Goal: Task Accomplishment & Management: Use online tool/utility

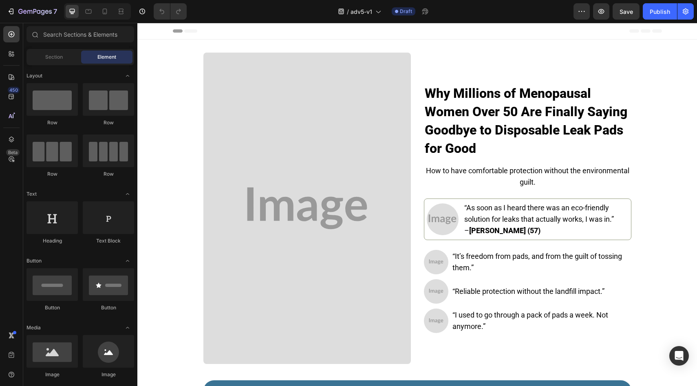
click at [289, 149] on img at bounding box center [306, 208] width 207 height 311
click at [245, 141] on img at bounding box center [306, 208] width 207 height 311
click at [266, 158] on img at bounding box center [306, 208] width 207 height 311
click at [449, 114] on strong "Why Millions of Menopausal Women Over 50 Are Finally Saying Goodbye to Disposab…" at bounding box center [526, 121] width 203 height 71
click at [361, 177] on img at bounding box center [306, 208] width 207 height 311
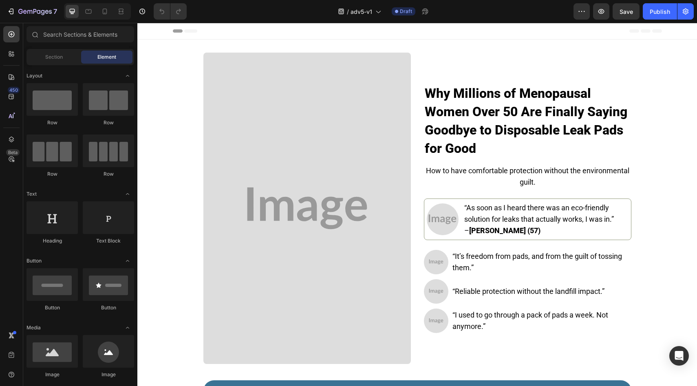
click at [467, 118] on strong "Why Millions of Menopausal Women Over 50 Are Finally Saying Goodbye to Disposab…" at bounding box center [526, 121] width 203 height 71
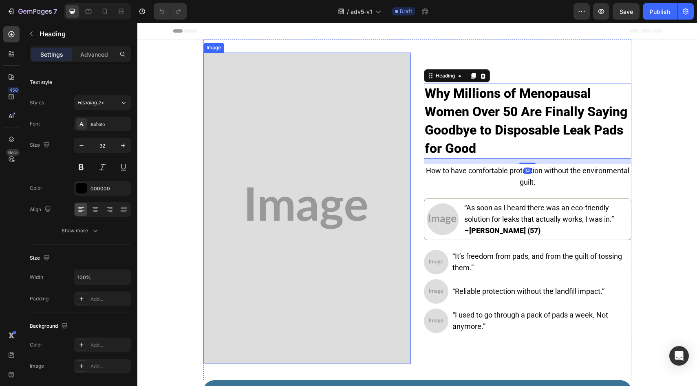
click at [333, 114] on img at bounding box center [306, 208] width 207 height 311
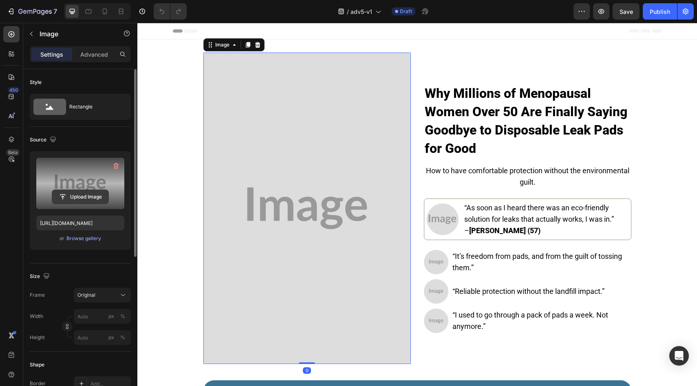
click at [93, 195] on input "file" at bounding box center [80, 197] width 56 height 14
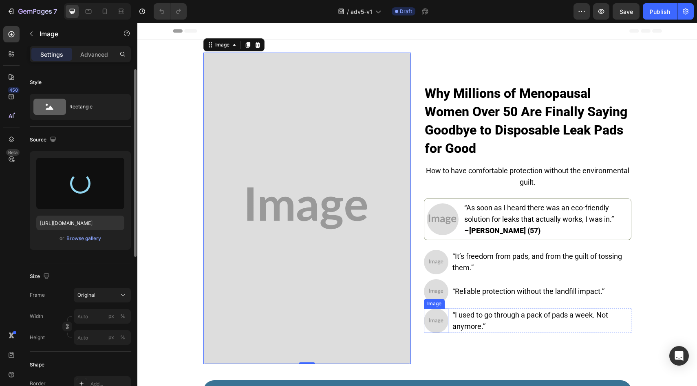
type input "[URL][DOMAIN_NAME]"
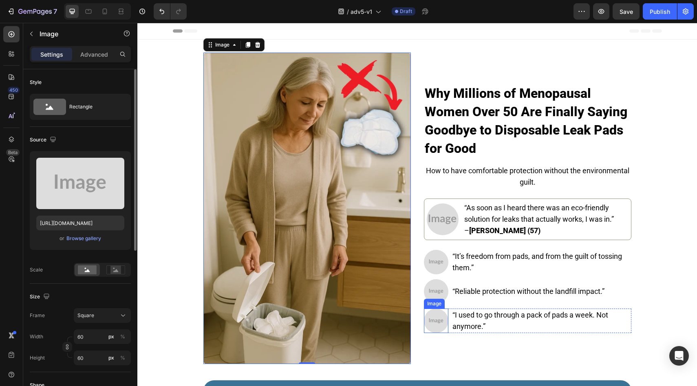
click at [435, 312] on img at bounding box center [436, 321] width 24 height 24
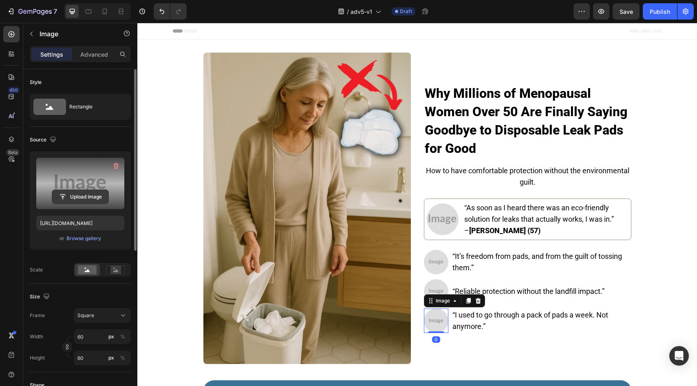
click at [84, 198] on input "file" at bounding box center [80, 197] width 56 height 14
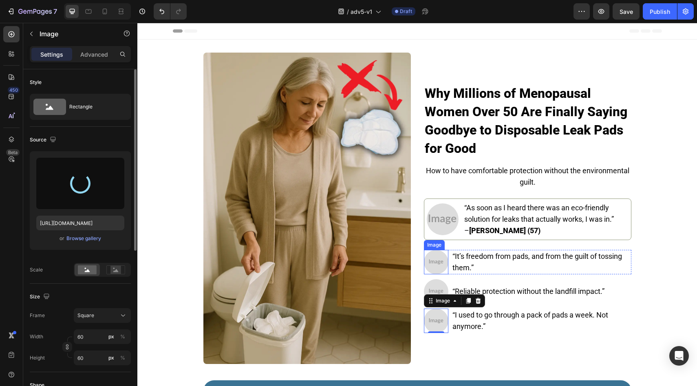
type input "https://cdn.shopify.com/s/files/1/0709/5353/3618/files/gempages_567420980318700…"
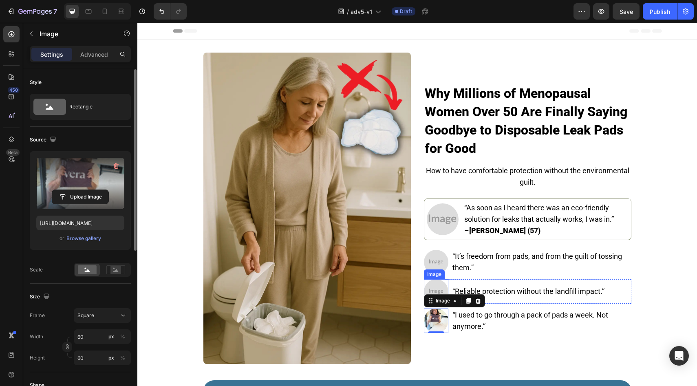
click at [429, 285] on img at bounding box center [436, 291] width 24 height 24
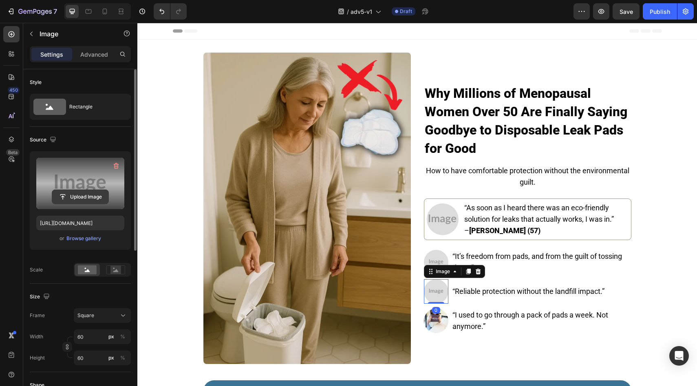
click at [91, 199] on input "file" at bounding box center [80, 197] width 56 height 14
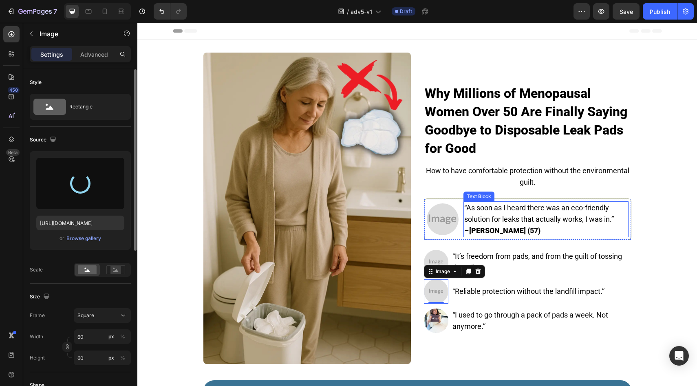
type input "https://cdn.shopify.com/s/files/1/0709/5353/3618/files/gempages_567420980318700…"
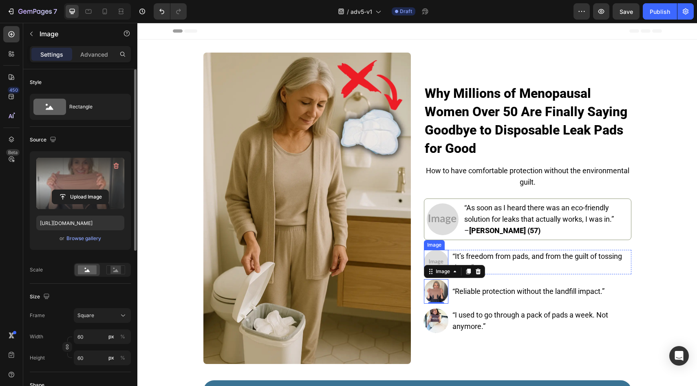
click at [429, 257] on img at bounding box center [436, 262] width 24 height 24
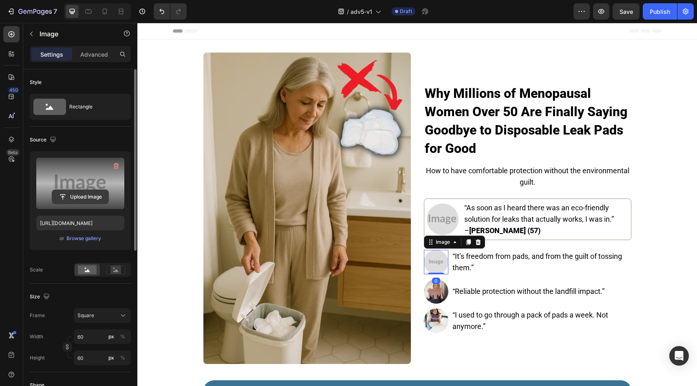
click at [99, 200] on input "file" at bounding box center [80, 197] width 56 height 14
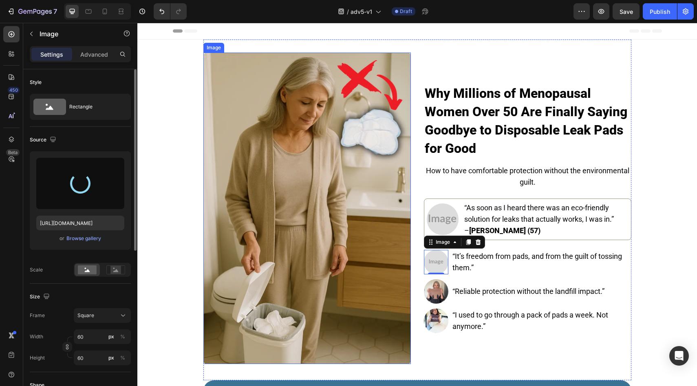
type input "https://cdn.shopify.com/s/files/1/0709/5353/3618/files/gempages_567420980318700…"
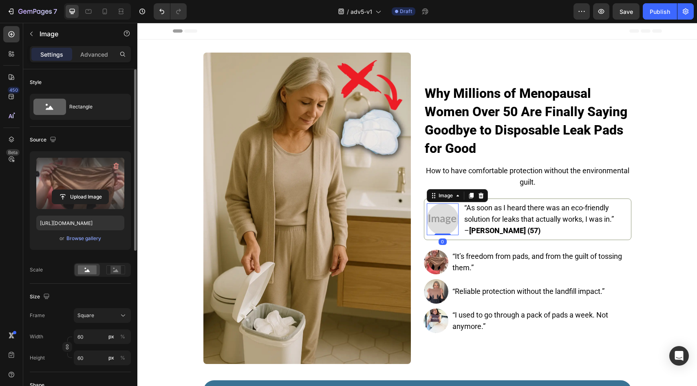
click at [448, 216] on img at bounding box center [443, 219] width 32 height 32
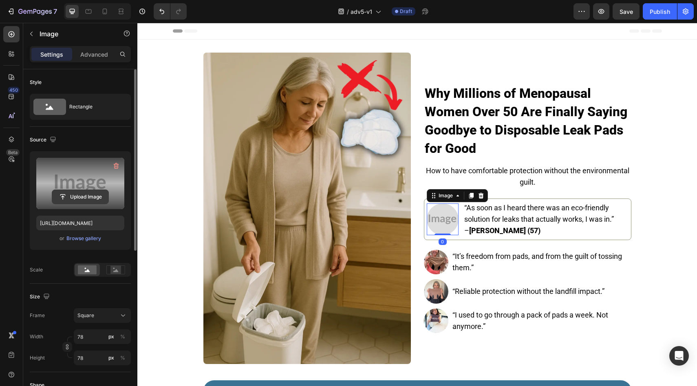
click at [88, 199] on input "file" at bounding box center [80, 197] width 56 height 14
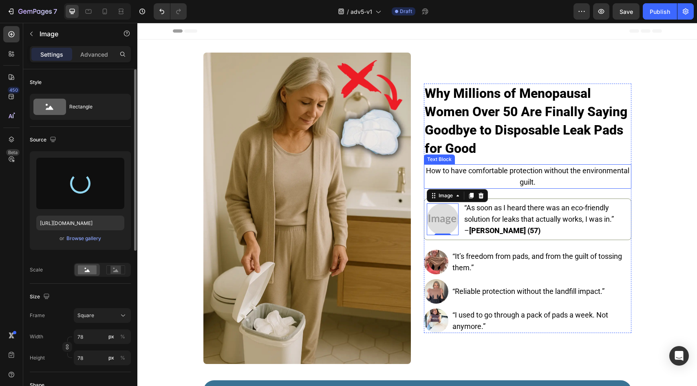
type input "https://cdn.shopify.com/s/files/1/0709/5353/3618/files/gempages_567420980318700…"
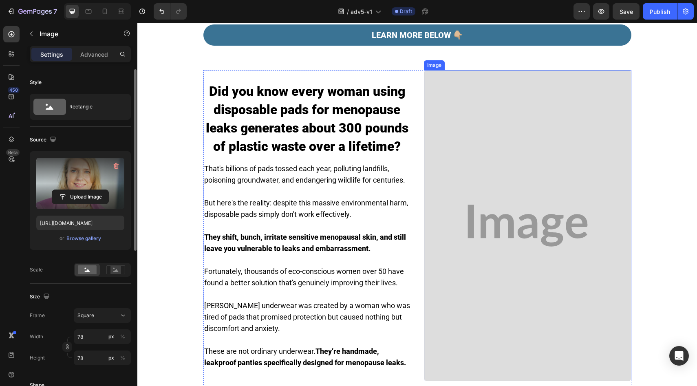
scroll to position [367, 0]
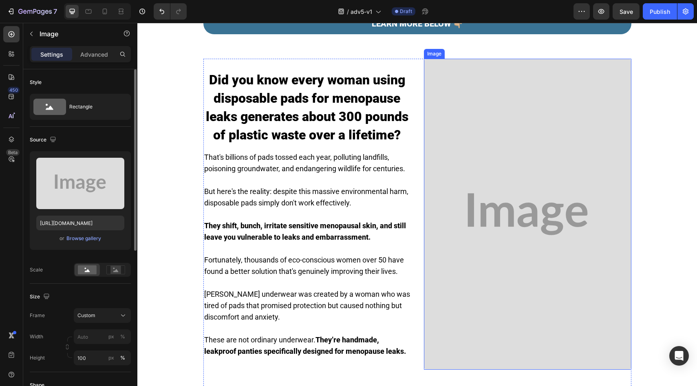
click at [509, 192] on img at bounding box center [527, 214] width 207 height 311
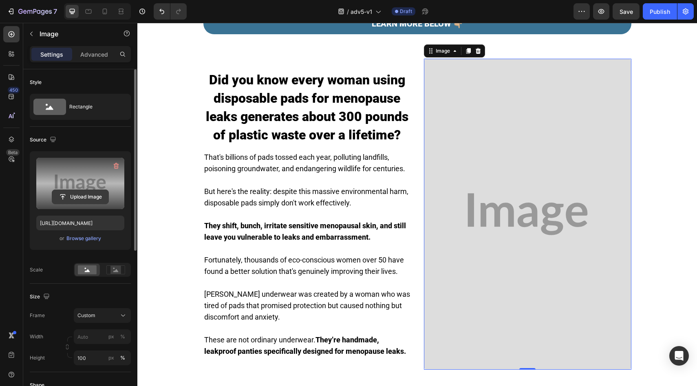
click at [75, 203] on input "file" at bounding box center [80, 197] width 56 height 14
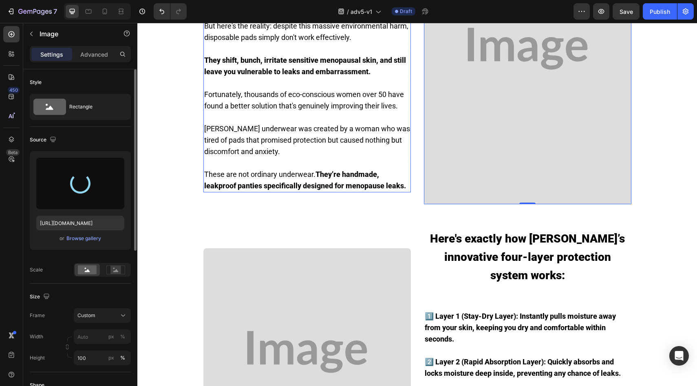
scroll to position [534, 0]
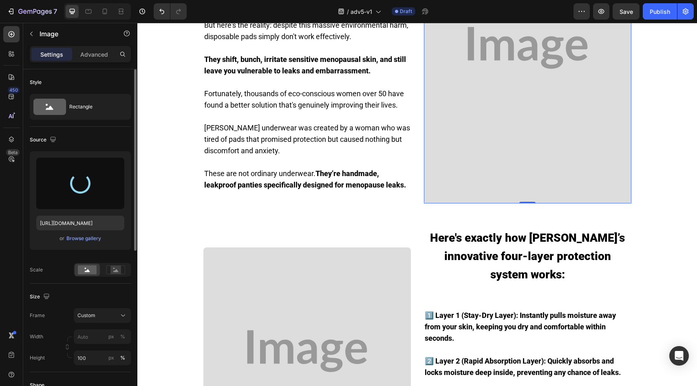
type input "https://cdn.shopify.com/s/files/1/0709/5353/3618/files/gempages_567420980318700…"
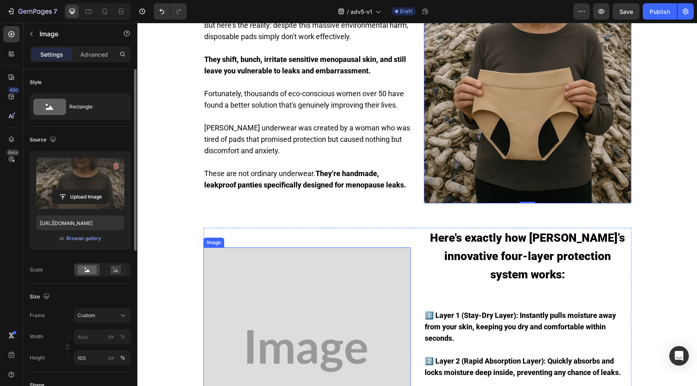
click at [205, 274] on img at bounding box center [306, 350] width 207 height 207
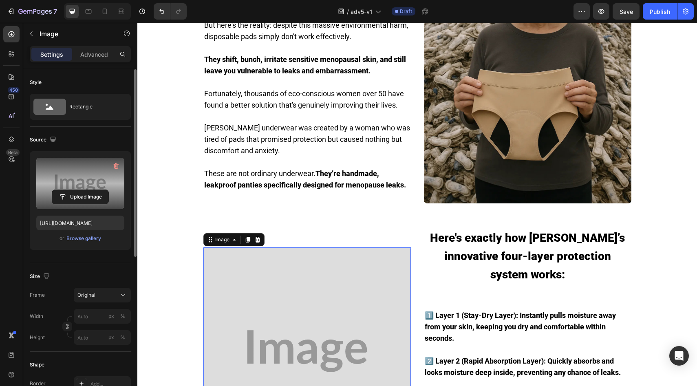
click at [97, 189] on label at bounding box center [80, 183] width 88 height 51
click at [97, 190] on input "file" at bounding box center [80, 197] width 56 height 14
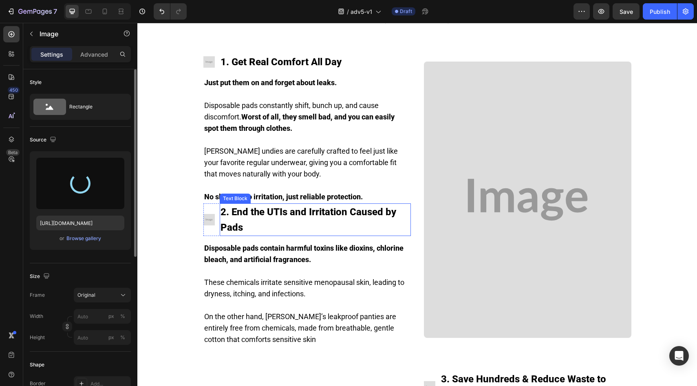
scroll to position [1000, 0]
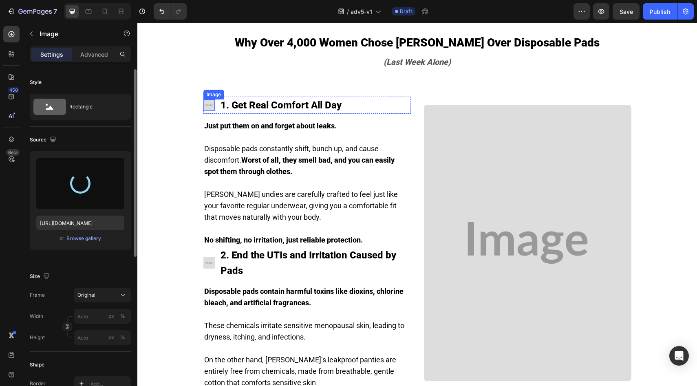
type input "https://cdn.shopify.com/s/files/1/0709/5353/3618/files/gempages_567420980318700…"
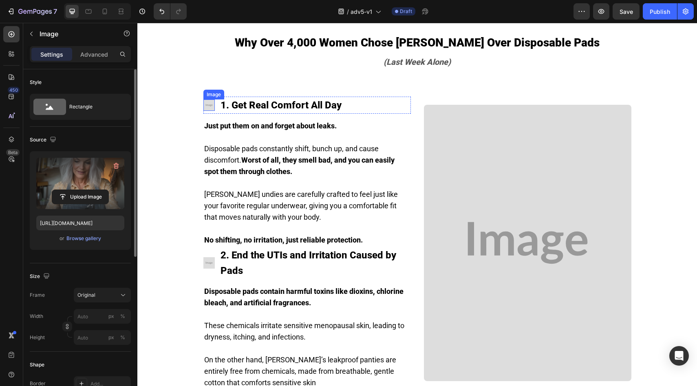
click at [209, 99] on img at bounding box center [208, 104] width 11 height 11
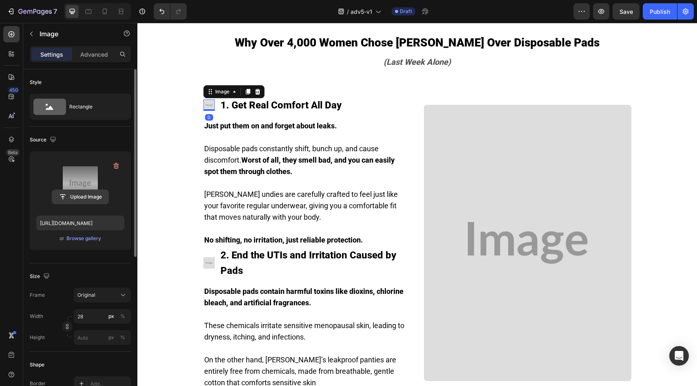
click at [100, 192] on input "file" at bounding box center [80, 197] width 56 height 14
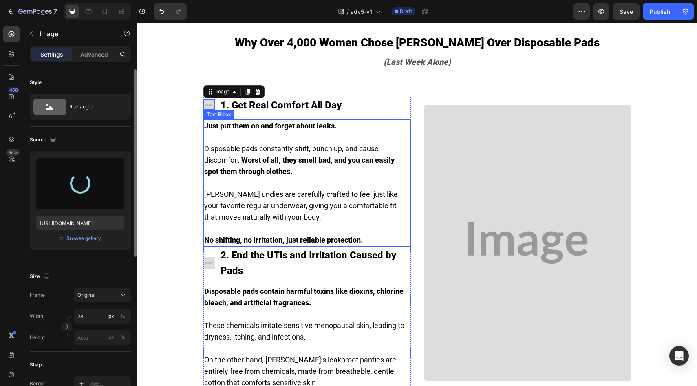
type input "https://cdn.shopify.com/s/files/1/0709/5353/3618/files/gempages_567420980318700…"
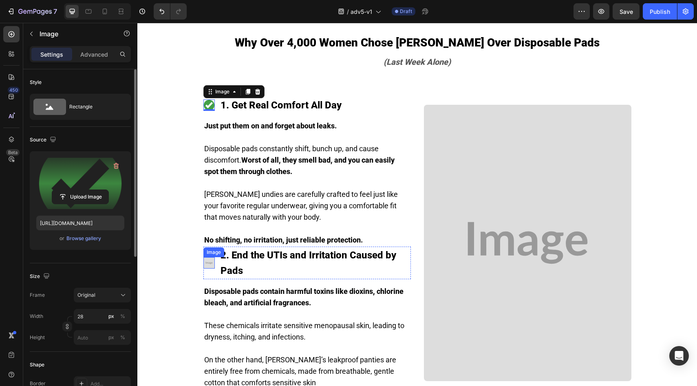
click at [204, 257] on img at bounding box center [208, 262] width 11 height 11
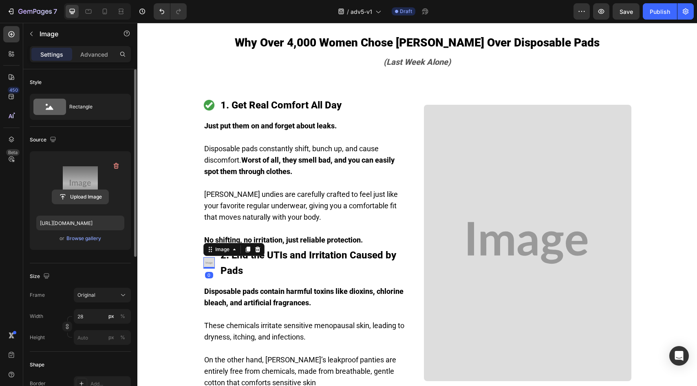
click at [89, 194] on input "file" at bounding box center [80, 197] width 56 height 14
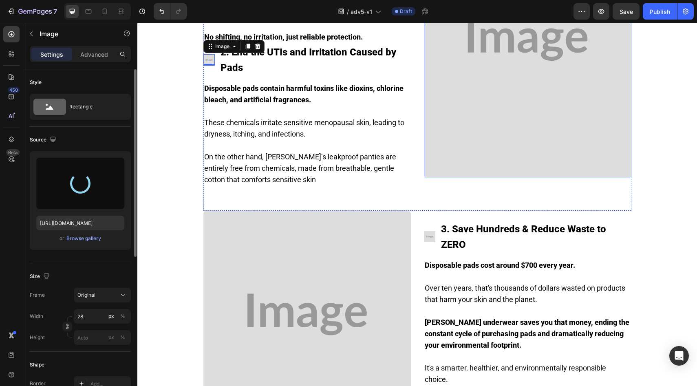
scroll to position [1275, 0]
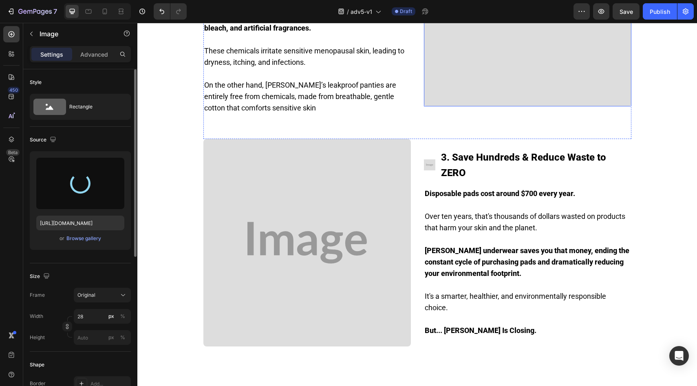
type input "https://cdn.shopify.com/s/files/1/0709/5353/3618/files/gempages_567420980318700…"
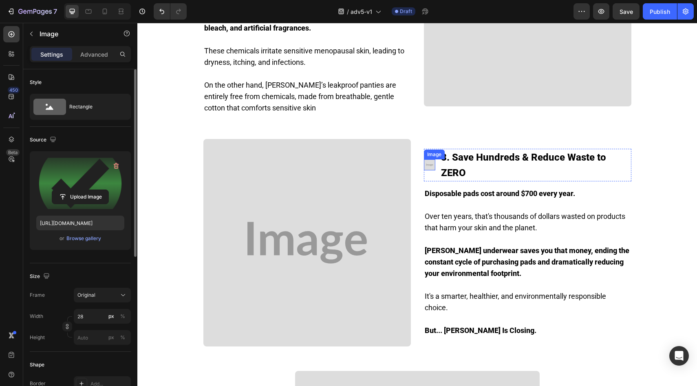
click at [430, 159] on img at bounding box center [429, 164] width 11 height 11
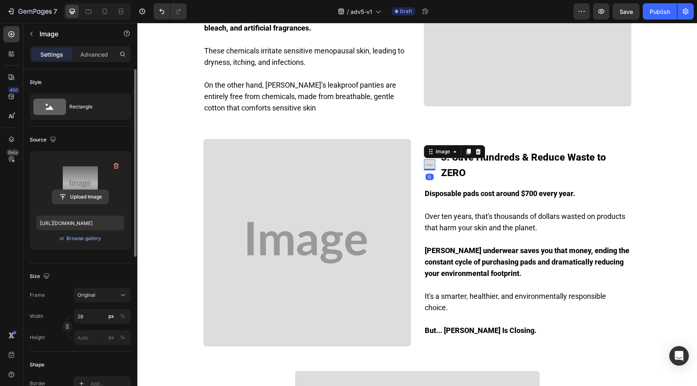
click at [88, 198] on input "file" at bounding box center [80, 197] width 56 height 14
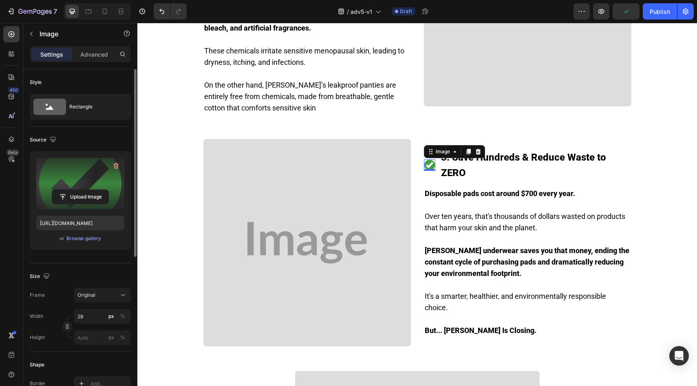
type input "https://cdn.shopify.com/s/files/1/0709/5353/3618/files/gempages_567420980318700…"
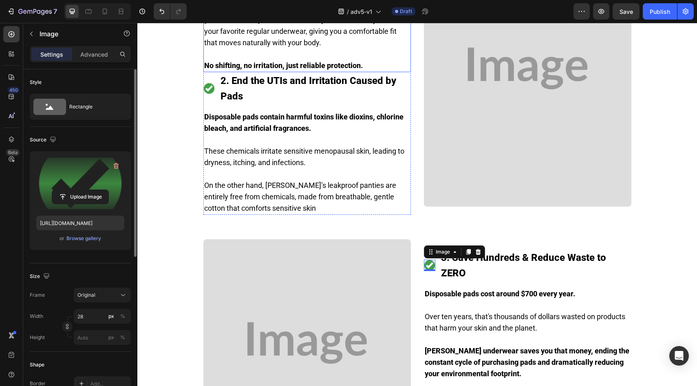
scroll to position [1111, 0]
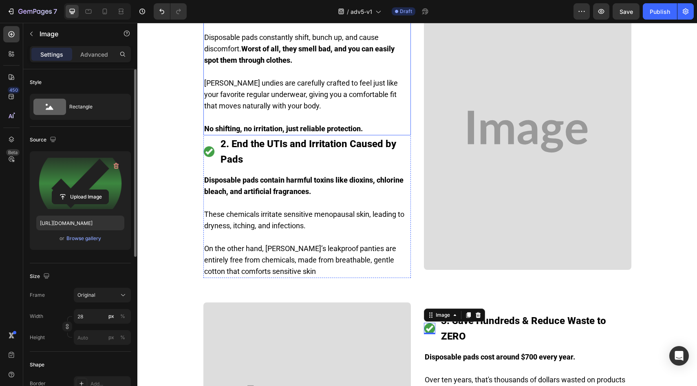
click at [488, 144] on img at bounding box center [527, 131] width 207 height 277
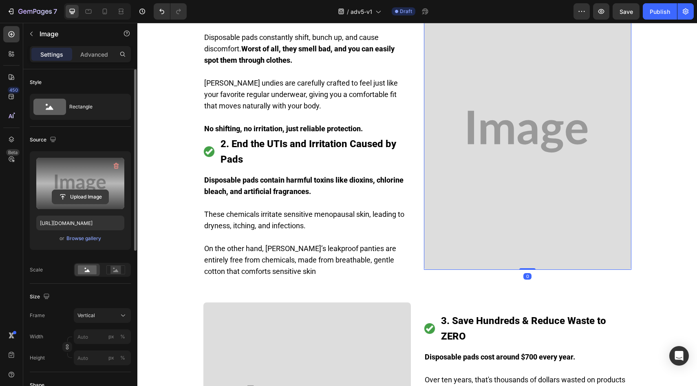
click at [86, 199] on input "file" at bounding box center [80, 197] width 56 height 14
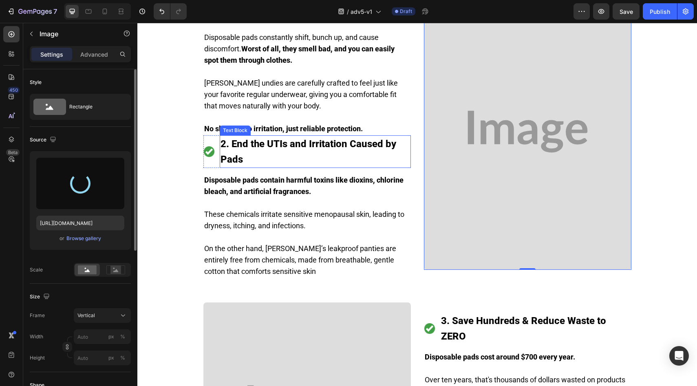
type input "https://cdn.shopify.com/s/files/1/0709/5353/3618/files/gempages_567420980318700…"
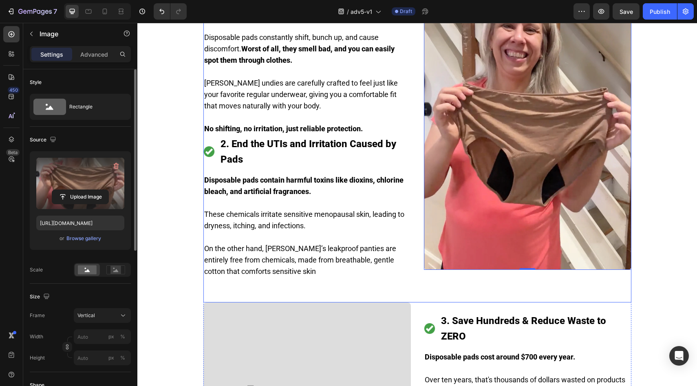
scroll to position [1185, 0]
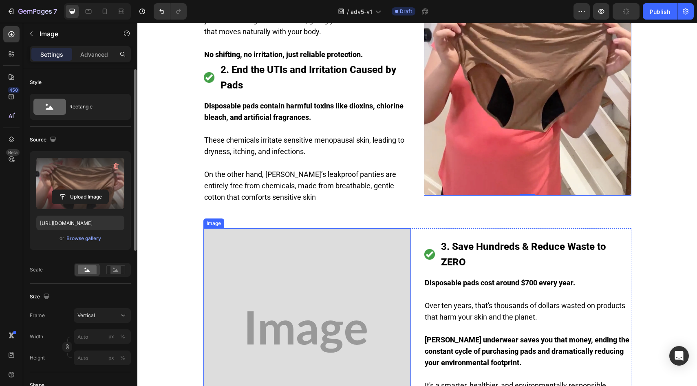
click at [335, 238] on img at bounding box center [306, 331] width 207 height 207
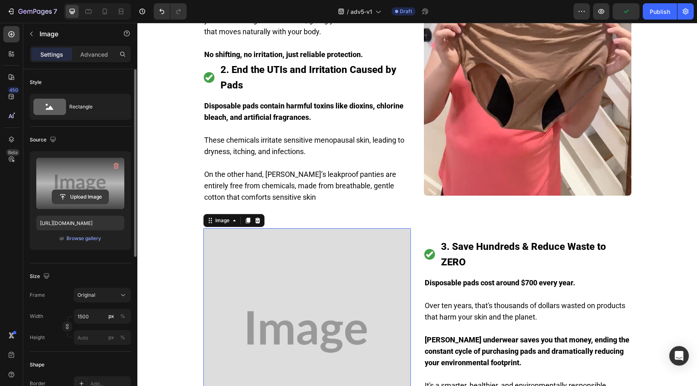
click at [95, 199] on input "file" at bounding box center [80, 197] width 56 height 14
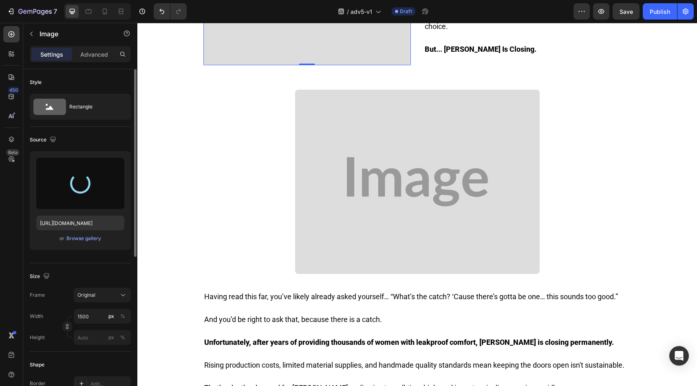
scroll to position [1563, 0]
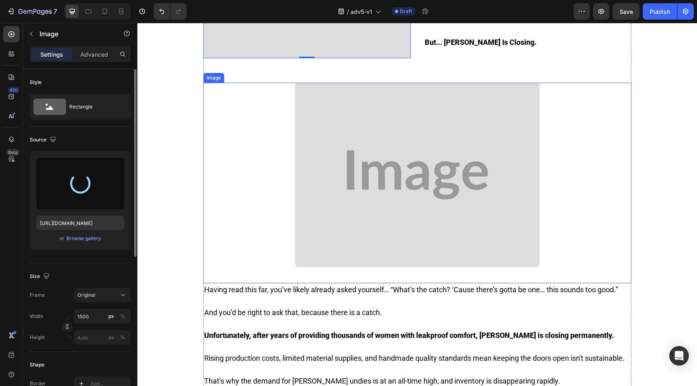
type input "https://cdn.shopify.com/s/files/1/0709/5353/3618/files/gempages_567420980318700…"
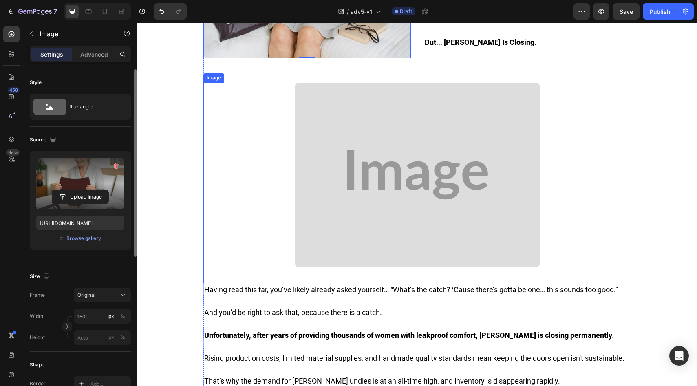
click at [372, 167] on img at bounding box center [417, 175] width 245 height 184
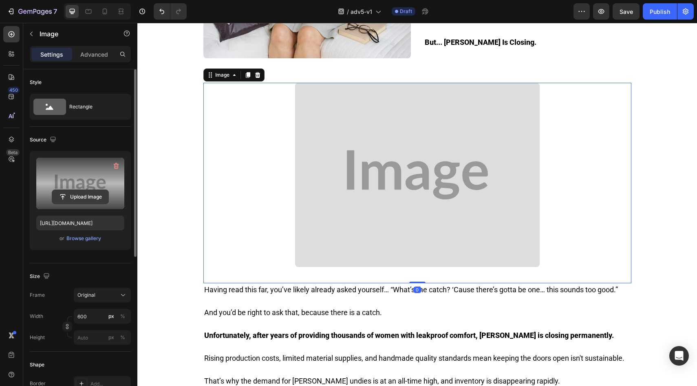
click at [95, 193] on input "file" at bounding box center [80, 197] width 56 height 14
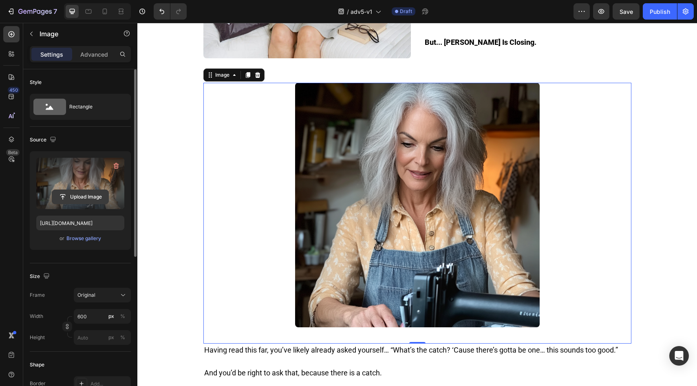
click at [86, 190] on button "Upload Image" at bounding box center [80, 197] width 57 height 15
click at [91, 199] on input "file" at bounding box center [80, 197] width 56 height 14
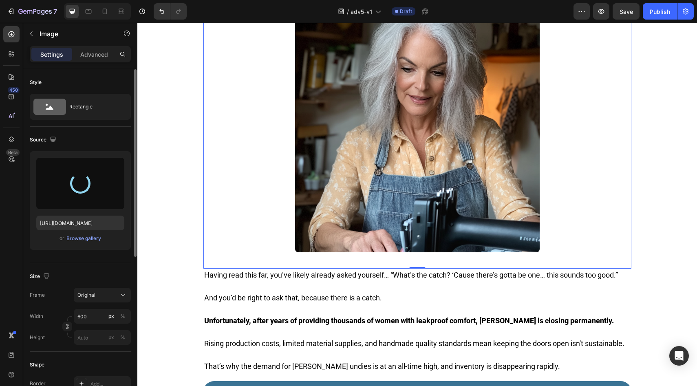
type input "https://cdn.shopify.com/s/files/1/0709/5353/3618/files/gempages_567420980318700…"
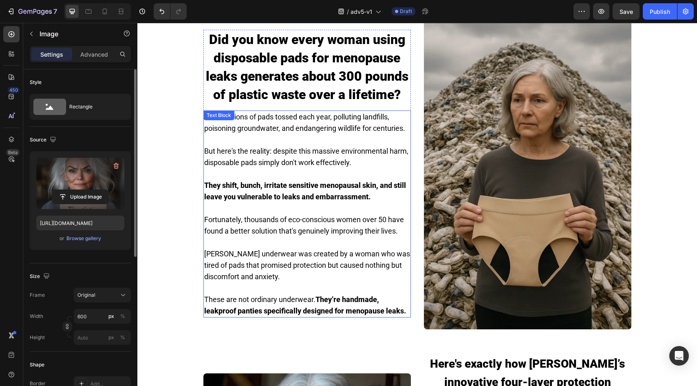
scroll to position [353, 0]
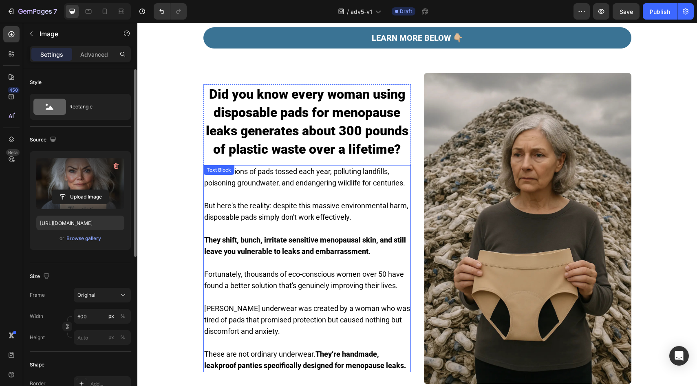
click at [281, 205] on p "But here's the reality: despite this massive environmental harm, disposable pad…" at bounding box center [307, 211] width 206 height 23
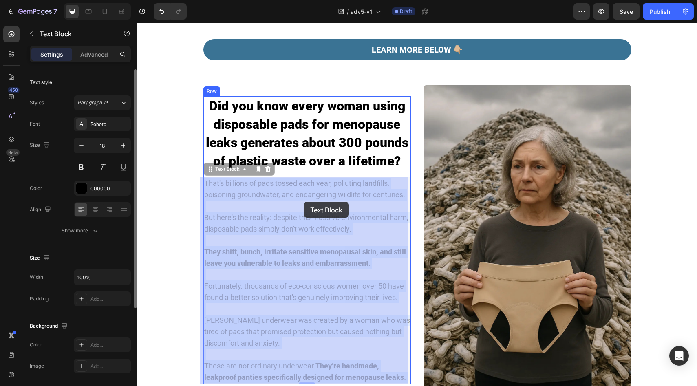
drag, startPoint x: 242, startPoint y: 174, endPoint x: 305, endPoint y: 205, distance: 69.7
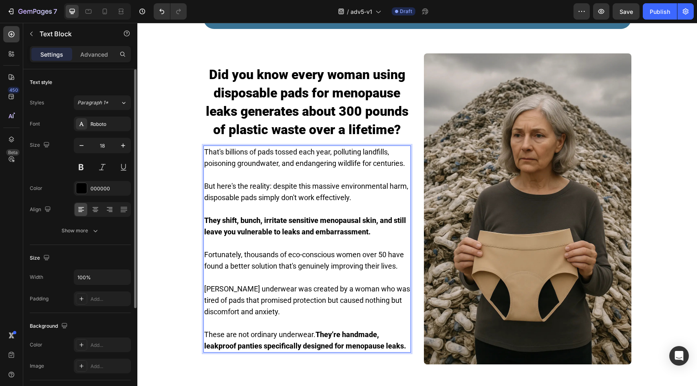
scroll to position [498, 0]
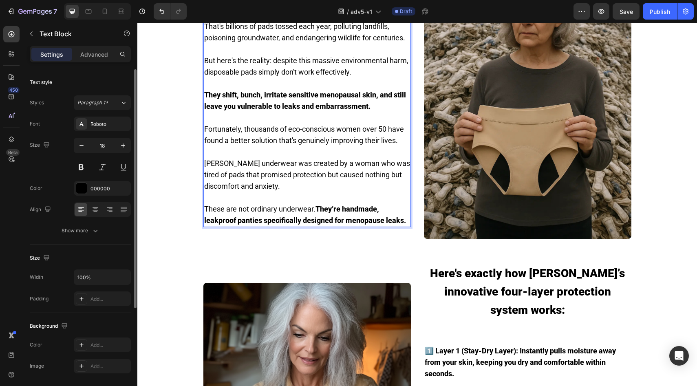
click at [269, 130] on p "Fortunately, thousands of eco-conscious women over 50 have found a better solut…" at bounding box center [307, 135] width 206 height 23
click at [246, 99] on p "They shift, bunch, irritate sensitive menopausal skin, and still leave you vuln…" at bounding box center [307, 100] width 206 height 23
click at [327, 109] on strong "They shift, bunch, irritate sensitive menopausal skin, and still leave you vuln…" at bounding box center [305, 101] width 202 height 20
click at [230, 137] on p "Fortunately, thousands of eco-conscious women over 50 have found a better solut…" at bounding box center [307, 135] width 206 height 23
click at [292, 127] on p "Fortunately, thousands of eco-conscious women over 50 have found a better solut…" at bounding box center [307, 135] width 206 height 23
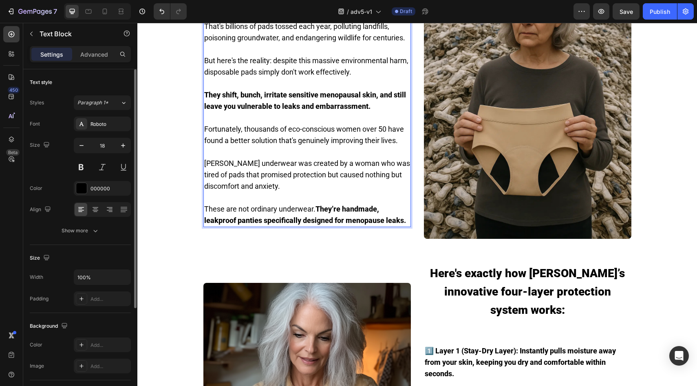
click at [330, 130] on p "Fortunately, thousands of eco-conscious women over 50 have found a better solut…" at bounding box center [307, 135] width 206 height 23
click at [361, 131] on p "Fortunately, thousands of eco-conscious women over 50 have found a better solut…" at bounding box center [307, 135] width 206 height 23
click at [381, 133] on p "Fortunately, thousands of eco-conscious women over 50 have found a better solut…" at bounding box center [307, 135] width 206 height 23
click at [253, 151] on p "Rich Text Editor. Editing area: main" at bounding box center [307, 151] width 206 height 11
click at [288, 193] on p "Rich Text Editor. Editing area: main" at bounding box center [307, 197] width 206 height 11
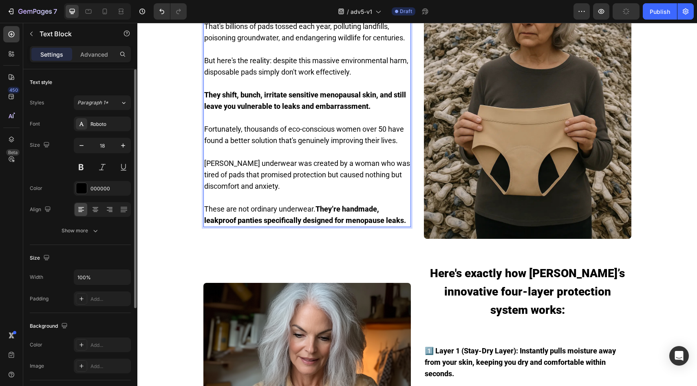
click at [280, 161] on p "[PERSON_NAME] underwear was created by a woman who was tired of pads that promi…" at bounding box center [307, 175] width 206 height 34
click at [351, 161] on p "[PERSON_NAME] underwear was created by a woman who was tired of pads that promi…" at bounding box center [307, 175] width 206 height 34
click at [235, 179] on p "[PERSON_NAME] underwear was created by a woman who was tired of pads that promi…" at bounding box center [307, 175] width 206 height 34
click at [313, 207] on p "These are not ordinary underwear. They’re handmade, leakproof panties specifica…" at bounding box center [307, 214] width 206 height 23
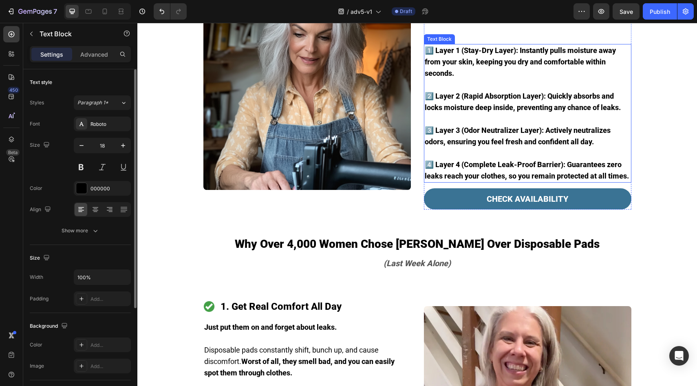
scroll to position [947, 0]
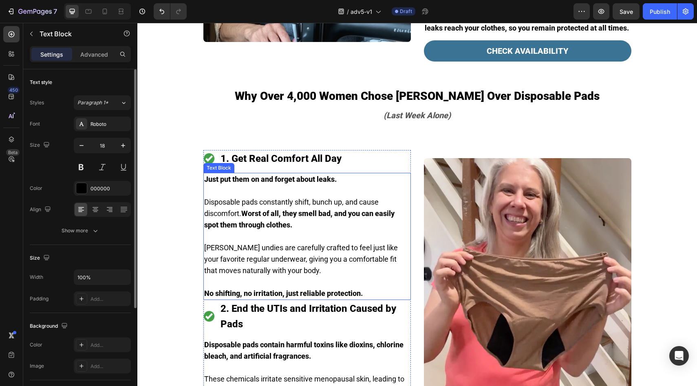
click at [253, 185] on p at bounding box center [307, 190] width 206 height 11
click at [251, 196] on p "Disposable pads constantly shift, bunch up, and cause discomfort. Worst of all,…" at bounding box center [307, 213] width 206 height 34
click at [242, 242] on p "Vera undies are carefully crafted to feel just like your favorite regular under…" at bounding box center [307, 259] width 206 height 34
click at [329, 242] on p "Vera undies are carefully crafted to feel just like your favorite regular under…" at bounding box center [307, 259] width 206 height 34
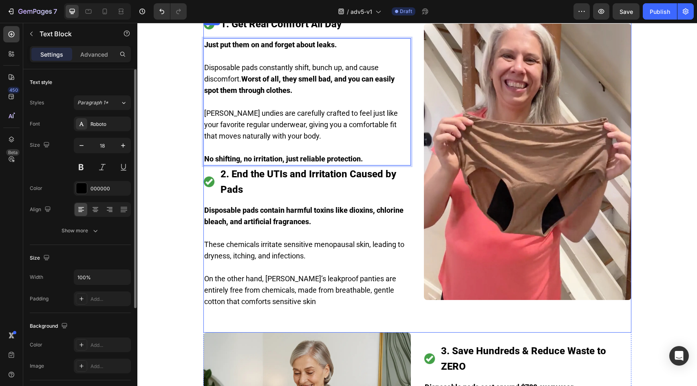
scroll to position [1112, 0]
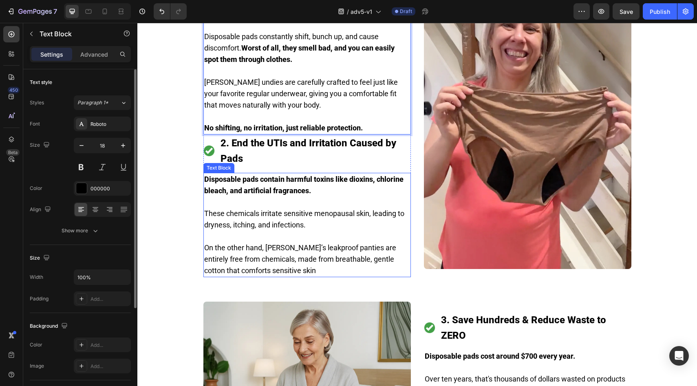
click at [250, 178] on div "Disposable pads contain harmful toxins like dioxins, chlorine bleach, and artif…" at bounding box center [306, 225] width 207 height 104
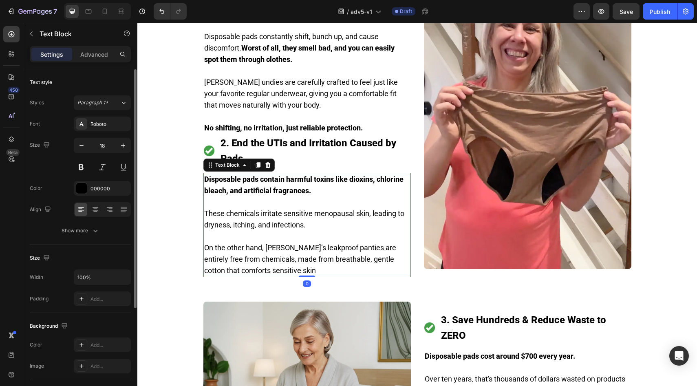
click at [305, 242] on p "On the other hand, Vera’s leakproof panties are entirely free from chemicals, m…" at bounding box center [307, 259] width 206 height 34
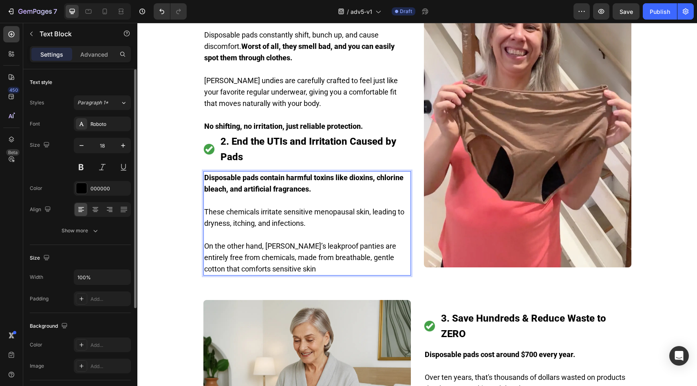
scroll to position [1269, 0]
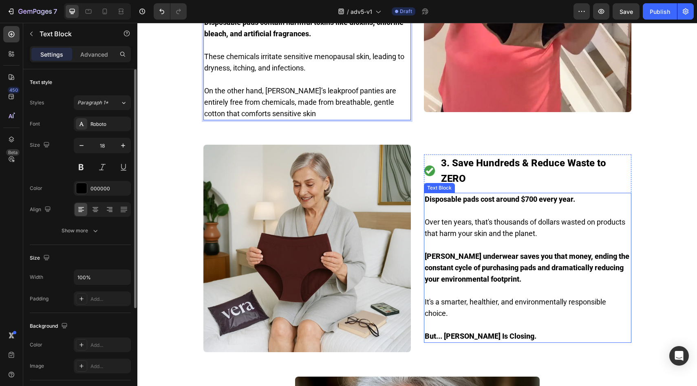
click at [447, 216] on p "Over ten years, that's thousands of dollars wasted on products that harm your s…" at bounding box center [528, 227] width 206 height 23
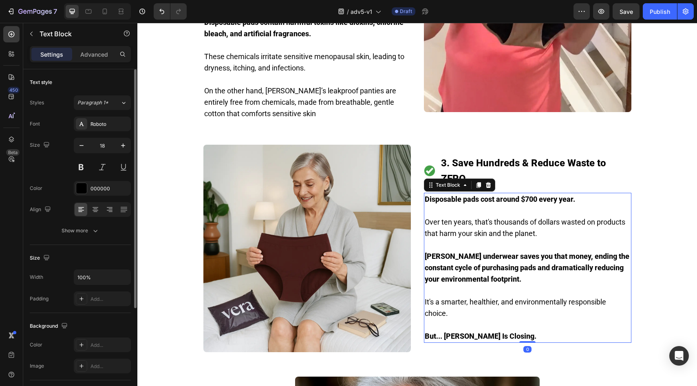
click at [466, 194] on p "Disposable pads cost around $700 every year." at bounding box center [528, 199] width 206 height 11
click at [469, 216] on p "Over ten years, that's thousands of dollars wasted on products that harm your s…" at bounding box center [528, 227] width 206 height 23
click at [535, 216] on p "Over ten years, that's thousands of dollars wasted on products that harm your s…" at bounding box center [528, 227] width 206 height 23
click at [521, 195] on strong "Disposable pads cost around $700 every year." at bounding box center [500, 199] width 150 height 9
click at [624, 216] on p "Over ten years, that's thousands of dollars wasted on products that harm your s…" at bounding box center [528, 227] width 206 height 23
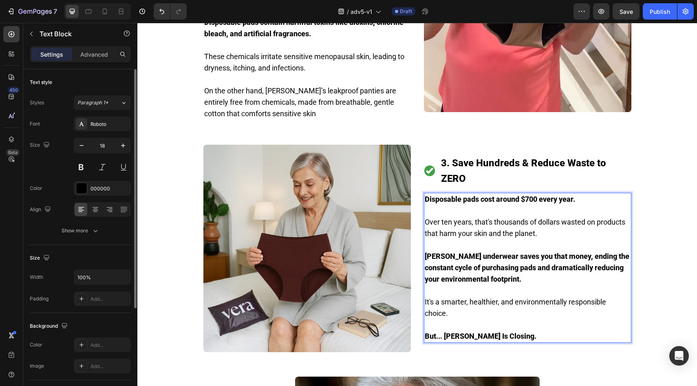
click at [526, 256] on p "Vera underwear saves you that money, ending the constant cycle of purchasing pa…" at bounding box center [528, 268] width 206 height 34
click at [521, 205] on p "Rich Text Editor. Editing area: main" at bounding box center [528, 210] width 206 height 11
click at [553, 216] on p "Over ten years, that's thousands of dollars wasted on products that harm your s…" at bounding box center [528, 227] width 206 height 23
click at [538, 216] on p "Over ten years, that's thousands of dollars wasted on products that harm your s…" at bounding box center [528, 227] width 206 height 23
click at [541, 216] on p "Over ten years, that's thousands of dollars wasted on products that harm your s…" at bounding box center [528, 227] width 206 height 23
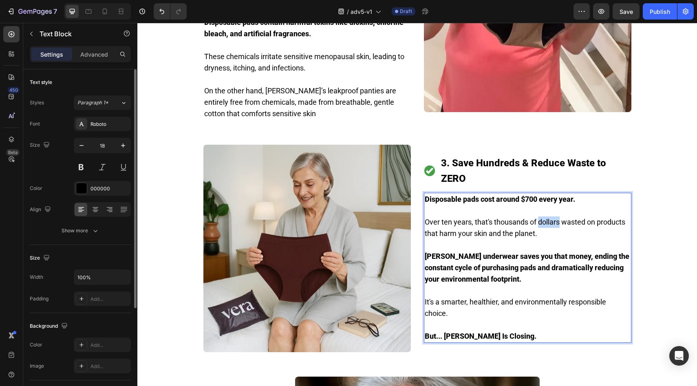
click at [541, 216] on p "Over ten years, that's thousands of dollars wasted on products that harm your s…" at bounding box center [528, 227] width 206 height 23
click at [566, 216] on p "Over ten years, that's thousands of AUD's wasted on products that harm your ski…" at bounding box center [528, 227] width 206 height 23
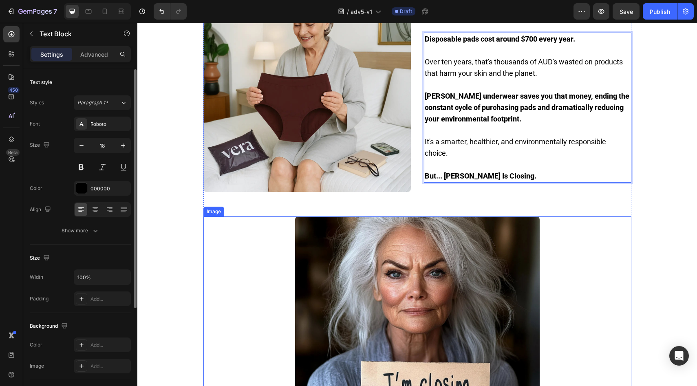
scroll to position [1590, 0]
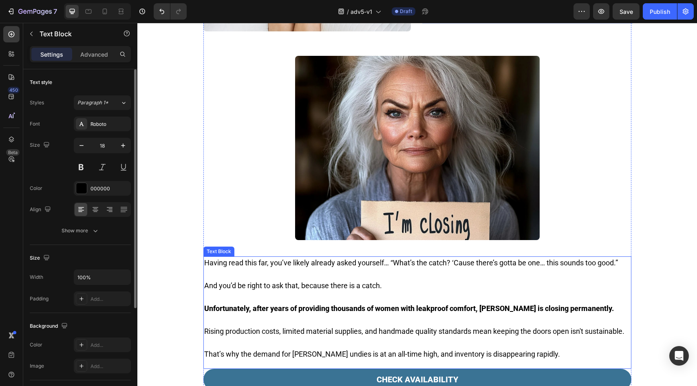
click at [386, 257] on p "Having read this far, you’ve likely already asked yourself… “What’s the catch? …" at bounding box center [417, 262] width 426 height 11
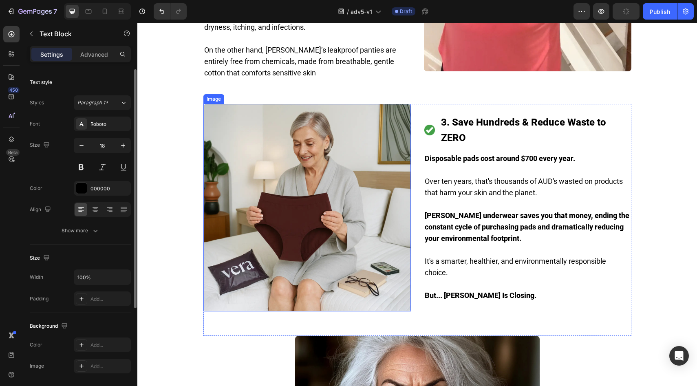
scroll to position [1212, 0]
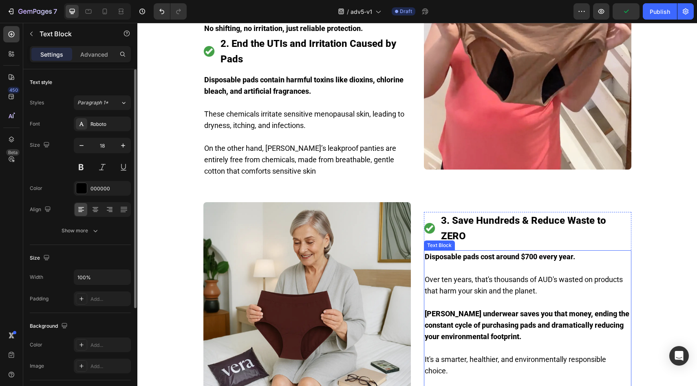
click at [535, 274] on p "Over ten years, that's thousands of AUD's wasted on products that harm your ski…" at bounding box center [528, 285] width 206 height 23
click at [542, 274] on p "Over ten years, that's thousands of AUD's wasted on products that harm your ski…" at bounding box center [528, 285] width 206 height 23
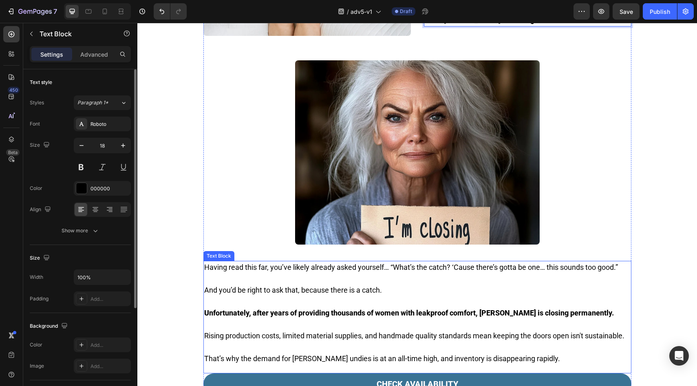
scroll to position [1595, 0]
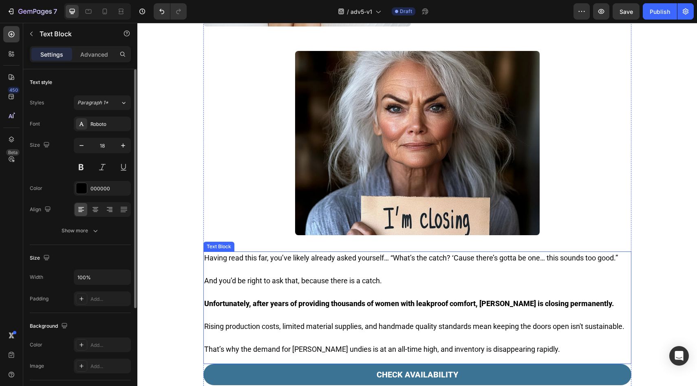
click at [505, 275] on p "And you’d be right to ask that, because there is a catch." at bounding box center [417, 280] width 426 height 11
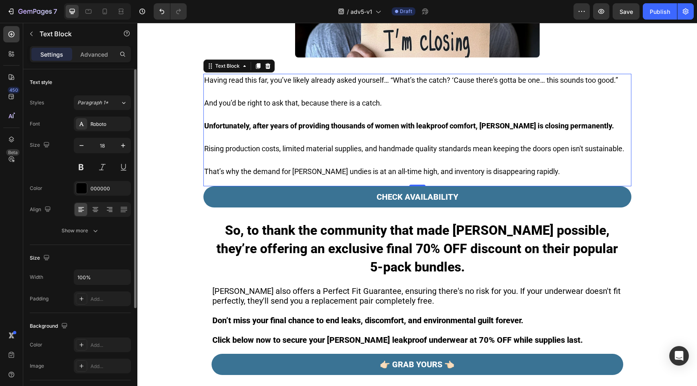
scroll to position [1832, 0]
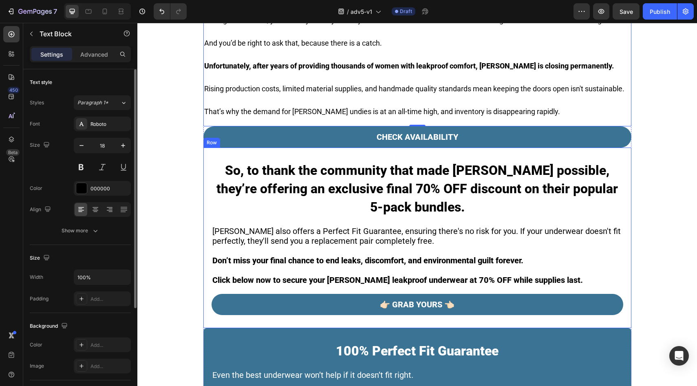
click at [306, 173] on strong "So, to thank the community that made Vera possible, they’re offering an exclusi…" at bounding box center [417, 189] width 402 height 52
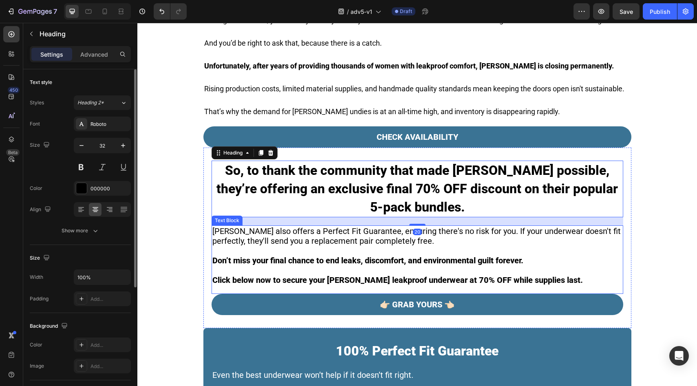
click at [300, 226] on p "Vera also offers a Perfect Fit Guarantee, ensuring there's no risk for you. If …" at bounding box center [417, 236] width 410 height 20
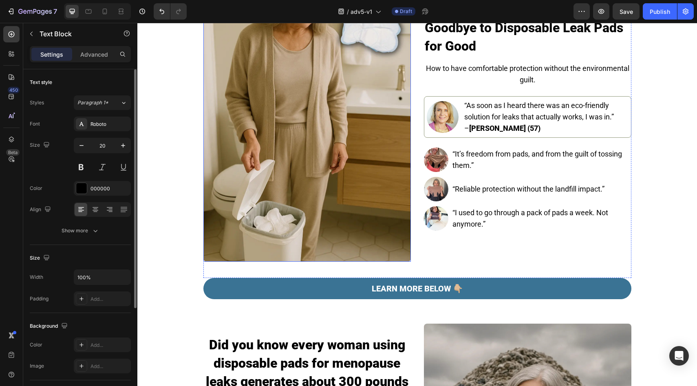
scroll to position [274, 0]
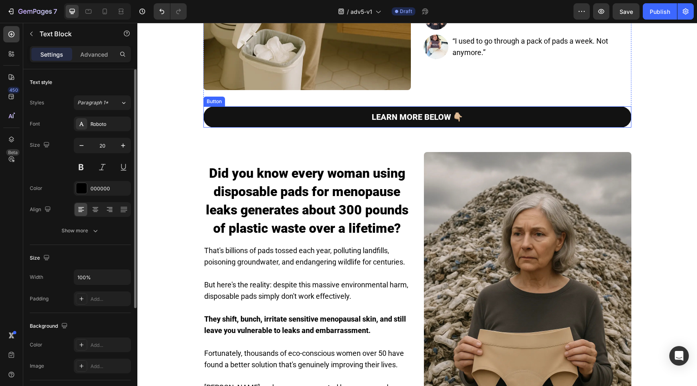
click at [234, 122] on link "LEARN MORE BELOW 👇🏼" at bounding box center [417, 116] width 428 height 21
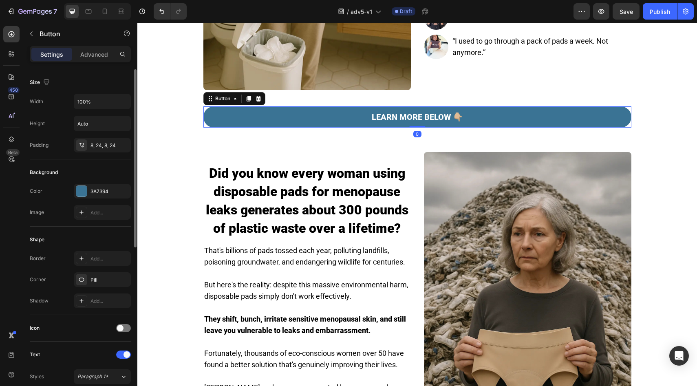
scroll to position [279, 0]
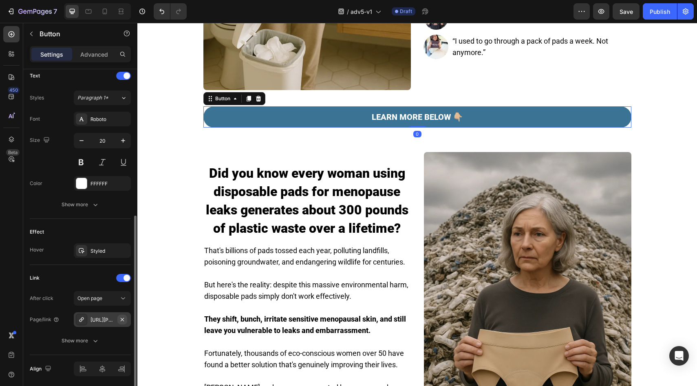
click at [124, 320] on icon "button" at bounding box center [122, 319] width 3 height 3
click at [115, 321] on div "Add..." at bounding box center [110, 319] width 38 height 7
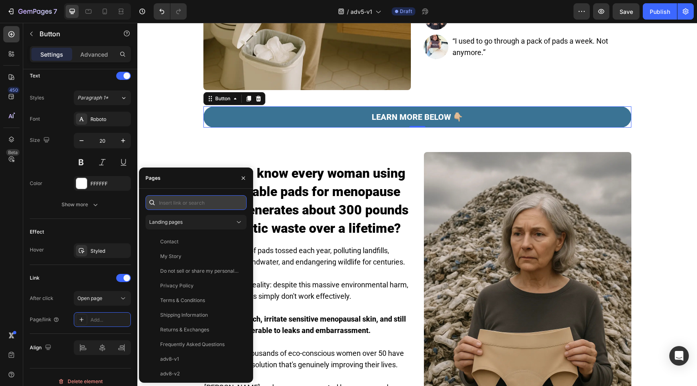
click at [188, 207] on input "text" at bounding box center [196, 202] width 101 height 15
paste input "[URL][PERSON_NAME][DOMAIN_NAME]"
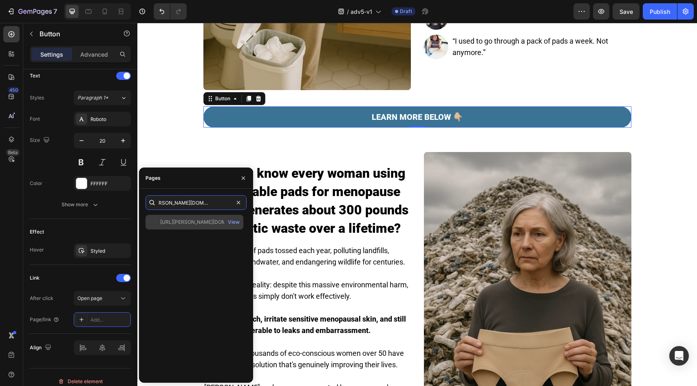
type input "[URL][PERSON_NAME][DOMAIN_NAME]"
click at [173, 218] on div "[URL][PERSON_NAME][DOMAIN_NAME] View" at bounding box center [195, 222] width 98 height 15
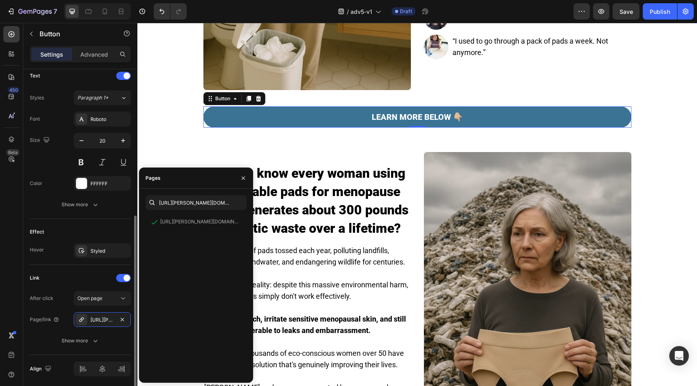
click at [88, 230] on div "Effect" at bounding box center [80, 231] width 101 height 13
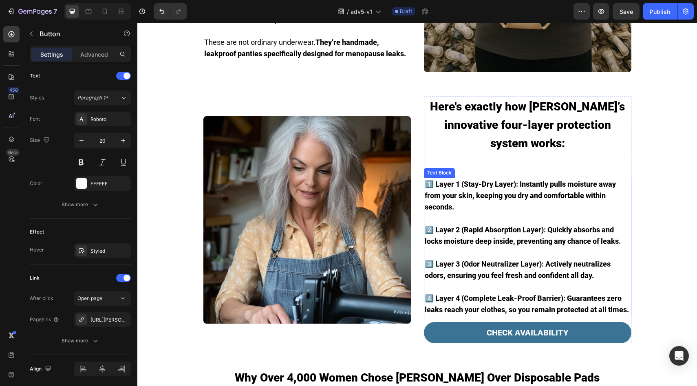
scroll to position [665, 0]
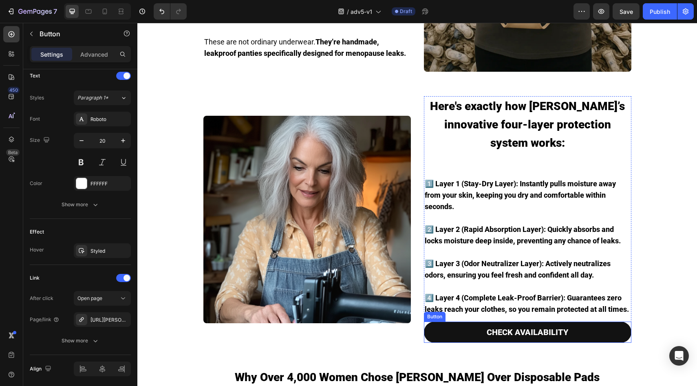
click at [439, 322] on link "CHECK AVAILABILITY" at bounding box center [527, 332] width 207 height 21
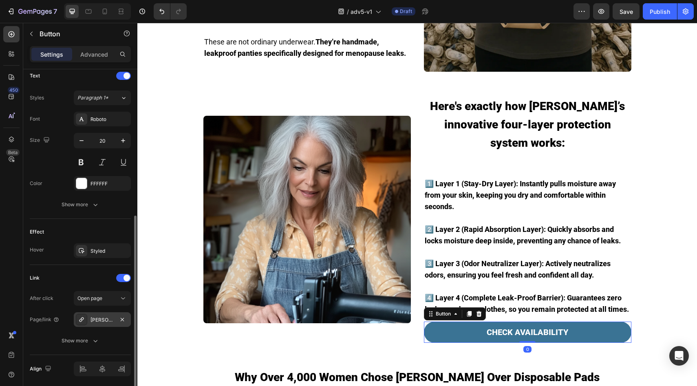
click at [121, 325] on div "Vera's Signature Leakproof Underwear (5-Pack)" at bounding box center [102, 319] width 57 height 15
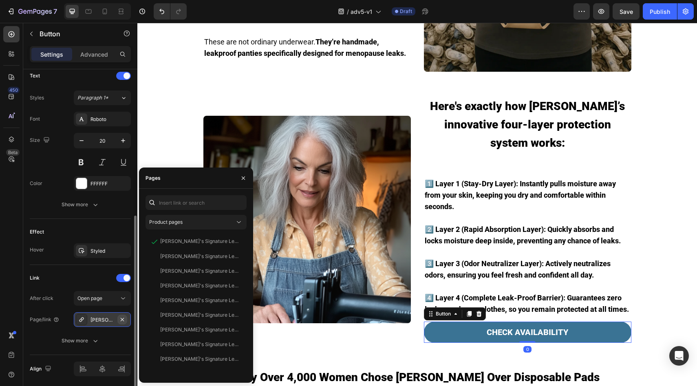
click at [123, 320] on icon "button" at bounding box center [122, 319] width 3 height 3
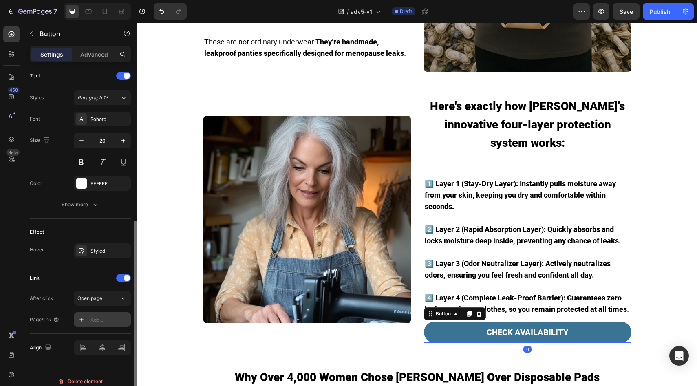
click at [112, 322] on div "Add..." at bounding box center [110, 319] width 38 height 7
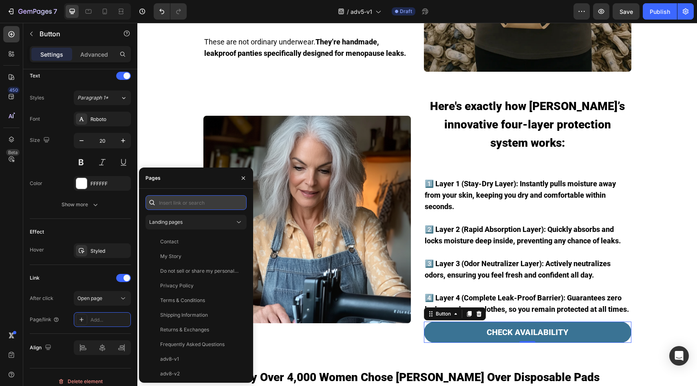
paste input "[URL][PERSON_NAME][DOMAIN_NAME]"
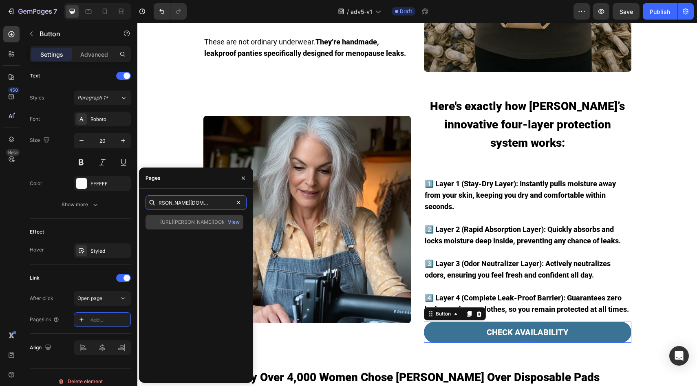
type input "[URL][PERSON_NAME][DOMAIN_NAME]"
click at [183, 224] on div "[URL][PERSON_NAME][DOMAIN_NAME]" at bounding box center [199, 222] width 78 height 7
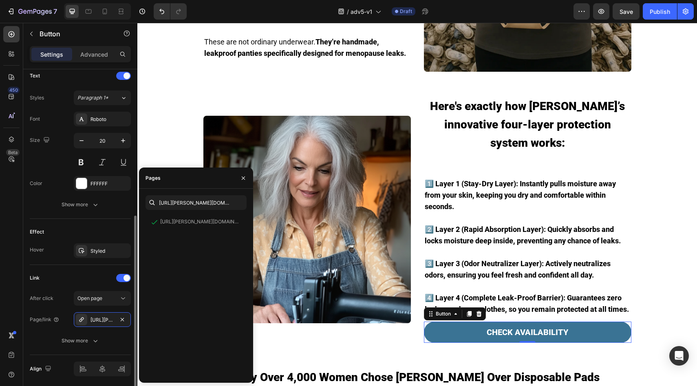
click at [82, 227] on div "Effect" at bounding box center [80, 231] width 101 height 13
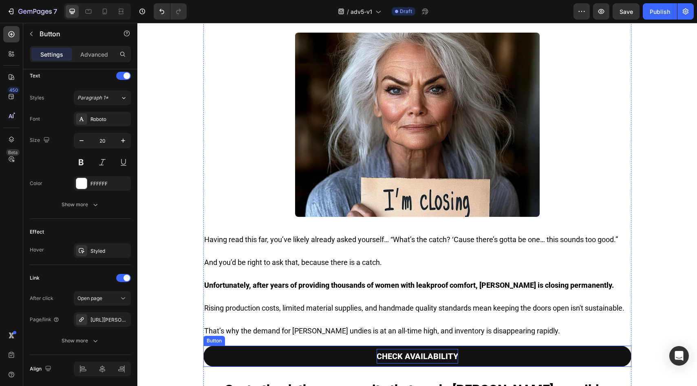
scroll to position [1777, 0]
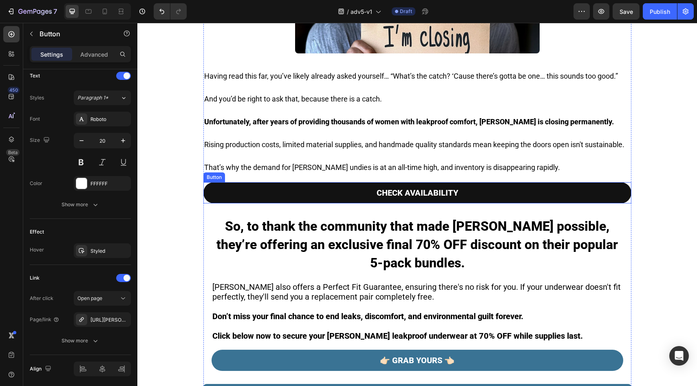
click at [285, 183] on link "CHECK AVAILABILITY" at bounding box center [417, 192] width 428 height 21
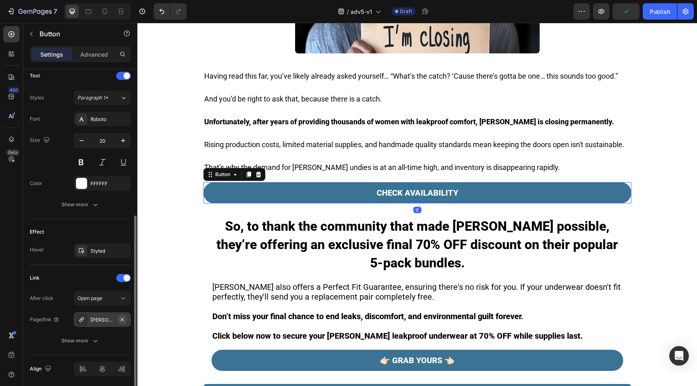
click at [124, 318] on icon "button" at bounding box center [122, 319] width 7 height 7
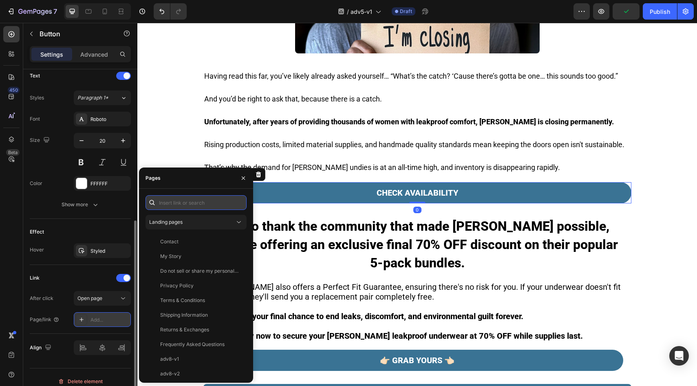
click at [196, 205] on input "text" at bounding box center [196, 202] width 101 height 15
paste input "[URL][PERSON_NAME][DOMAIN_NAME]"
type input "[URL][PERSON_NAME][DOMAIN_NAME]"
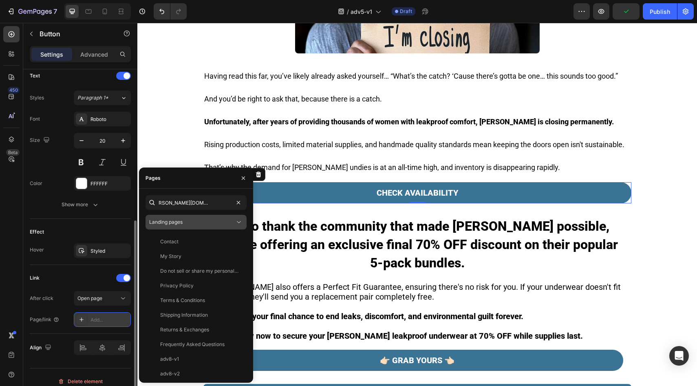
scroll to position [0, 0]
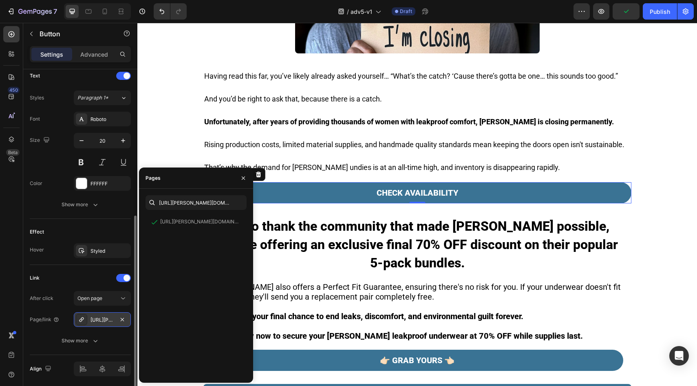
click at [115, 229] on div "Effect" at bounding box center [80, 231] width 101 height 13
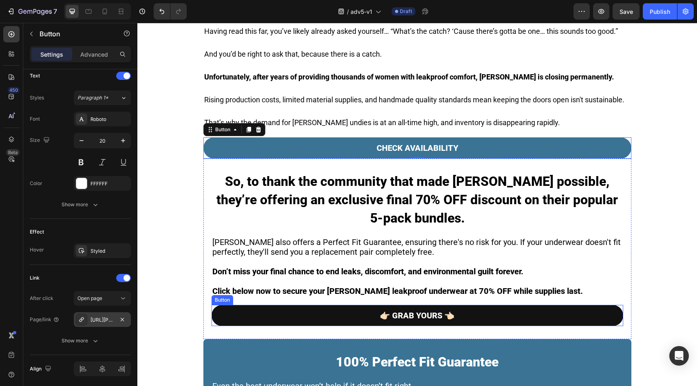
scroll to position [1854, 0]
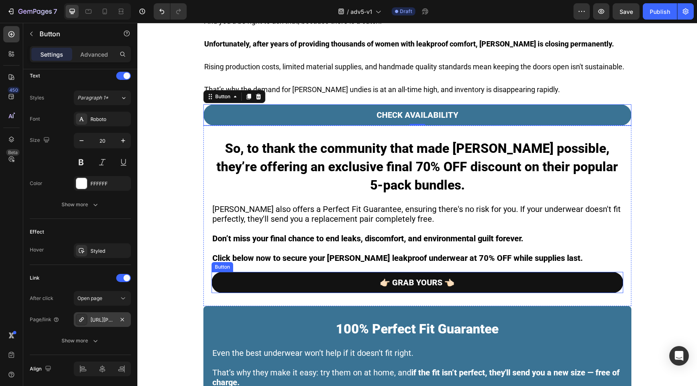
click at [278, 272] on link "👉🏻 GRAB YOURS 👈🏻" at bounding box center [418, 282] width 412 height 21
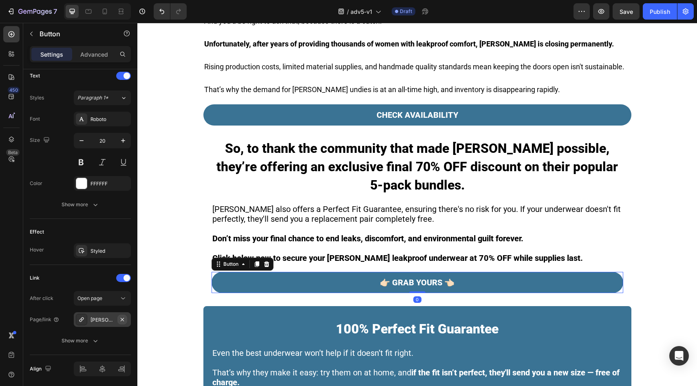
click at [123, 319] on icon "button" at bounding box center [122, 319] width 7 height 7
click at [119, 321] on div "Add..." at bounding box center [110, 319] width 38 height 7
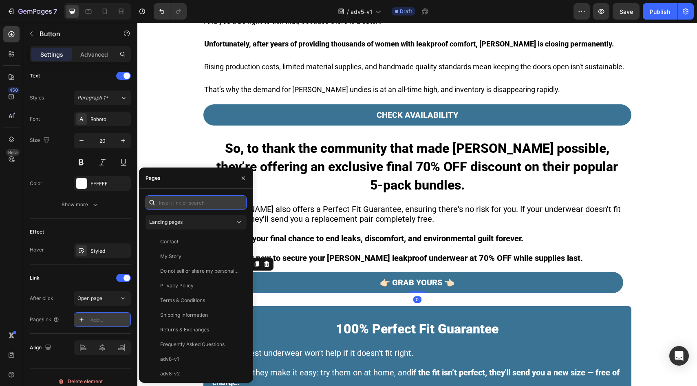
click at [188, 204] on input "text" at bounding box center [196, 202] width 101 height 15
paste input "[URL][PERSON_NAME][DOMAIN_NAME]"
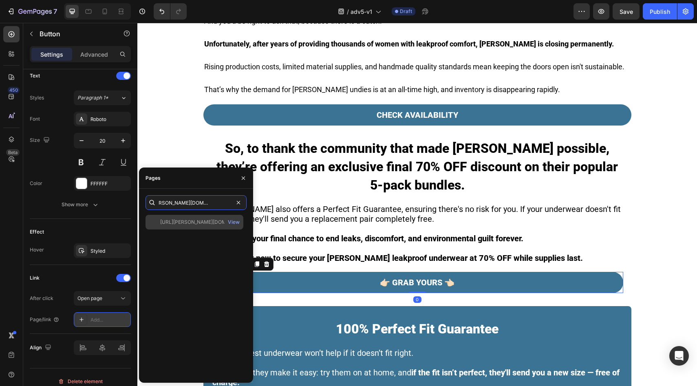
type input "[URL][PERSON_NAME][DOMAIN_NAME]"
click at [182, 222] on div "https://vera-undies.com/products/signature-leakproof-underwear-5-pack2" at bounding box center [199, 222] width 78 height 7
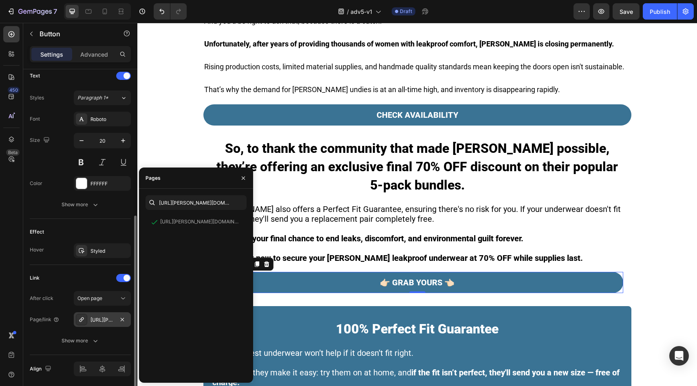
click at [112, 229] on div "Effect" at bounding box center [80, 231] width 101 height 13
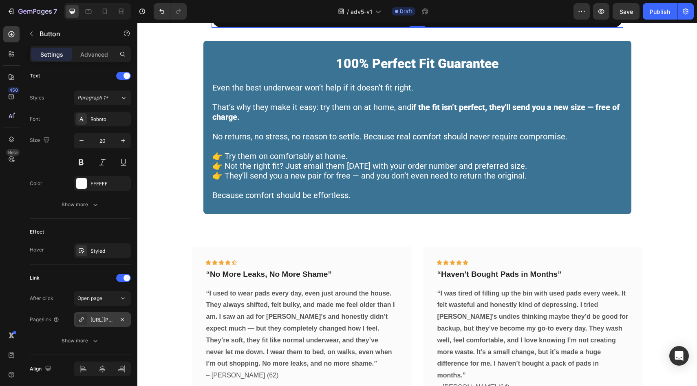
scroll to position [2234, 0]
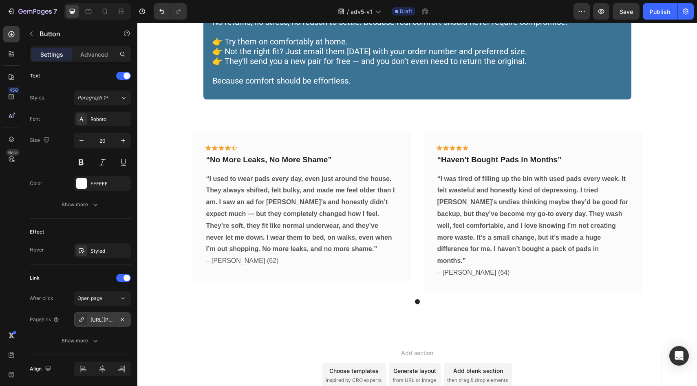
click at [613, 11] on div "Preview Save Publish" at bounding box center [634, 11] width 120 height 16
click at [622, 10] on span "Save" at bounding box center [626, 11] width 13 height 7
click at [103, 13] on icon at bounding box center [105, 12] width 4 height 6
type input "14"
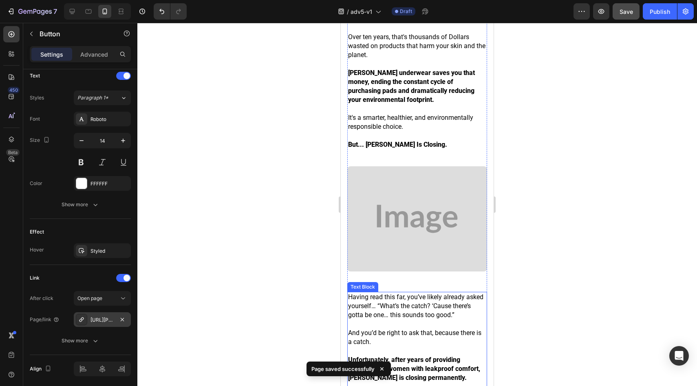
scroll to position [2208, 0]
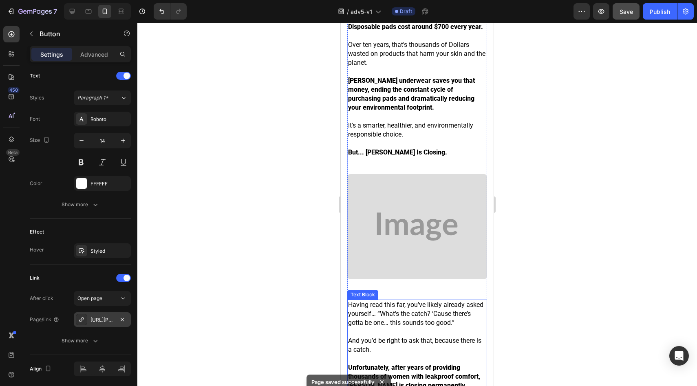
click at [417, 201] on img at bounding box center [417, 226] width 140 height 105
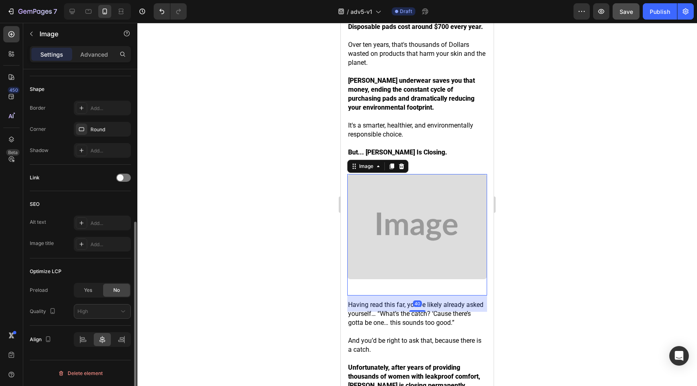
scroll to position [0, 0]
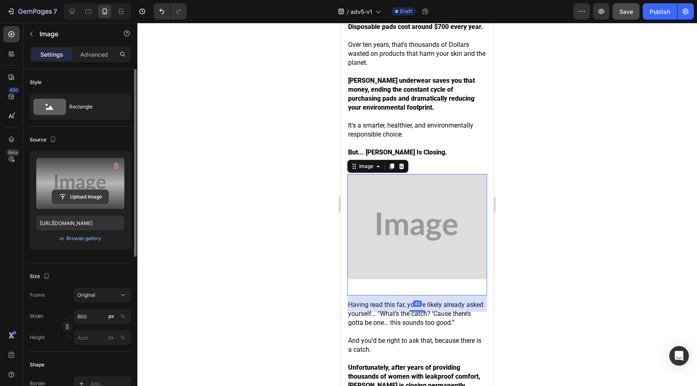
click at [78, 193] on input "file" at bounding box center [80, 197] width 56 height 14
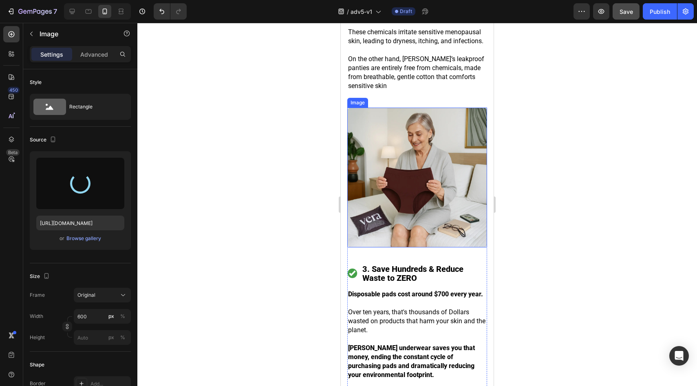
type input "https://cdn.shopify.com/s/files/1/0709/5353/3618/files/gempages_567420980318700…"
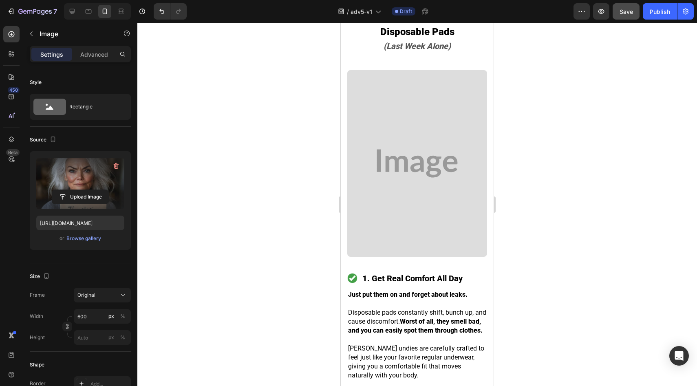
scroll to position [1491, 0]
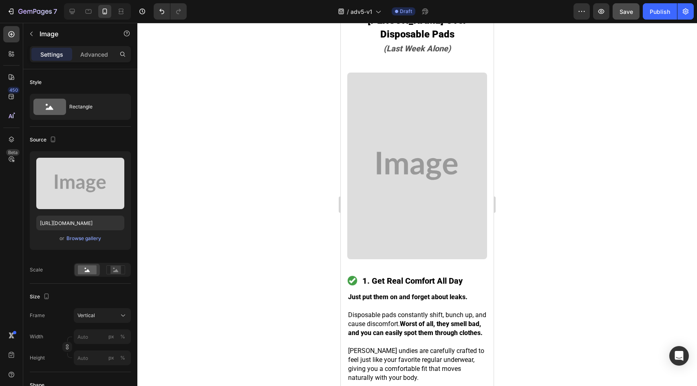
click at [413, 170] on img at bounding box center [417, 166] width 140 height 186
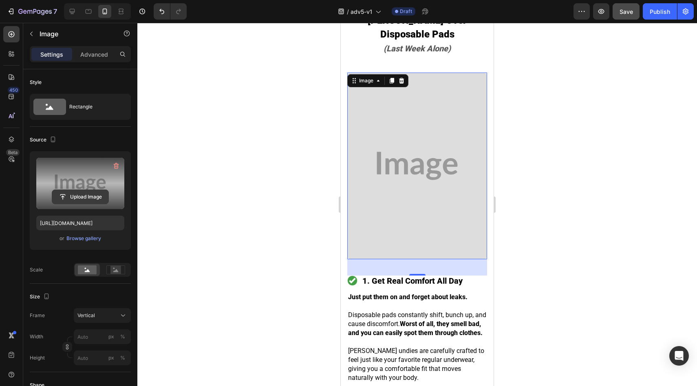
click at [108, 193] on input "file" at bounding box center [80, 197] width 56 height 14
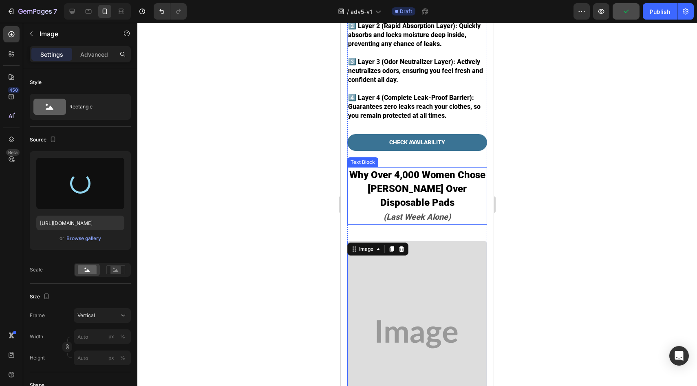
type input "https://cdn.shopify.com/s/files/1/0709/5353/3618/files/gempages_567420980318700…"
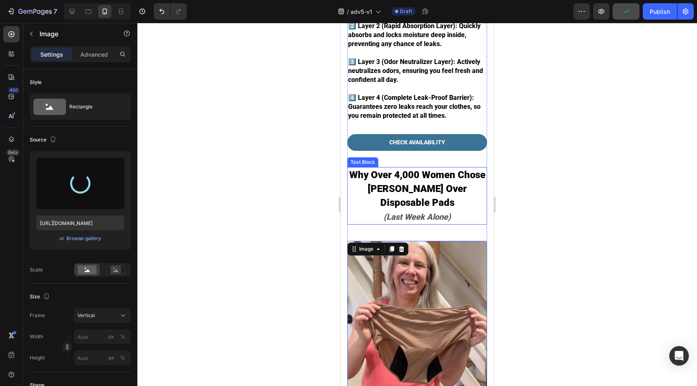
scroll to position [1042, 0]
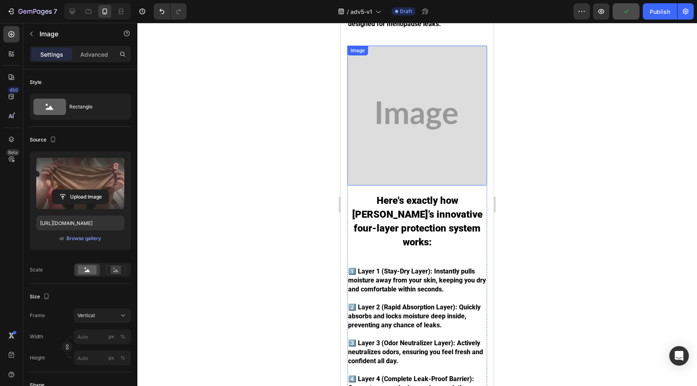
click at [412, 132] on img at bounding box center [417, 116] width 140 height 140
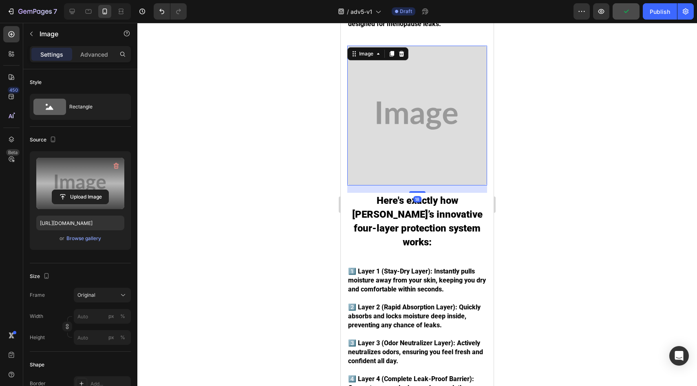
click at [102, 189] on label at bounding box center [80, 183] width 88 height 51
click at [102, 190] on input "file" at bounding box center [80, 197] width 56 height 14
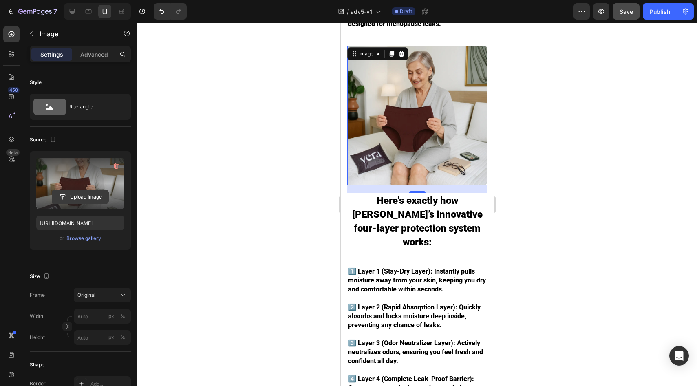
click at [93, 198] on input "file" at bounding box center [80, 197] width 56 height 14
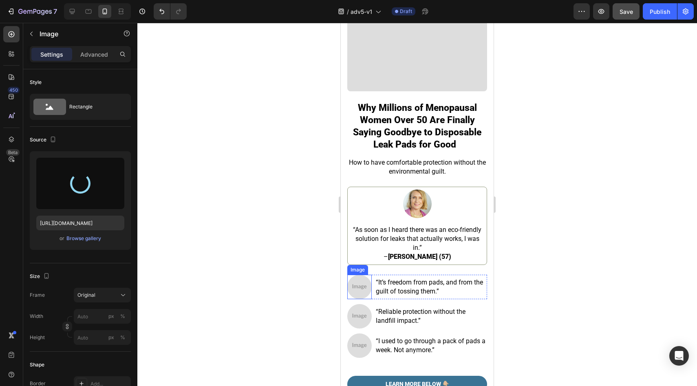
scroll to position [158, 0]
type input "https://cdn.shopify.com/s/files/1/0709/5353/3618/files/gempages_567420980318700…"
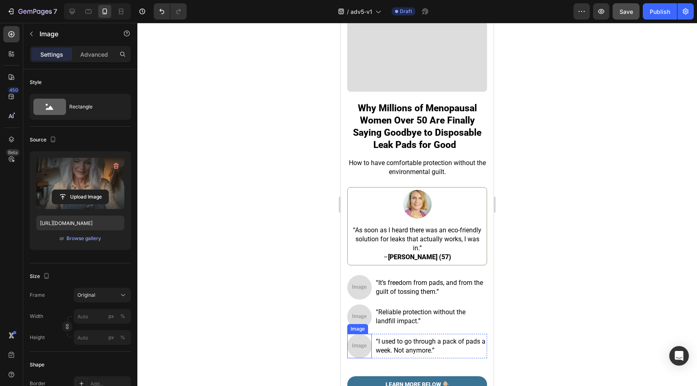
click at [358, 334] on img at bounding box center [359, 346] width 24 height 24
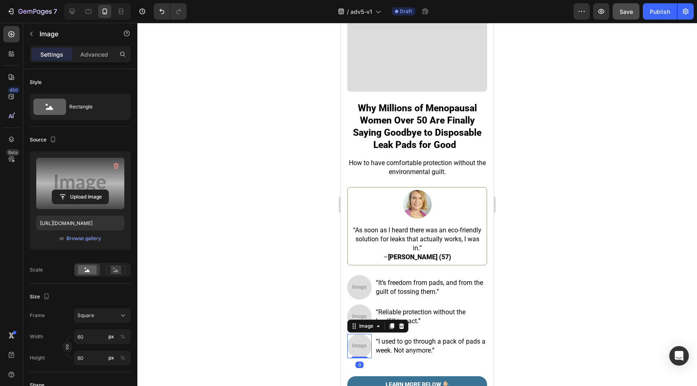
click at [77, 188] on label at bounding box center [80, 183] width 88 height 51
click at [77, 190] on input "file" at bounding box center [80, 197] width 56 height 14
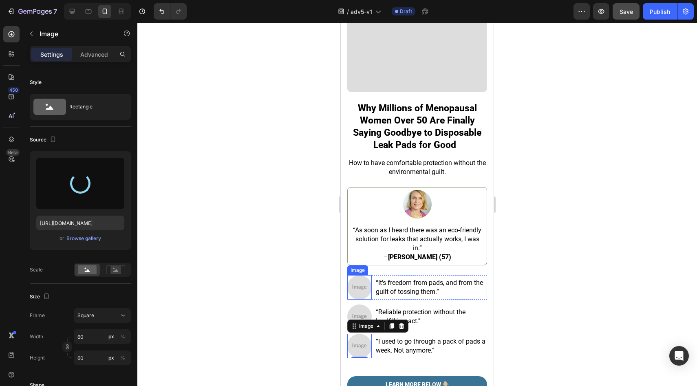
type input "https://cdn.shopify.com/s/files/1/0709/5353/3618/files/gempages_567420980318700…"
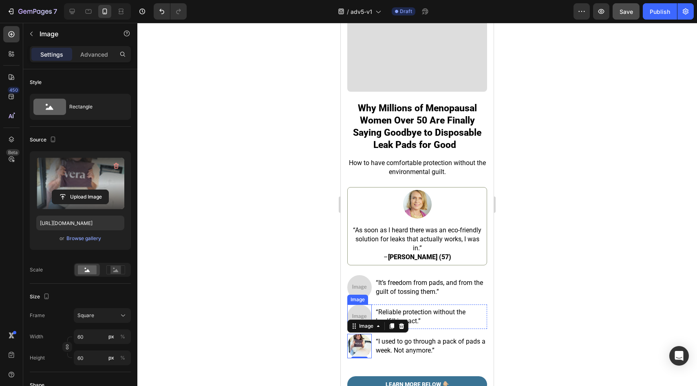
click at [355, 306] on img at bounding box center [359, 317] width 24 height 24
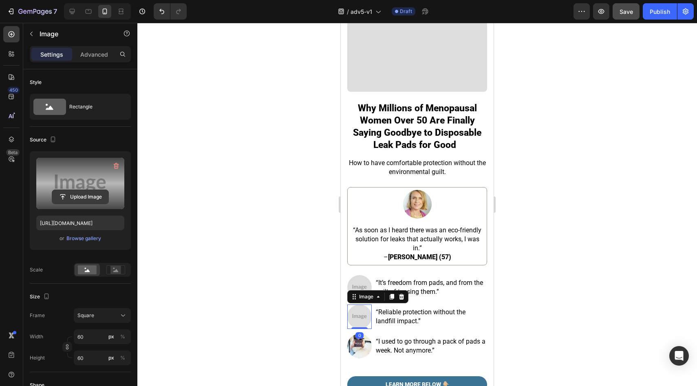
click at [91, 200] on input "file" at bounding box center [80, 197] width 56 height 14
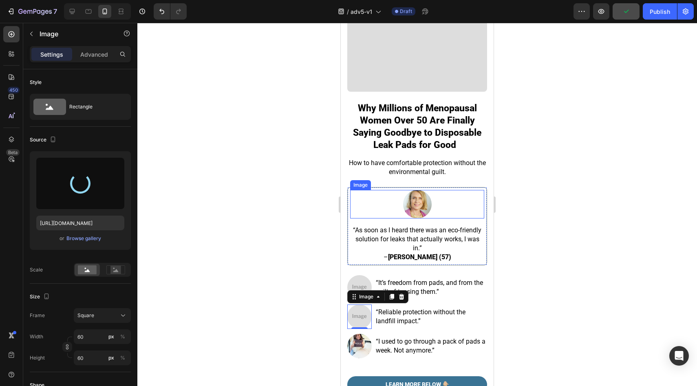
type input "https://cdn.shopify.com/s/files/1/0709/5353/3618/files/gempages_567420980318700…"
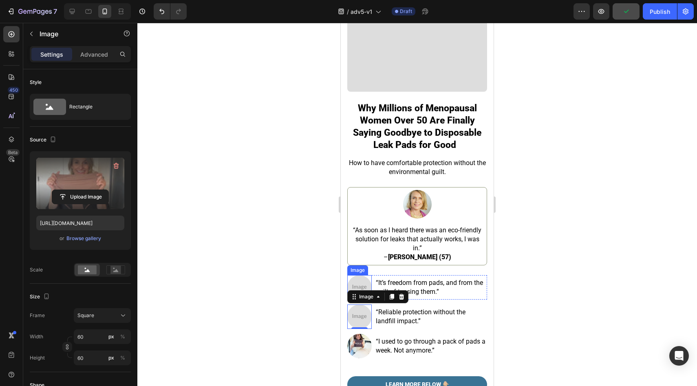
click at [362, 275] on img at bounding box center [359, 287] width 24 height 24
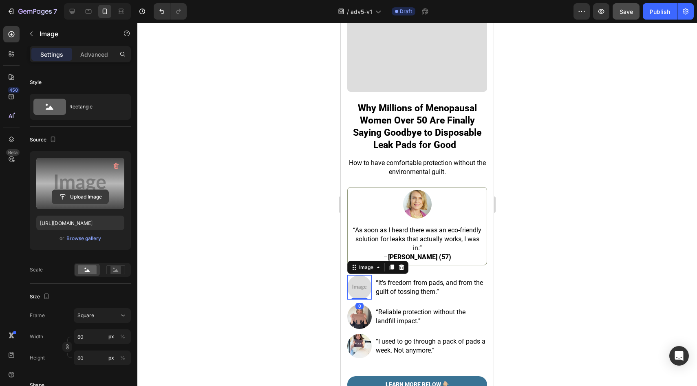
click at [88, 201] on input "file" at bounding box center [80, 197] width 56 height 14
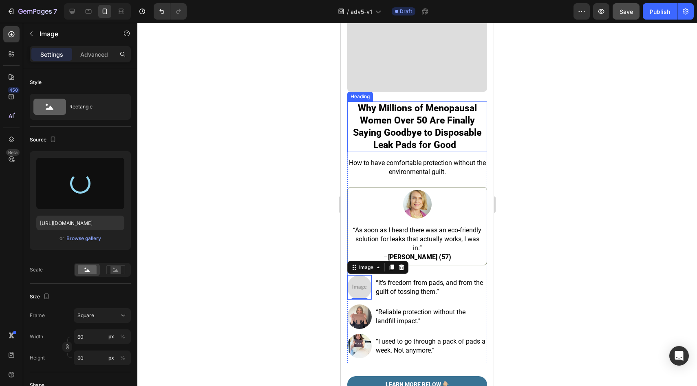
type input "https://cdn.shopify.com/s/files/1/0709/5353/3618/files/gempages_567420980318700…"
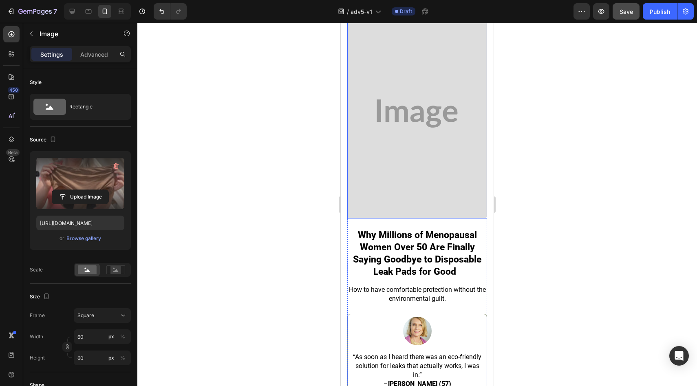
scroll to position [0, 0]
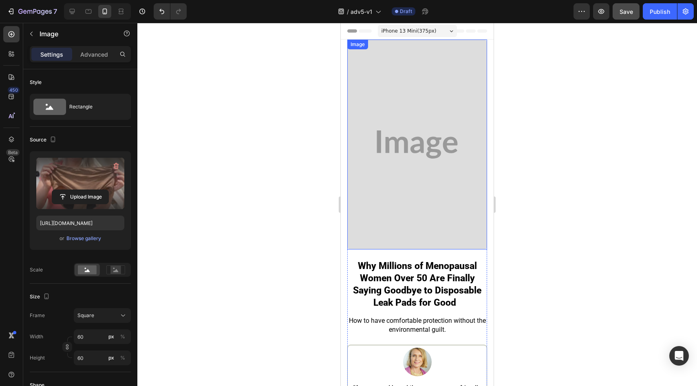
click at [410, 146] on img at bounding box center [417, 145] width 140 height 210
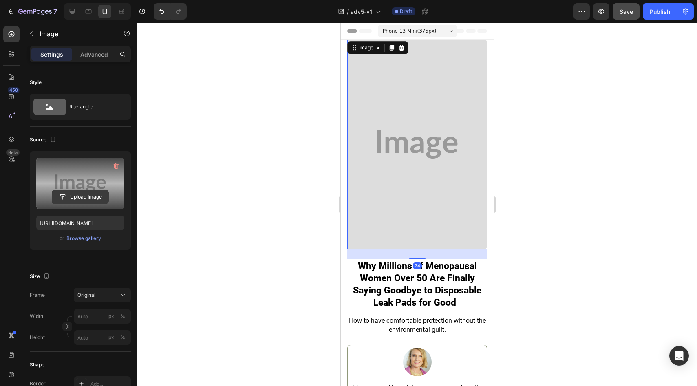
click at [96, 197] on input "file" at bounding box center [80, 197] width 56 height 14
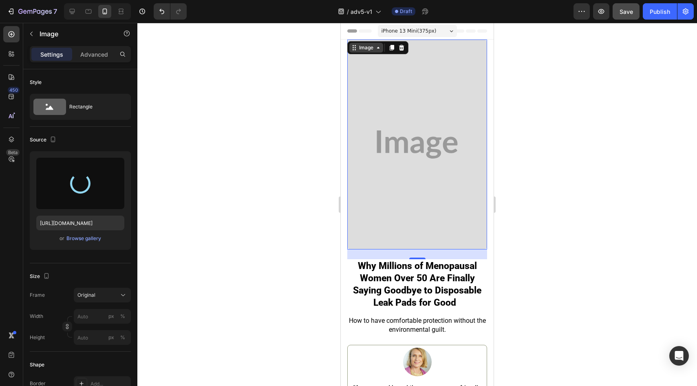
type input "https://cdn.shopify.com/s/files/1/0709/5353/3618/files/gempages_567420980318700…"
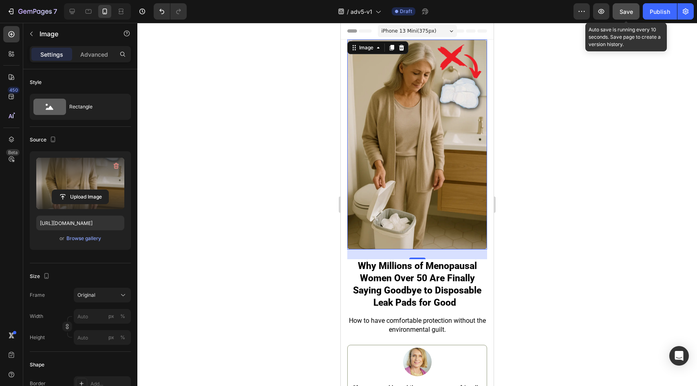
click at [635, 11] on button "Save" at bounding box center [626, 11] width 27 height 16
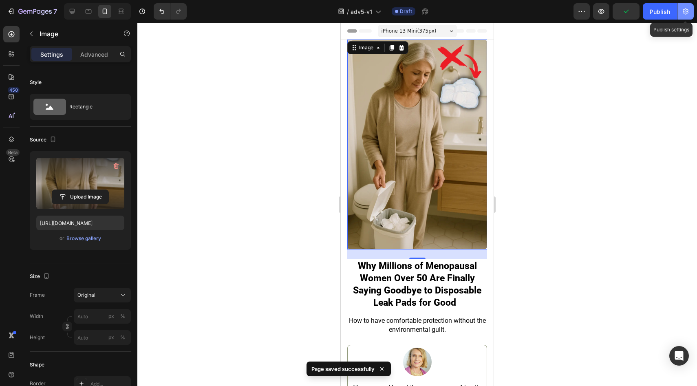
click at [687, 10] on icon "button" at bounding box center [686, 12] width 6 height 6
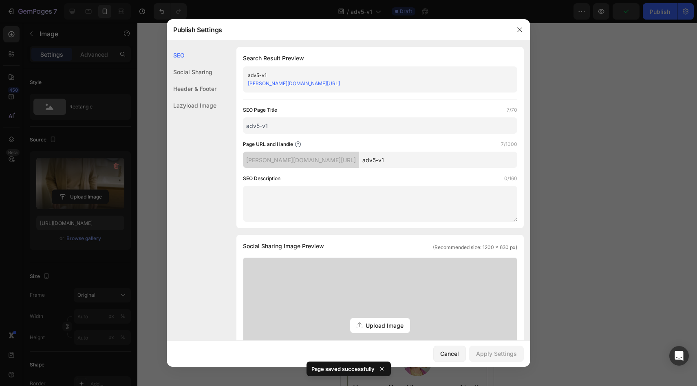
click at [413, 162] on input "adv5-v1" at bounding box center [438, 160] width 158 height 16
type input "adv5-v1c"
click at [500, 350] on div "Apply Settings" at bounding box center [496, 353] width 41 height 9
click at [521, 28] on icon "button" at bounding box center [520, 29] width 7 height 7
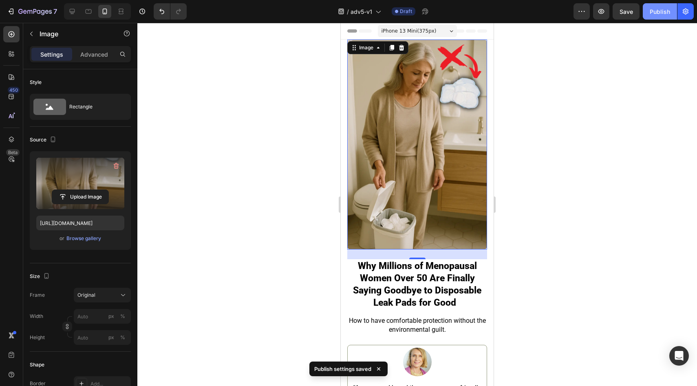
click at [649, 15] on button "Publish" at bounding box center [660, 11] width 34 height 16
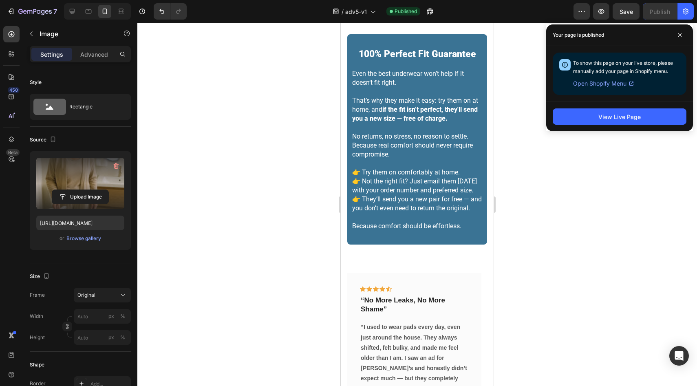
scroll to position [3165, 0]
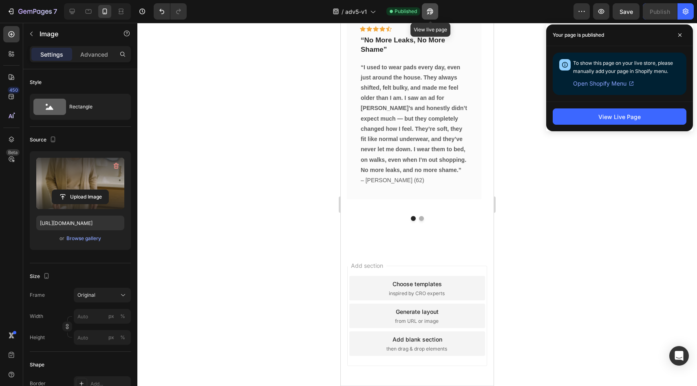
click at [430, 13] on icon "button" at bounding box center [430, 11] width 8 height 8
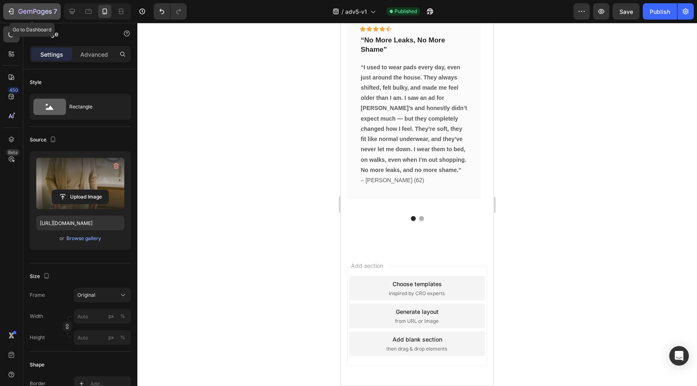
click at [8, 7] on div "7" at bounding box center [32, 12] width 50 height 10
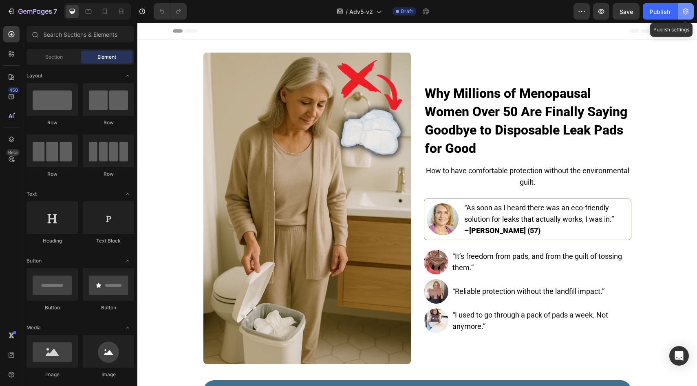
click at [688, 13] on icon "button" at bounding box center [686, 11] width 8 height 8
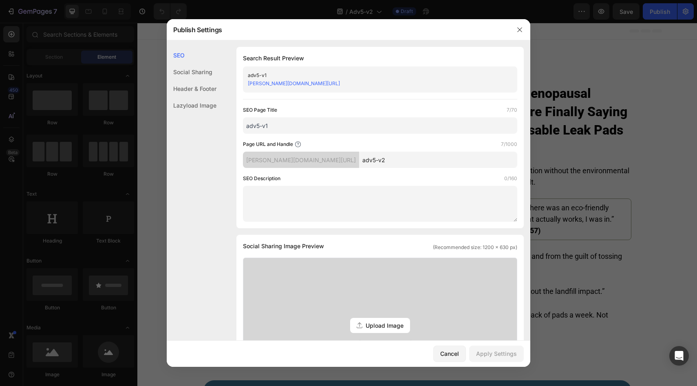
click at [269, 125] on input "adv5-v1" at bounding box center [380, 125] width 274 height 16
type input "adv5-v2"
click at [394, 153] on input "adv5-v2" at bounding box center [438, 160] width 158 height 16
click at [391, 165] on input "adv5-v2" at bounding box center [438, 160] width 158 height 16
type input "adv5-v2A"
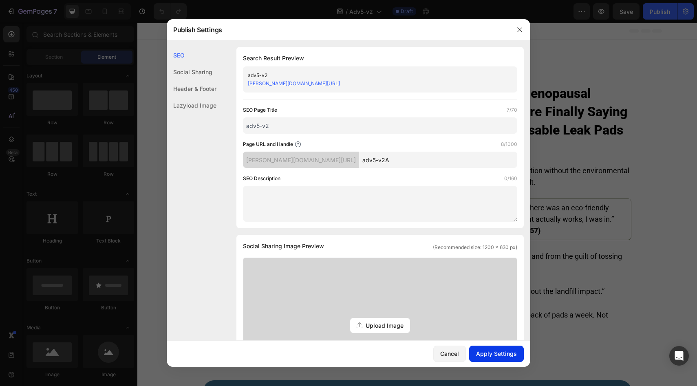
click at [507, 349] on div "Apply Settings" at bounding box center [496, 353] width 41 height 9
click at [520, 29] on icon "button" at bounding box center [520, 29] width 7 height 7
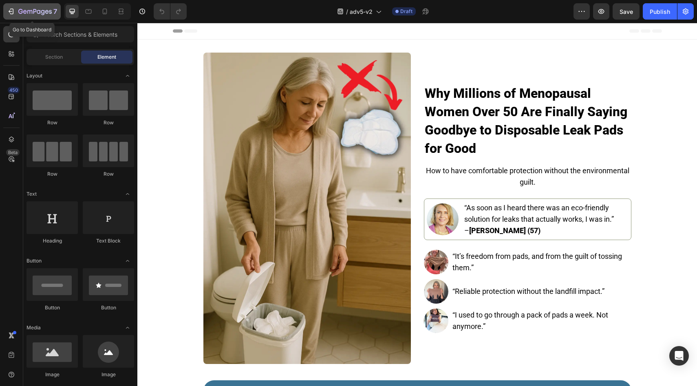
click at [40, 7] on div "7" at bounding box center [37, 12] width 39 height 10
click at [688, 10] on icon "button" at bounding box center [686, 11] width 8 height 8
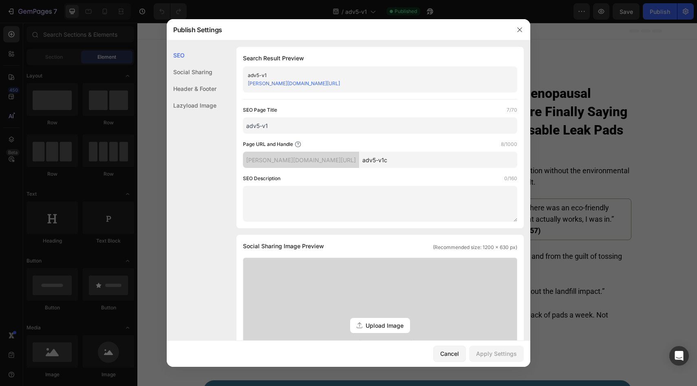
click at [376, 159] on input "adv5-v1c" at bounding box center [438, 160] width 158 height 16
type input "adv5-v1A"
click at [344, 127] on input "adv5-v1" at bounding box center [380, 125] width 274 height 16
type input "adv5-v1 AUS"
click at [503, 346] on button "Apply Settings" at bounding box center [496, 354] width 55 height 16
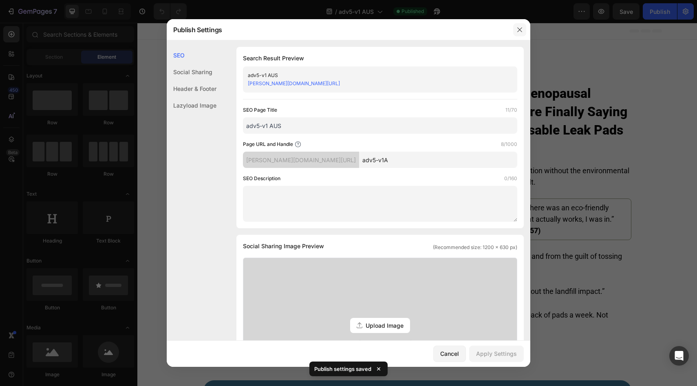
click at [517, 30] on icon "button" at bounding box center [520, 29] width 7 height 7
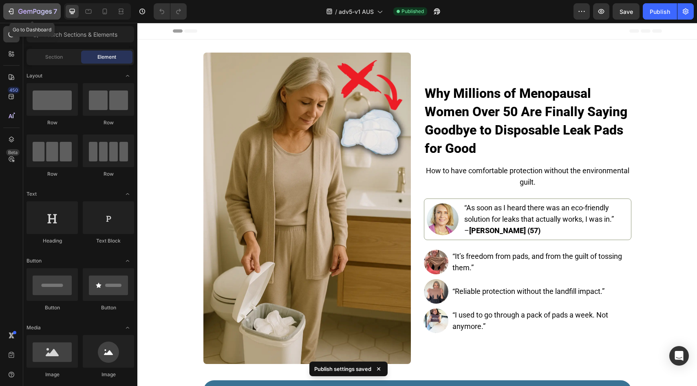
click at [42, 10] on icon "button" at bounding box center [34, 12] width 33 height 7
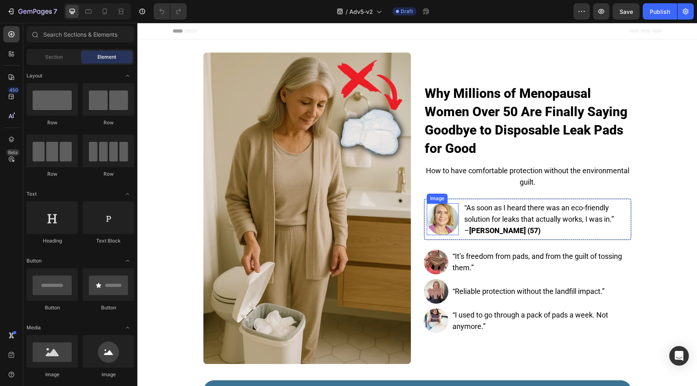
click at [331, 212] on img at bounding box center [306, 208] width 207 height 311
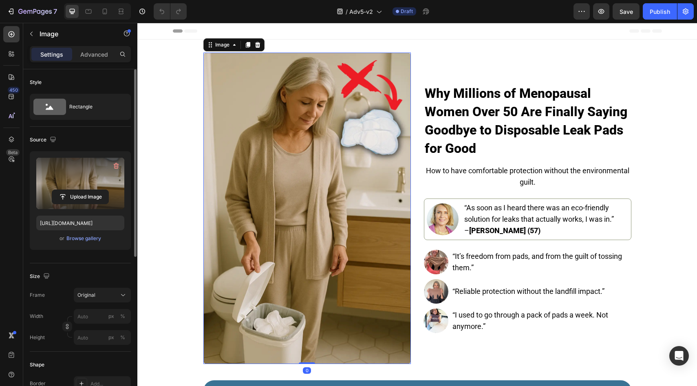
click at [91, 188] on label at bounding box center [80, 183] width 88 height 51
click at [91, 190] on input "file" at bounding box center [80, 197] width 56 height 14
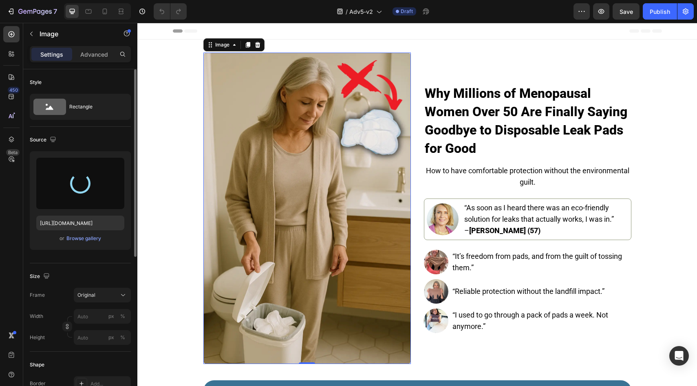
type input "https://cdn.shopify.com/s/files/1/0709/5353/3618/files/gempages_567420980318700…"
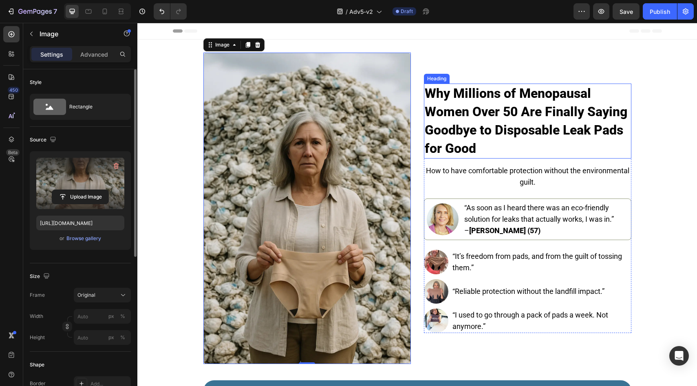
click at [520, 115] on strong "Why Millions of Menopausal Women Over 50 Are Finally Saying Goodbye to Disposab…" at bounding box center [526, 121] width 203 height 71
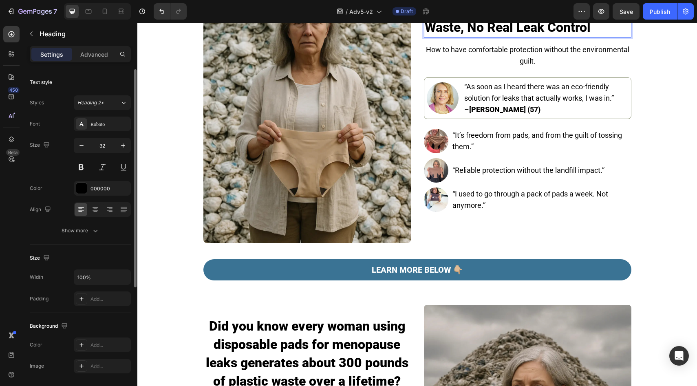
scroll to position [150, 0]
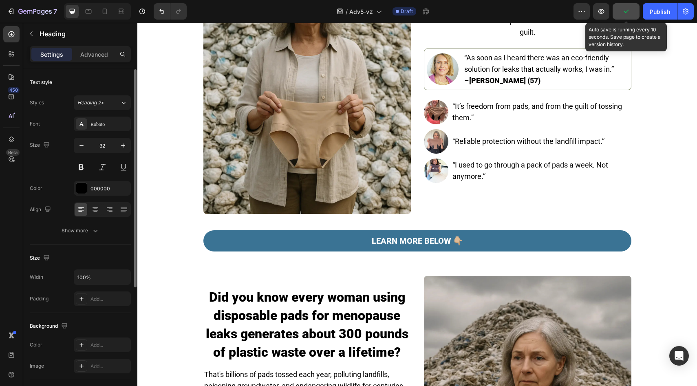
click at [627, 13] on icon "button" at bounding box center [626, 11] width 8 height 8
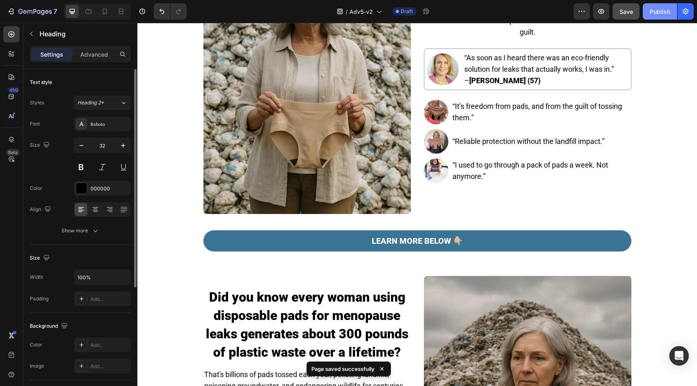
click at [652, 11] on div "Publish" at bounding box center [660, 11] width 20 height 9
click at [103, 8] on icon at bounding box center [105, 11] width 8 height 8
type input "23"
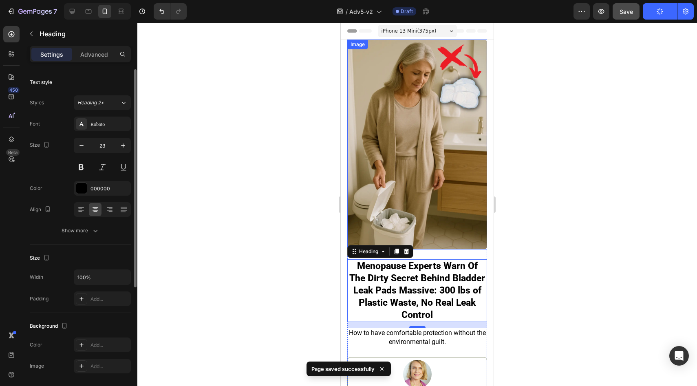
click at [398, 135] on img at bounding box center [417, 145] width 140 height 210
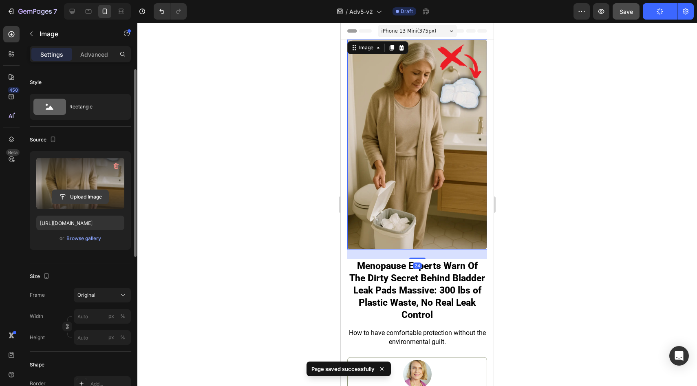
click at [76, 198] on input "file" at bounding box center [80, 197] width 56 height 14
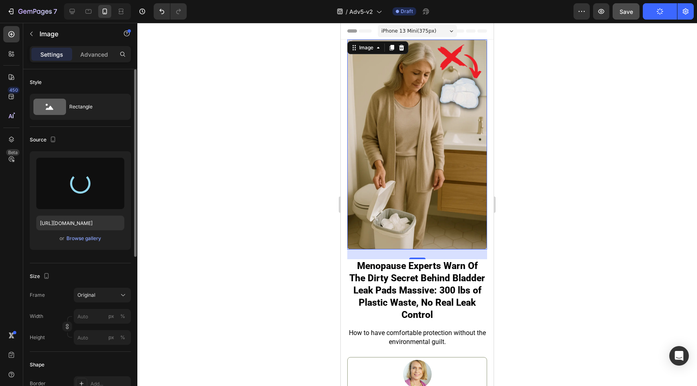
type input "https://cdn.shopify.com/s/files/1/0709/5353/3618/files/gempages_567420980318700…"
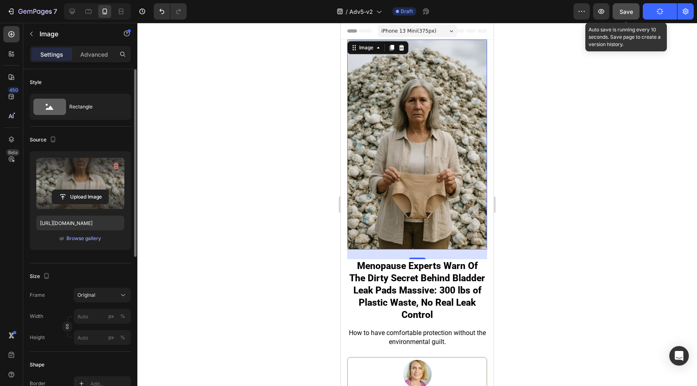
click at [634, 10] on button "Save" at bounding box center [626, 11] width 27 height 16
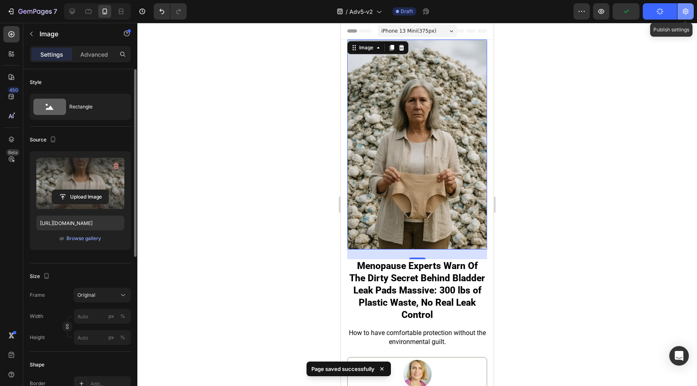
click at [684, 18] on button "button" at bounding box center [686, 11] width 16 height 16
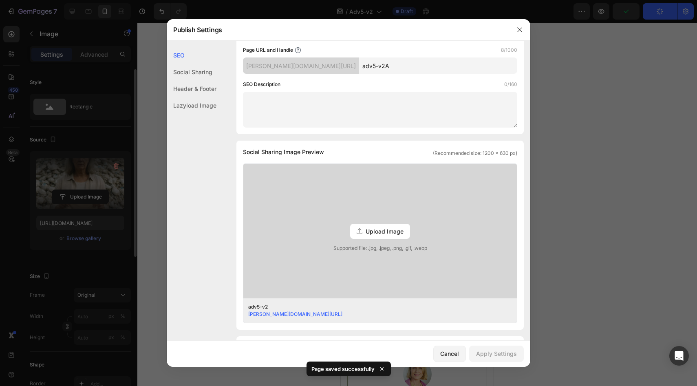
scroll to position [283, 0]
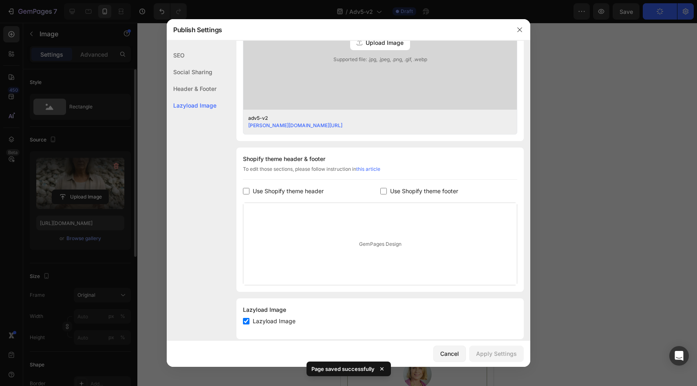
click at [308, 189] on span "Use Shopify theme header" at bounding box center [288, 191] width 71 height 10
checkbox input "true"
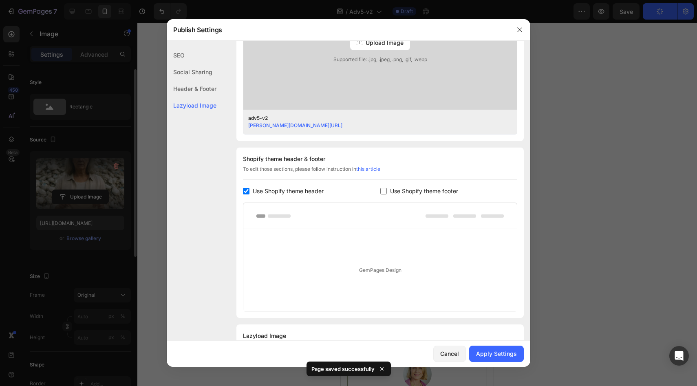
click at [434, 185] on div "Shopify theme header & footer To edit those sections, please follow instruction…" at bounding box center [379, 233] width 287 height 170
click at [434, 191] on span "Use Shopify theme footer" at bounding box center [424, 191] width 68 height 10
checkbox input "true"
click at [486, 355] on div "Apply Settings" at bounding box center [496, 353] width 41 height 9
click at [300, 193] on span "Use Shopify theme header" at bounding box center [288, 191] width 71 height 10
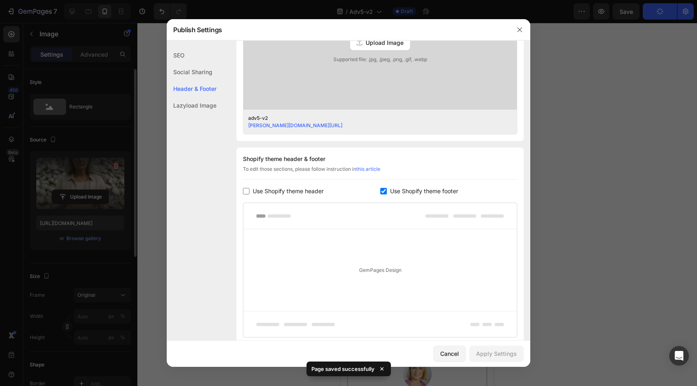
checkbox input "false"
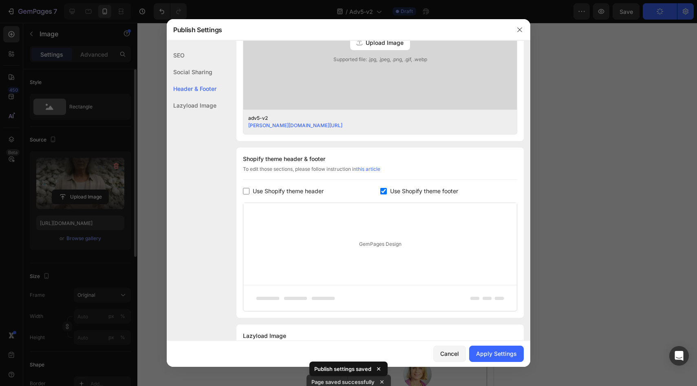
click at [393, 192] on span "Use Shopify theme footer" at bounding box center [424, 191] width 68 height 10
checkbox input "false"
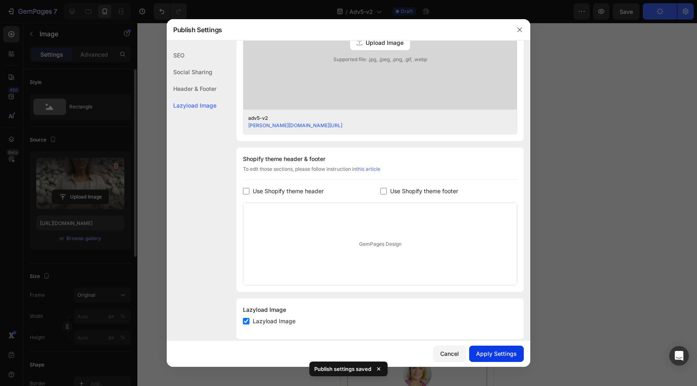
click at [490, 350] on div "Apply Settings" at bounding box center [496, 353] width 41 height 9
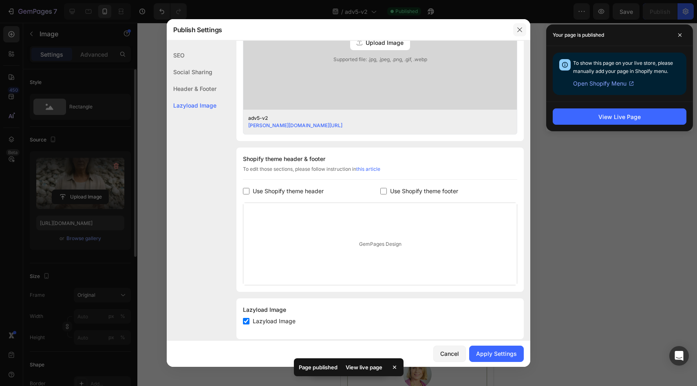
click at [517, 29] on icon "button" at bounding box center [520, 29] width 7 height 7
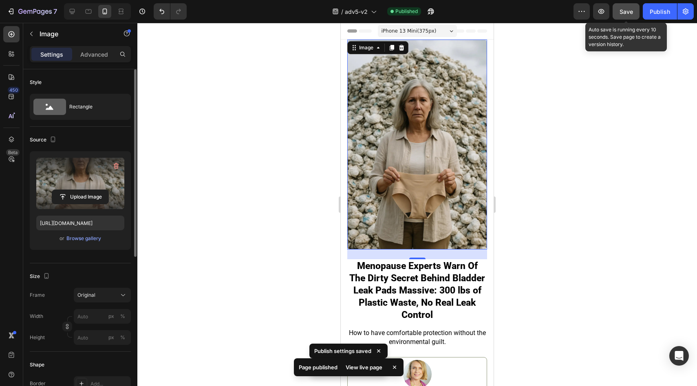
click at [633, 18] on button "Save" at bounding box center [626, 11] width 27 height 16
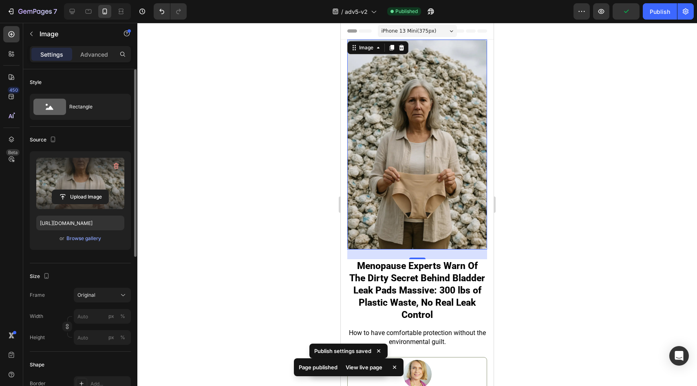
click at [538, 19] on div "/ adv5-v2 Published" at bounding box center [383, 11] width 380 height 16
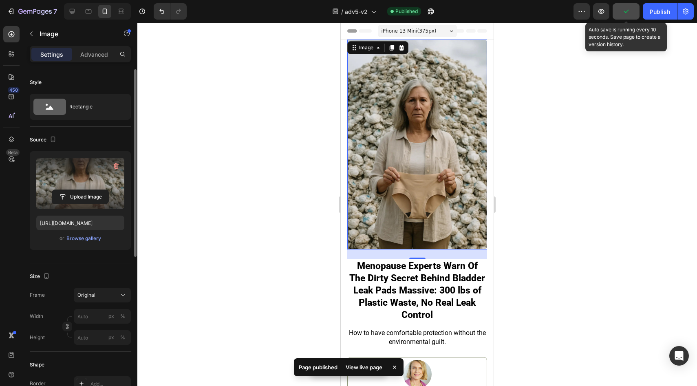
click at [619, 18] on button "button" at bounding box center [626, 11] width 27 height 16
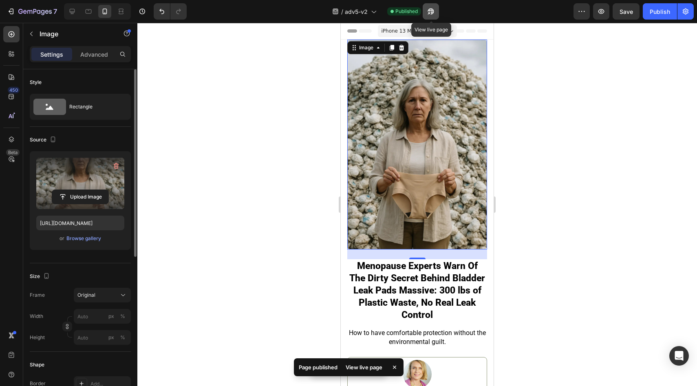
click at [430, 12] on icon "button" at bounding box center [429, 13] width 2 height 2
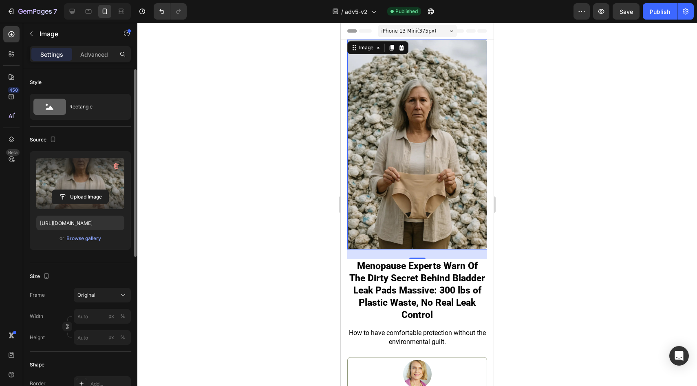
click at [416, 148] on img at bounding box center [417, 145] width 140 height 210
click at [77, 192] on input "file" at bounding box center [80, 197] width 56 height 14
click at [621, 12] on span "Save" at bounding box center [626, 11] width 13 height 7
click at [113, 167] on icon "button" at bounding box center [116, 166] width 8 height 8
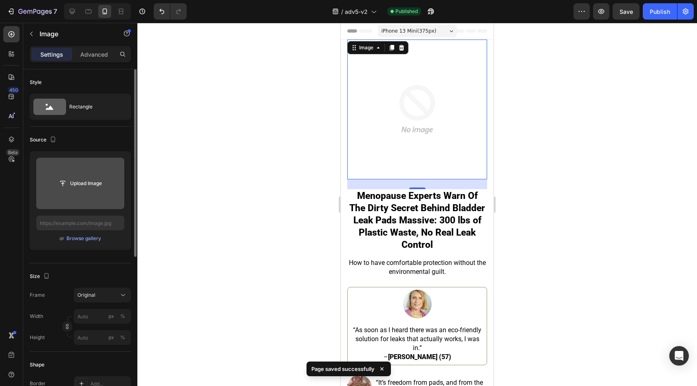
click at [94, 185] on input "file" at bounding box center [80, 184] width 56 height 14
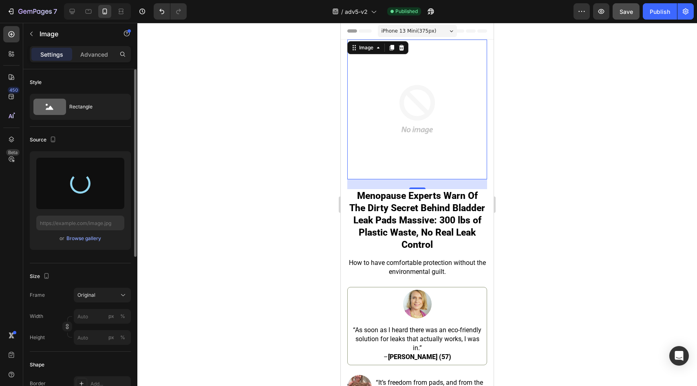
type input "https://cdn.shopify.com/s/files/1/0709/5353/3618/files/gempages_567420980318700…"
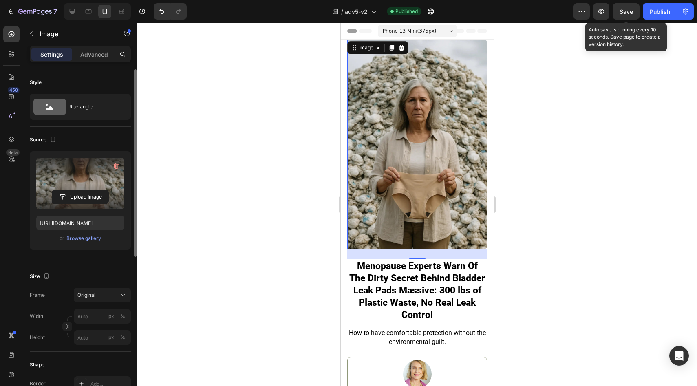
click at [630, 13] on span "Save" at bounding box center [626, 11] width 13 height 7
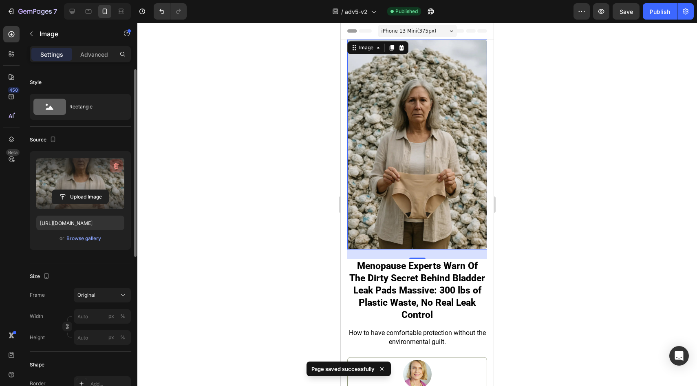
click at [113, 165] on icon "button" at bounding box center [116, 166] width 8 height 8
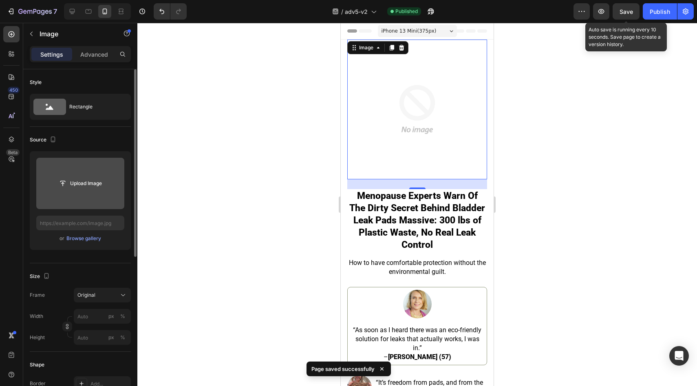
click at [630, 11] on span "Save" at bounding box center [626, 11] width 13 height 7
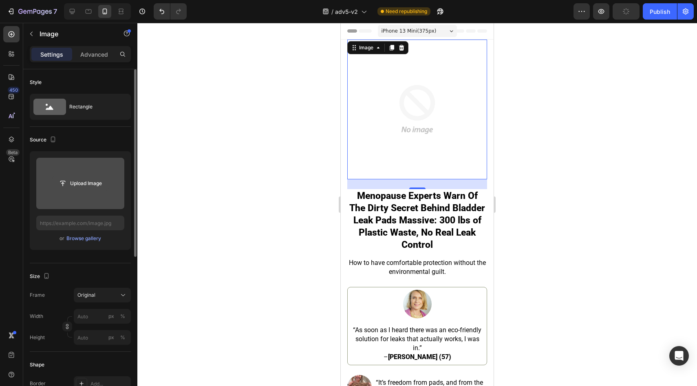
click at [78, 183] on input "file" at bounding box center [80, 184] width 56 height 14
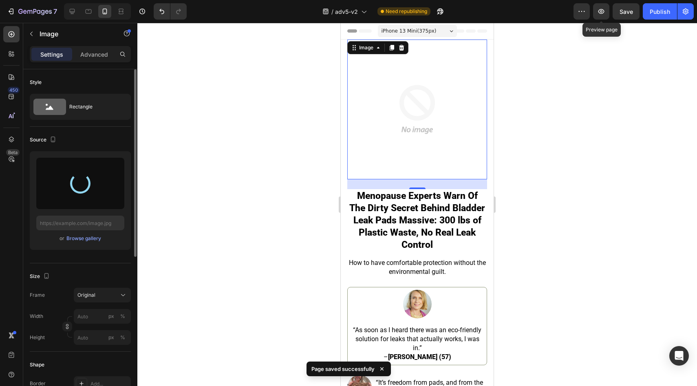
type input "https://cdn.shopify.com/s/files/1/0709/5353/3618/files/gempages_567420980318700…"
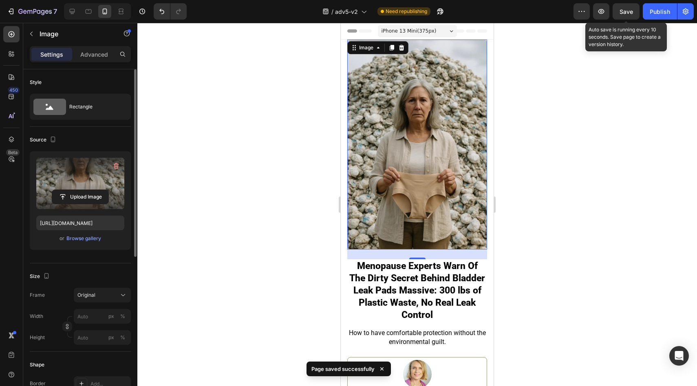
click at [623, 12] on span "Save" at bounding box center [626, 11] width 13 height 7
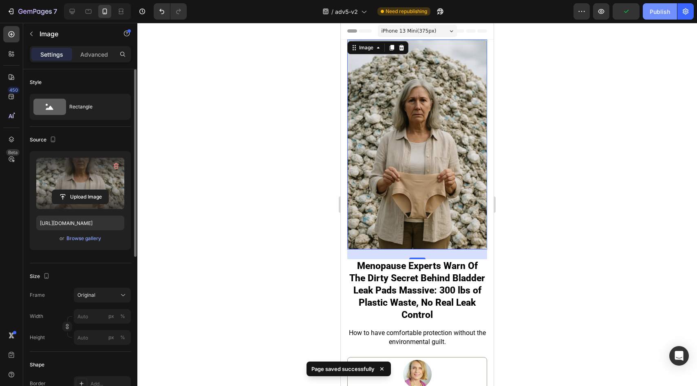
click at [660, 11] on div "Publish" at bounding box center [660, 11] width 20 height 9
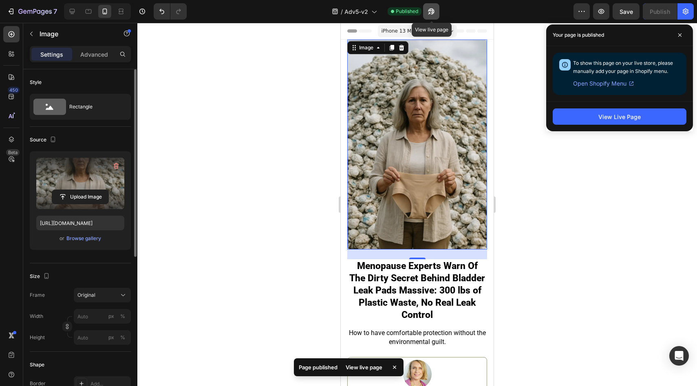
click at [434, 9] on icon "button" at bounding box center [431, 11] width 8 height 8
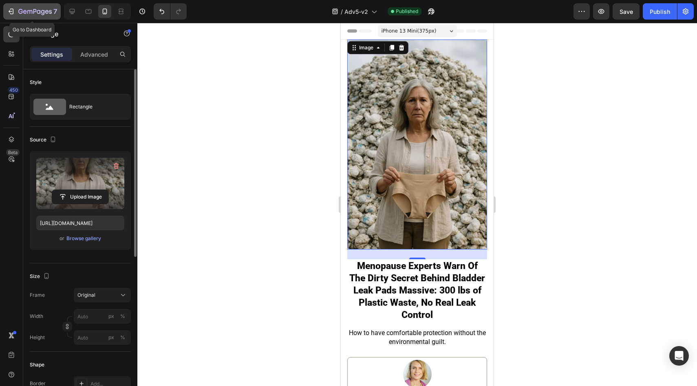
click at [24, 14] on icon "button" at bounding box center [34, 12] width 33 height 7
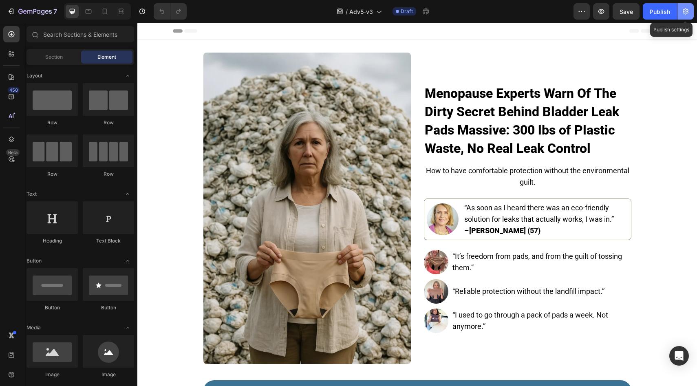
click at [689, 13] on icon "button" at bounding box center [686, 11] width 8 height 8
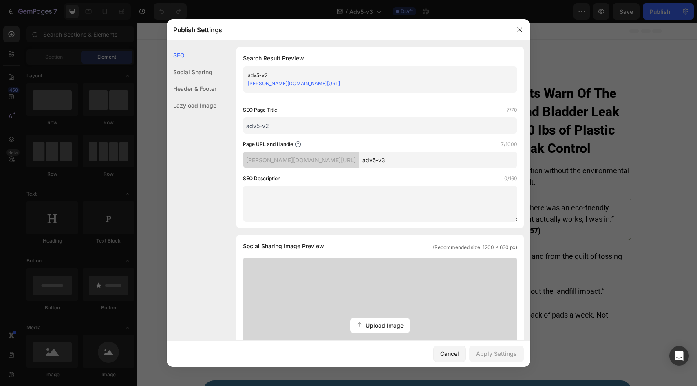
click at [341, 122] on input "adv5-v2" at bounding box center [380, 125] width 274 height 16
type input "adv5-v3"
click at [377, 154] on input "adv5-v3" at bounding box center [438, 160] width 158 height 16
click at [386, 157] on input "adv5-v3" at bounding box center [438, 160] width 158 height 16
type input "adv5-v3A"
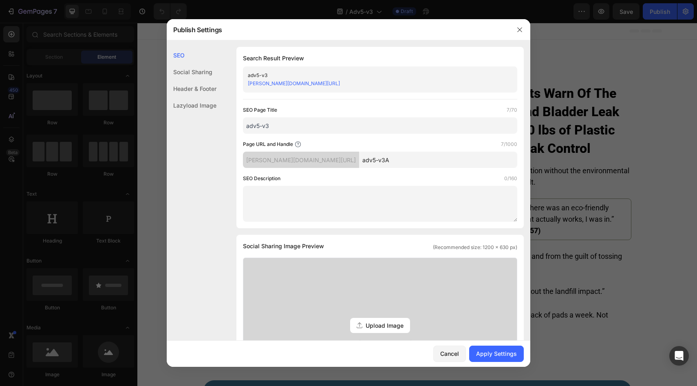
click at [327, 127] on input "adv5-v3" at bounding box center [380, 125] width 274 height 16
type input "adv5-v3 AUS"
click at [519, 357] on button "Apply Settings" at bounding box center [496, 354] width 55 height 16
drag, startPoint x: 517, startPoint y: 32, endPoint x: 368, endPoint y: 27, distance: 149.3
click at [517, 32] on icon "button" at bounding box center [520, 29] width 7 height 7
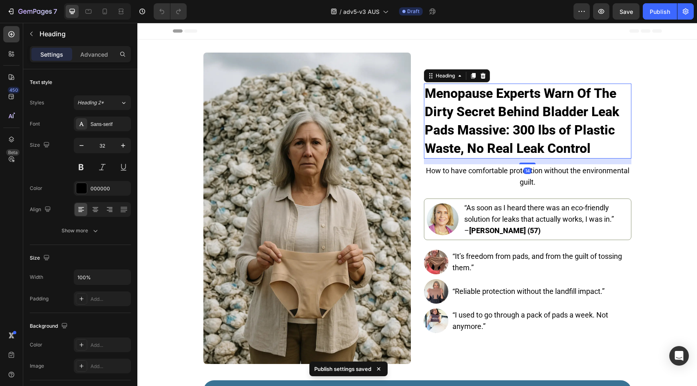
click at [479, 96] on strong "Menopause Experts Warn Of The Dirty Secret Behind Bladder Leak Pads Massive: 30…" at bounding box center [522, 121] width 194 height 71
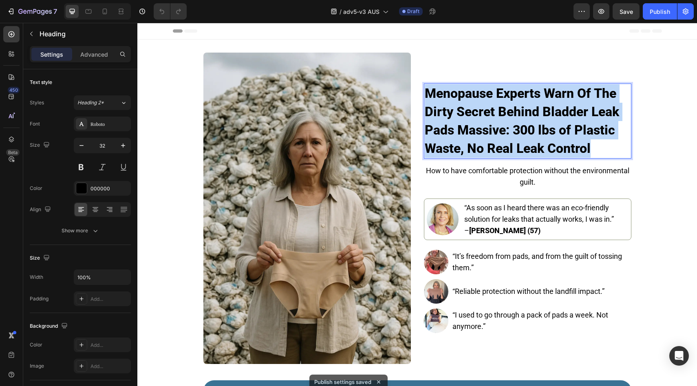
click at [479, 96] on strong "Menopause Experts Warn Of The Dirty Secret Behind Bladder Leak Pads Massive: 30…" at bounding box center [522, 121] width 194 height 71
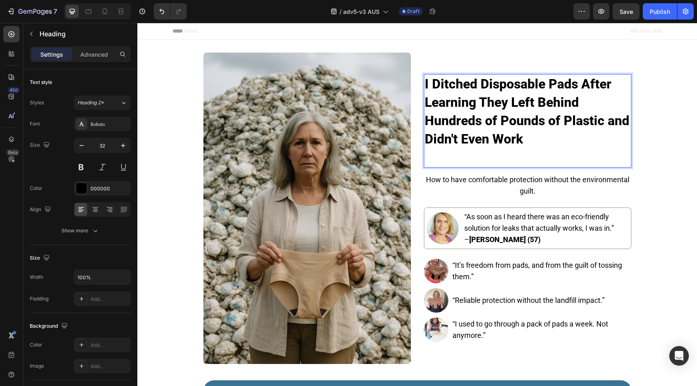
click at [437, 151] on p "Rich Text Editor. Editing area: main" at bounding box center [528, 157] width 206 height 18
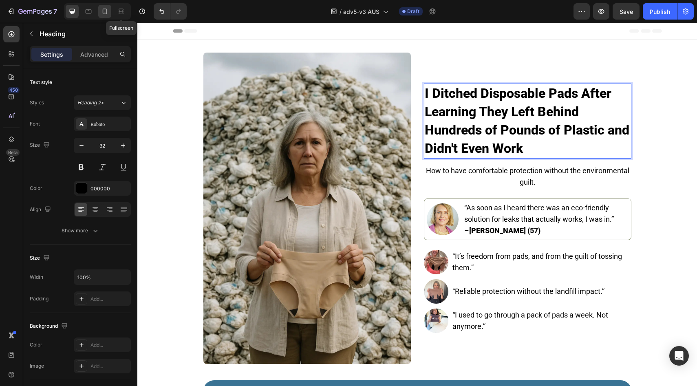
click at [107, 14] on icon at bounding box center [105, 11] width 8 height 8
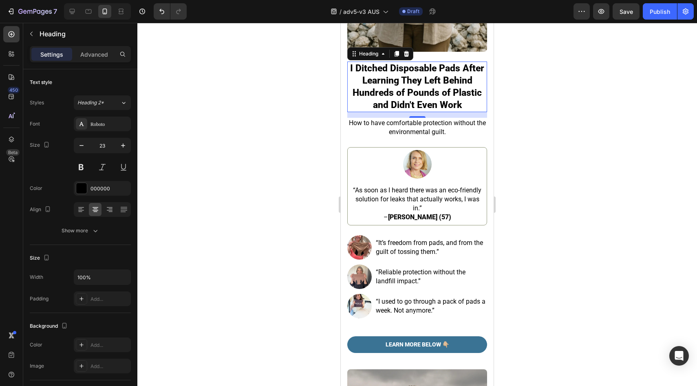
scroll to position [199, 0]
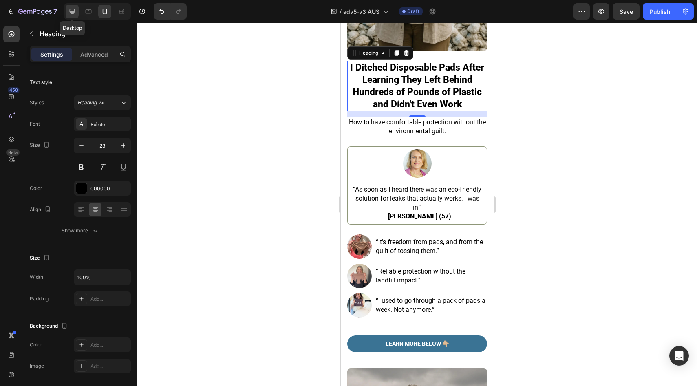
click at [67, 9] on div at bounding box center [72, 11] width 13 height 13
type input "32"
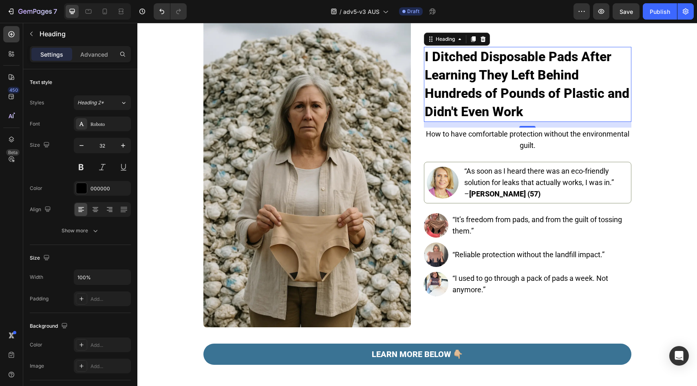
scroll to position [32, 0]
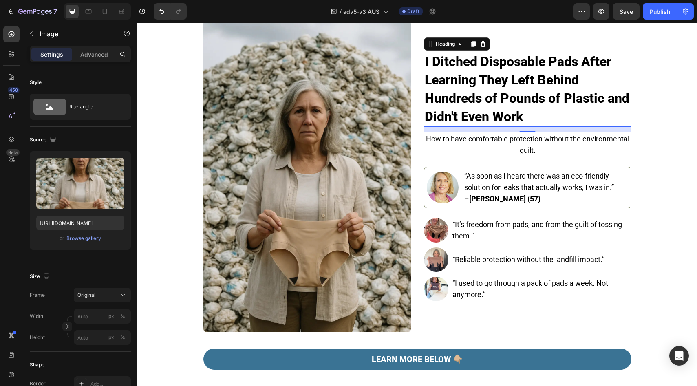
click at [265, 174] on img at bounding box center [306, 176] width 207 height 311
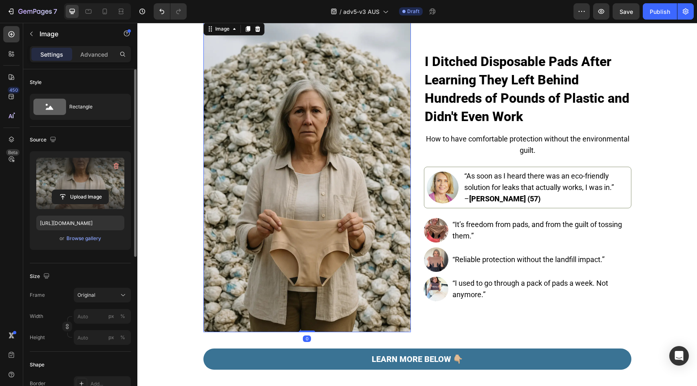
click at [64, 189] on label at bounding box center [80, 183] width 88 height 51
click at [64, 190] on input "file" at bounding box center [80, 197] width 56 height 14
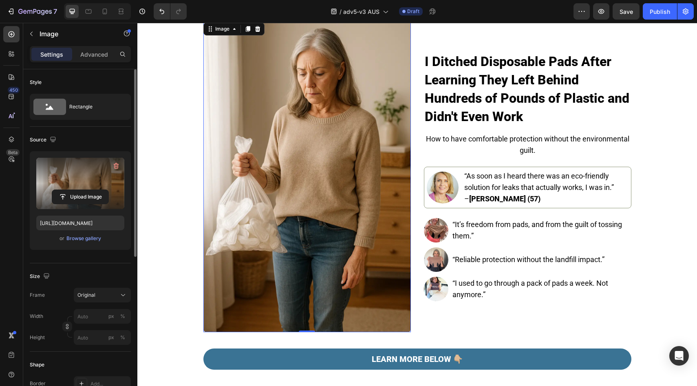
click at [87, 188] on label at bounding box center [80, 183] width 88 height 51
click at [87, 190] on input "file" at bounding box center [80, 197] width 56 height 14
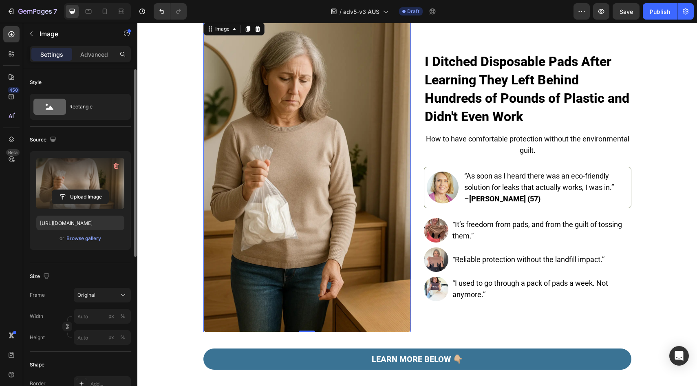
click at [208, 69] on img at bounding box center [306, 176] width 207 height 311
click at [100, 7] on div at bounding box center [104, 11] width 13 height 13
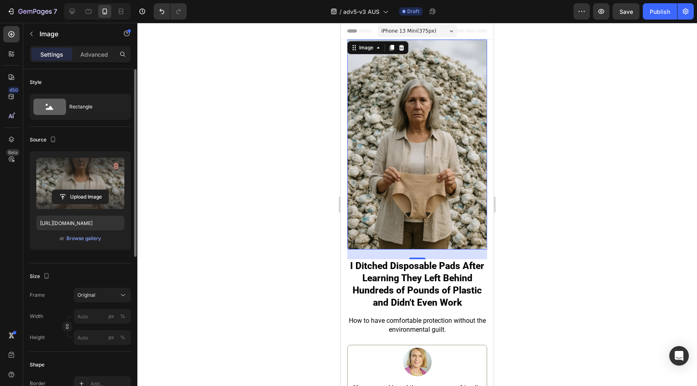
click at [68, 209] on label at bounding box center [80, 183] width 88 height 51
click at [68, 204] on input "file" at bounding box center [80, 197] width 56 height 14
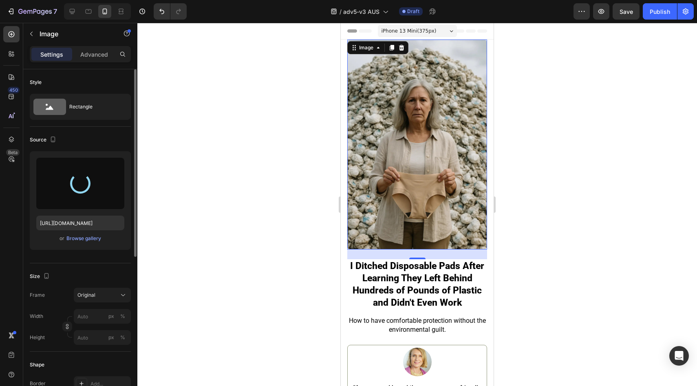
type input "https://cdn.shopify.com/s/files/1/0709/5353/3618/files/gempages_567420980318700…"
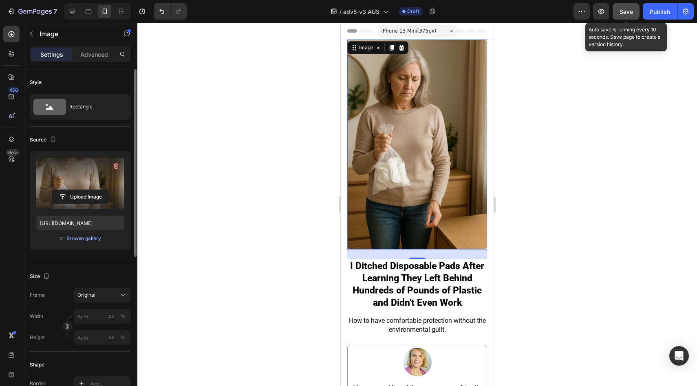
click at [626, 11] on span "Save" at bounding box center [626, 11] width 13 height 7
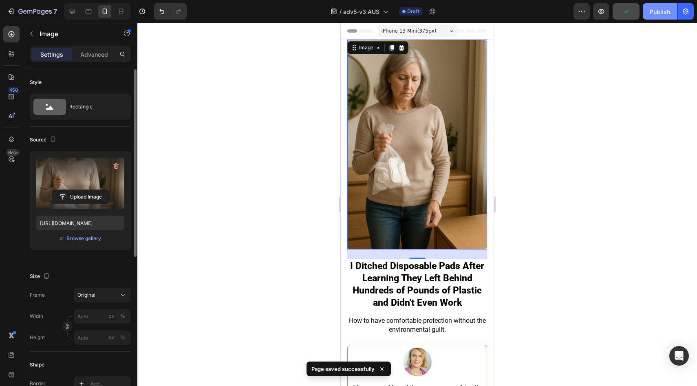
click at [666, 11] on div "Publish" at bounding box center [660, 11] width 20 height 9
click at [71, 14] on icon at bounding box center [72, 11] width 8 height 8
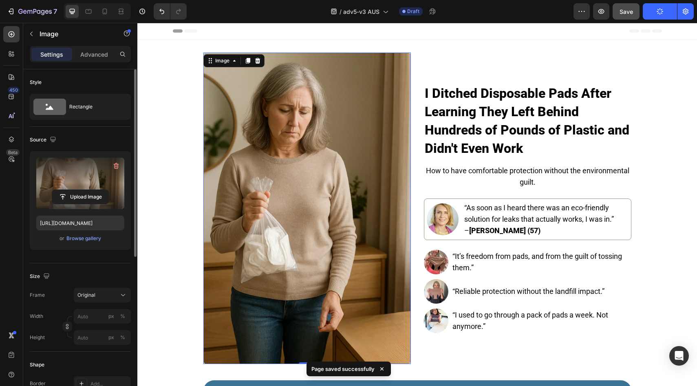
scroll to position [1, 0]
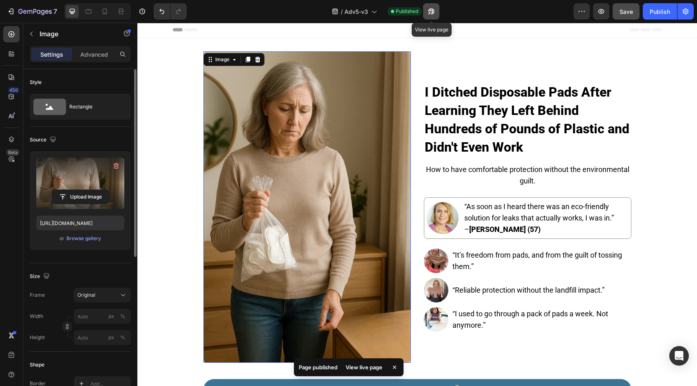
click at [430, 10] on icon "button" at bounding box center [431, 11] width 8 height 8
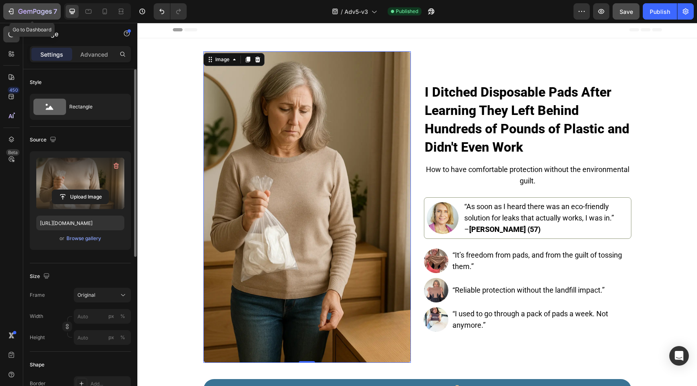
click at [36, 5] on button "7" at bounding box center [31, 11] width 57 height 16
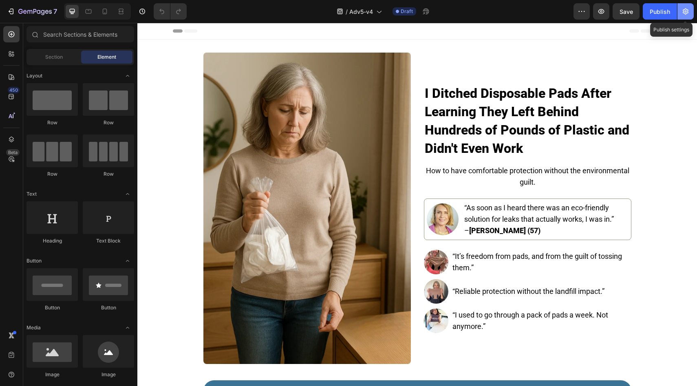
click at [687, 13] on icon "button" at bounding box center [686, 11] width 8 height 8
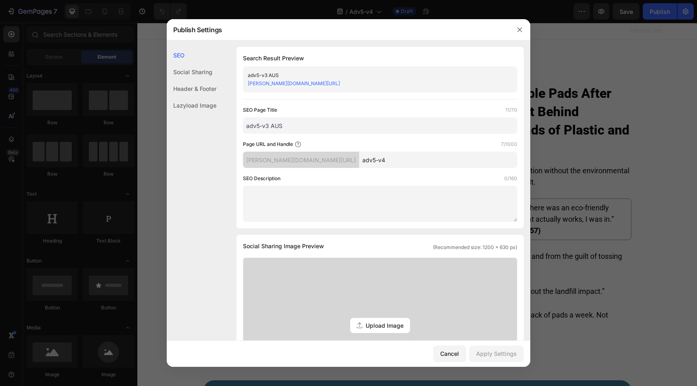
click at [268, 126] on input "adv5-v3 AUS" at bounding box center [380, 125] width 274 height 16
type input "adv5-v4 AUS"
click at [389, 155] on input "adv5-v4" at bounding box center [438, 160] width 158 height 16
click at [385, 157] on input "adv5-v4" at bounding box center [438, 160] width 158 height 16
type input "adv5-v4-AUS"
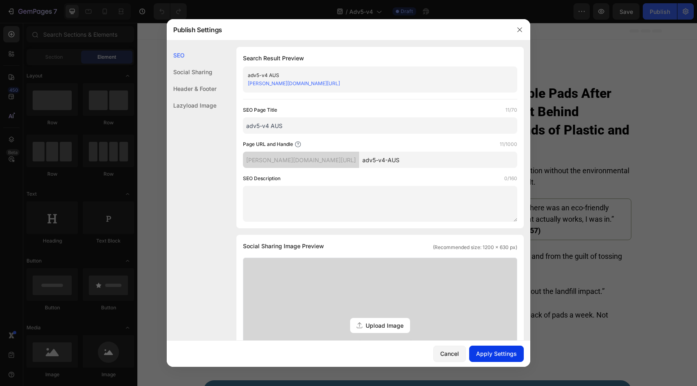
click at [489, 349] on button "Apply Settings" at bounding box center [496, 354] width 55 height 16
click at [521, 31] on icon "button" at bounding box center [519, 29] width 4 height 4
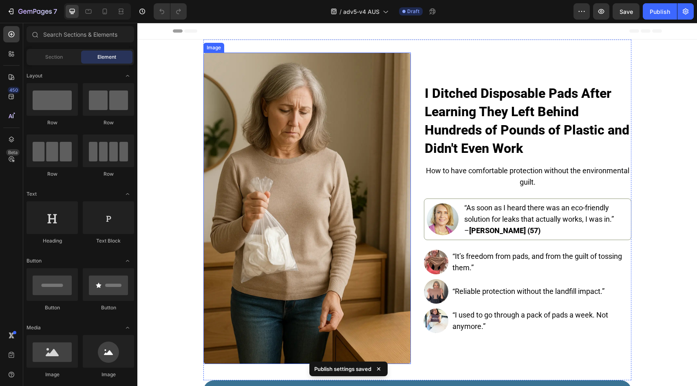
click at [280, 158] on img at bounding box center [306, 208] width 207 height 311
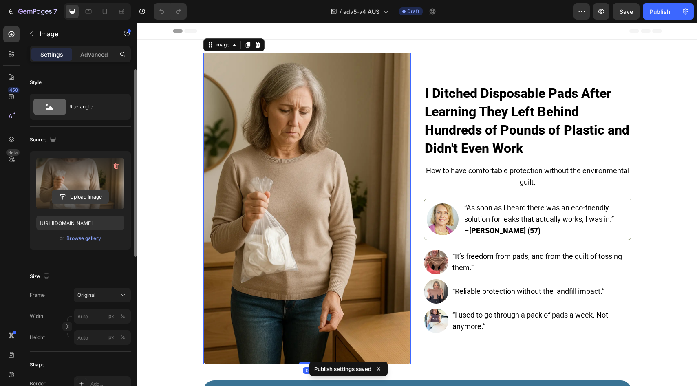
click at [91, 192] on input "file" at bounding box center [80, 197] width 56 height 14
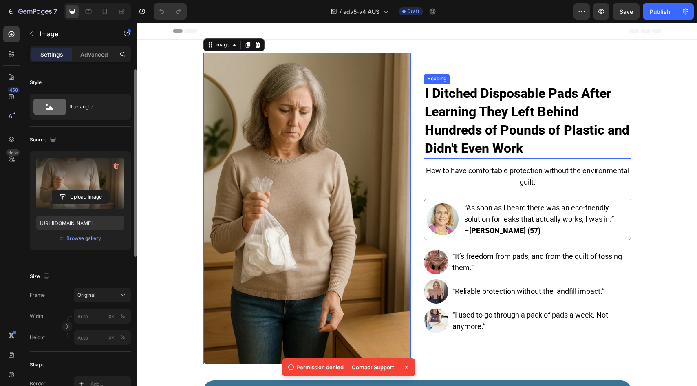
click at [458, 91] on strong "I Ditched Disposable Pads After Learning They Left Behind Hundreds of Pounds of…" at bounding box center [527, 121] width 205 height 71
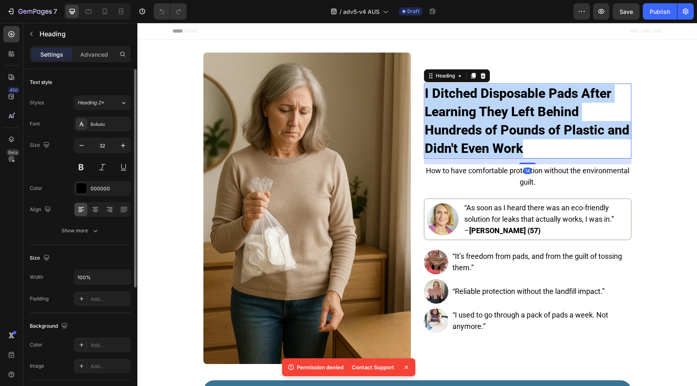
click at [458, 91] on strong "I Ditched Disposable Pads After Learning They Left Behind Hundreds of Pounds of…" at bounding box center [527, 121] width 205 height 71
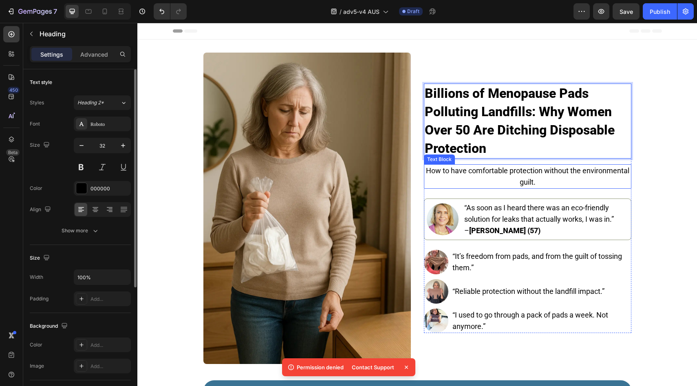
click at [296, 185] on img at bounding box center [306, 208] width 207 height 311
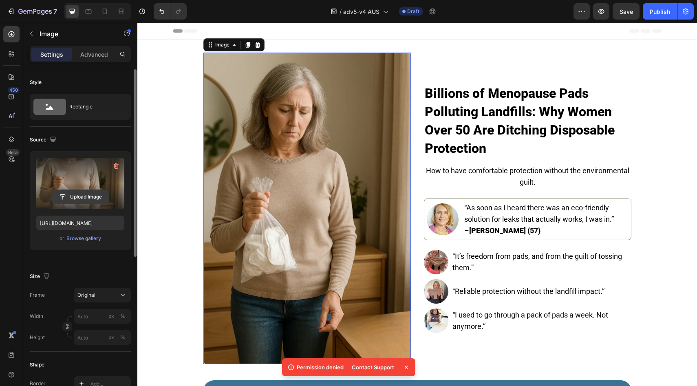
click at [79, 196] on input "file" at bounding box center [80, 197] width 56 height 14
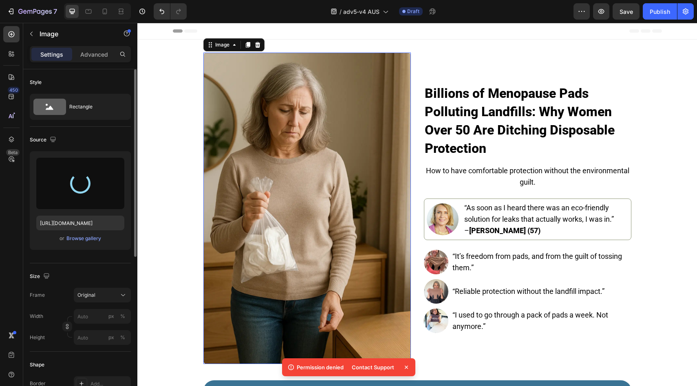
click at [404, 364] on icon at bounding box center [406, 367] width 8 height 8
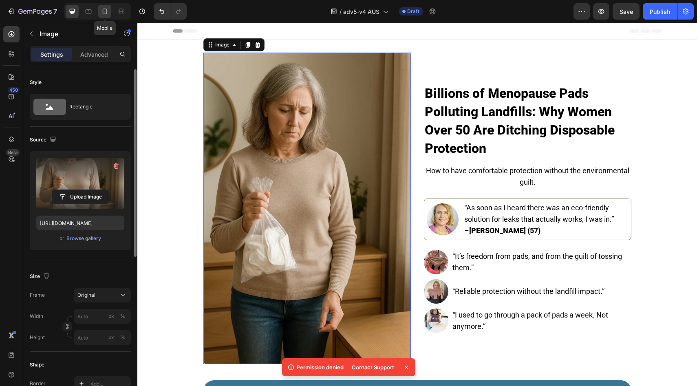
click at [106, 13] on icon at bounding box center [105, 12] width 4 height 6
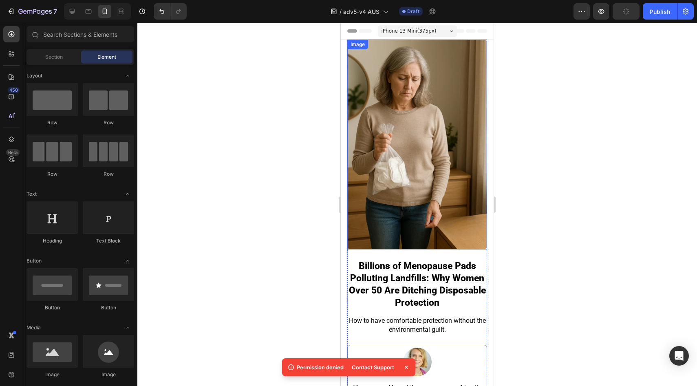
click at [390, 170] on img at bounding box center [417, 145] width 140 height 210
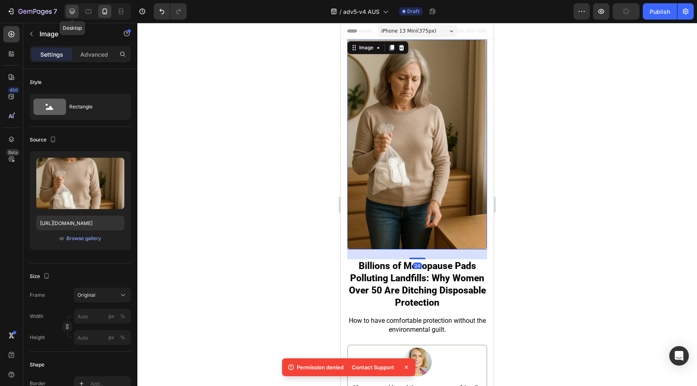
click at [77, 13] on div at bounding box center [72, 11] width 13 height 13
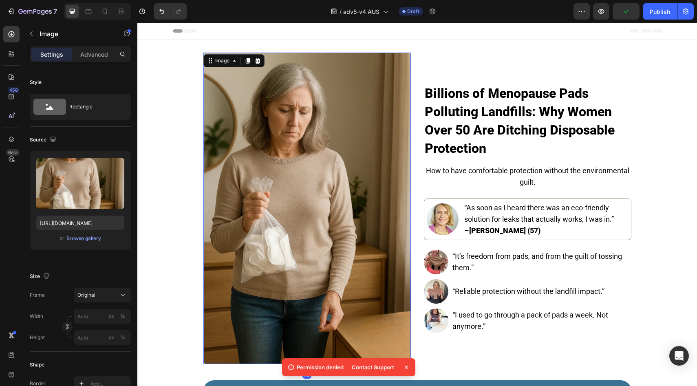
scroll to position [1, 0]
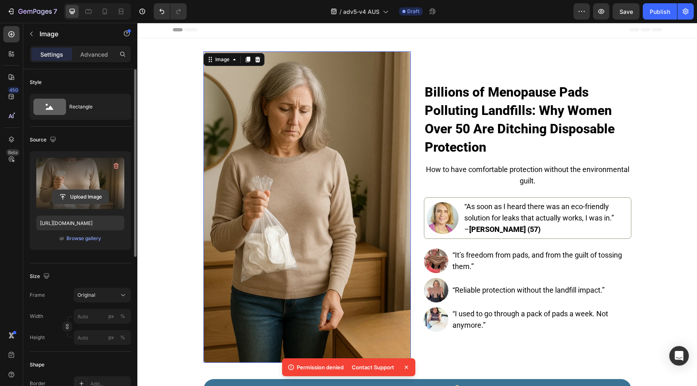
click at [98, 192] on input "file" at bounding box center [80, 197] width 56 height 14
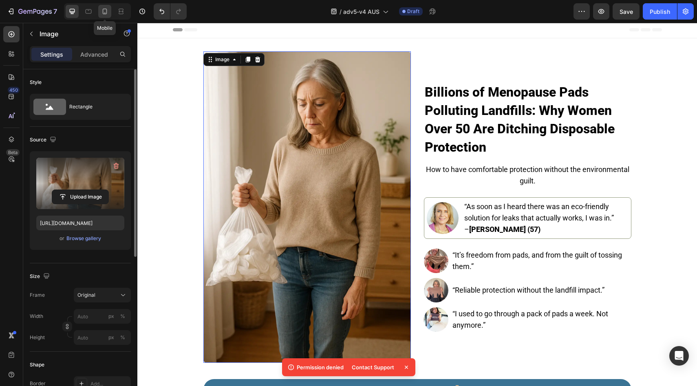
click at [106, 10] on icon at bounding box center [105, 12] width 4 height 6
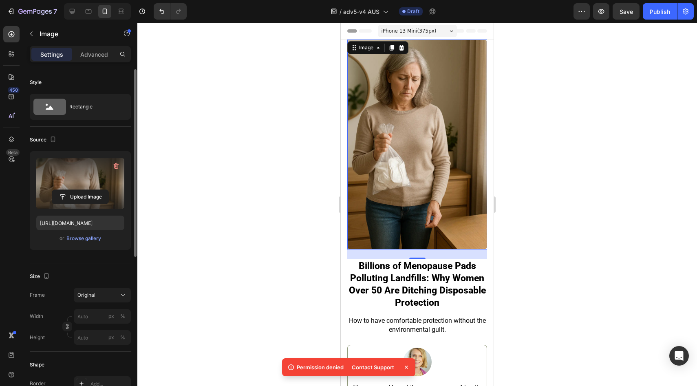
click at [408, 368] on icon at bounding box center [406, 367] width 8 height 8
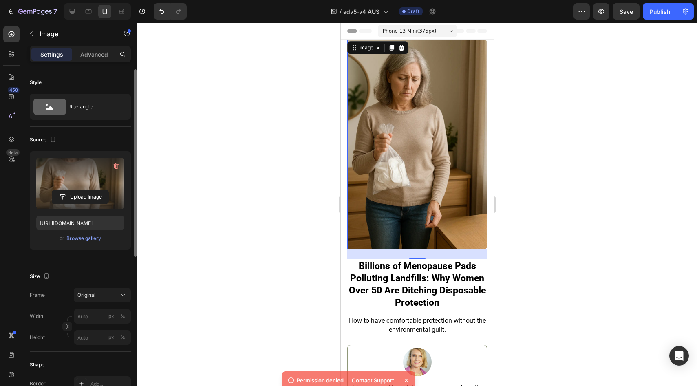
click at [410, 149] on img at bounding box center [417, 145] width 140 height 210
click at [92, 188] on label at bounding box center [80, 183] width 88 height 51
click at [92, 190] on input "file" at bounding box center [80, 197] width 56 height 14
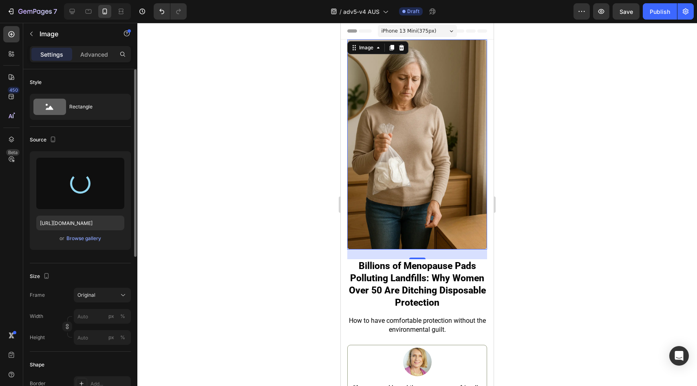
type input "[URL][DOMAIN_NAME]"
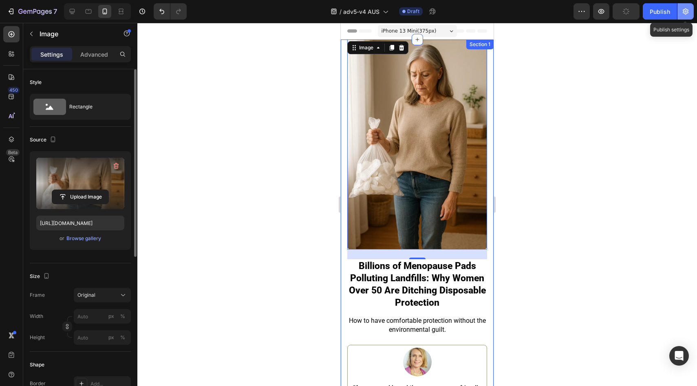
click at [682, 12] on icon "button" at bounding box center [686, 11] width 8 height 8
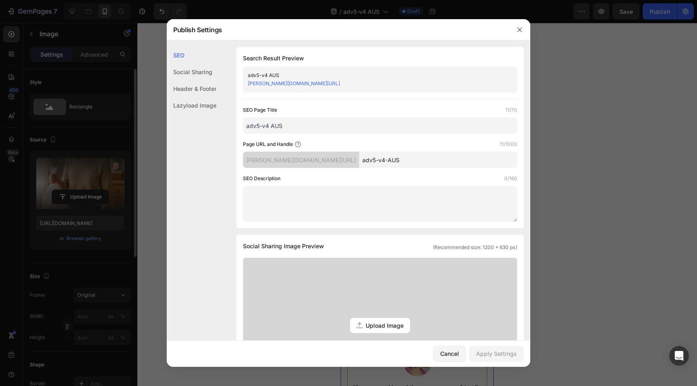
click at [513, 30] on div at bounding box center [519, 29] width 21 height 21
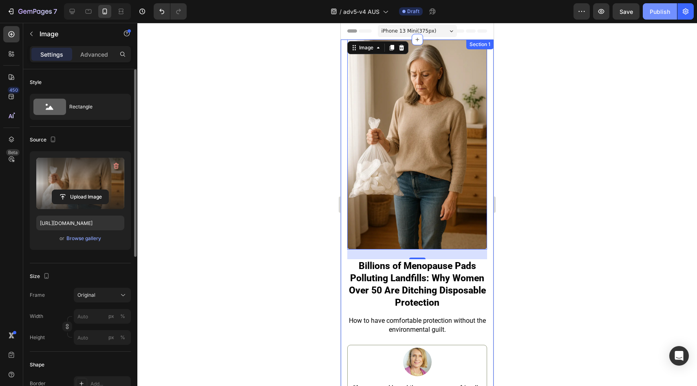
click at [667, 9] on div "Publish" at bounding box center [660, 11] width 20 height 9
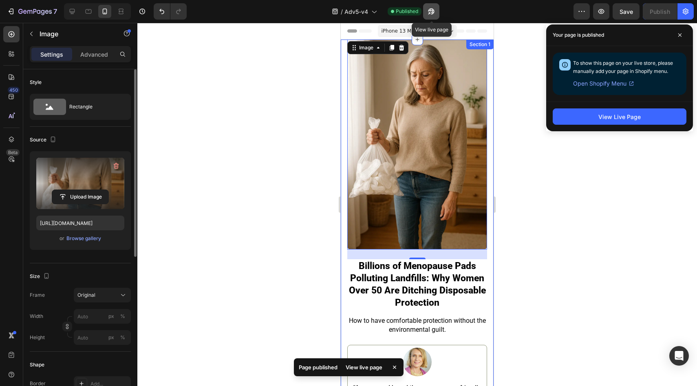
click at [436, 12] on button "button" at bounding box center [431, 11] width 16 height 16
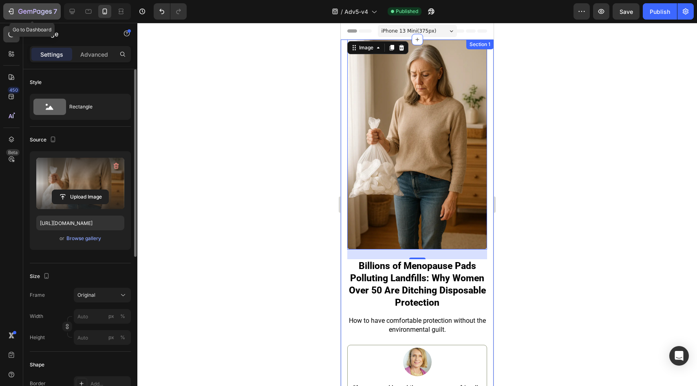
click at [26, 9] on icon "button" at bounding box center [34, 12] width 33 height 7
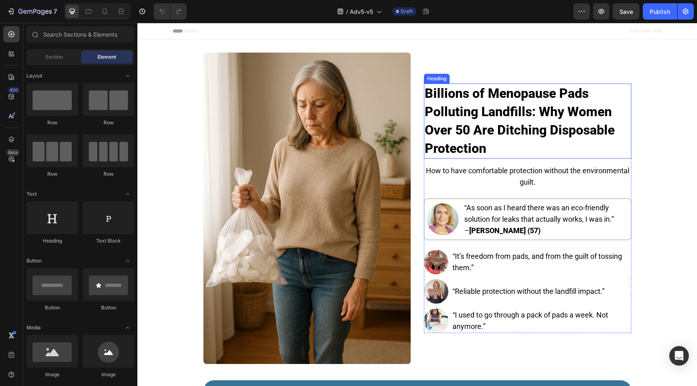
click at [477, 120] on h2 "Billions of Menopause Pads Polluting Landfills: Why Women Over 50 Are Ditching …" at bounding box center [527, 121] width 207 height 75
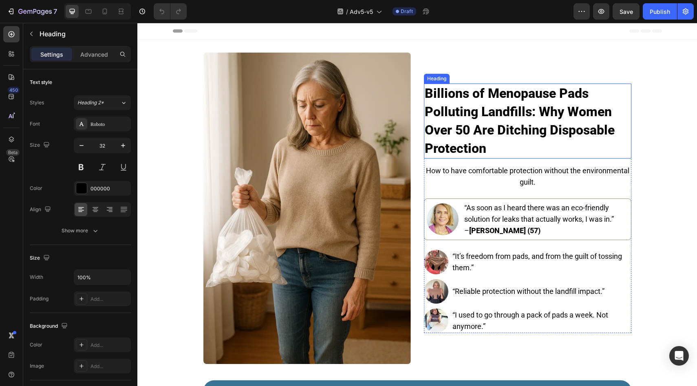
click at [477, 120] on h2 "Billions of Menopause Pads Polluting Landfills: Why Women Over 50 Are Ditching …" at bounding box center [527, 121] width 207 height 75
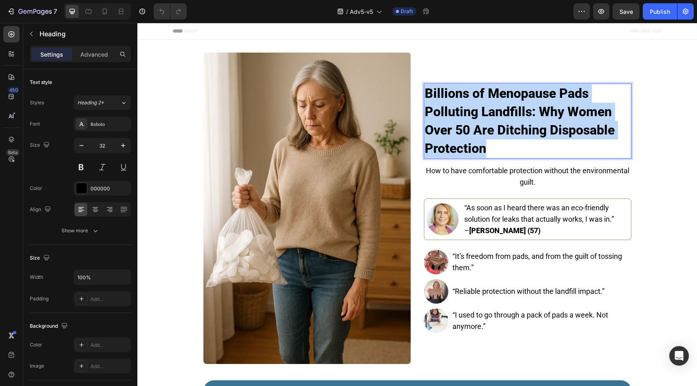
click at [477, 120] on p "Billions of Menopause Pads Polluting Landfills: Why Women Over 50 Are Ditching …" at bounding box center [528, 120] width 206 height 73
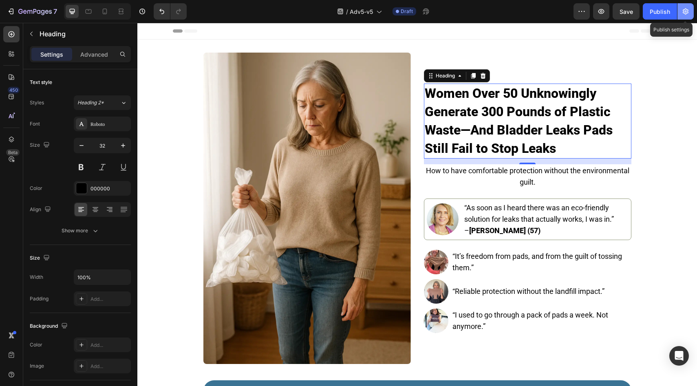
click at [682, 8] on icon "button" at bounding box center [686, 11] width 8 height 8
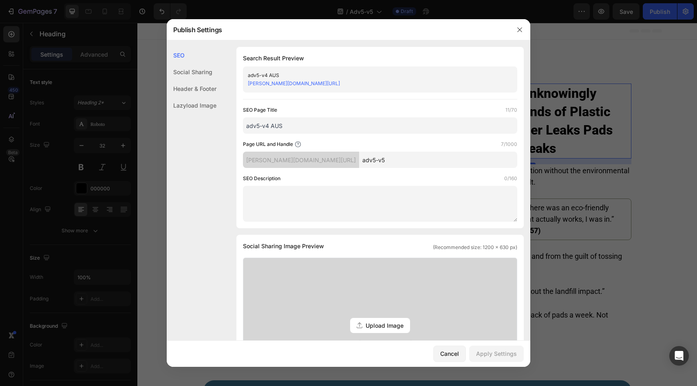
click at [324, 124] on input "adv5-v4 AUS" at bounding box center [380, 125] width 274 height 16
click at [269, 125] on input "adv5-v4 AUS" at bounding box center [380, 125] width 274 height 16
type input "adv5-v5 AUS"
click at [381, 155] on input "adv5-v5" at bounding box center [438, 160] width 158 height 16
click at [374, 164] on input "adv5-v5" at bounding box center [438, 160] width 158 height 16
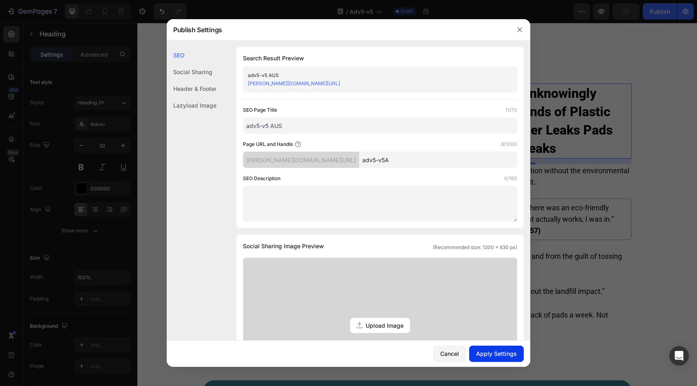
type input "adv5-v5A"
click at [503, 362] on button "Apply Settings" at bounding box center [496, 354] width 55 height 16
click at [523, 26] on button "button" at bounding box center [519, 29] width 13 height 13
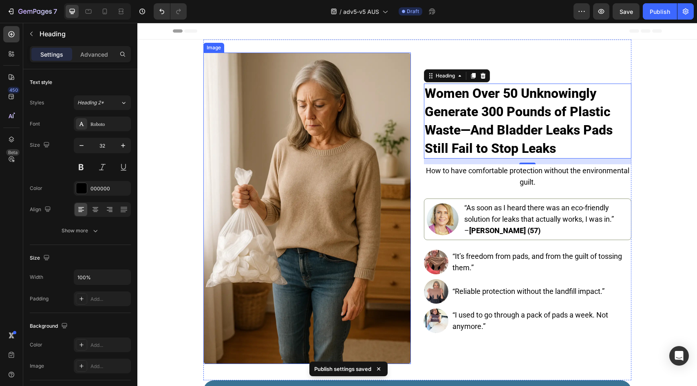
click at [244, 104] on img at bounding box center [306, 208] width 207 height 311
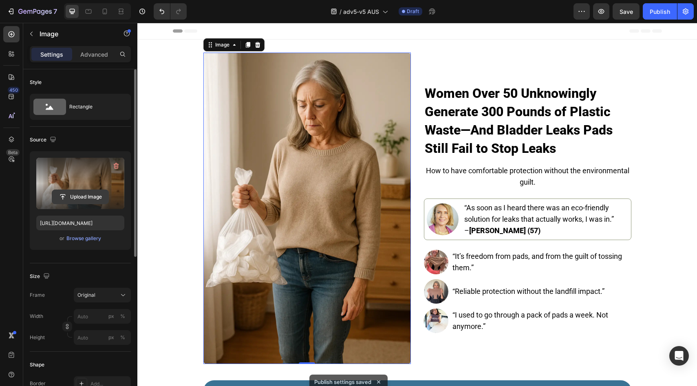
click at [75, 193] on input "file" at bounding box center [80, 197] width 56 height 14
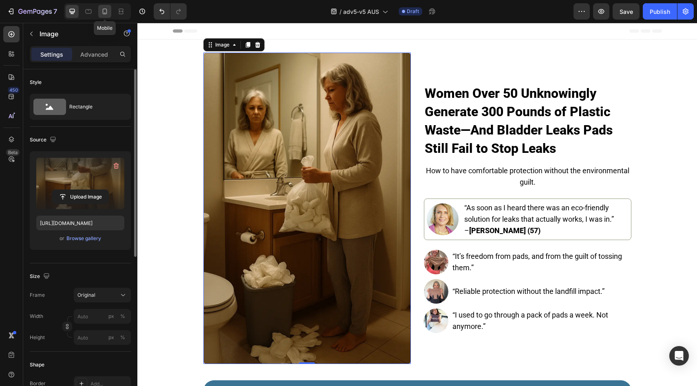
click at [106, 10] on icon at bounding box center [105, 11] width 8 height 8
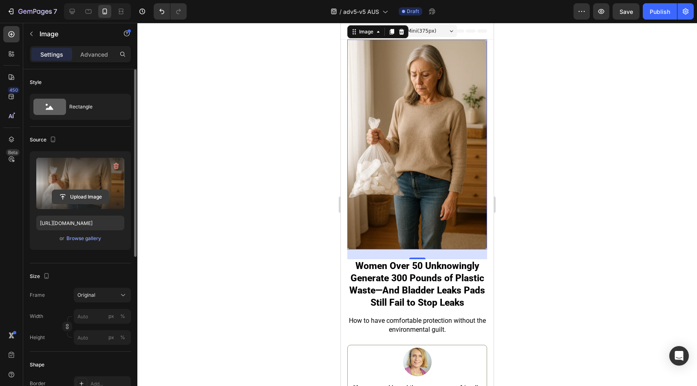
click at [79, 191] on input "file" at bounding box center [80, 197] width 56 height 14
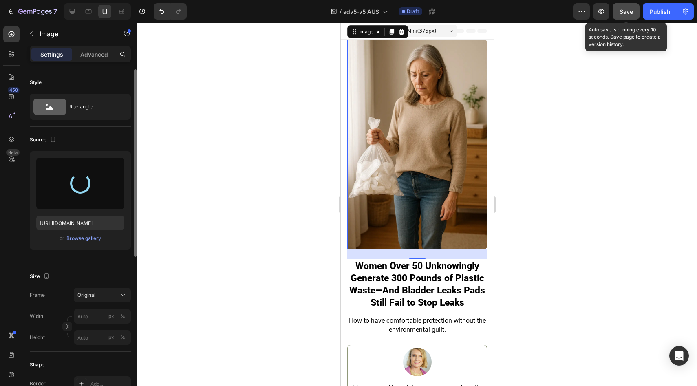
type input "[URL][DOMAIN_NAME]"
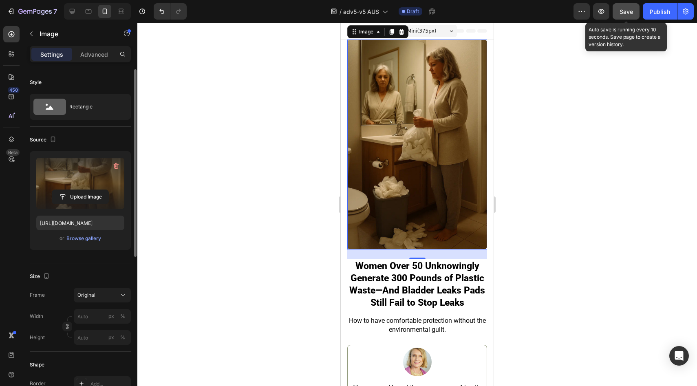
click at [630, 14] on span "Save" at bounding box center [626, 11] width 13 height 7
click at [645, 15] on button "Publish" at bounding box center [660, 11] width 34 height 16
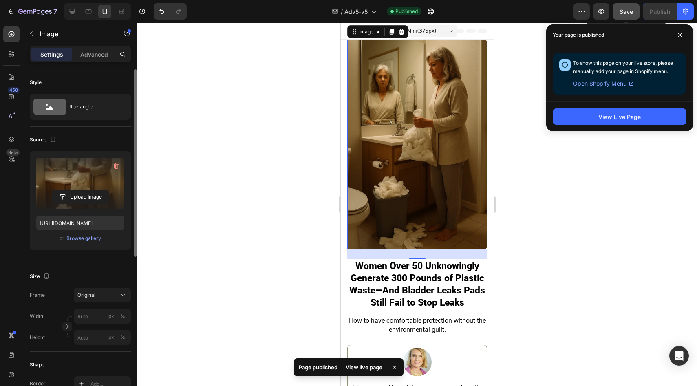
click at [626, 17] on button "Save" at bounding box center [626, 11] width 27 height 16
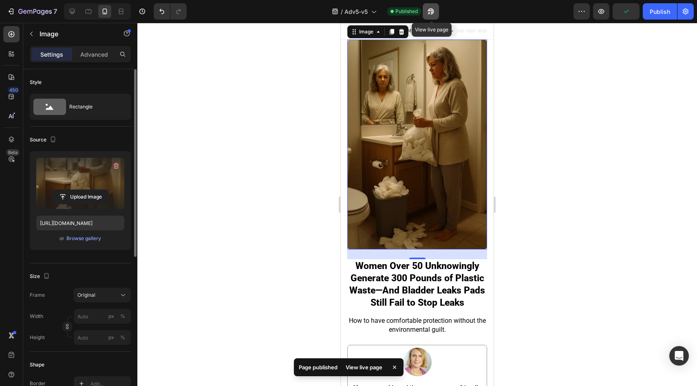
click at [431, 13] on icon "button" at bounding box center [431, 11] width 8 height 8
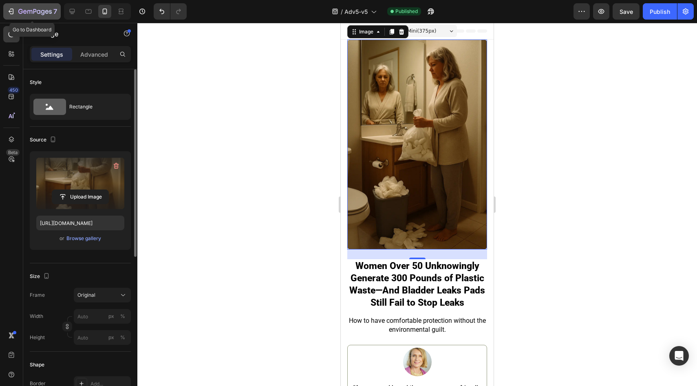
click at [29, 11] on icon "button" at bounding box center [29, 12] width 5 height 4
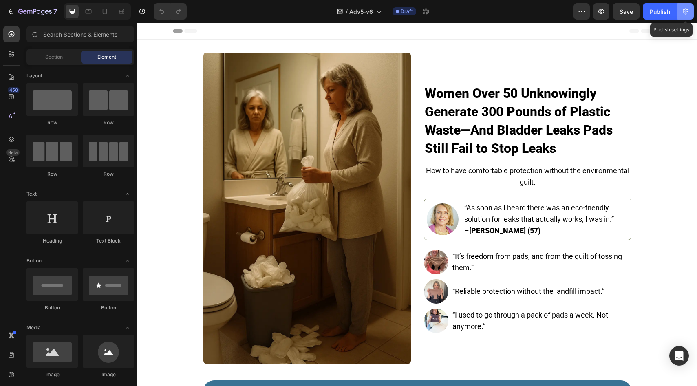
click at [689, 10] on icon "button" at bounding box center [686, 11] width 8 height 8
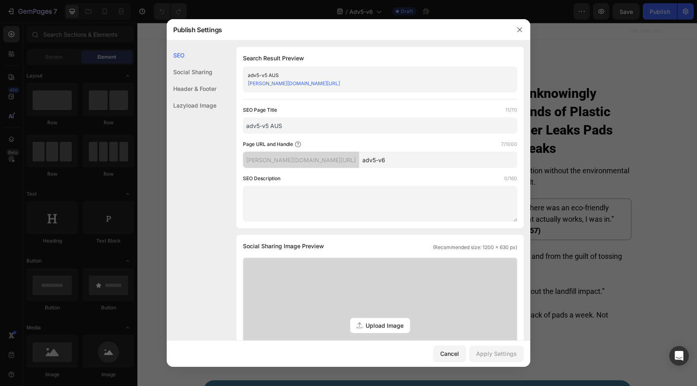
click at [269, 126] on input "adv5-v5 AUS" at bounding box center [380, 125] width 274 height 16
type input "adv5-v6 AUS"
click at [401, 165] on input "adv5-v6" at bounding box center [438, 160] width 158 height 16
type input "adv5-v6A"
click at [503, 350] on div "Apply Settings" at bounding box center [496, 353] width 41 height 9
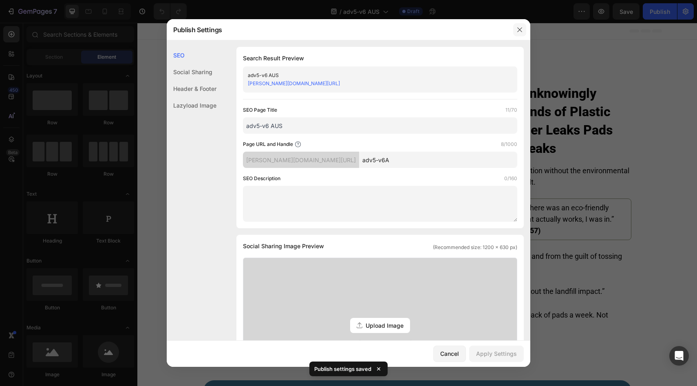
click at [520, 26] on button "button" at bounding box center [519, 29] width 13 height 13
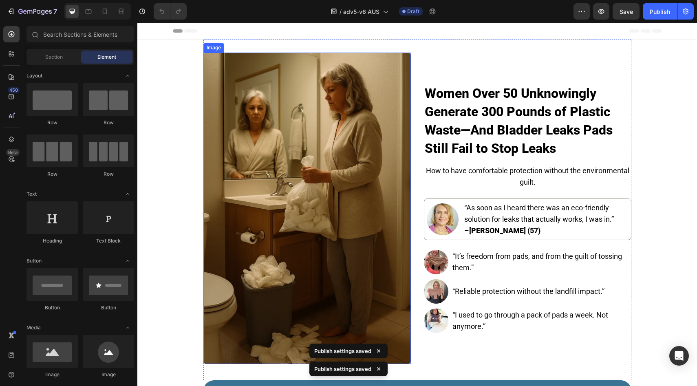
click at [356, 199] on img at bounding box center [306, 208] width 207 height 311
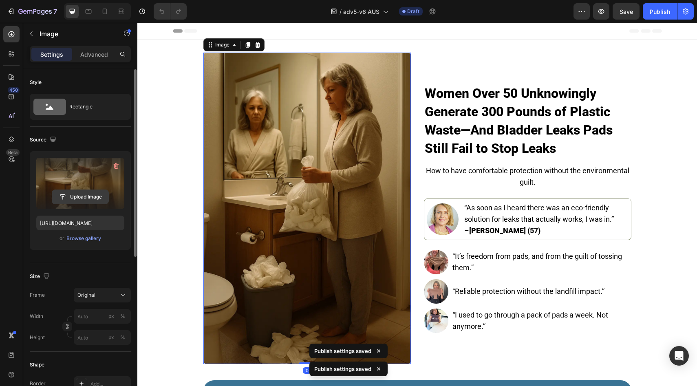
click at [67, 192] on input "file" at bounding box center [80, 197] width 56 height 14
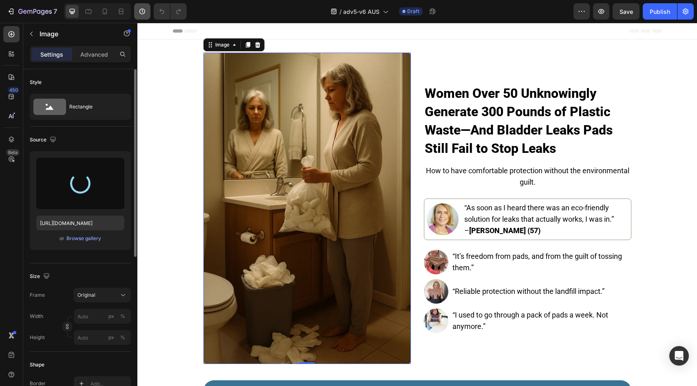
type input "https://cdn.shopify.com/s/files/1/0709/5353/3618/files/gempages_567420980318700…"
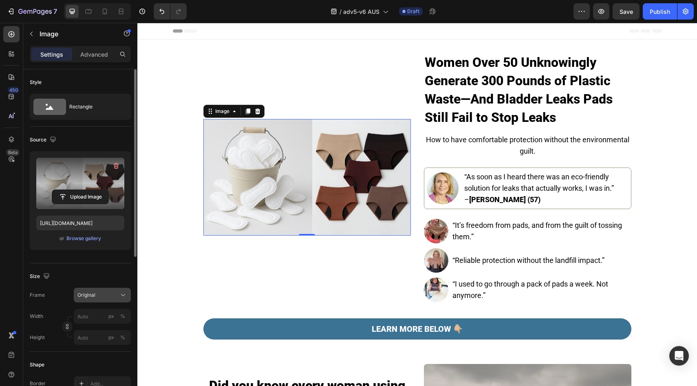
click at [100, 299] on button "Original" at bounding box center [102, 295] width 57 height 15
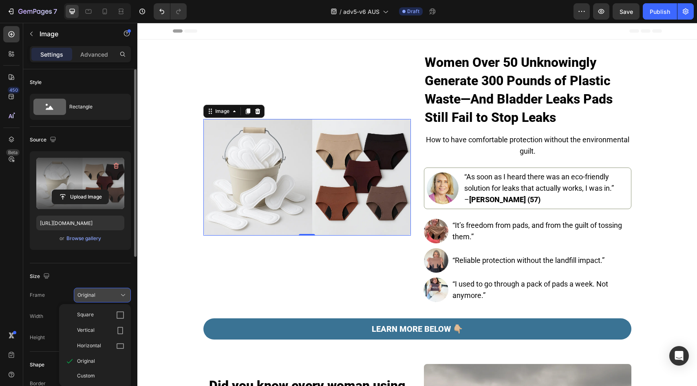
click at [102, 296] on div "Original" at bounding box center [97, 294] width 40 height 7
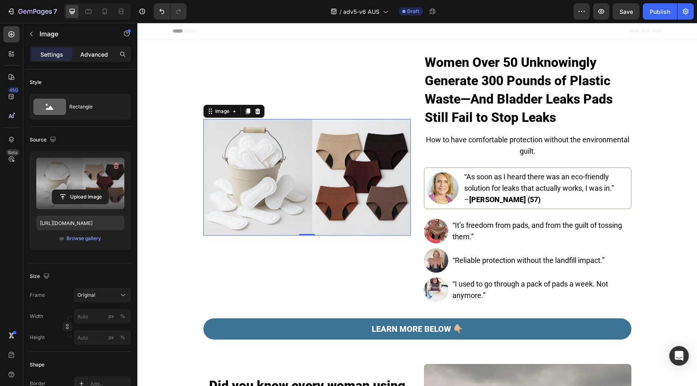
click at [81, 55] on p "Advanced" at bounding box center [94, 54] width 28 height 9
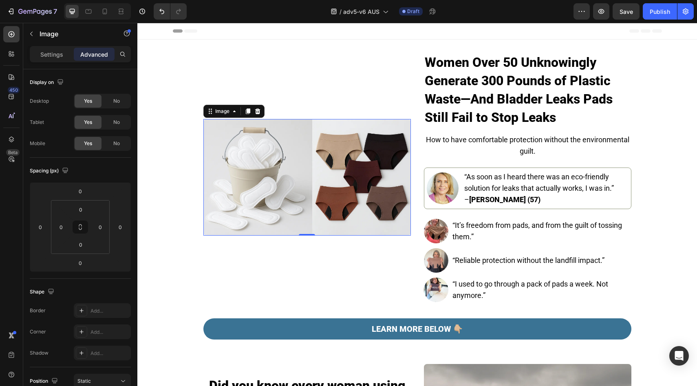
click at [56, 55] on p "Settings" at bounding box center [51, 54] width 23 height 9
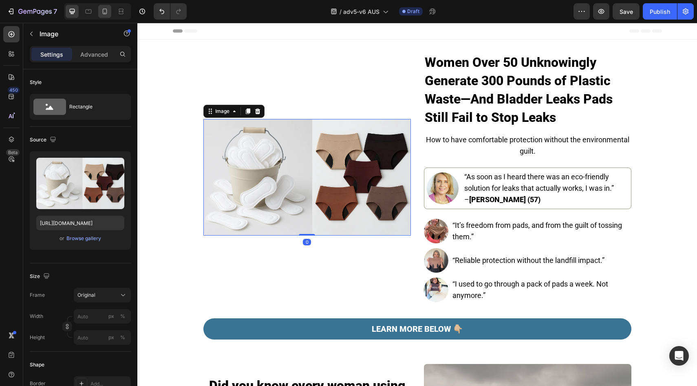
click at [106, 12] on icon at bounding box center [105, 11] width 8 height 8
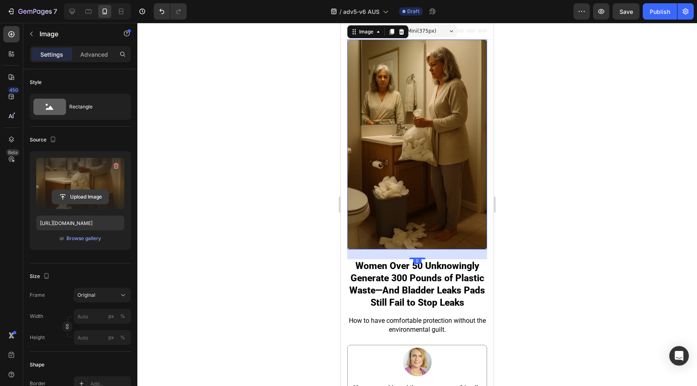
click at [88, 201] on input "file" at bounding box center [80, 197] width 56 height 14
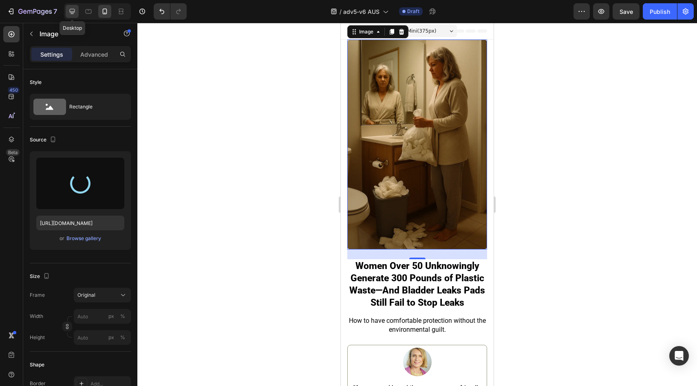
type input "https://cdn.shopify.com/s/files/1/0709/5353/3618/files/gempages_567420980318700…"
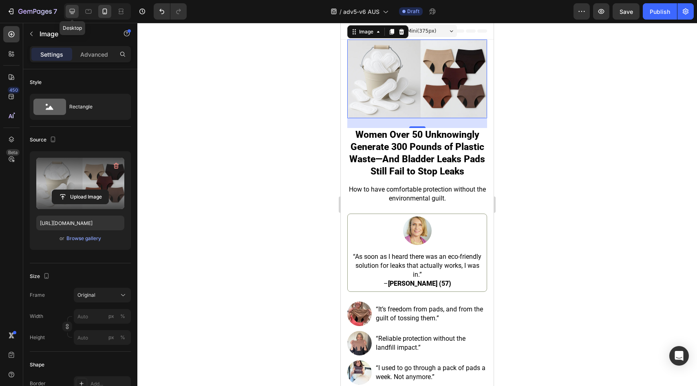
click at [73, 13] on icon at bounding box center [72, 11] width 8 height 8
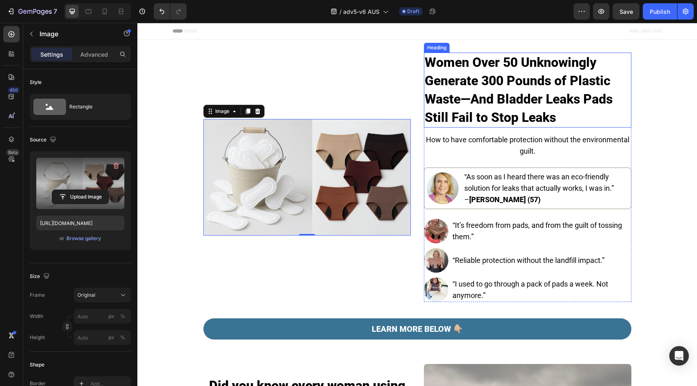
click at [484, 78] on strong "Women Over 50 Unknowingly Generate 300 Pounds of Plastic Waste—And Bladder Leak…" at bounding box center [519, 90] width 188 height 71
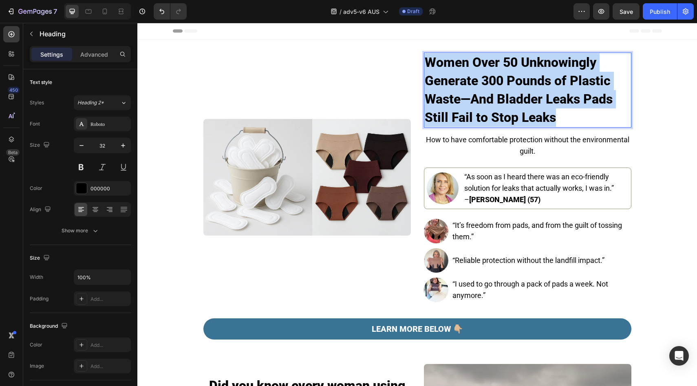
click at [484, 78] on strong "Women Over 50 Unknowingly Generate 300 Pounds of Plastic Waste—And Bladder Leak…" at bounding box center [519, 90] width 188 height 71
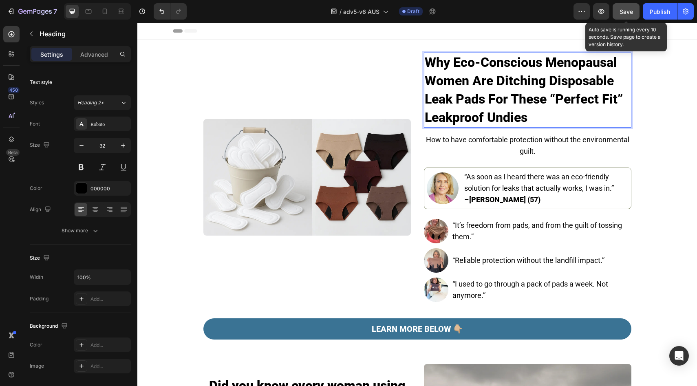
click at [636, 13] on button "Save" at bounding box center [626, 11] width 27 height 16
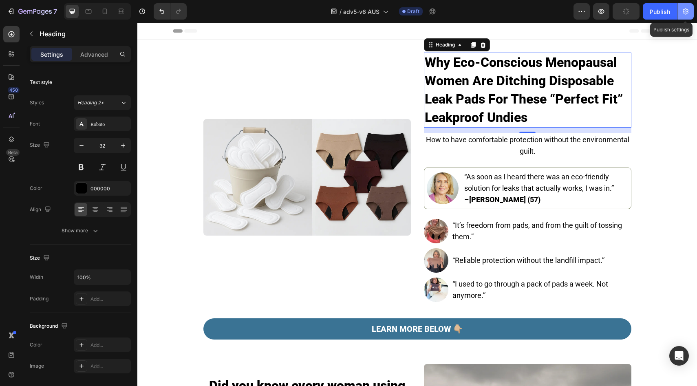
click at [689, 6] on button "button" at bounding box center [686, 11] width 16 height 16
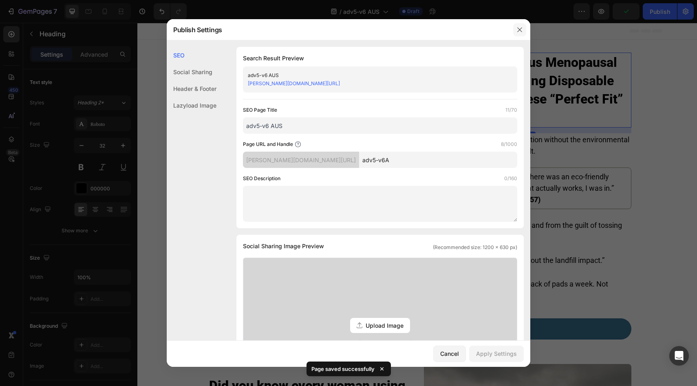
click at [519, 29] on icon "button" at bounding box center [520, 29] width 7 height 7
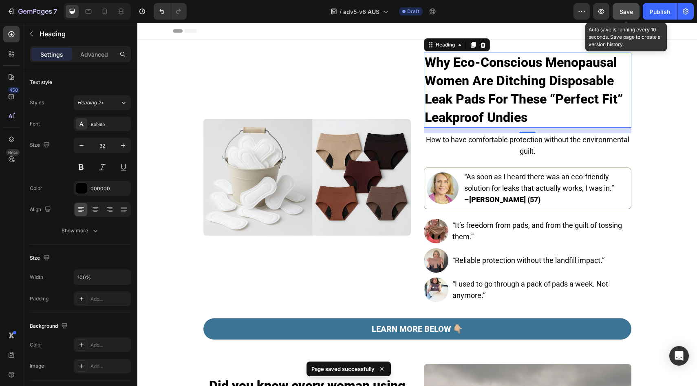
click at [637, 13] on button "Save" at bounding box center [626, 11] width 27 height 16
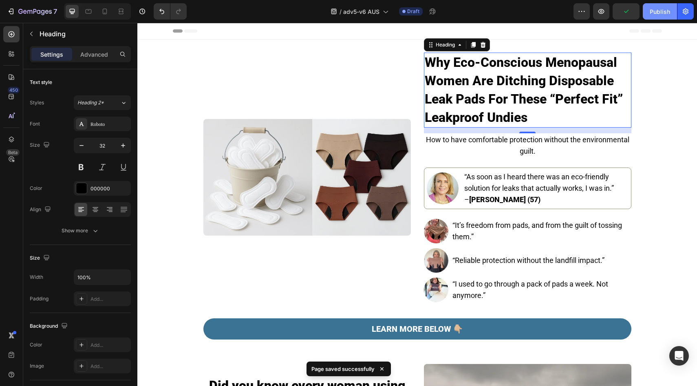
click at [647, 14] on button "Publish" at bounding box center [660, 11] width 34 height 16
click at [104, 13] on icon at bounding box center [105, 11] width 8 height 8
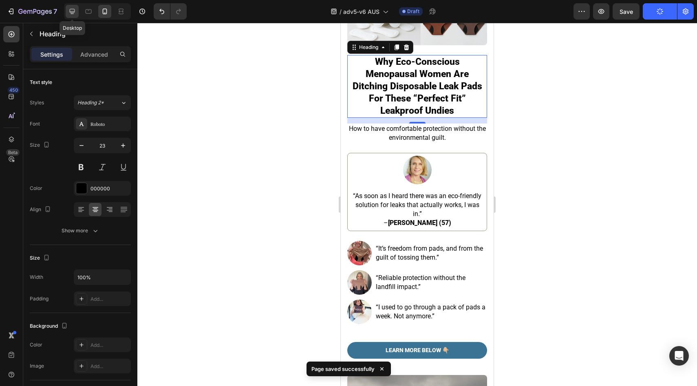
click at [70, 11] on icon at bounding box center [72, 11] width 8 height 8
type input "32"
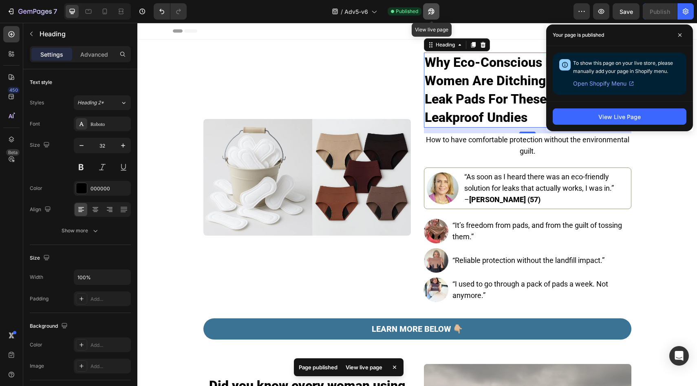
click at [426, 14] on button "button" at bounding box center [431, 11] width 16 height 16
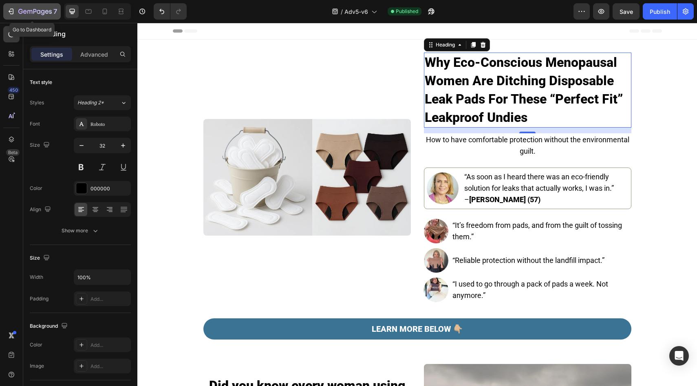
click at [44, 11] on icon "button" at bounding box center [43, 12] width 4 height 5
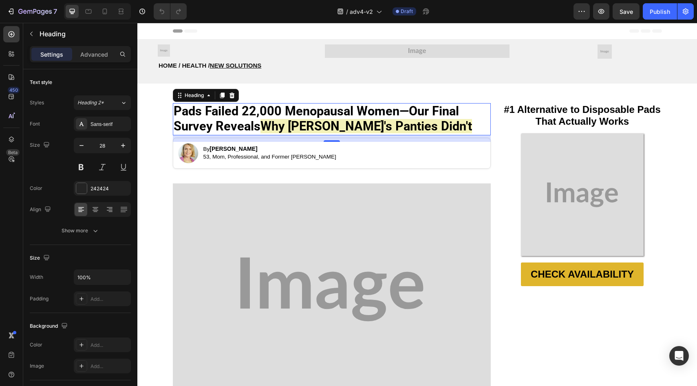
click at [308, 111] on strong "Pads Failed 22,000 Menopausal Women—Our Final Survey Reveals" at bounding box center [316, 118] width 285 height 29
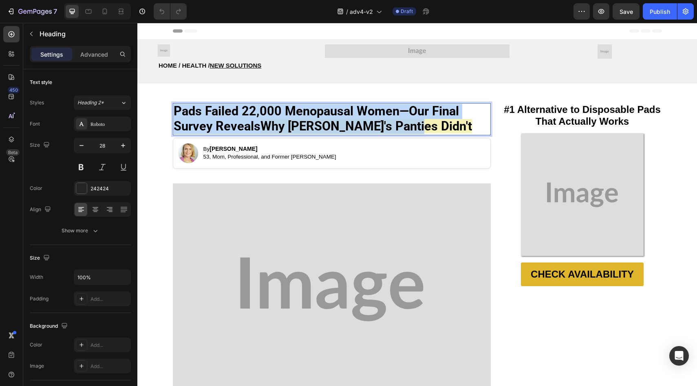
click at [308, 111] on strong "Pads Failed 22,000 Menopausal Women—Our Final Survey Reveals" at bounding box center [316, 118] width 285 height 29
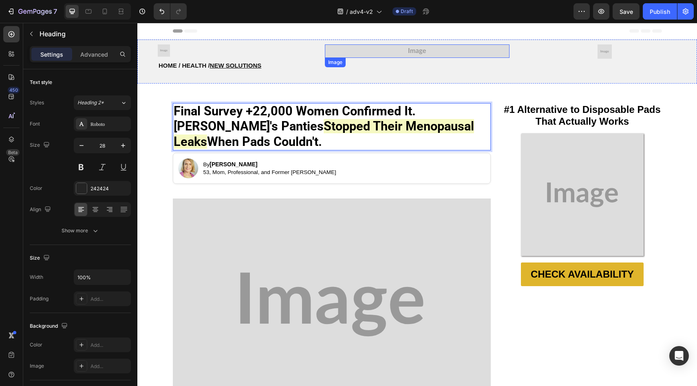
click at [376, 57] on div "Image" at bounding box center [417, 61] width 184 height 34
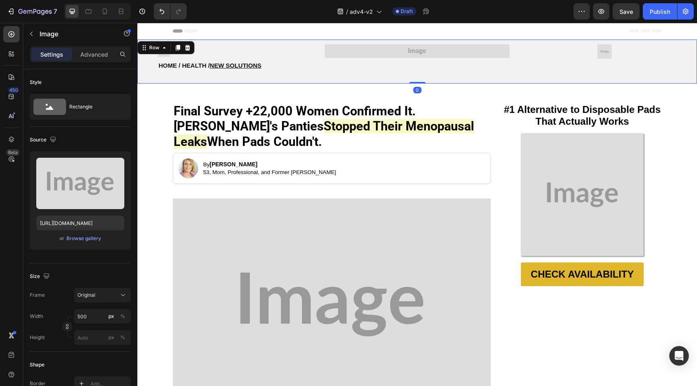
click at [374, 56] on img at bounding box center [417, 50] width 184 height 13
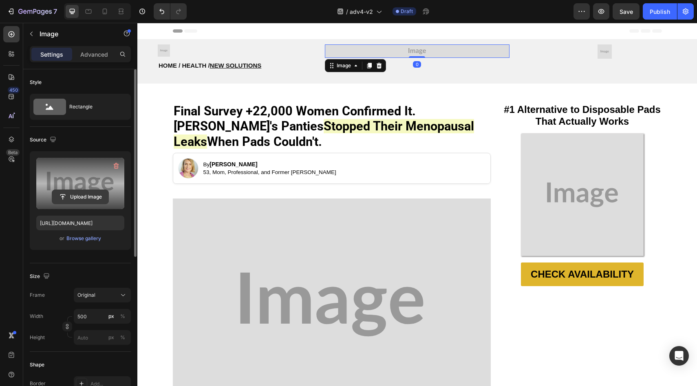
click at [79, 195] on input "file" at bounding box center [80, 197] width 56 height 14
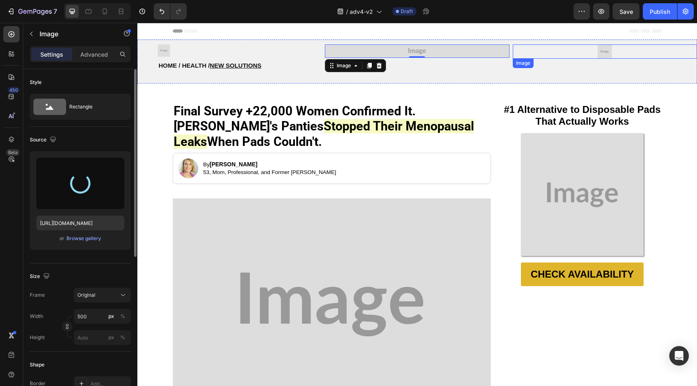
type input "[URL][DOMAIN_NAME]"
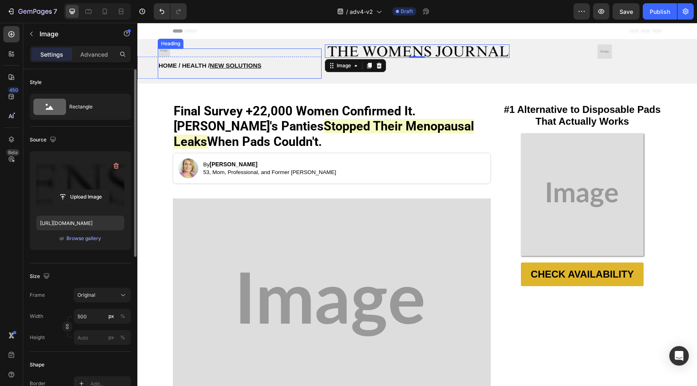
click at [159, 50] on h2 "HOME / HEALTH / NEW SOLUTIONS" at bounding box center [240, 64] width 164 height 30
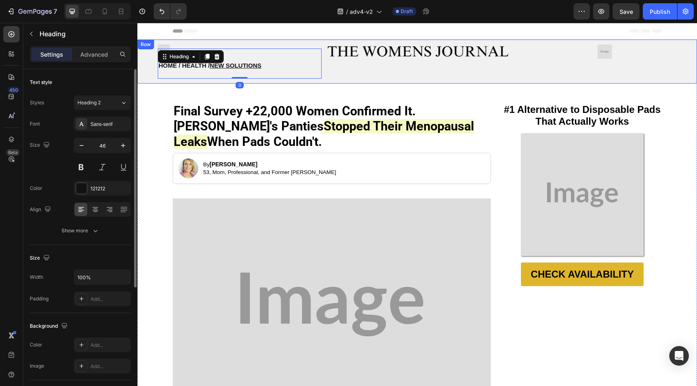
click at [161, 44] on div "Image Row Image HOME / HEALTH / NEW SOLUTIONS Heading 0 HOME / HEALTH / NEW SOL…" at bounding box center [417, 62] width 560 height 44
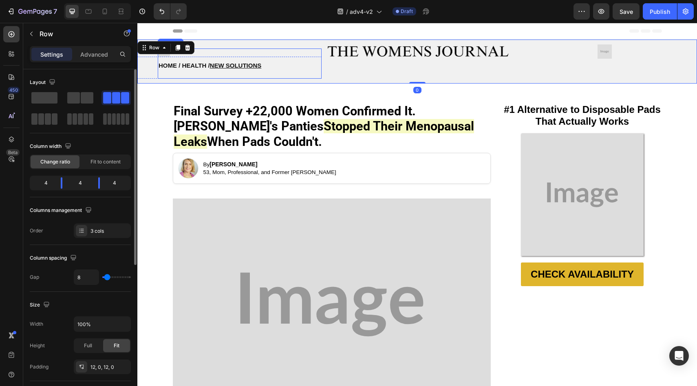
click at [210, 50] on div "HOME / HEALTH / NEW SOLUTIONS Heading" at bounding box center [240, 64] width 164 height 30
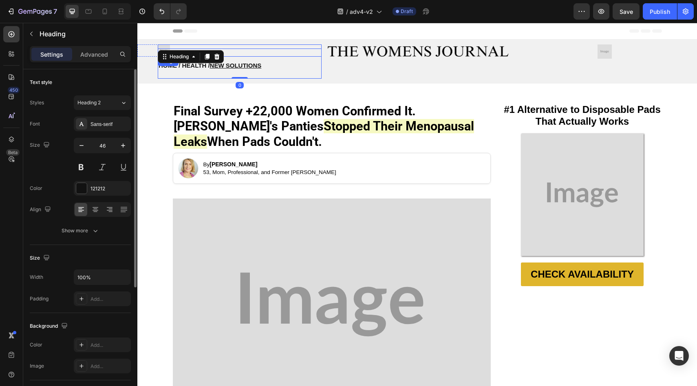
click at [159, 46] on img at bounding box center [164, 50] width 12 height 12
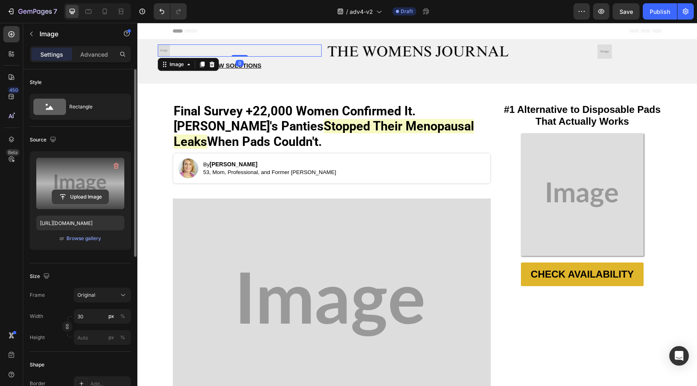
click at [91, 196] on input "file" at bounding box center [80, 197] width 56 height 14
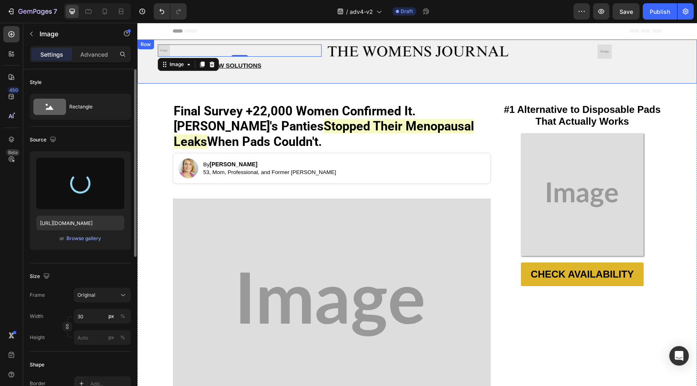
type input "[URL][DOMAIN_NAME]"
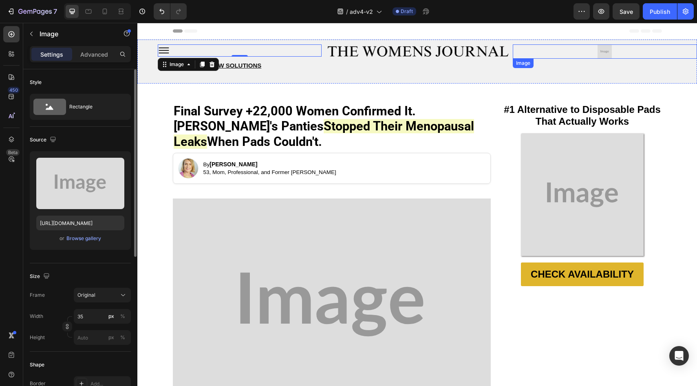
click at [604, 51] on img at bounding box center [605, 51] width 14 height 14
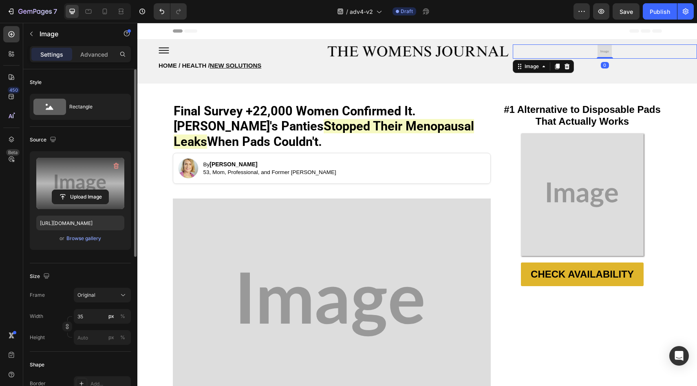
click at [94, 204] on label at bounding box center [80, 183] width 88 height 51
click at [94, 204] on input "file" at bounding box center [80, 197] width 56 height 14
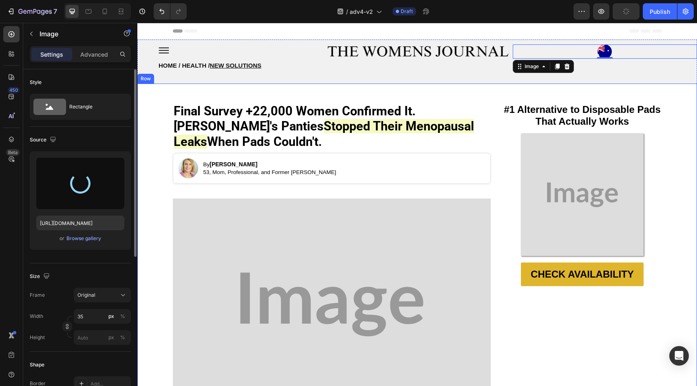
type input "[URL][DOMAIN_NAME]"
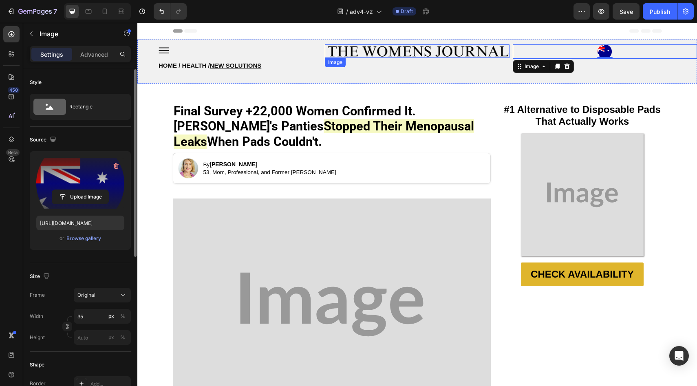
click at [578, 150] on img at bounding box center [582, 195] width 122 height 122
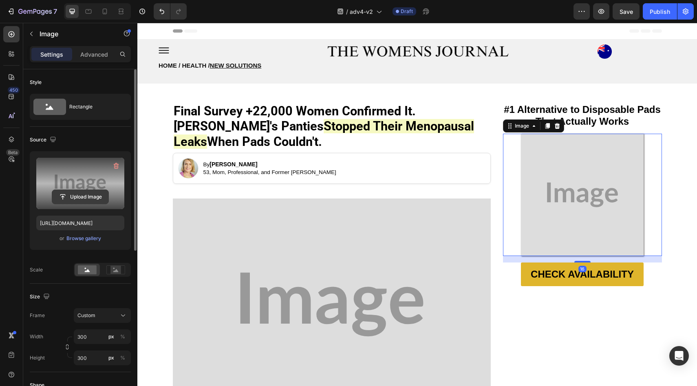
click at [69, 199] on input "file" at bounding box center [80, 197] width 56 height 14
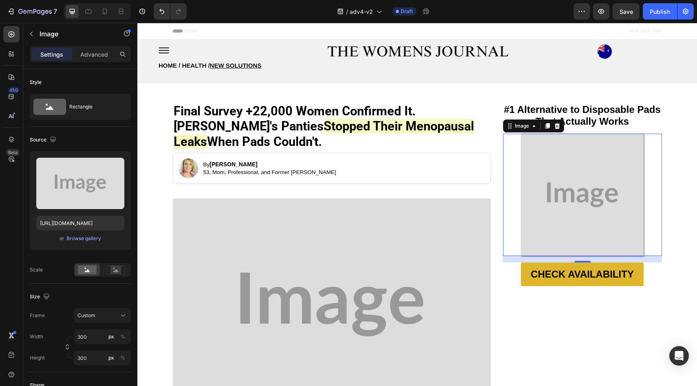
type input "[URL][DOMAIN_NAME]"
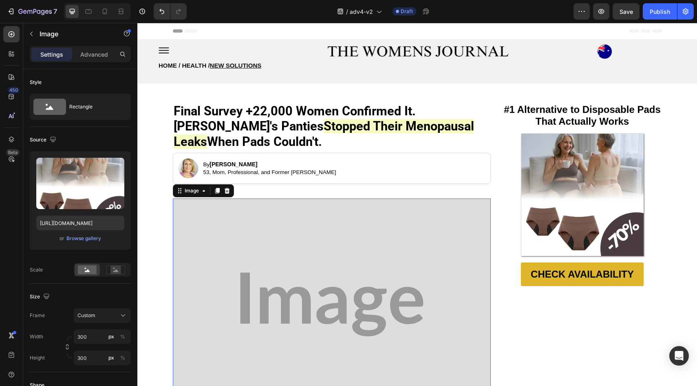
click at [276, 259] on img at bounding box center [332, 305] width 318 height 212
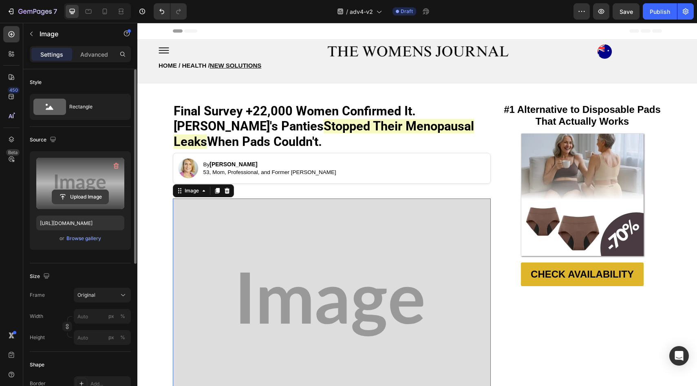
click at [101, 194] on input "file" at bounding box center [80, 197] width 56 height 14
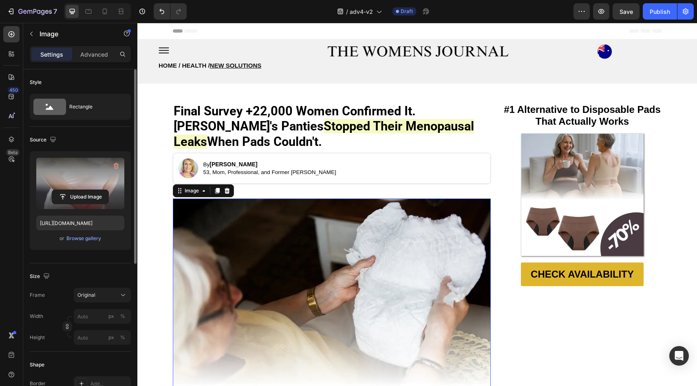
click at [88, 191] on input "file" at bounding box center [80, 197] width 56 height 14
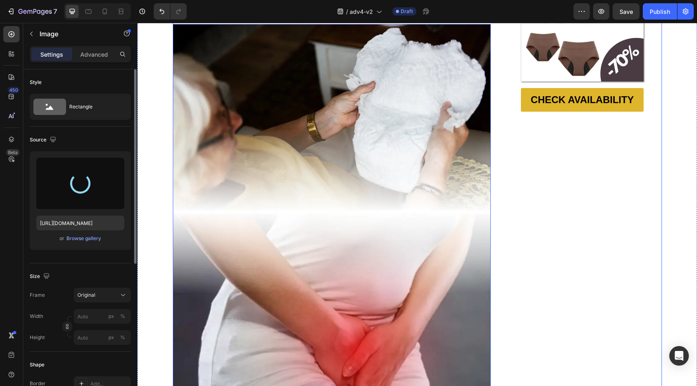
scroll to position [46, 0]
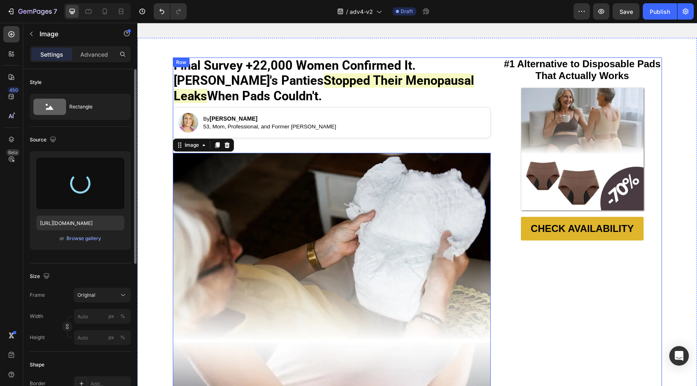
type input "https://cdn.shopify.com/s/files/1/0709/5353/3618/files/gempages_567420980318700…"
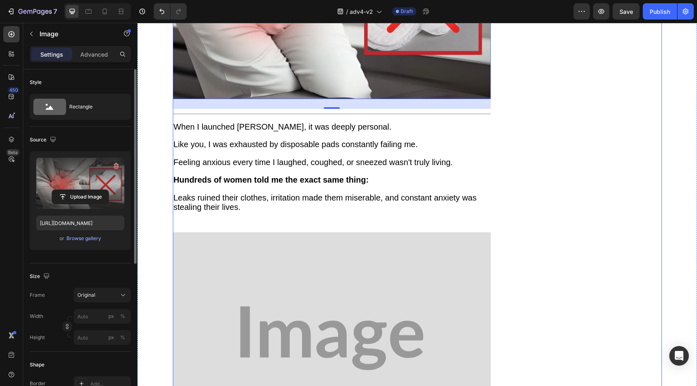
scroll to position [502, 0]
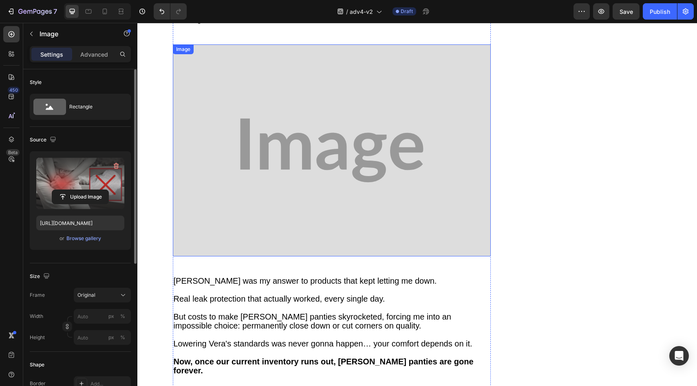
click at [355, 199] on img at bounding box center [332, 150] width 318 height 212
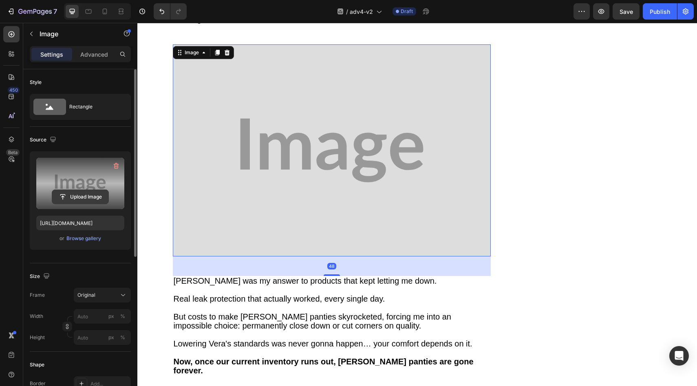
click at [84, 194] on input "file" at bounding box center [80, 197] width 56 height 14
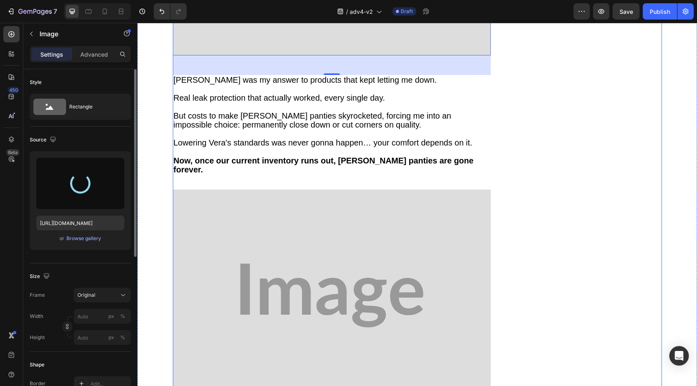
scroll to position [797, 0]
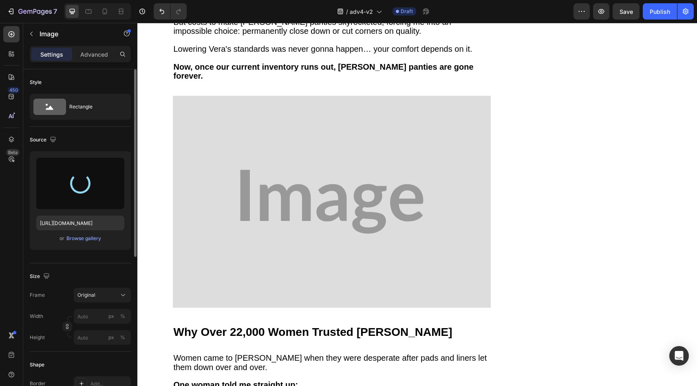
type input "https://cdn.shopify.com/s/files/1/0709/5353/3618/files/gempages_567420980318700…"
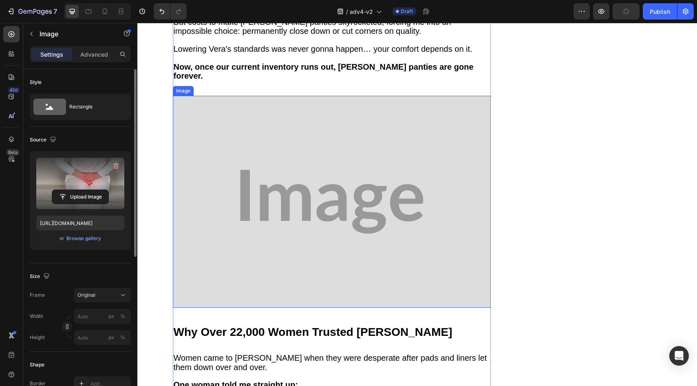
click at [373, 225] on img at bounding box center [332, 202] width 318 height 212
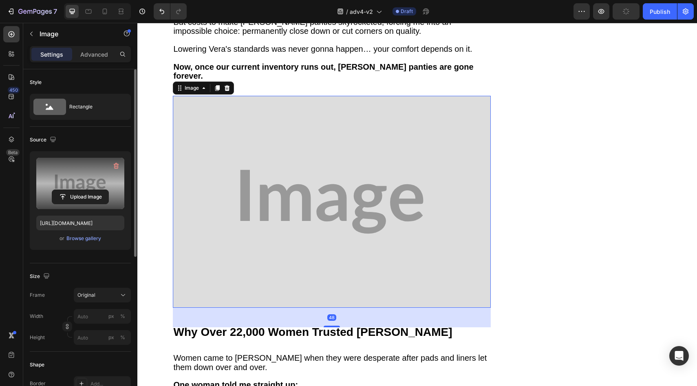
click at [95, 204] on label at bounding box center [80, 183] width 88 height 51
click at [95, 204] on input "file" at bounding box center [80, 197] width 56 height 14
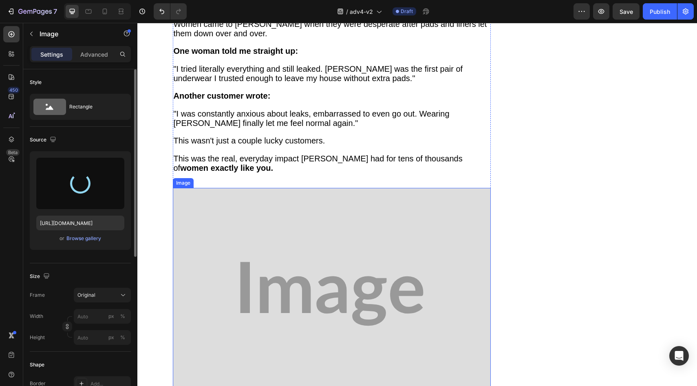
scroll to position [1150, 0]
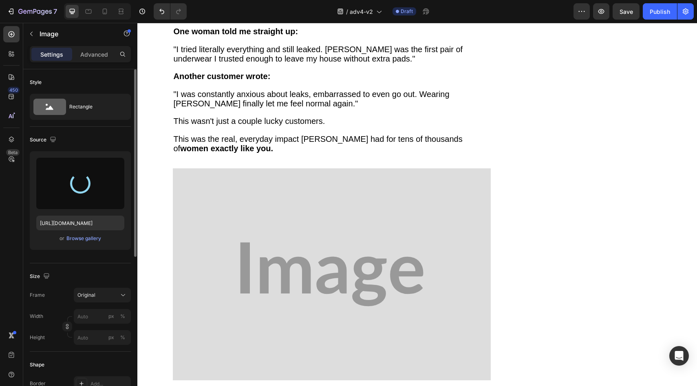
type input "https://cdn.shopify.com/s/files/1/0709/5353/3618/files/gempages_567420980318700…"
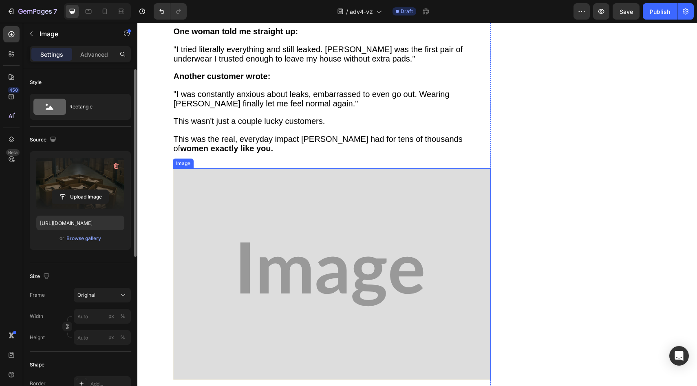
click at [202, 181] on img at bounding box center [332, 274] width 318 height 212
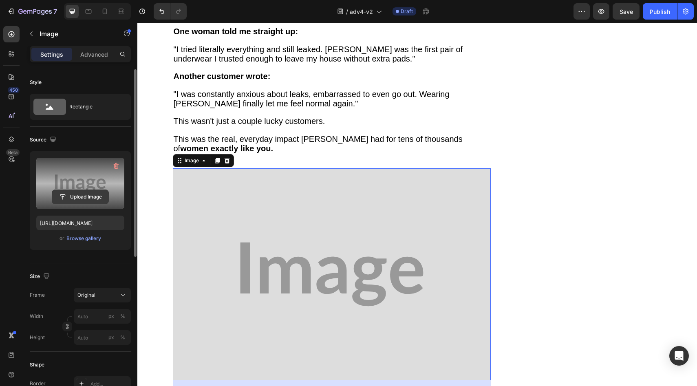
click at [77, 194] on input "file" at bounding box center [80, 197] width 56 height 14
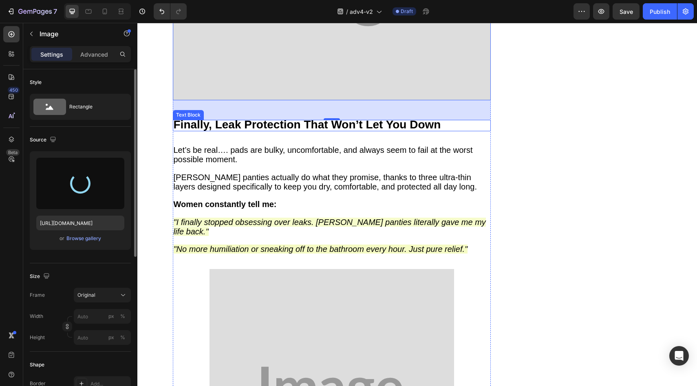
scroll to position [1491, 0]
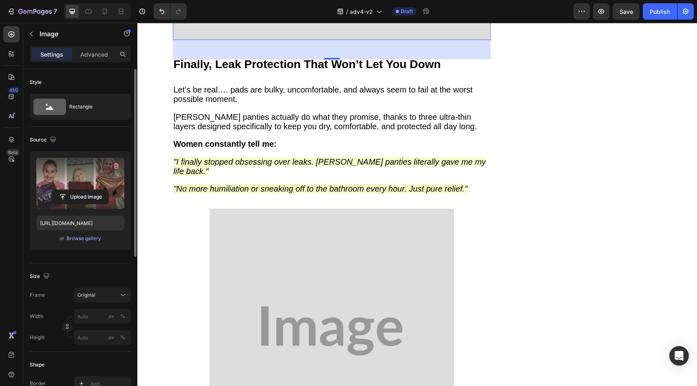
type input "https://cdn.shopify.com/s/files/1/0709/5353/3618/files/gempages_567420980318700…"
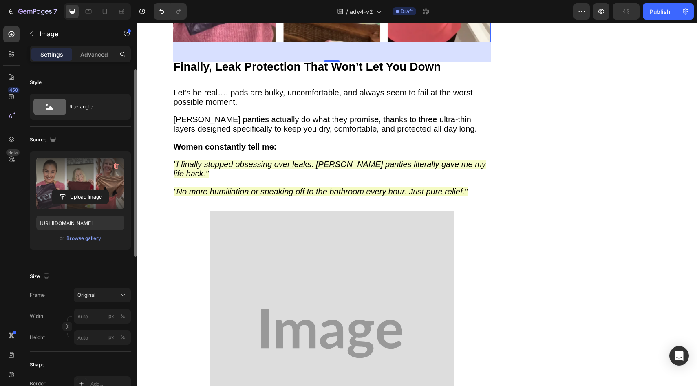
scroll to position [1493, 0]
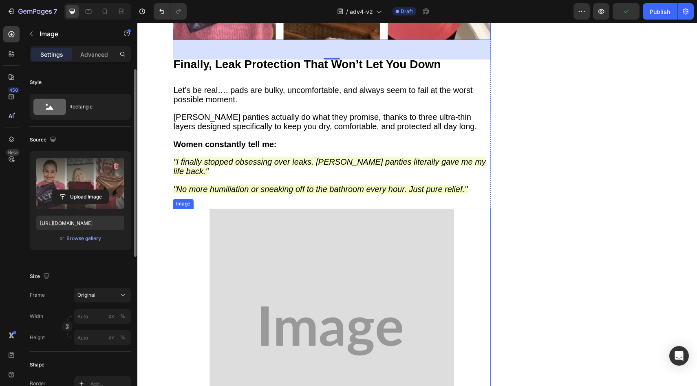
click at [260, 211] on img at bounding box center [332, 331] width 245 height 245
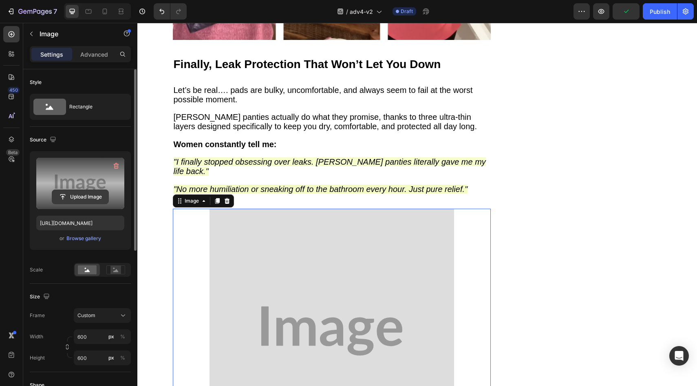
click at [81, 199] on input "file" at bounding box center [80, 197] width 56 height 14
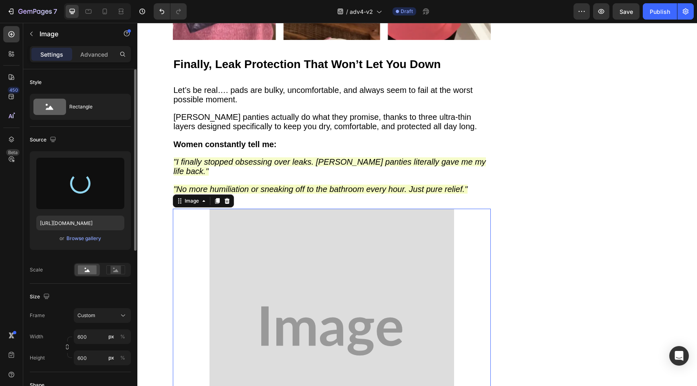
type input "https://cdn.shopify.com/s/files/1/0709/5353/3618/files/gempages_567420980318700…"
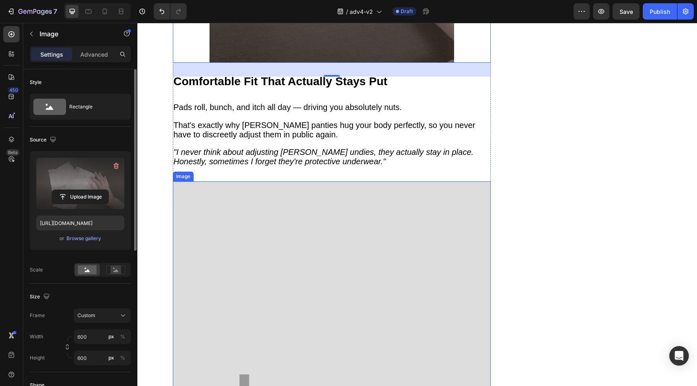
scroll to position [1951, 0]
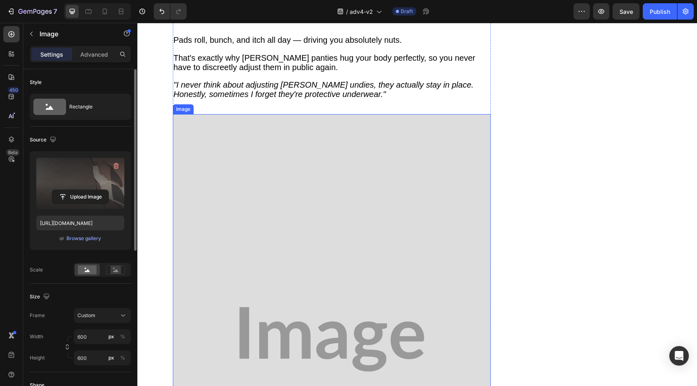
click at [305, 205] on img at bounding box center [332, 339] width 318 height 450
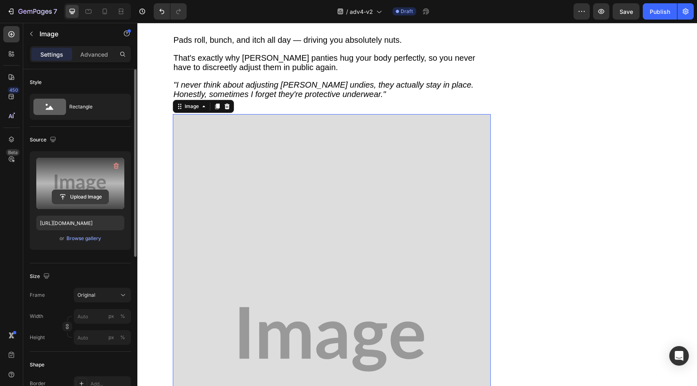
click at [93, 195] on input "file" at bounding box center [80, 197] width 56 height 14
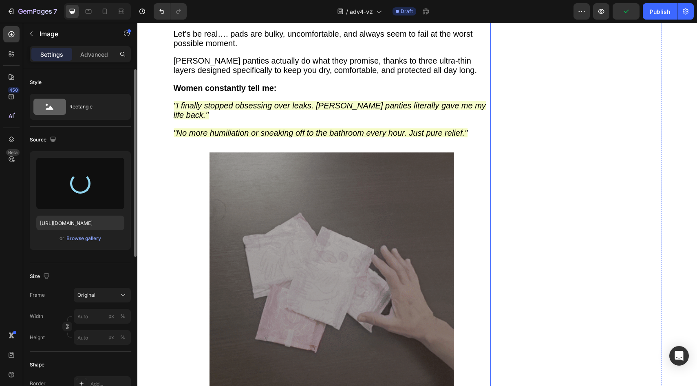
scroll to position [1755, 0]
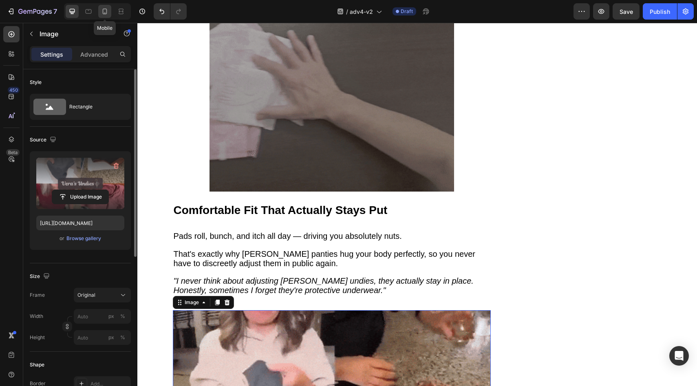
click at [106, 12] on icon at bounding box center [105, 11] width 8 height 8
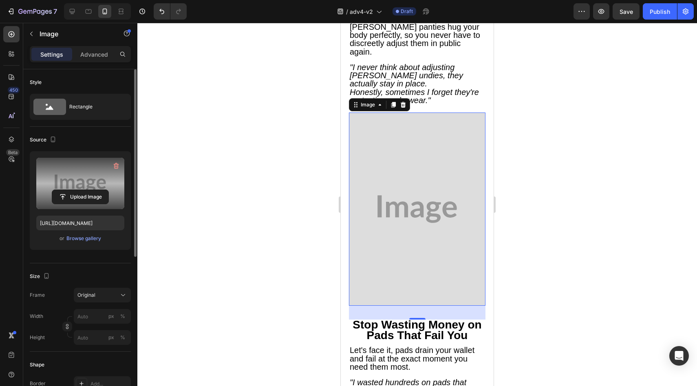
scroll to position [1661, 0]
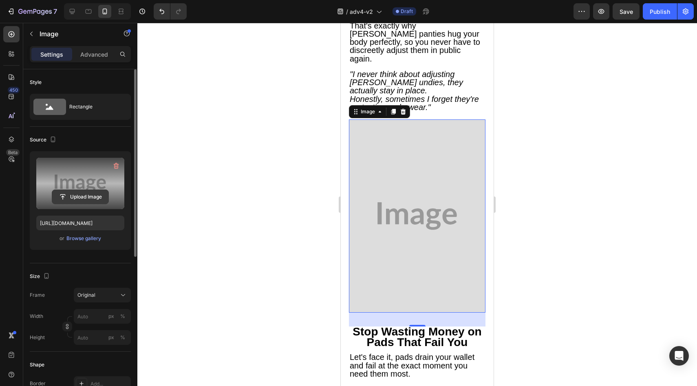
click at [91, 192] on input "file" at bounding box center [80, 197] width 56 height 14
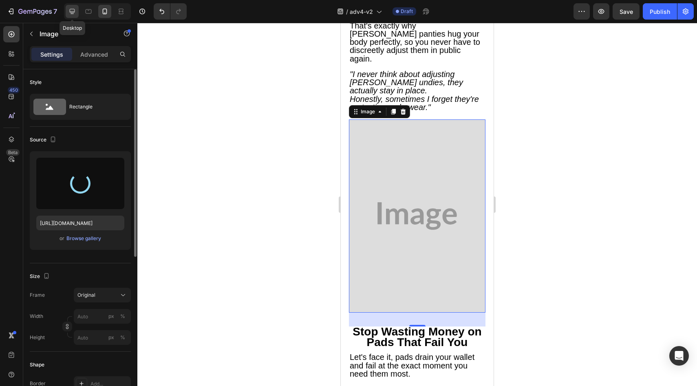
click at [75, 9] on icon at bounding box center [72, 11] width 8 height 8
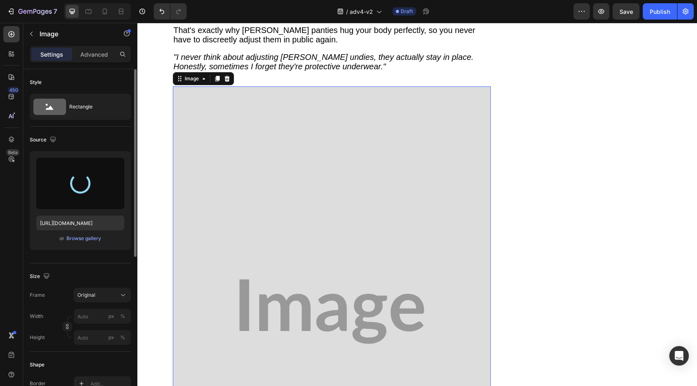
scroll to position [1980, 0]
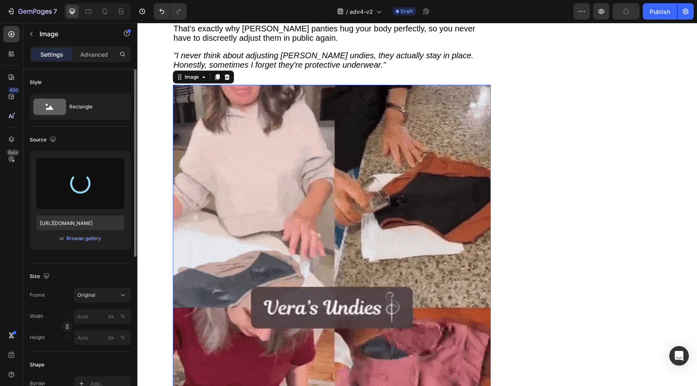
click at [98, 14] on div at bounding box center [97, 11] width 67 height 16
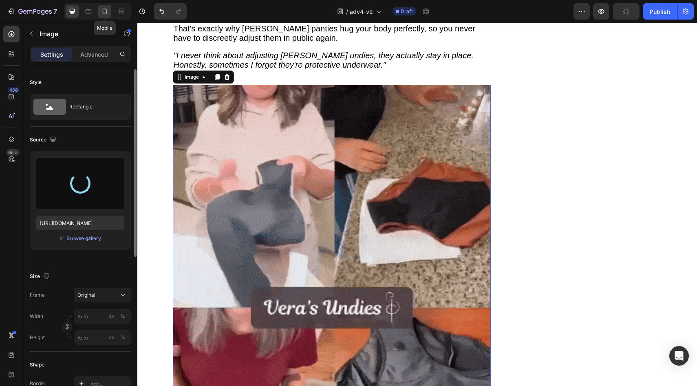
click at [106, 12] on icon at bounding box center [105, 11] width 8 height 8
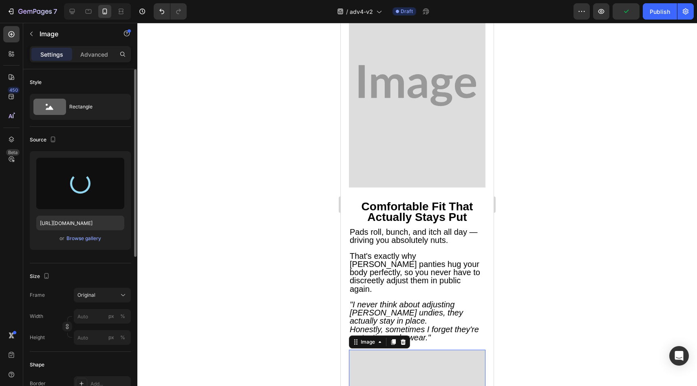
type input "https://cdn.shopify.com/s/files/1/0709/5353/3618/files/gempages_567420980318700…"
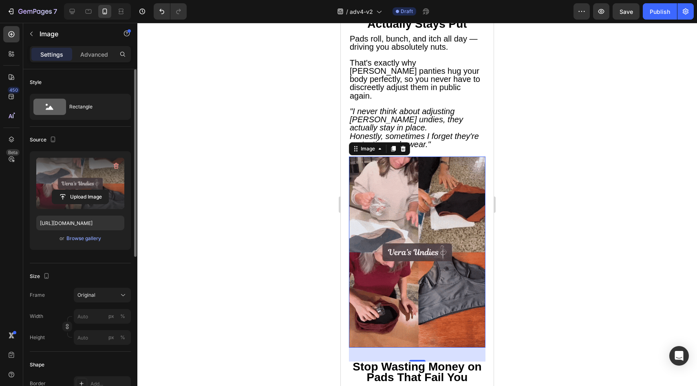
scroll to position [1622, 0]
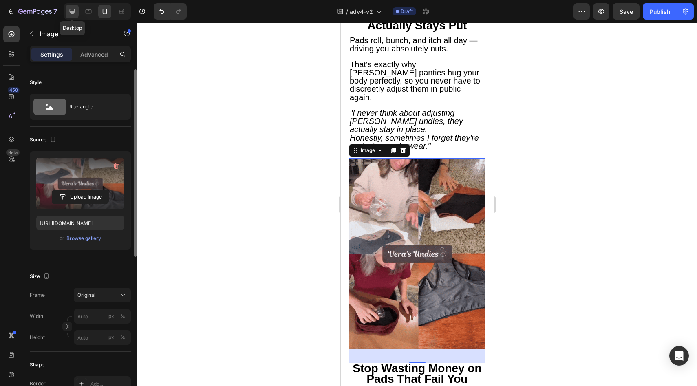
click at [70, 11] on icon at bounding box center [72, 11] width 5 height 5
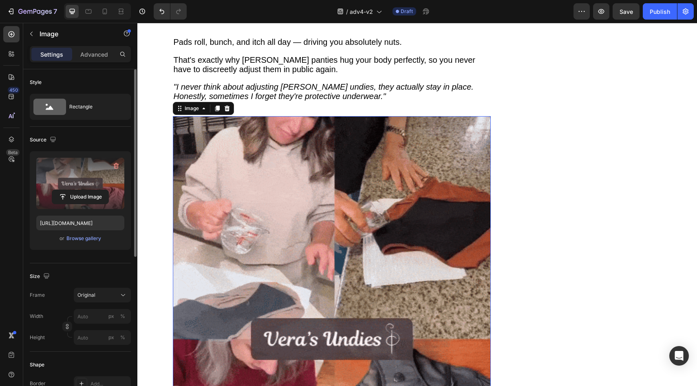
scroll to position [1909, 0]
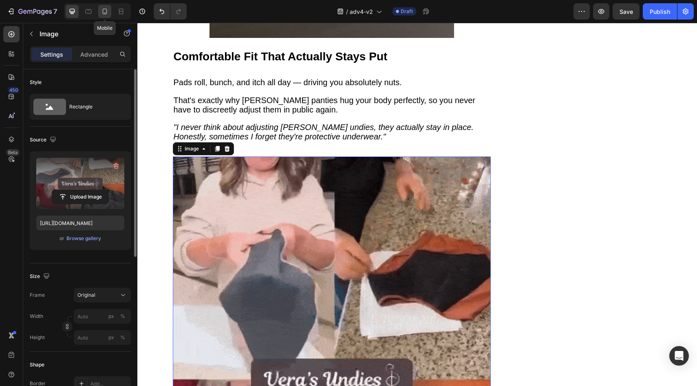
click at [103, 9] on icon at bounding box center [105, 12] width 4 height 6
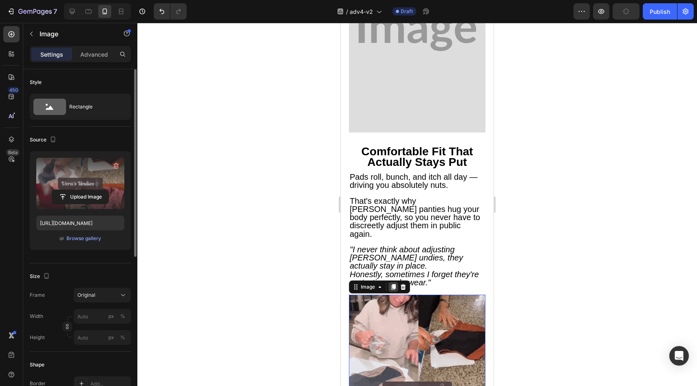
scroll to position [1475, 0]
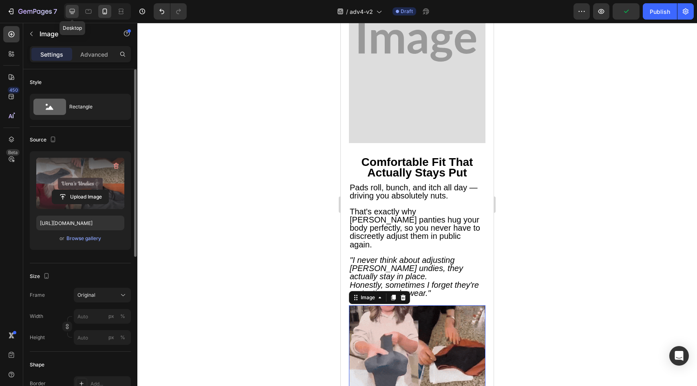
click at [72, 15] on icon at bounding box center [72, 11] width 8 height 8
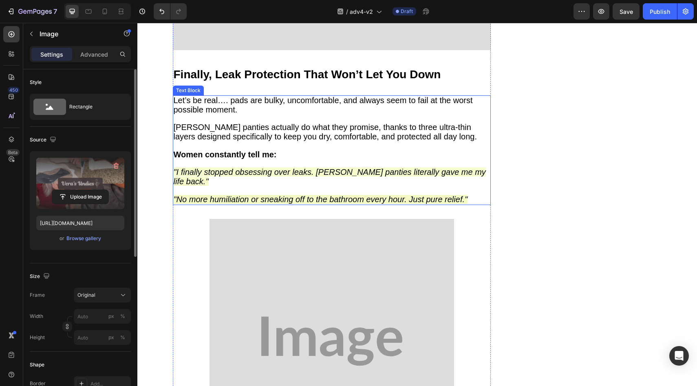
scroll to position [1471, 0]
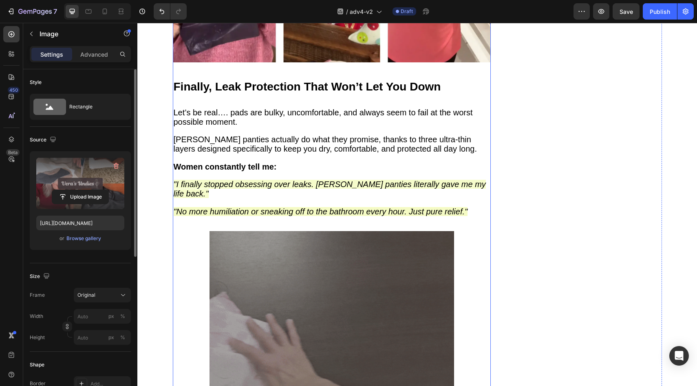
click at [257, 231] on img at bounding box center [332, 353] width 245 height 245
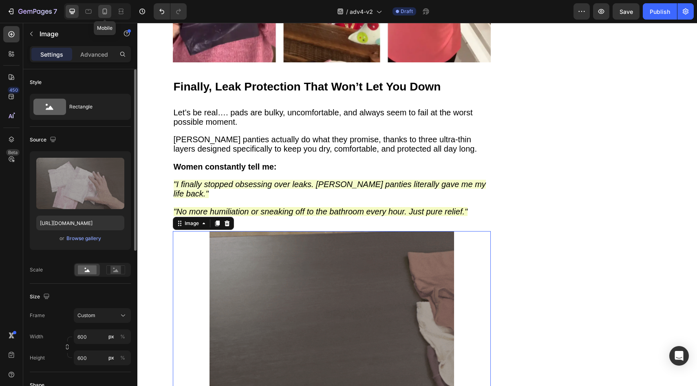
click at [102, 12] on icon at bounding box center [105, 11] width 8 height 8
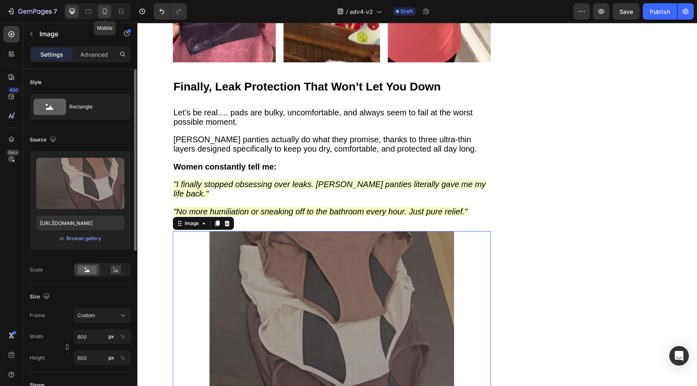
type input "[URL][DOMAIN_NAME]"
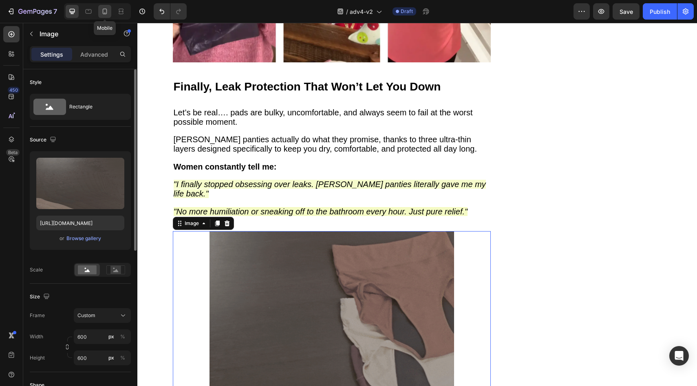
type input "500"
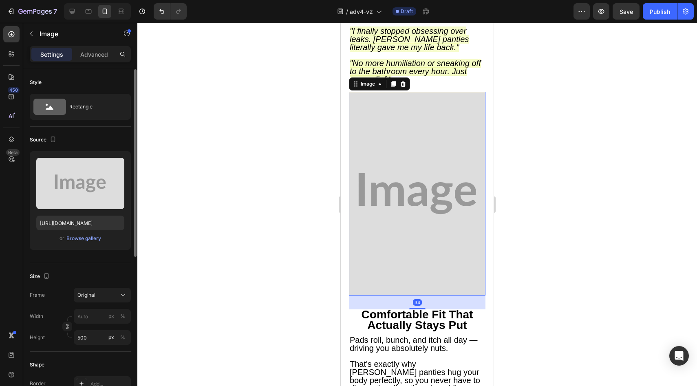
scroll to position [1312, 0]
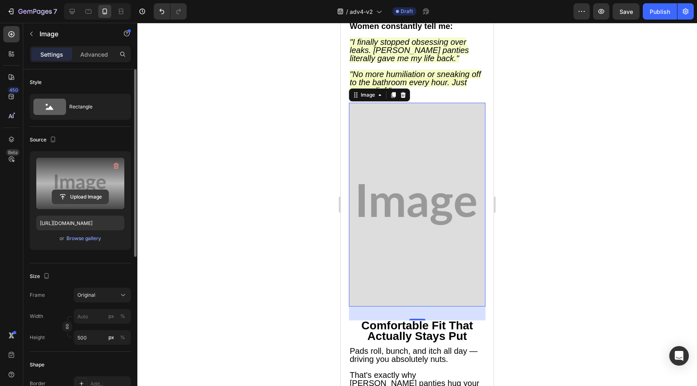
click at [66, 195] on input "file" at bounding box center [80, 197] width 56 height 14
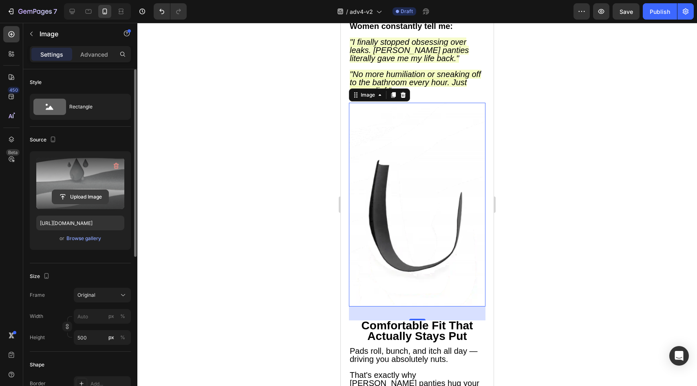
click at [100, 194] on input "file" at bounding box center [80, 197] width 56 height 14
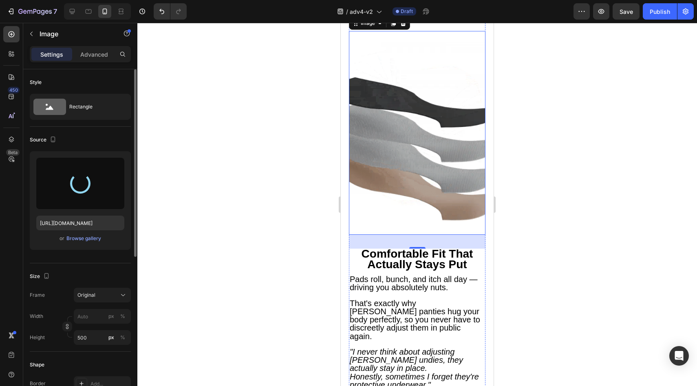
scroll to position [1542, 0]
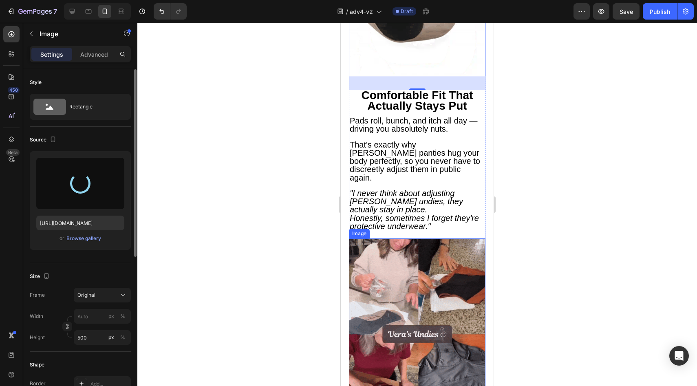
type input "https://cdn.shopify.com/s/files/1/0709/5353/3618/files/gempages_567420980318700…"
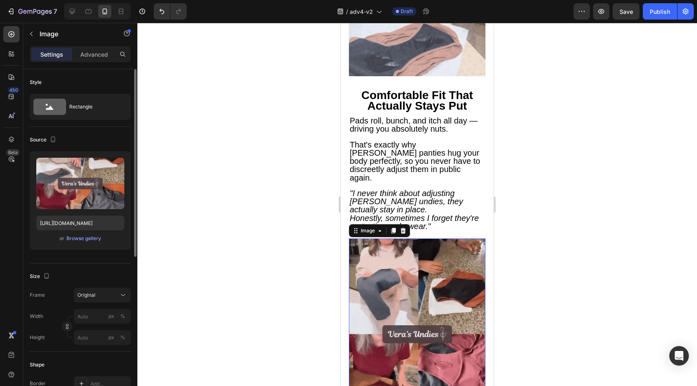
click at [383, 238] on img at bounding box center [417, 333] width 137 height 191
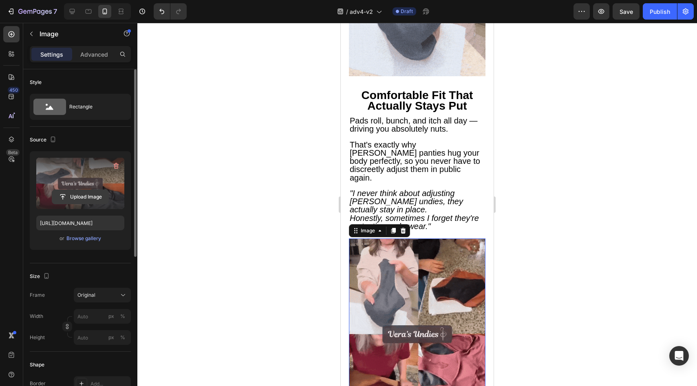
click at [97, 192] on input "file" at bounding box center [80, 197] width 56 height 14
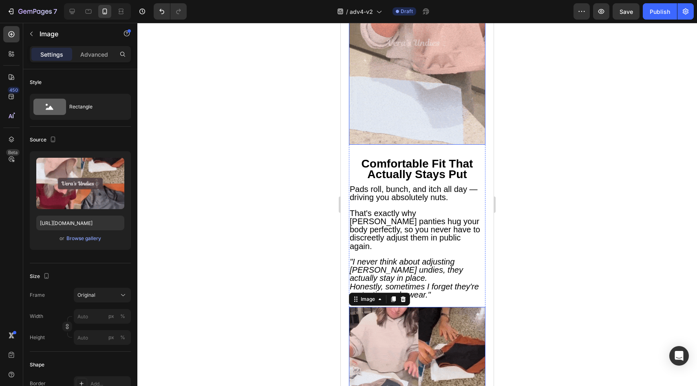
scroll to position [1520, 0]
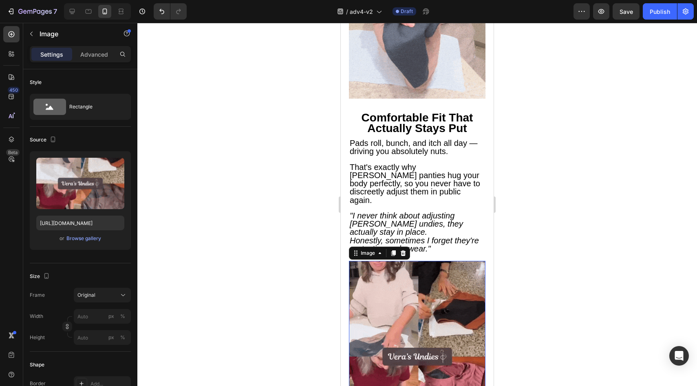
click at [399, 261] on img at bounding box center [417, 356] width 137 height 191
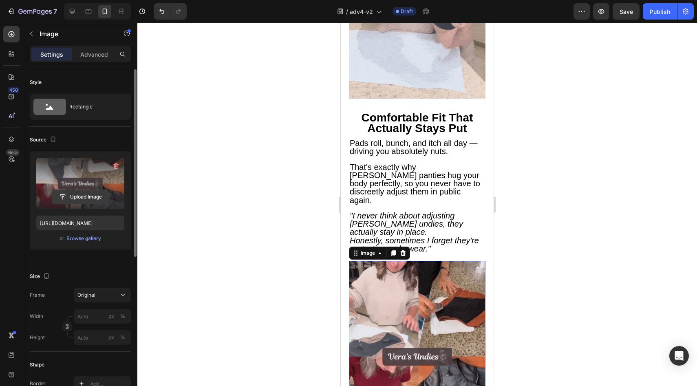
click at [86, 196] on input "file" at bounding box center [80, 197] width 56 height 14
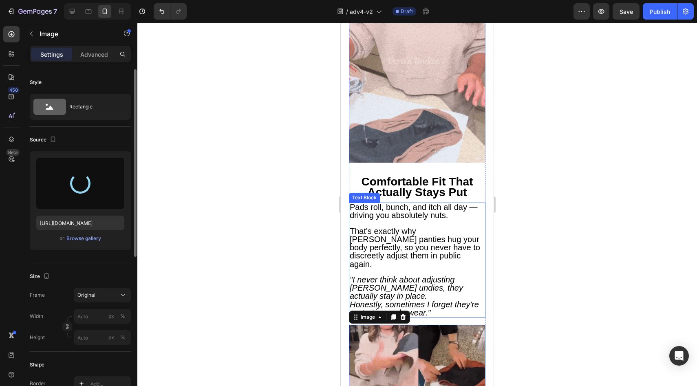
scroll to position [1377, 0]
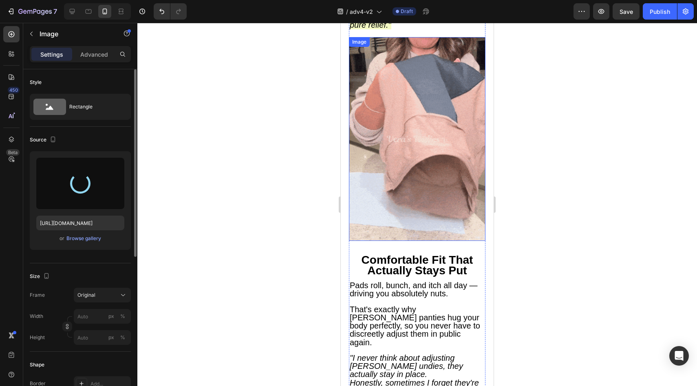
type input "https://cdn.shopify.com/s/files/1/0709/5353/3618/files/gempages_567420980318700…"
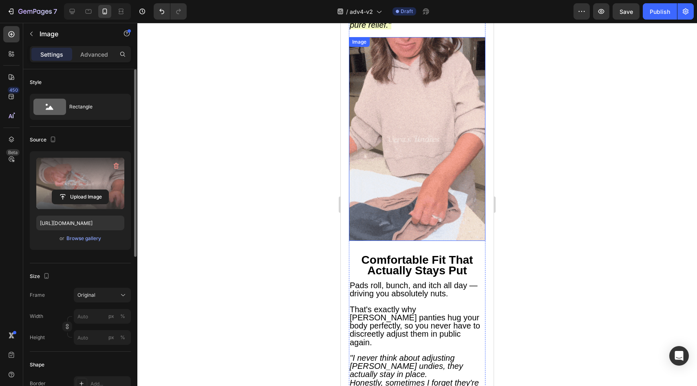
click at [384, 165] on img at bounding box center [417, 139] width 137 height 204
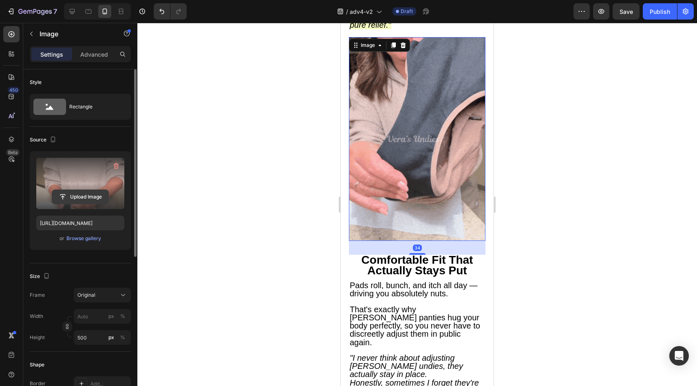
click at [88, 192] on input "file" at bounding box center [80, 197] width 56 height 14
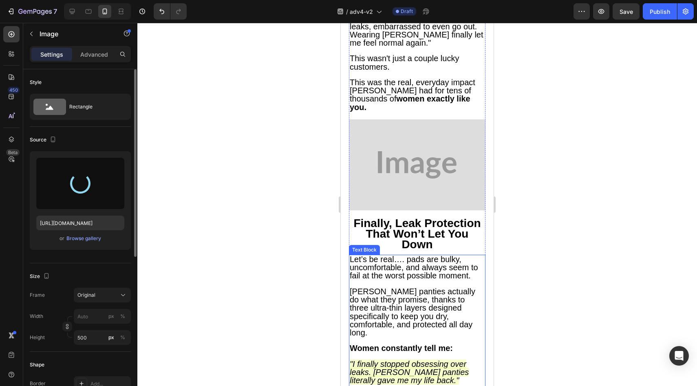
scroll to position [1252, 0]
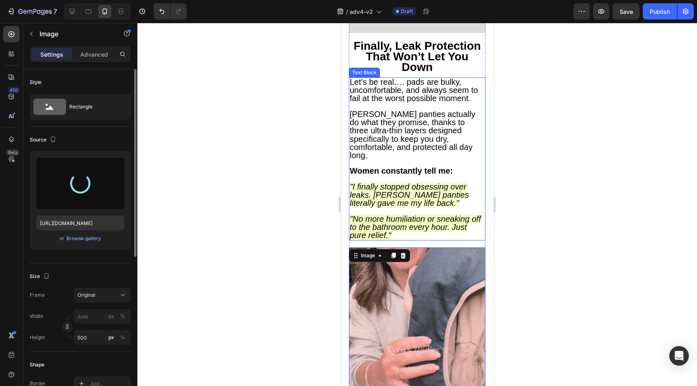
type input "https://cdn.shopify.com/s/files/1/0709/5353/3618/files/gempages_567420980318700…"
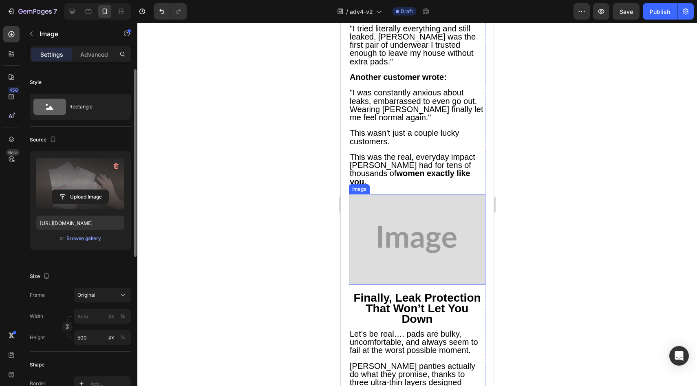
scroll to position [894, 0]
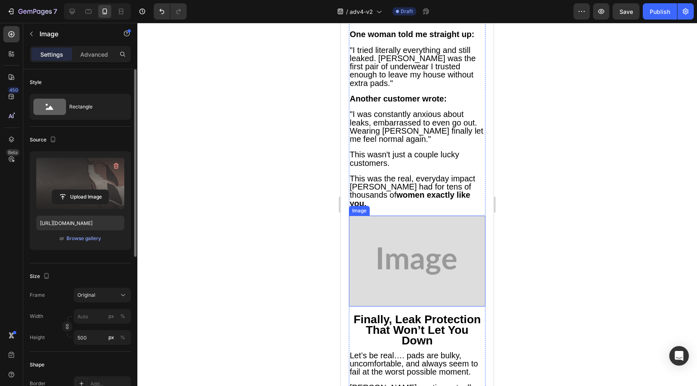
click at [396, 225] on img at bounding box center [417, 261] width 137 height 91
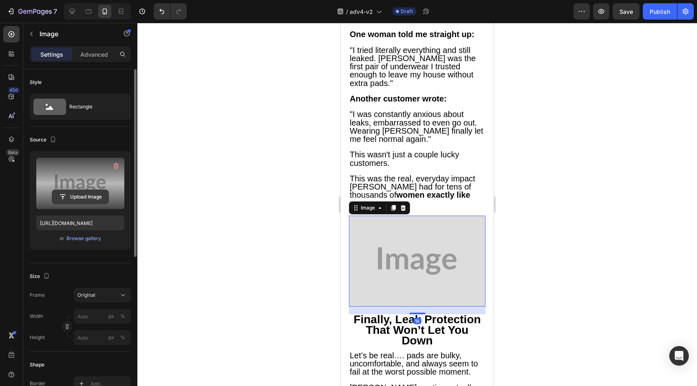
click at [96, 193] on input "file" at bounding box center [80, 197] width 56 height 14
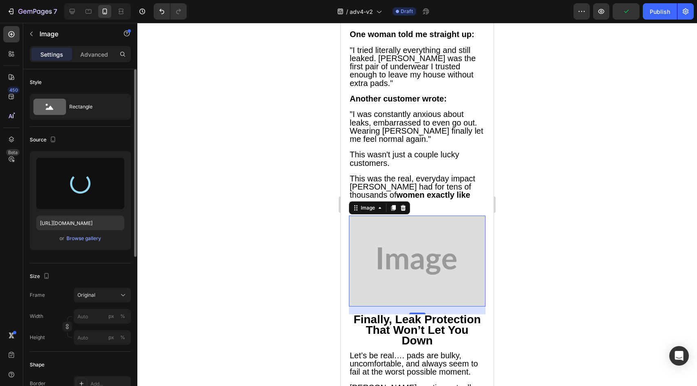
type input "https://cdn.shopify.com/s/files/1/0709/5353/3618/files/gempages_567420980318700…"
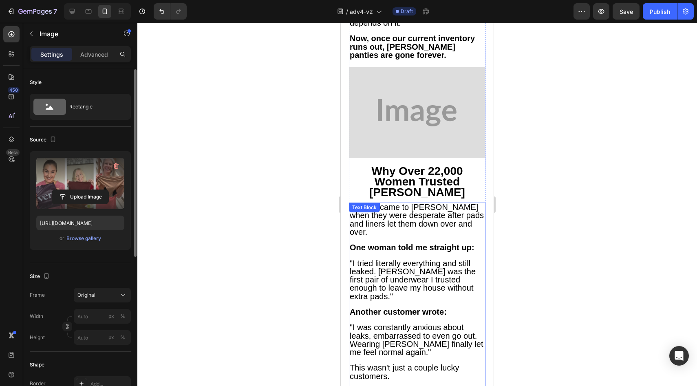
scroll to position [630, 0]
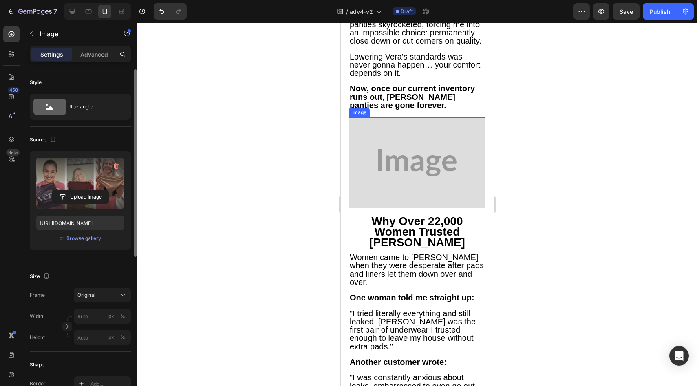
click at [402, 134] on img at bounding box center [417, 162] width 137 height 91
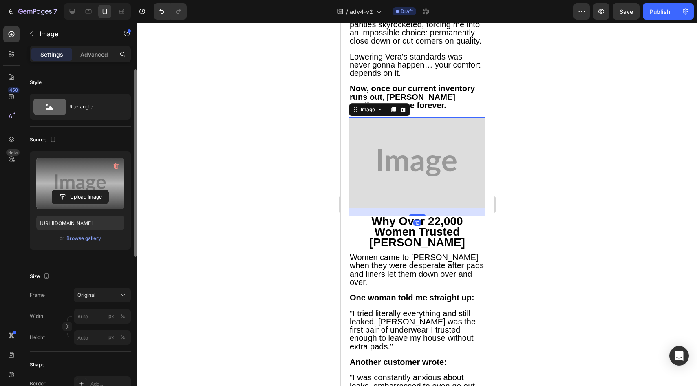
click at [94, 188] on label at bounding box center [80, 183] width 88 height 51
click at [94, 190] on input "file" at bounding box center [80, 197] width 56 height 14
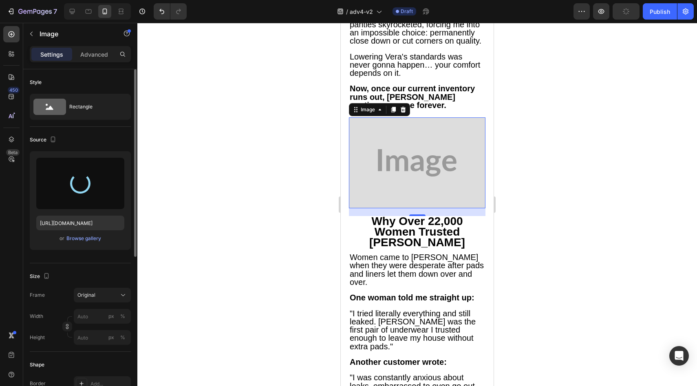
type input "https://cdn.shopify.com/s/files/1/0709/5353/3618/files/gempages_567420980318700…"
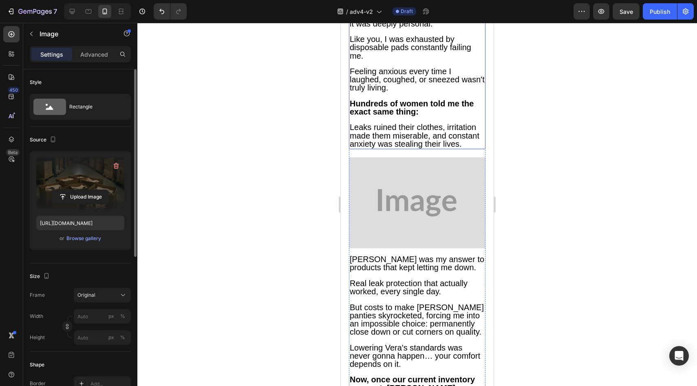
scroll to position [271, 0]
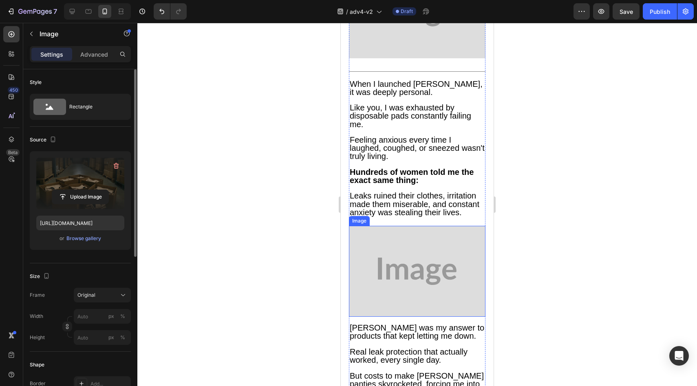
click at [401, 251] on img at bounding box center [417, 271] width 137 height 91
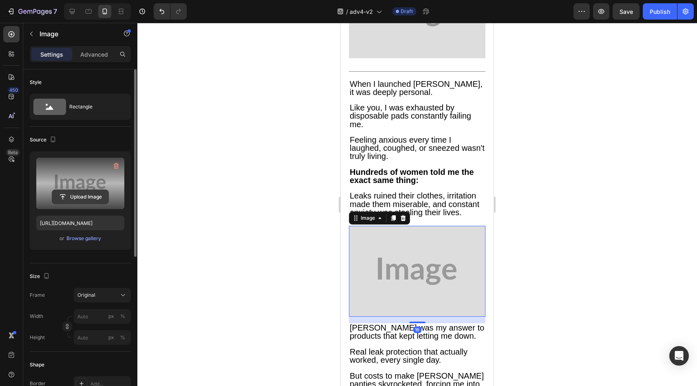
click at [91, 197] on input "file" at bounding box center [80, 197] width 56 height 14
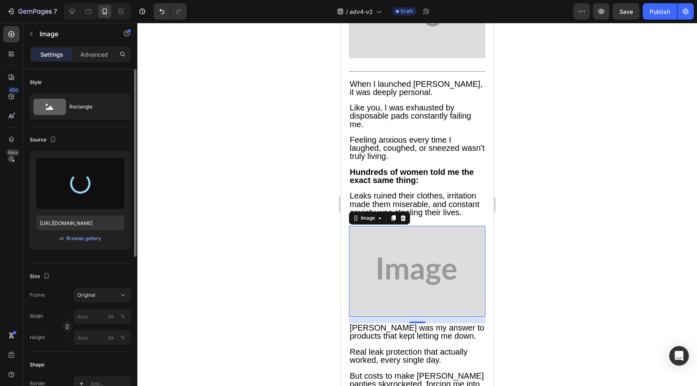
type input "https://cdn.shopify.com/s/files/1/0709/5353/3618/files/gempages_567420980318700…"
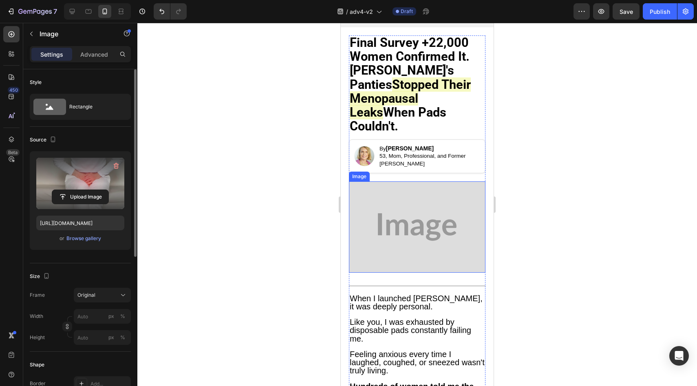
scroll to position [60, 0]
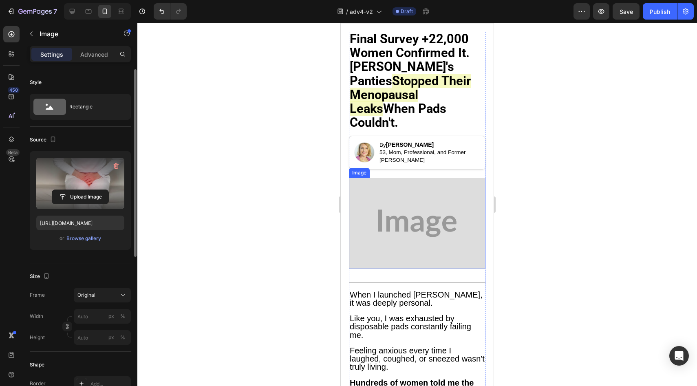
click at [406, 194] on img at bounding box center [417, 223] width 137 height 91
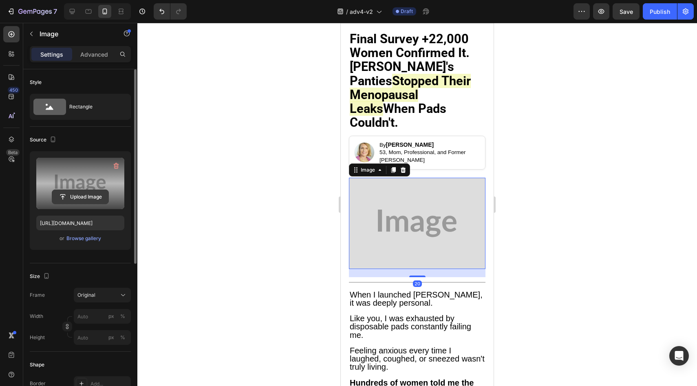
click at [103, 197] on input "file" at bounding box center [80, 197] width 56 height 14
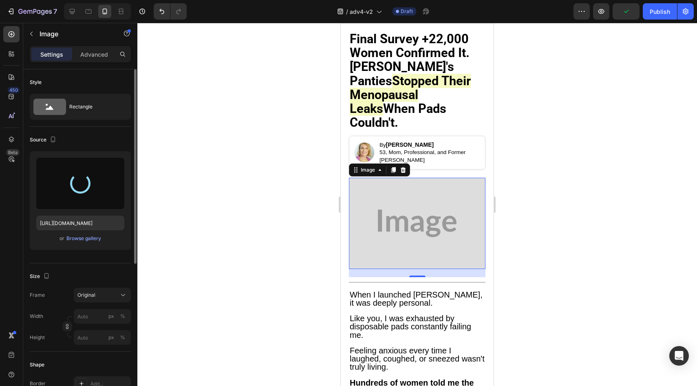
type input "https://cdn.shopify.com/s/files/1/0709/5353/3618/files/gempages_567420980318700…"
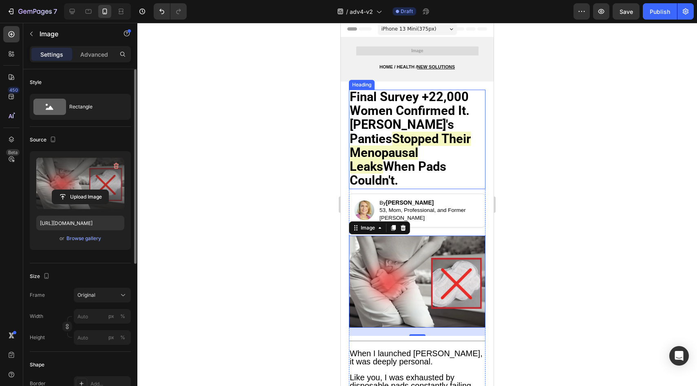
scroll to position [0, 0]
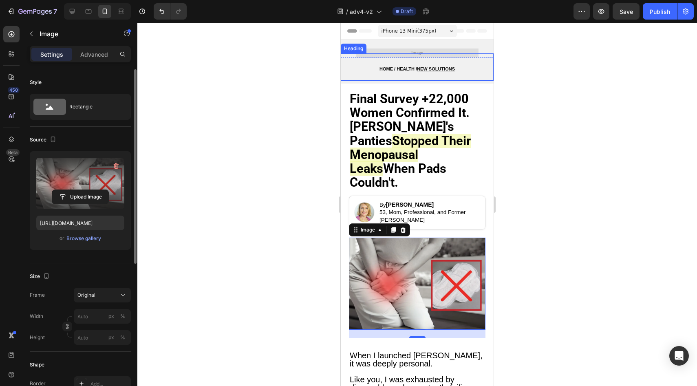
click at [404, 54] on h2 "HOME / HEALTH / NEW SOLUTIONS" at bounding box center [417, 66] width 153 height 27
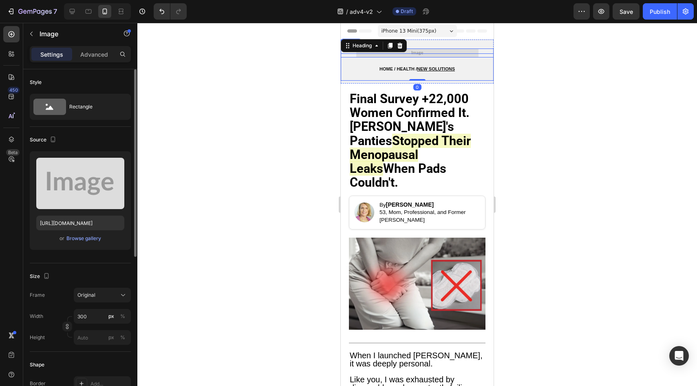
click at [435, 50] on img at bounding box center [417, 53] width 122 height 9
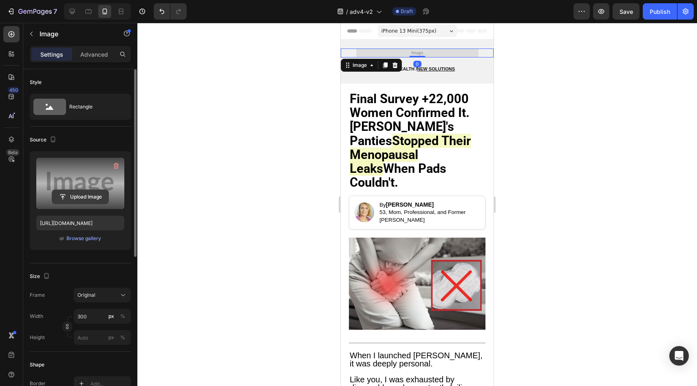
click at [98, 190] on input "file" at bounding box center [80, 197] width 56 height 14
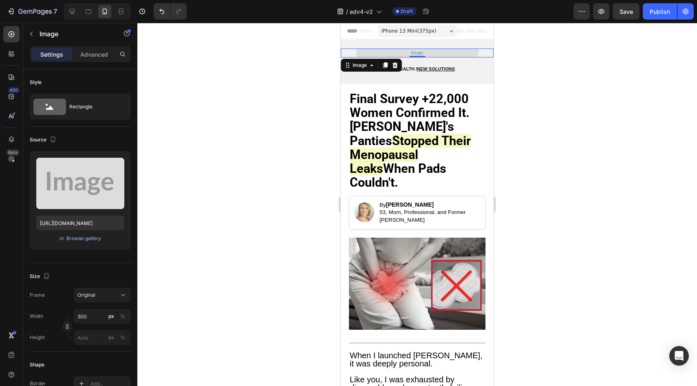
type input "https://cdn.shopify.com/s/files/1/0709/5353/3618/files/gempages_567420980318700…"
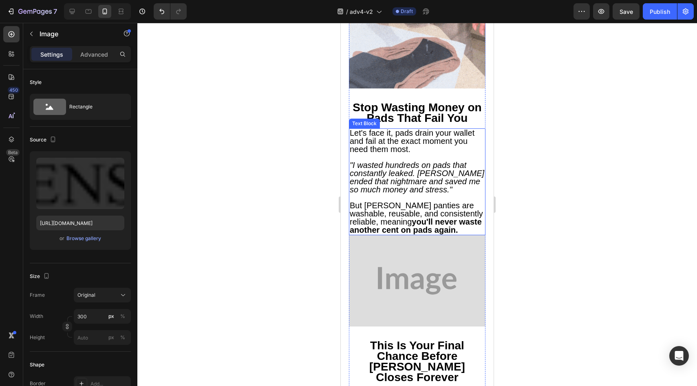
scroll to position [1949, 0]
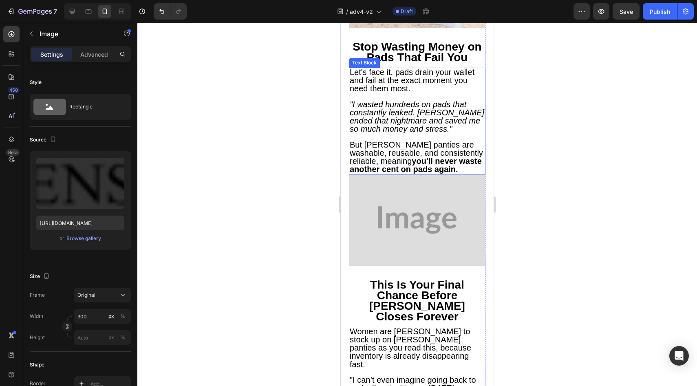
click at [440, 174] on img at bounding box center [417, 219] width 137 height 91
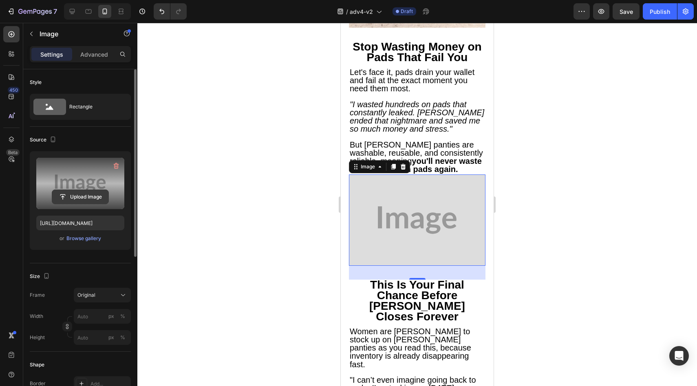
click at [93, 190] on button "Upload Image" at bounding box center [80, 197] width 57 height 15
click at [93, 196] on input "file" at bounding box center [80, 197] width 56 height 14
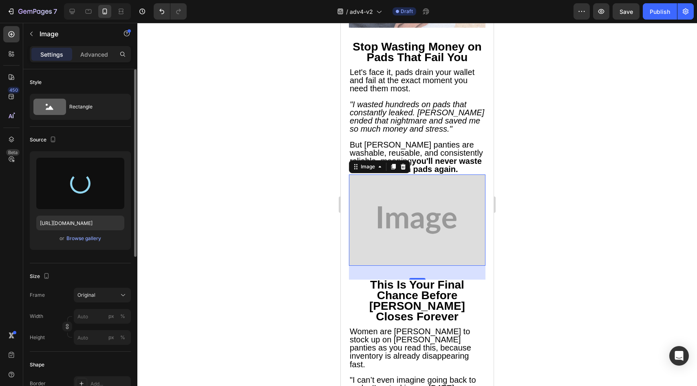
type input "https://cdn.shopify.com/s/files/1/0709/5353/3618/files/gempages_567420980318700…"
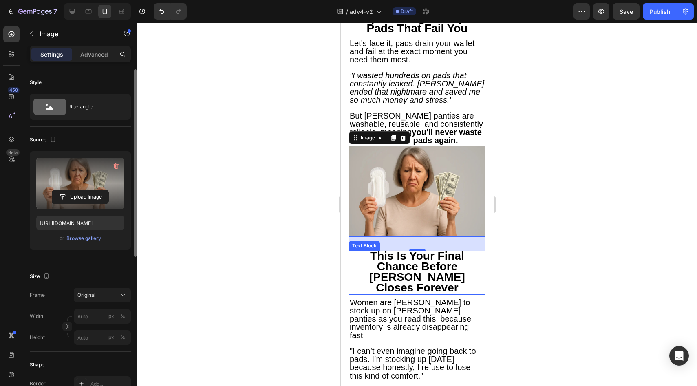
scroll to position [2216, 0]
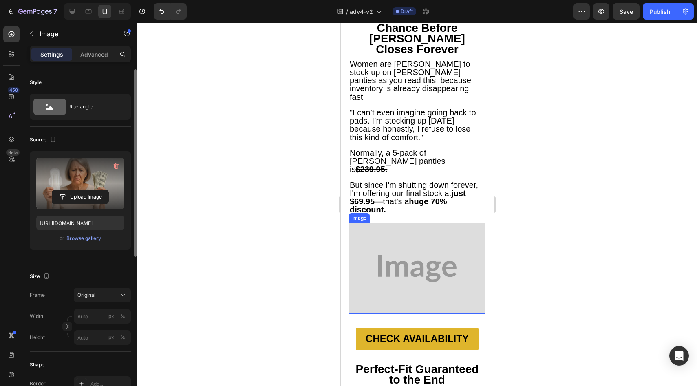
click at [400, 223] on img at bounding box center [417, 268] width 137 height 91
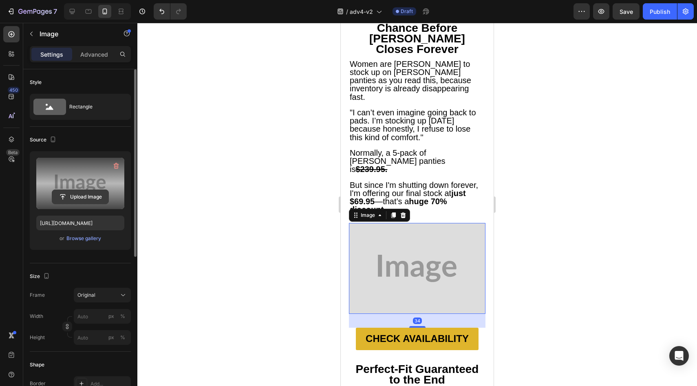
click at [99, 196] on input "file" at bounding box center [80, 197] width 56 height 14
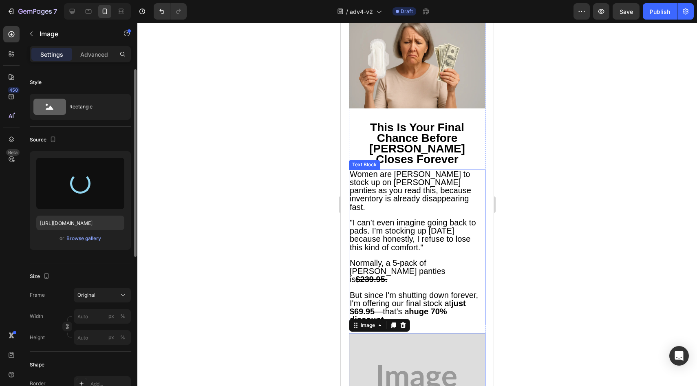
scroll to position [2108, 0]
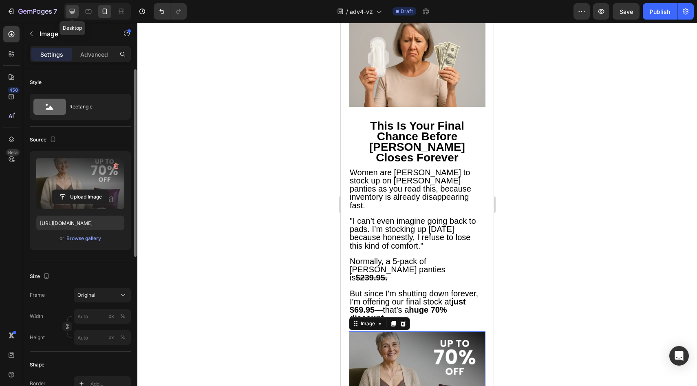
click at [72, 12] on icon at bounding box center [72, 11] width 8 height 8
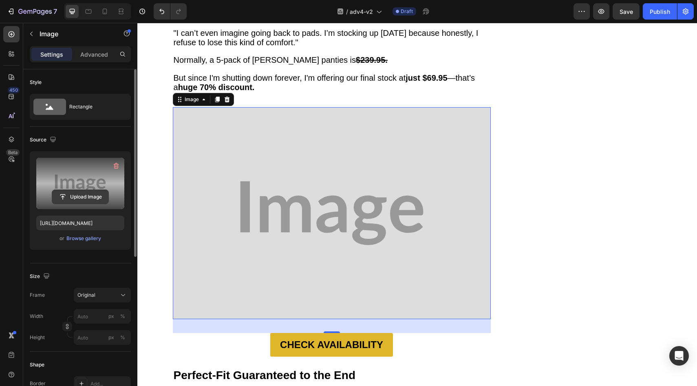
scroll to position [2896, 0]
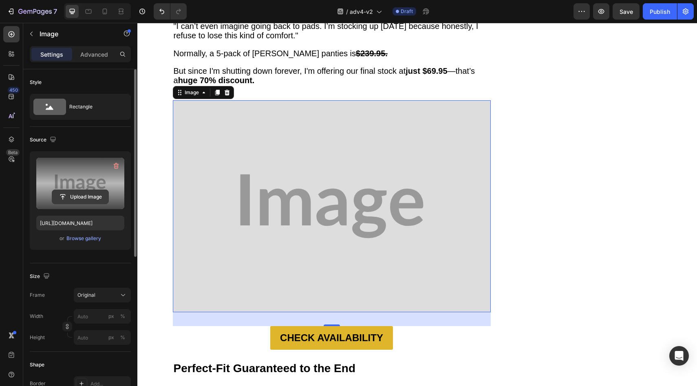
click at [71, 197] on input "file" at bounding box center [80, 197] width 56 height 14
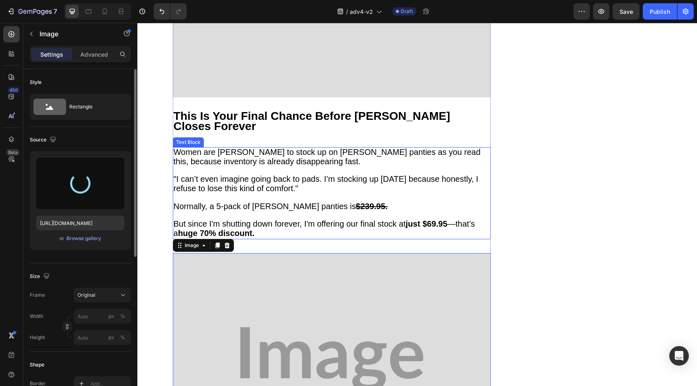
scroll to position [2667, 0]
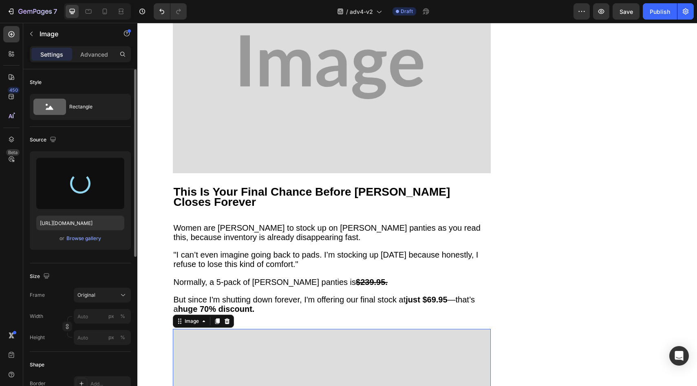
type input "https://cdn.shopify.com/s/files/1/0709/5353/3618/files/gempages_567420980318700…"
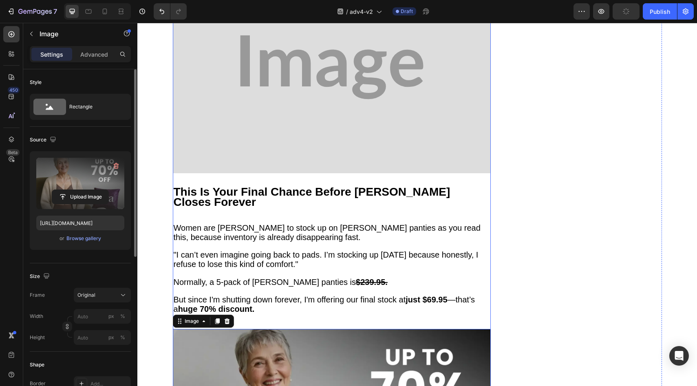
click at [308, 91] on img at bounding box center [332, 67] width 318 height 212
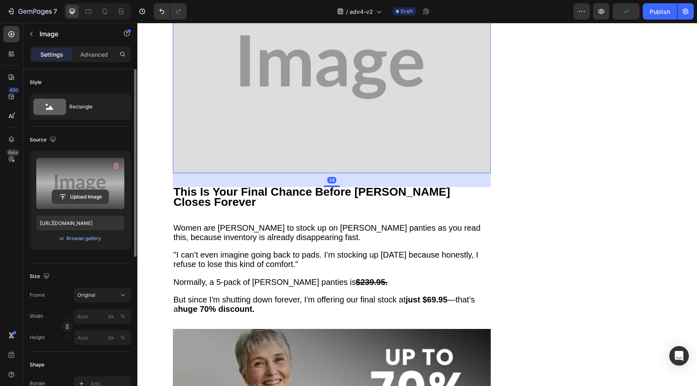
click at [89, 191] on input "file" at bounding box center [80, 197] width 56 height 14
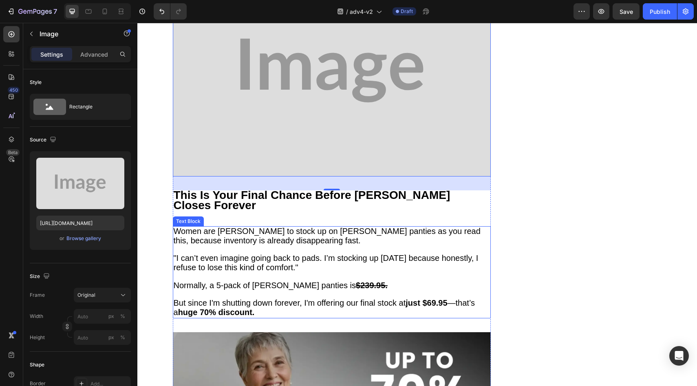
scroll to position [2657, 0]
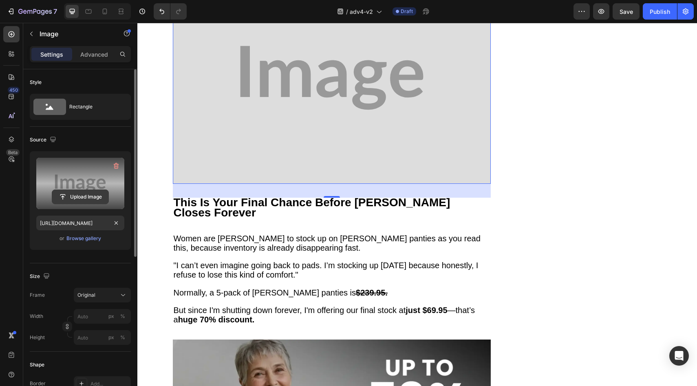
click at [99, 203] on input "file" at bounding box center [80, 197] width 56 height 14
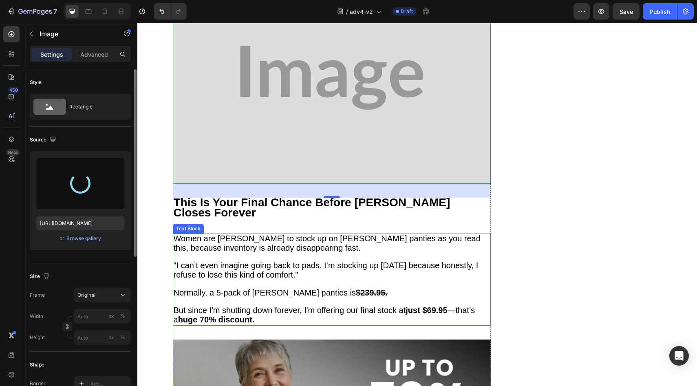
type input "https://cdn.shopify.com/s/files/1/0709/5353/3618/files/gempages_567420980318700…"
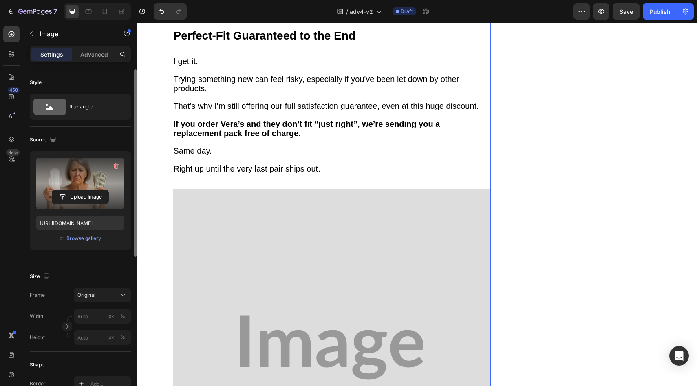
scroll to position [3385, 0]
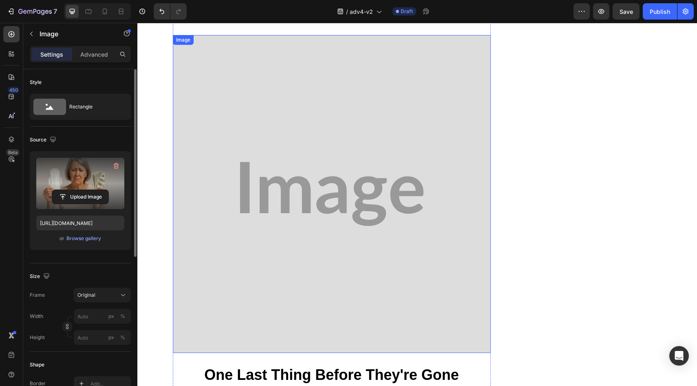
click at [378, 203] on img at bounding box center [332, 194] width 318 height 318
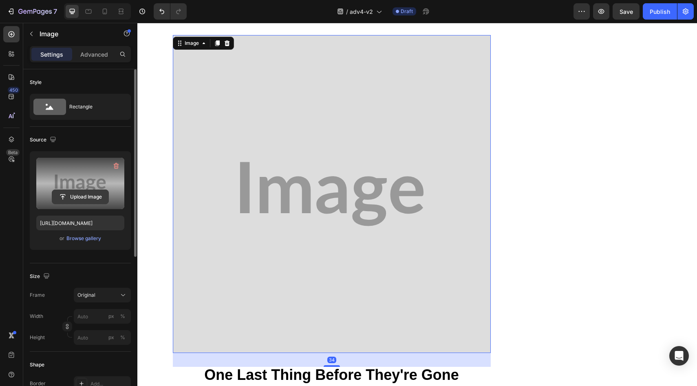
click at [99, 193] on input "file" at bounding box center [80, 197] width 56 height 14
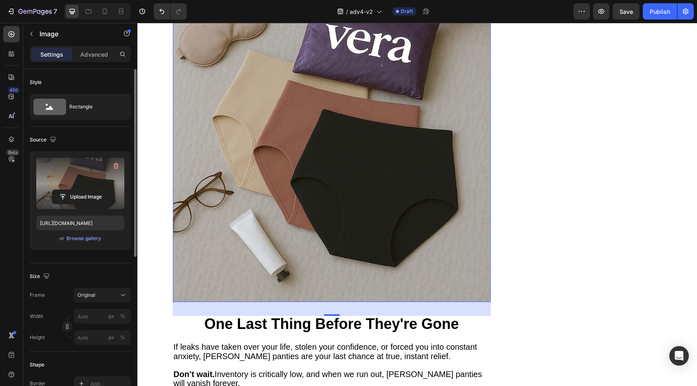
scroll to position [3462, 0]
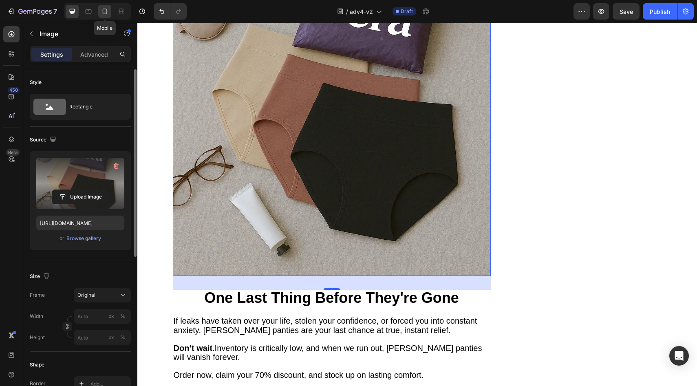
click at [106, 10] on icon at bounding box center [105, 11] width 8 height 8
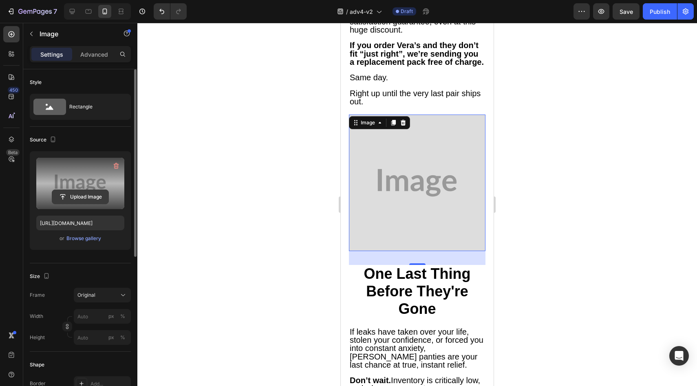
click at [85, 199] on input "file" at bounding box center [80, 197] width 56 height 14
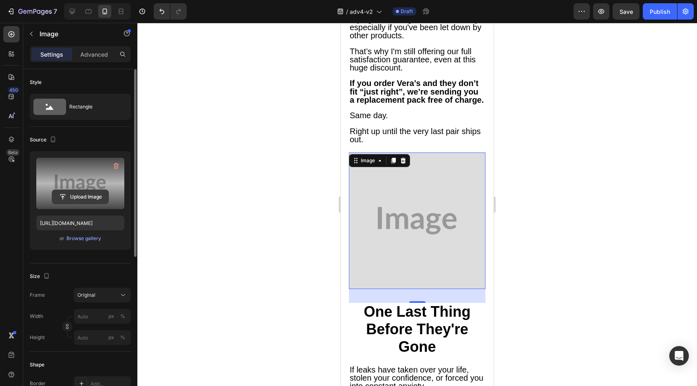
scroll to position [2604, 0]
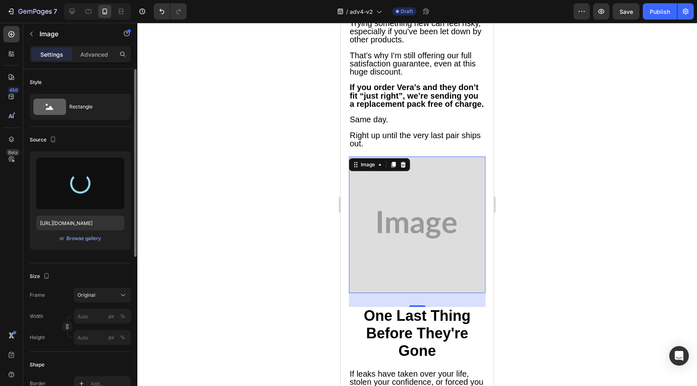
type input "https://cdn.shopify.com/s/files/1/0709/5353/3618/files/gempages_567420980318700…"
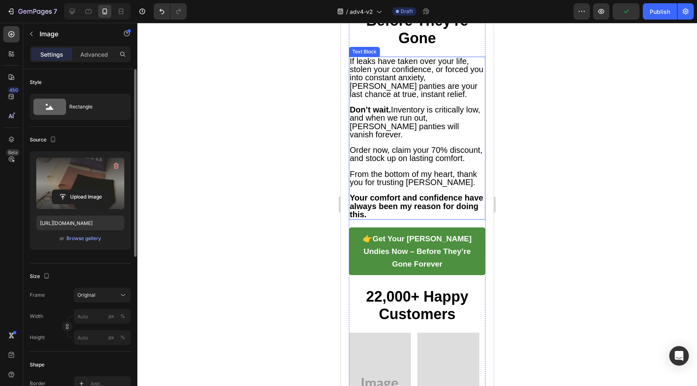
scroll to position [2981, 0]
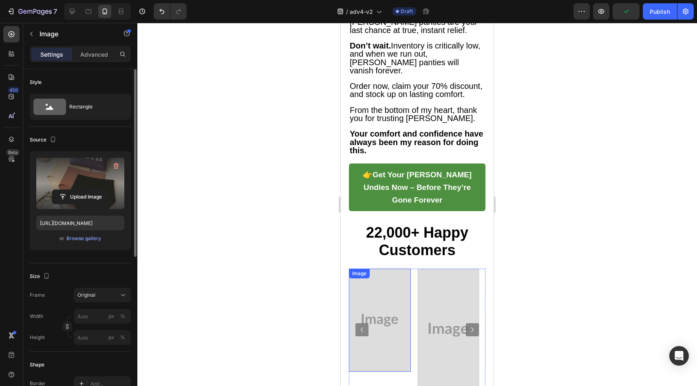
click at [391, 269] on img at bounding box center [380, 320] width 62 height 103
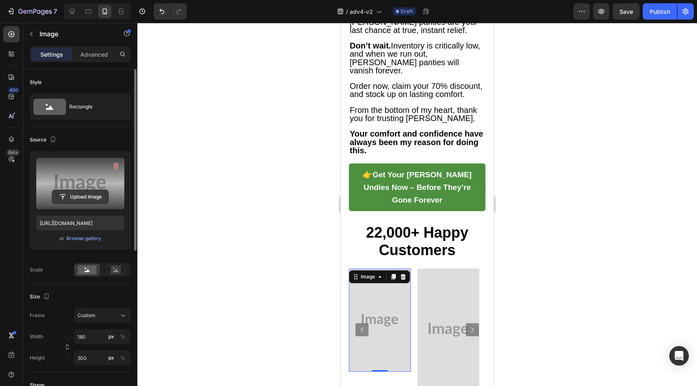
click at [82, 200] on input "file" at bounding box center [80, 197] width 56 height 14
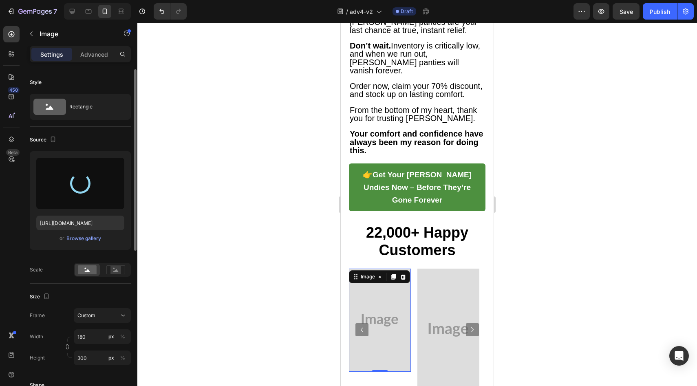
type input "https://cdn.shopify.com/s/files/1/0709/5353/3618/files/gempages_567420980318700…"
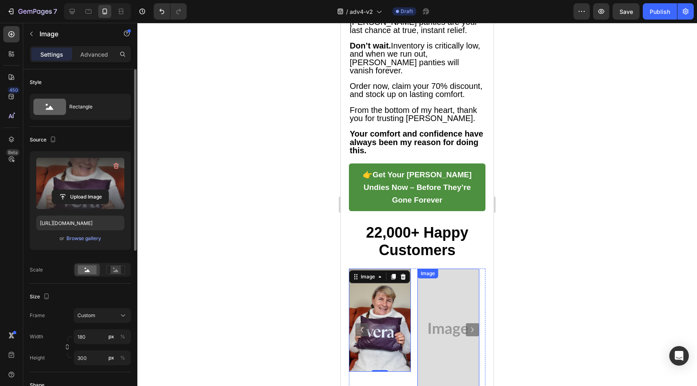
click at [440, 269] on img at bounding box center [448, 330] width 62 height 122
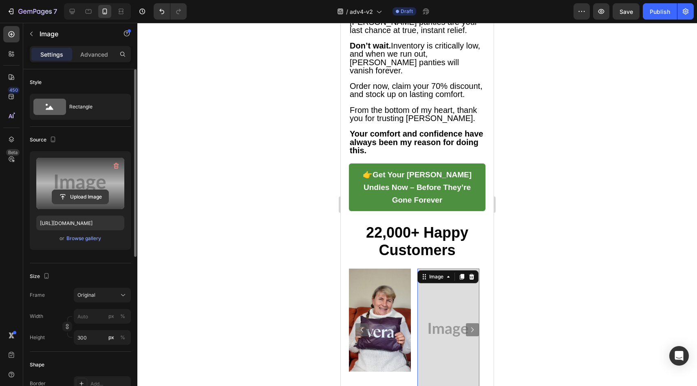
click at [101, 199] on input "file" at bounding box center [80, 197] width 56 height 14
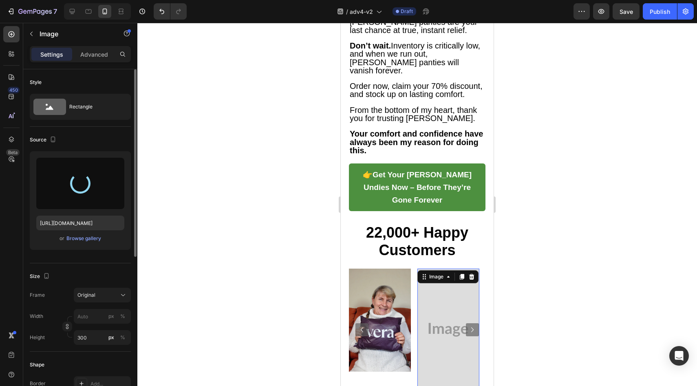
type input "https://cdn.shopify.com/s/files/1/0709/5353/3618/files/gempages_567420980318700…"
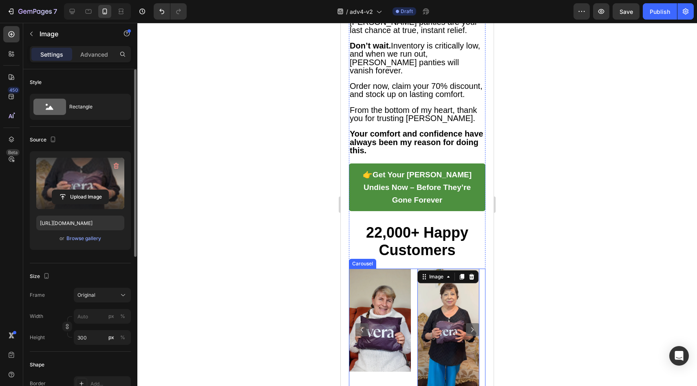
click at [468, 325] on icon "Carousel Next Arrow" at bounding box center [473, 330] width 10 height 10
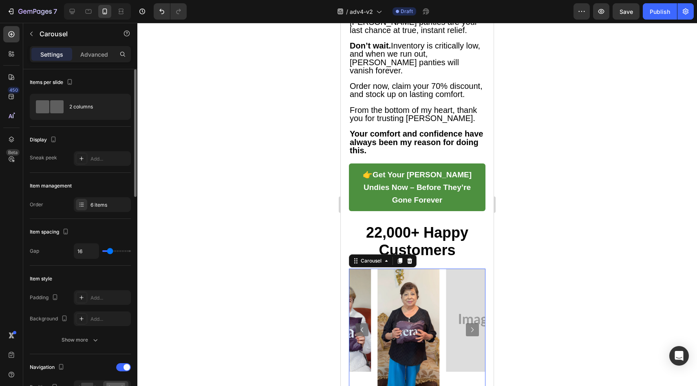
click at [468, 325] on icon "Carousel Next Arrow" at bounding box center [473, 330] width 10 height 10
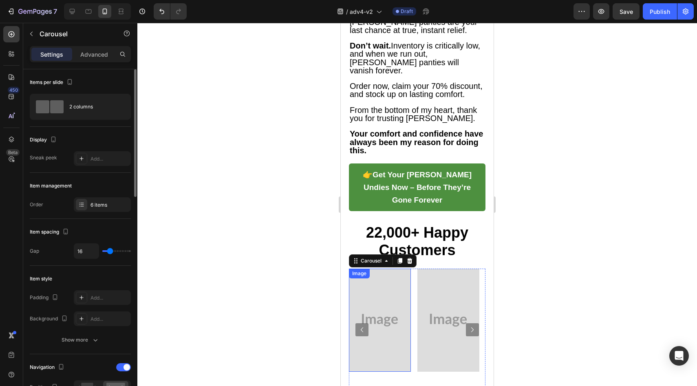
click at [385, 269] on img at bounding box center [380, 320] width 62 height 103
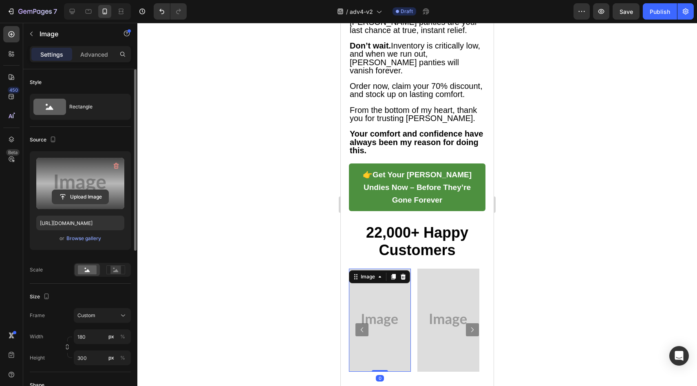
click at [79, 198] on input "file" at bounding box center [80, 197] width 56 height 14
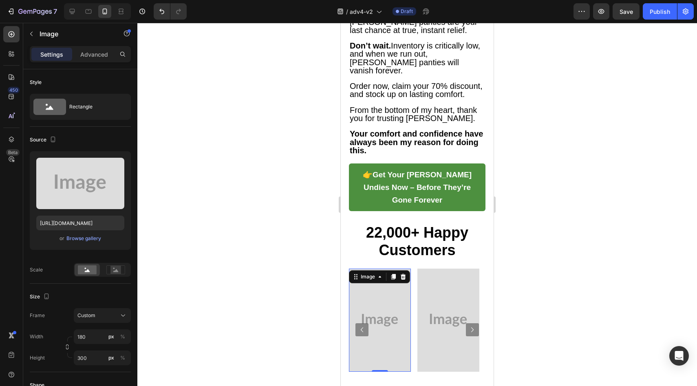
type input "https://cdn.shopify.com/s/files/1/0709/5353/3618/files/gempages_567420980318700…"
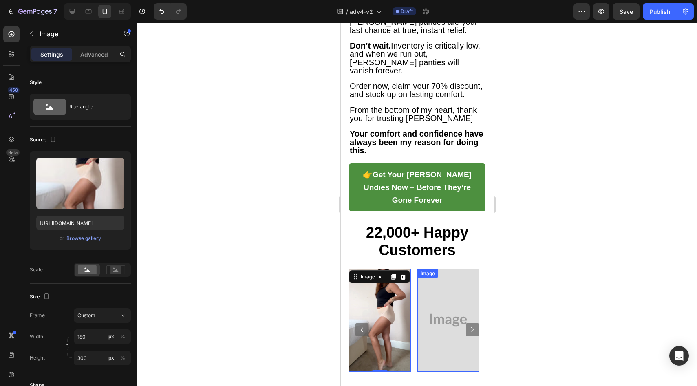
click at [435, 269] on img at bounding box center [448, 320] width 62 height 103
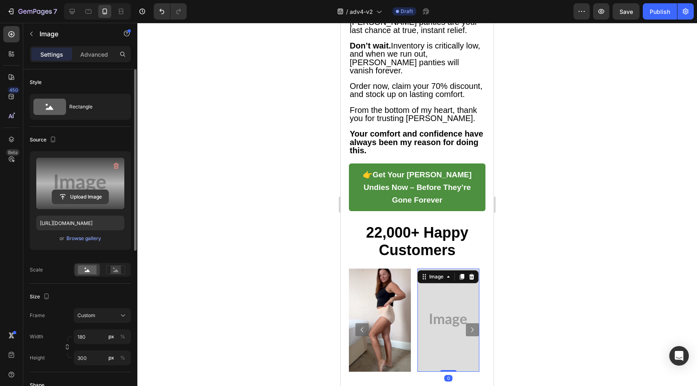
click at [95, 203] on input "file" at bounding box center [80, 197] width 56 height 14
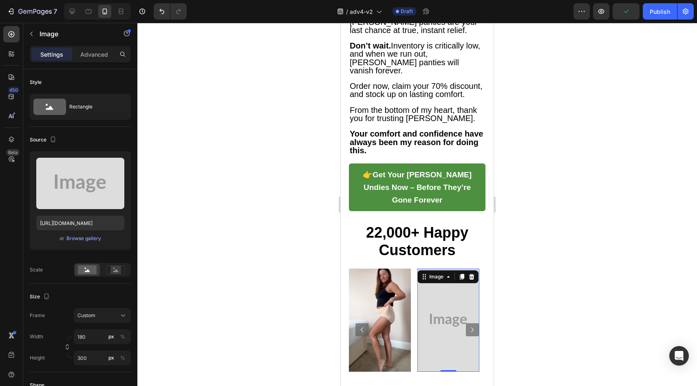
type input "https://cdn.shopify.com/s/files/1/0709/5353/3618/files/gempages_567420980318700…"
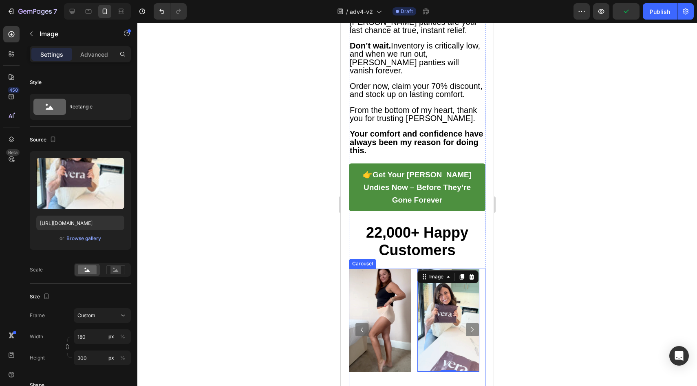
click at [468, 325] on icon "Carousel Next Arrow" at bounding box center [473, 330] width 10 height 10
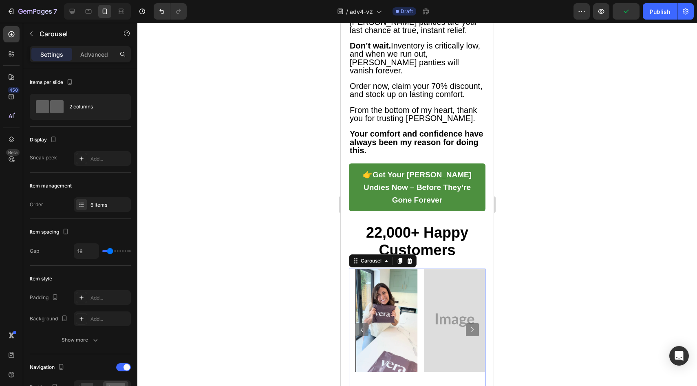
click at [468, 325] on icon "Carousel Next Arrow" at bounding box center [473, 330] width 10 height 10
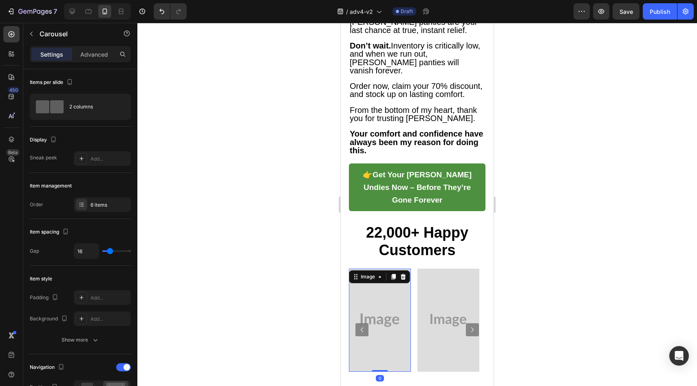
click at [389, 269] on img at bounding box center [380, 320] width 62 height 103
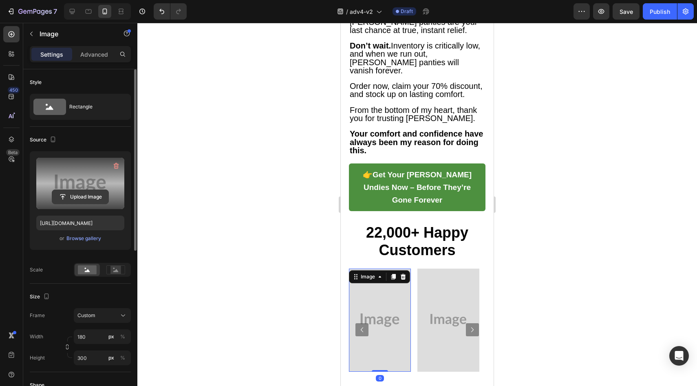
click at [86, 192] on input "file" at bounding box center [80, 197] width 56 height 14
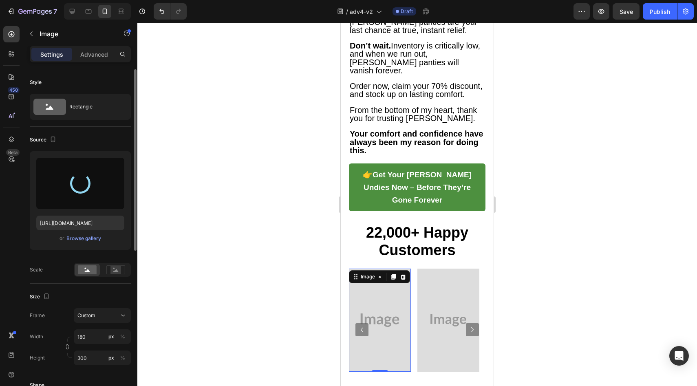
type input "https://cdn.shopify.com/s/files/1/0709/5353/3618/files/gempages_567420980318700…"
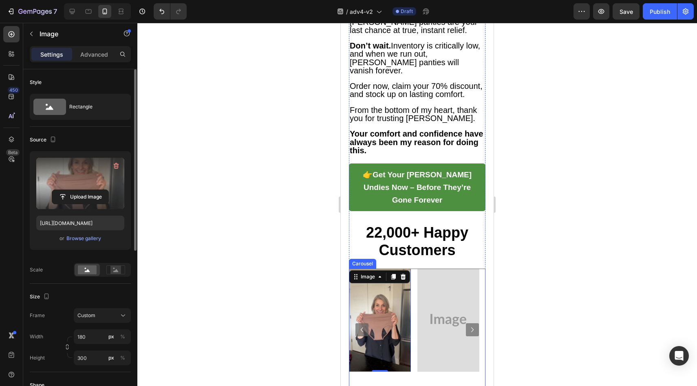
click at [364, 325] on icon "Carousel Back Arrow" at bounding box center [362, 330] width 10 height 10
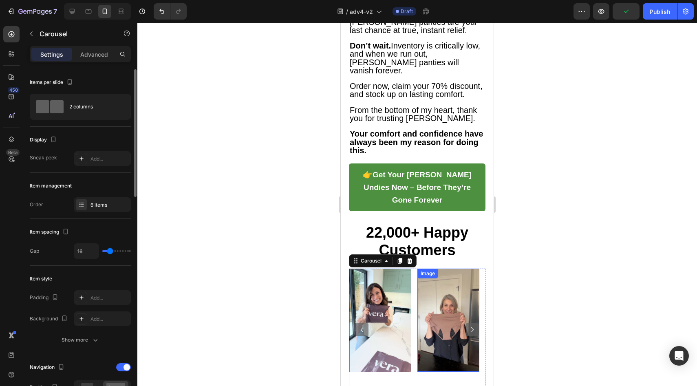
click at [470, 325] on icon "Carousel Next Arrow" at bounding box center [473, 330] width 10 height 10
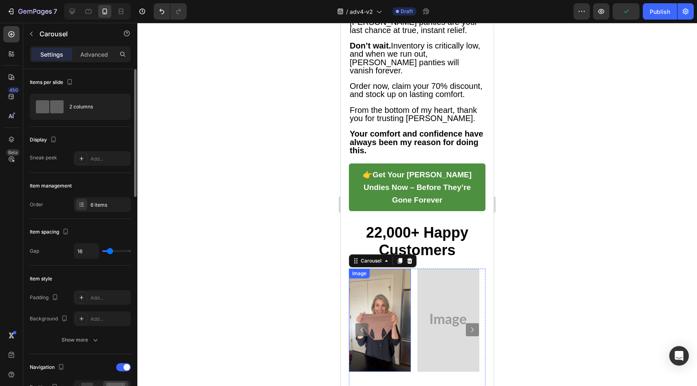
click at [364, 325] on icon "Carousel Back Arrow" at bounding box center [362, 330] width 10 height 10
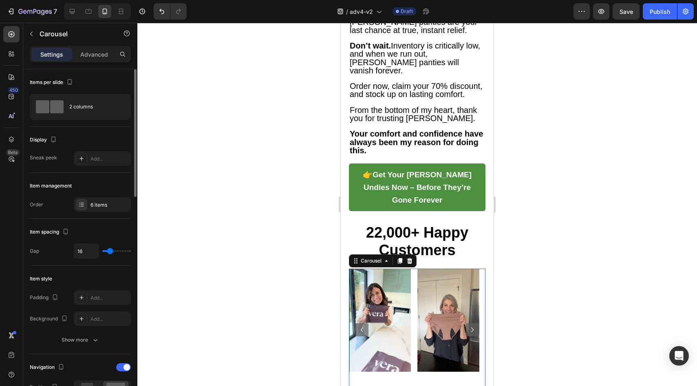
click at [364, 325] on icon "Carousel Back Arrow" at bounding box center [362, 330] width 10 height 10
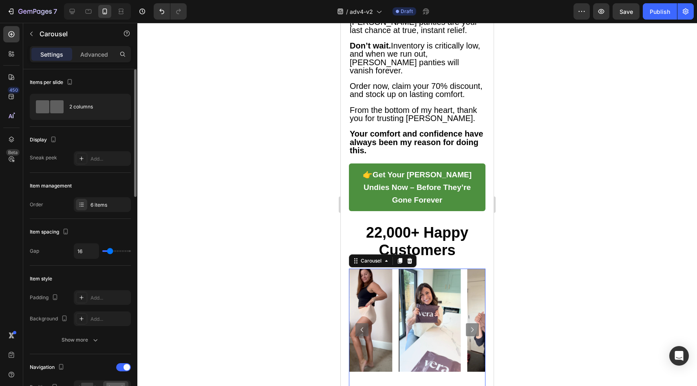
click at [364, 325] on icon "Carousel Back Arrow" at bounding box center [362, 330] width 10 height 10
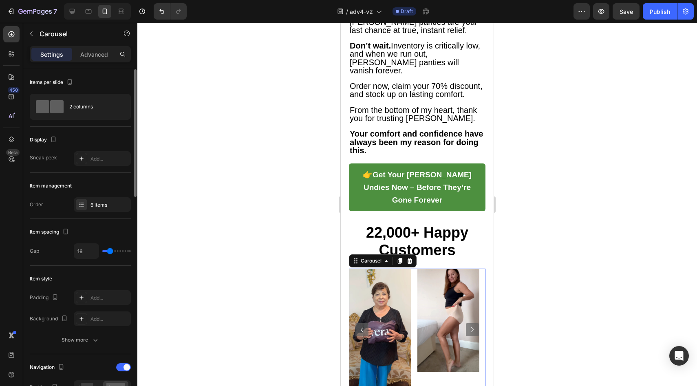
click at [364, 325] on icon "Carousel Back Arrow" at bounding box center [362, 330] width 10 height 10
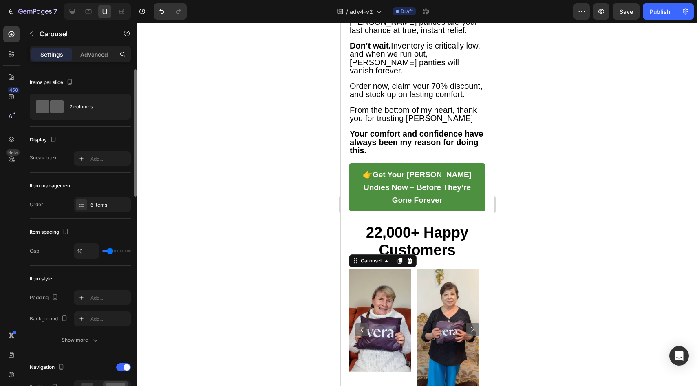
click at [364, 325] on icon "Carousel Back Arrow" at bounding box center [362, 330] width 10 height 10
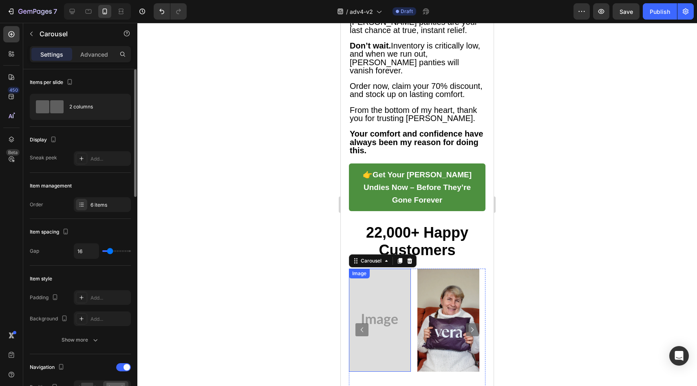
click at [363, 269] on img at bounding box center [380, 320] width 62 height 103
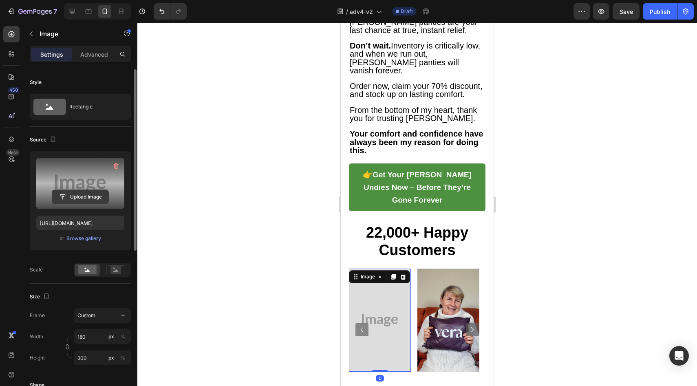
click at [79, 194] on input "file" at bounding box center [80, 197] width 56 height 14
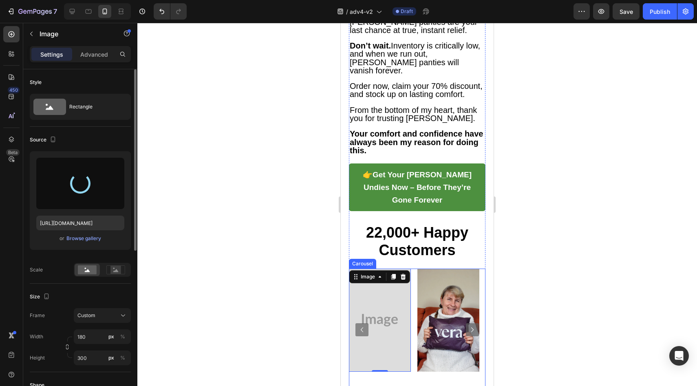
type input "https://cdn.shopify.com/s/files/1/0709/5353/3618/files/gempages_567420980318700…"
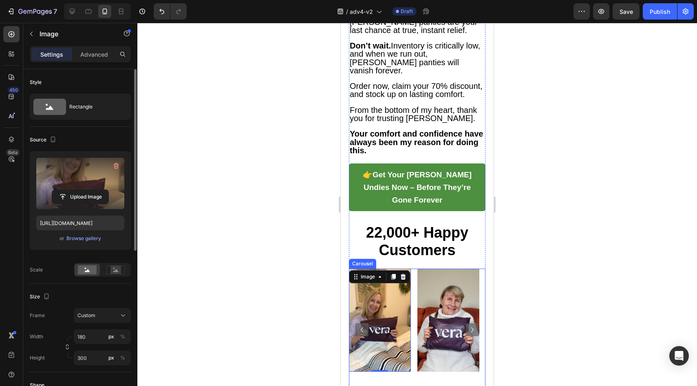
click at [471, 327] on icon "Carousel Next Arrow" at bounding box center [472, 329] width 2 height 5
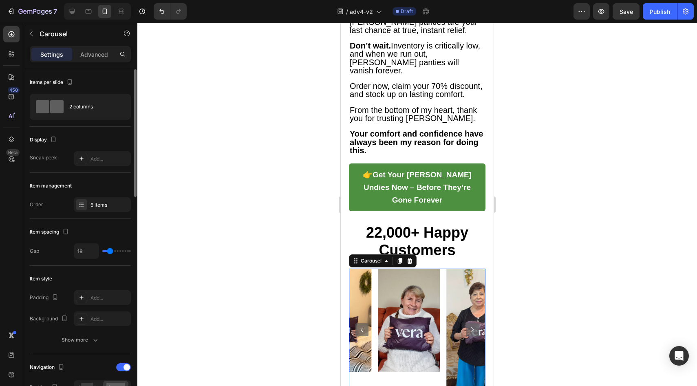
click at [471, 327] on icon "Carousel Next Arrow" at bounding box center [472, 329] width 2 height 5
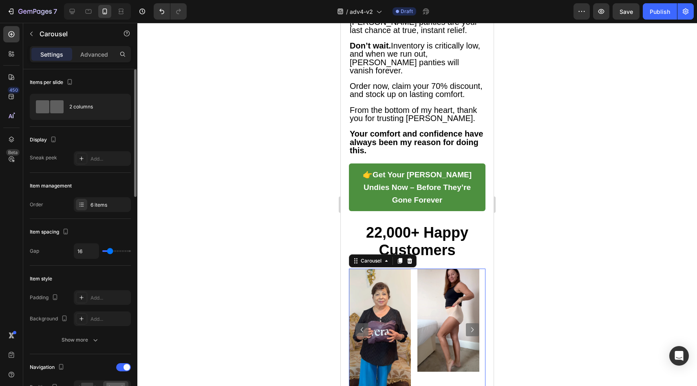
click at [471, 327] on icon "Carousel Next Arrow" at bounding box center [472, 329] width 2 height 5
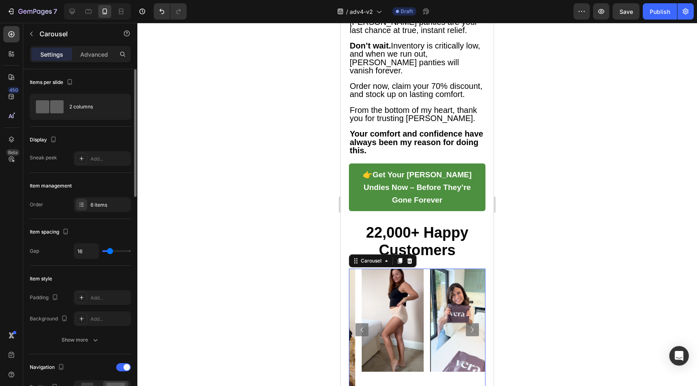
click at [471, 327] on icon "Carousel Next Arrow" at bounding box center [472, 329] width 2 height 5
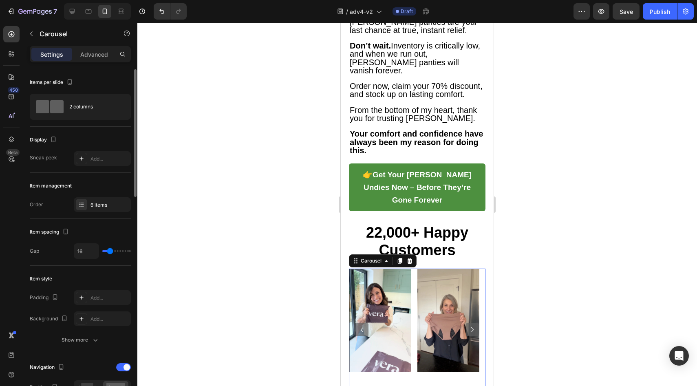
click at [471, 327] on icon "Carousel Next Arrow" at bounding box center [472, 329] width 2 height 5
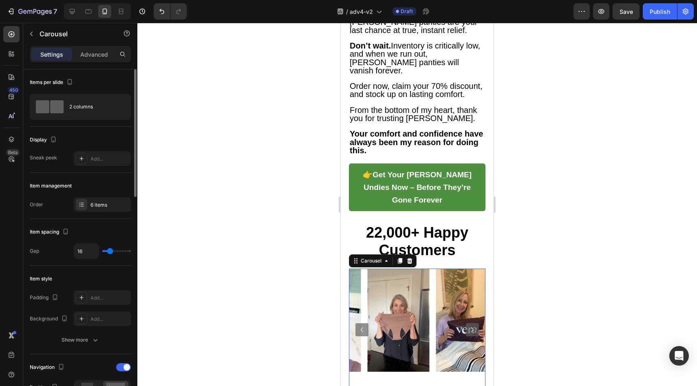
click at [471, 327] on icon "Carousel Next Arrow" at bounding box center [472, 329] width 2 height 5
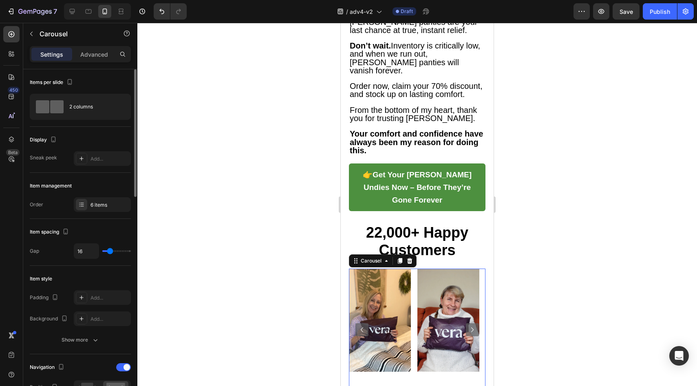
click at [471, 327] on icon "Carousel Next Arrow" at bounding box center [472, 329] width 2 height 5
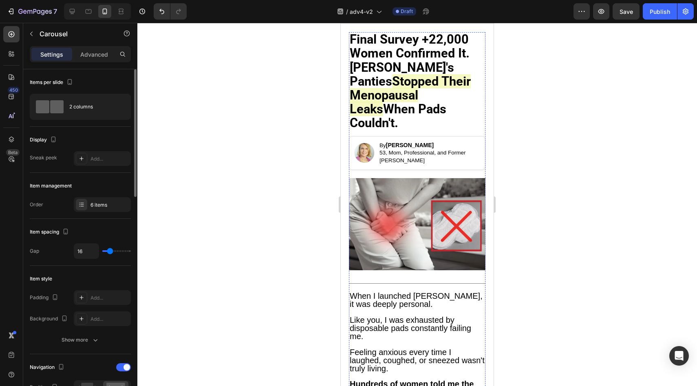
scroll to position [0, 0]
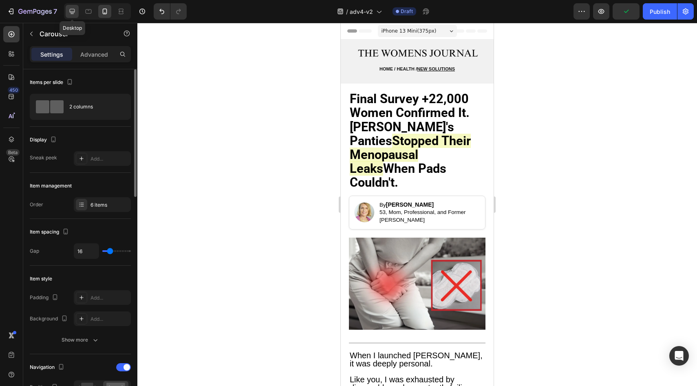
click at [77, 11] on div at bounding box center [72, 11] width 13 height 13
type input "1200"
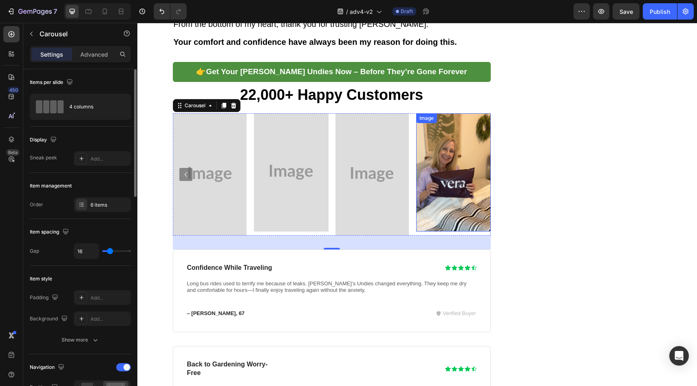
scroll to position [3837, 0]
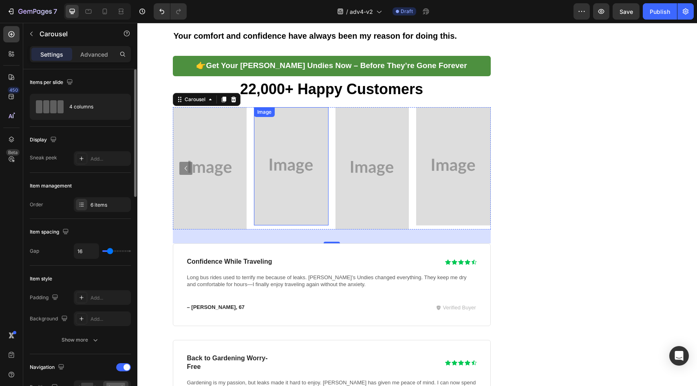
click at [231, 130] on img at bounding box center [209, 168] width 73 height 122
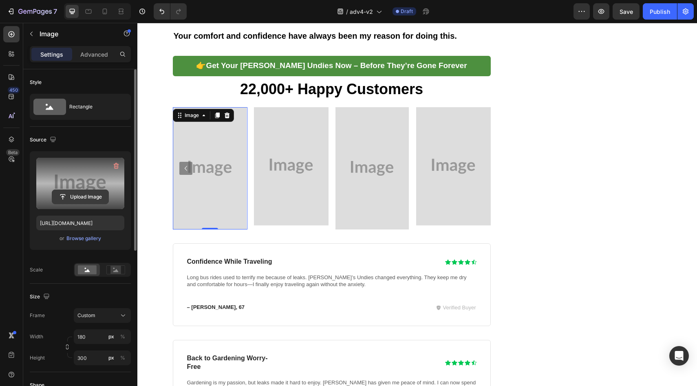
click at [78, 198] on input "file" at bounding box center [80, 197] width 56 height 14
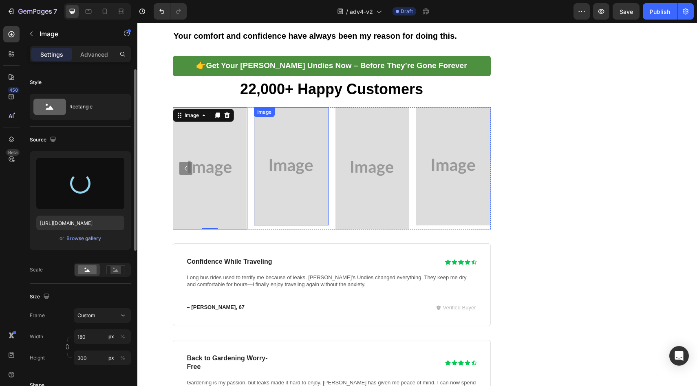
type input "https://cdn.shopify.com/s/files/1/0709/5353/3618/files/gempages_567420980318700…"
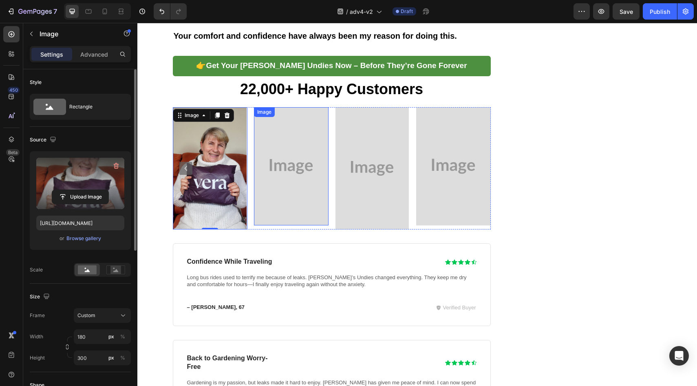
click at [293, 135] on img at bounding box center [291, 166] width 75 height 118
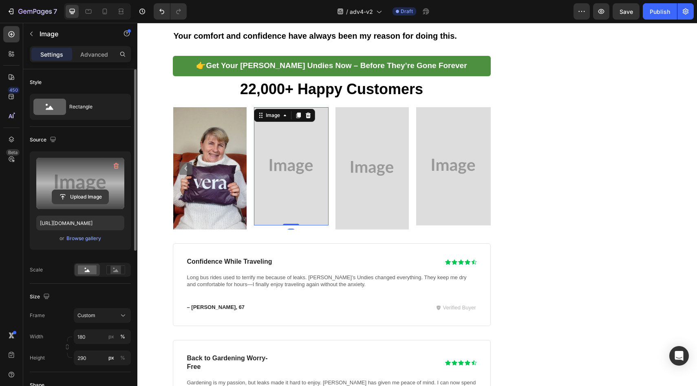
click at [86, 196] on input "file" at bounding box center [80, 197] width 56 height 14
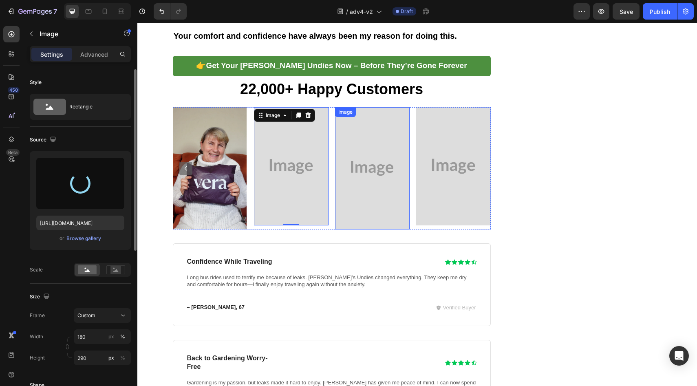
type input "https://cdn.shopify.com/s/files/1/0709/5353/3618/files/gempages_567420980318700…"
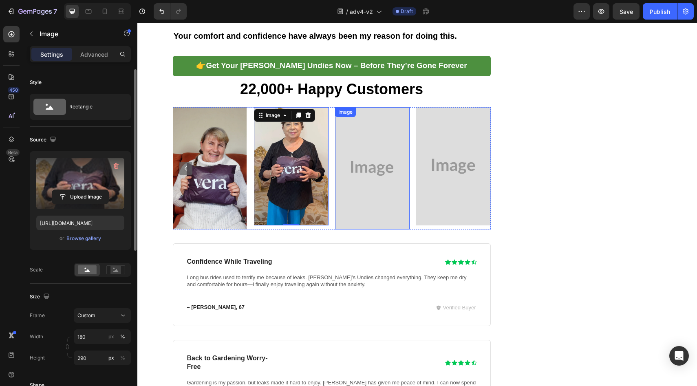
click at [362, 115] on img at bounding box center [372, 168] width 73 height 122
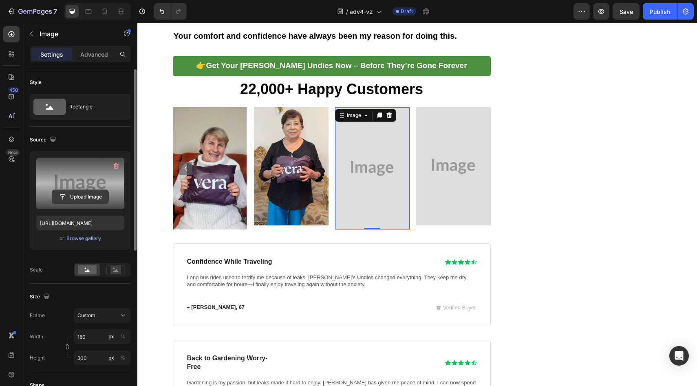
click at [107, 197] on input "file" at bounding box center [80, 197] width 56 height 14
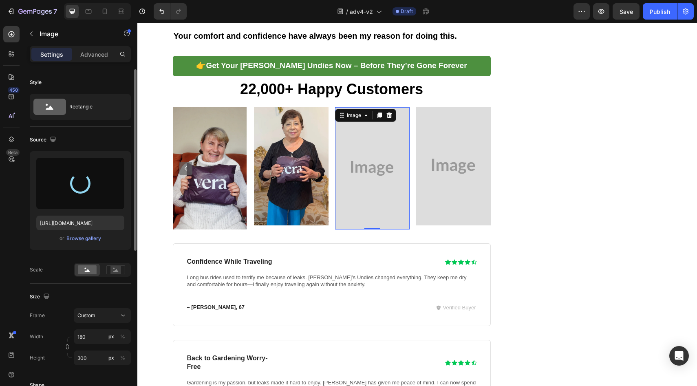
type input "https://cdn.shopify.com/s/files/1/0709/5353/3618/files/gempages_567420980318700…"
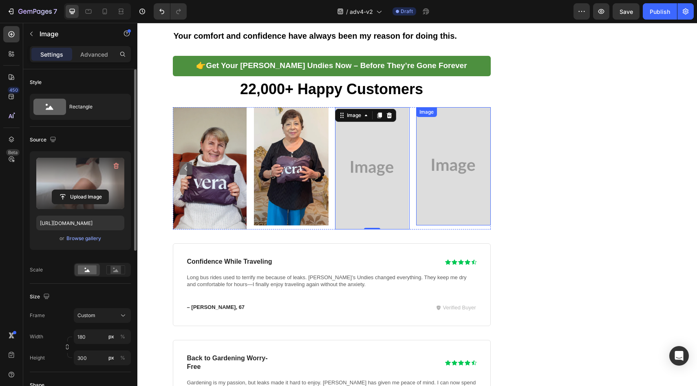
click at [434, 110] on img at bounding box center [453, 166] width 75 height 118
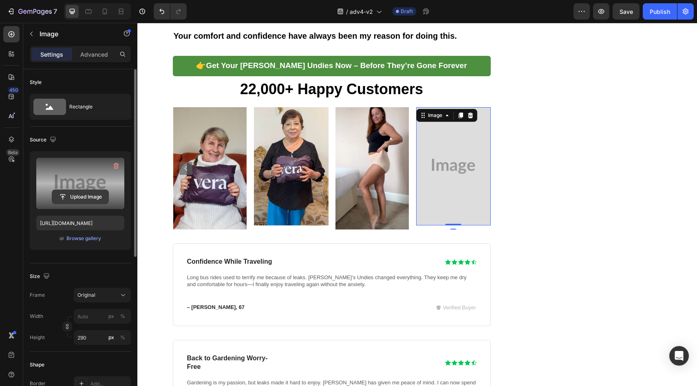
click at [91, 196] on input "file" at bounding box center [80, 197] width 56 height 14
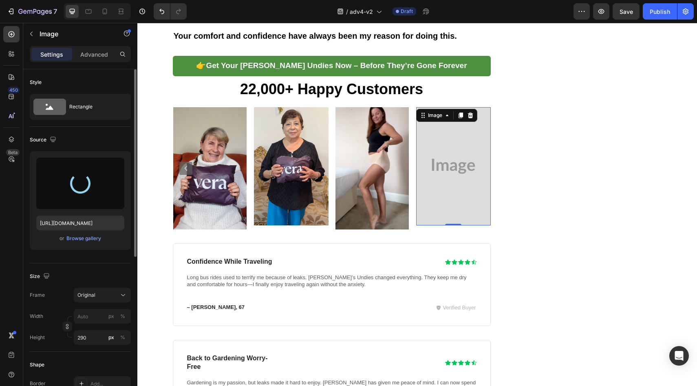
type input "https://cdn.shopify.com/s/files/1/0709/5353/3618/files/gempages_567420980318700…"
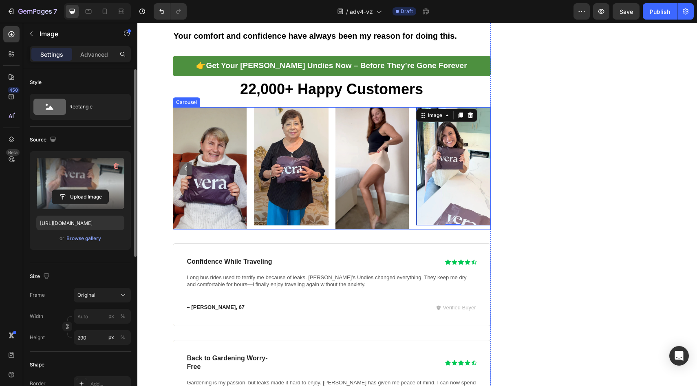
click at [185, 163] on icon "Carousel Back Arrow" at bounding box center [186, 168] width 10 height 10
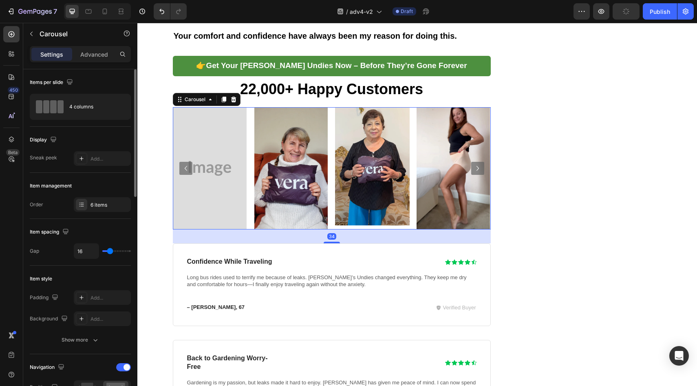
click at [185, 163] on icon "Carousel Back Arrow" at bounding box center [186, 168] width 10 height 10
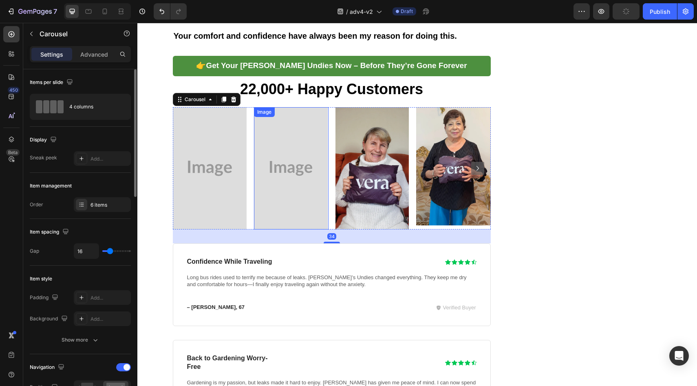
click at [311, 126] on img at bounding box center [290, 168] width 73 height 122
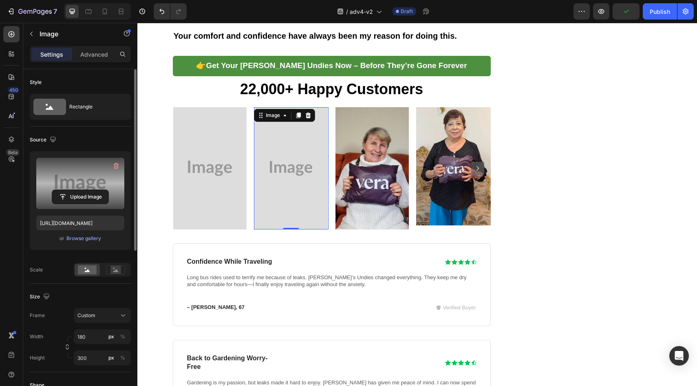
click at [96, 188] on label at bounding box center [80, 183] width 88 height 51
click at [96, 190] on input "file" at bounding box center [80, 197] width 56 height 14
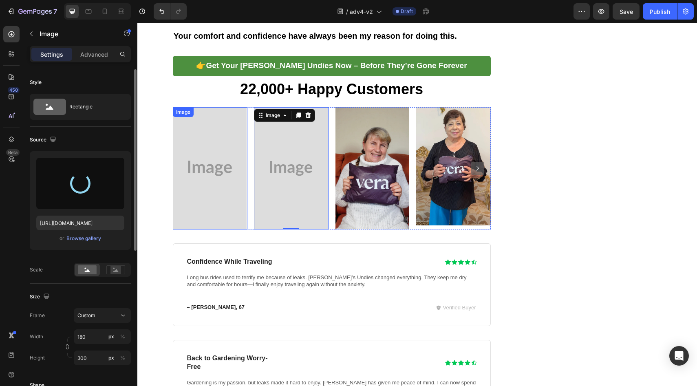
type input "https://cdn.shopify.com/s/files/1/0709/5353/3618/files/gempages_567420980318700…"
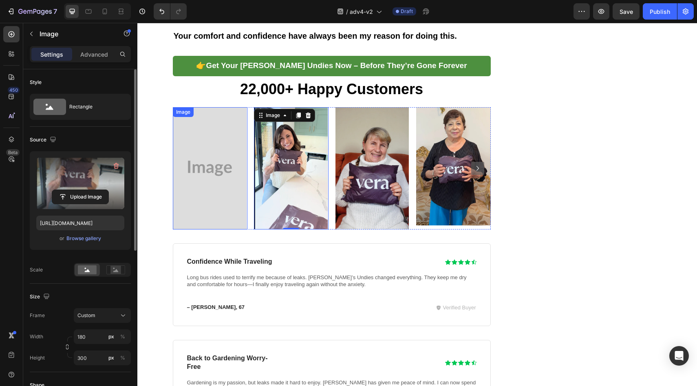
click at [230, 121] on img at bounding box center [209, 168] width 73 height 122
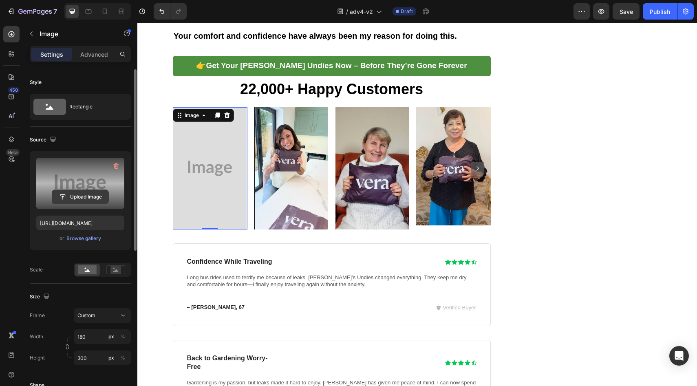
click at [87, 194] on input "file" at bounding box center [80, 197] width 56 height 14
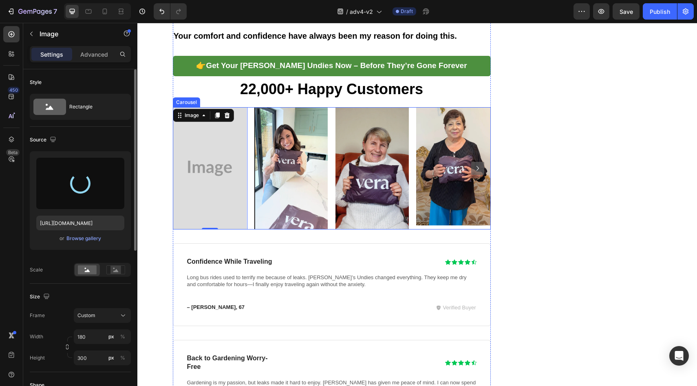
type input "https://cdn.shopify.com/s/files/1/0709/5353/3618/files/gempages_567420980318700…"
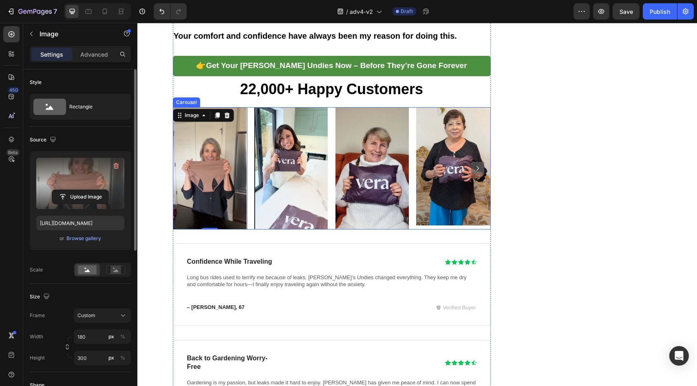
click at [473, 163] on icon "Carousel Next Arrow" at bounding box center [478, 168] width 10 height 10
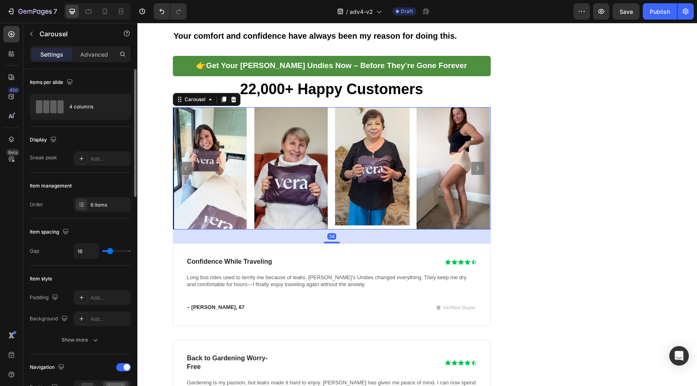
click at [473, 163] on icon "Carousel Next Arrow" at bounding box center [478, 168] width 10 height 10
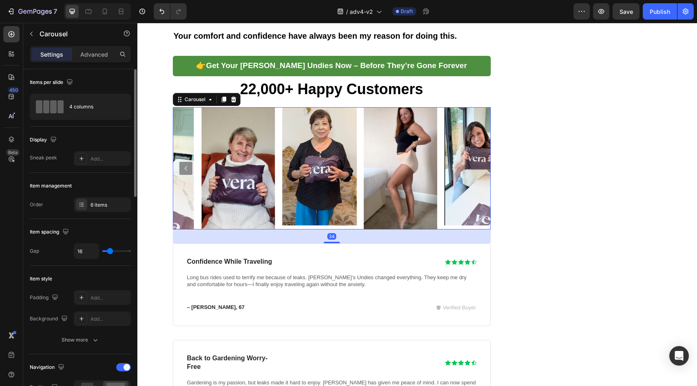
click at [472, 110] on img at bounding box center [481, 166] width 75 height 118
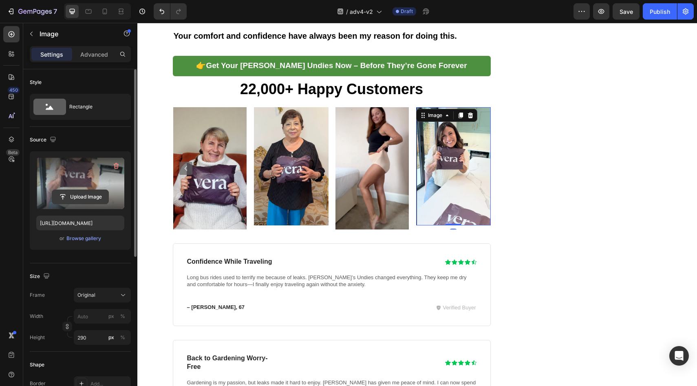
click at [100, 190] on button "Upload Image" at bounding box center [80, 197] width 57 height 15
click at [81, 197] on input "file" at bounding box center [80, 197] width 56 height 14
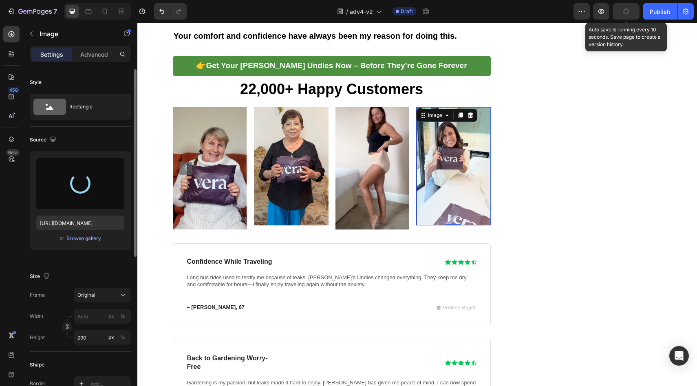
type input "https://cdn.shopify.com/s/files/1/0709/5353/3618/files/gempages_567420980318700…"
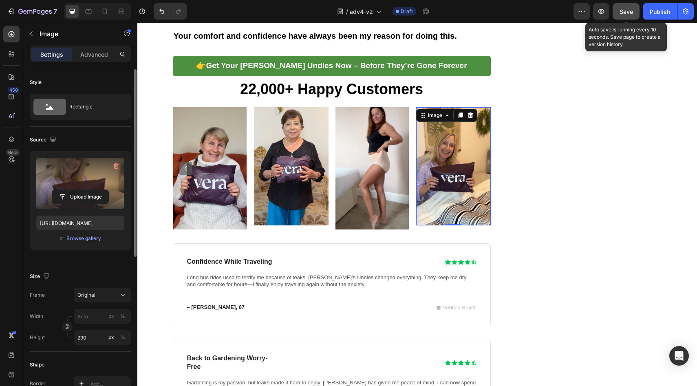
click at [625, 19] on button "Save" at bounding box center [626, 11] width 27 height 16
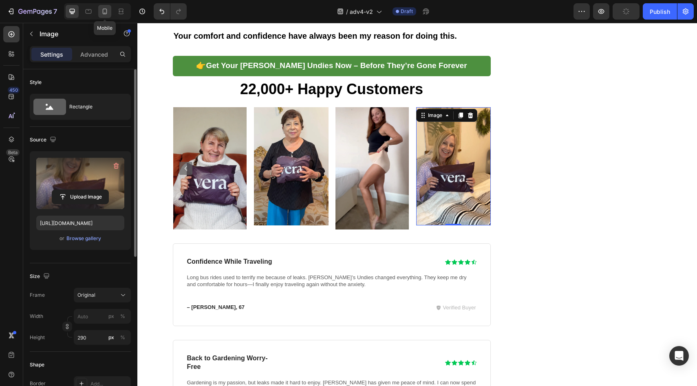
click at [108, 14] on icon at bounding box center [105, 11] width 8 height 8
type input "180"
type input "300"
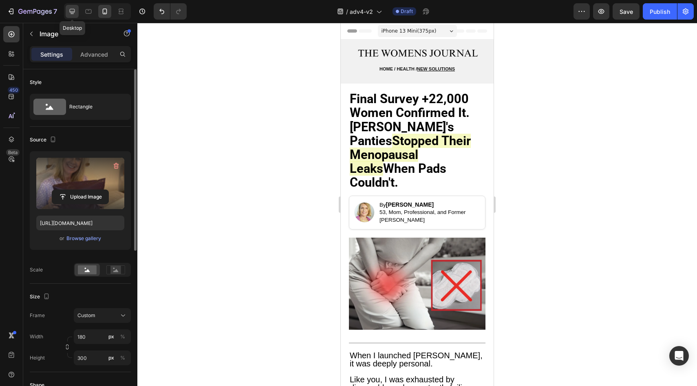
click at [71, 8] on icon at bounding box center [72, 11] width 8 height 8
type input "290"
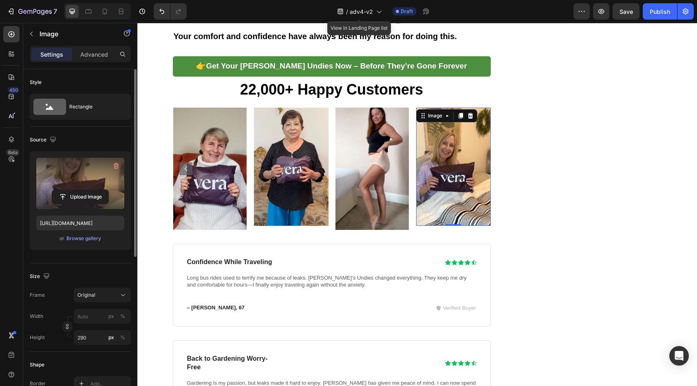
scroll to position [3837, 0]
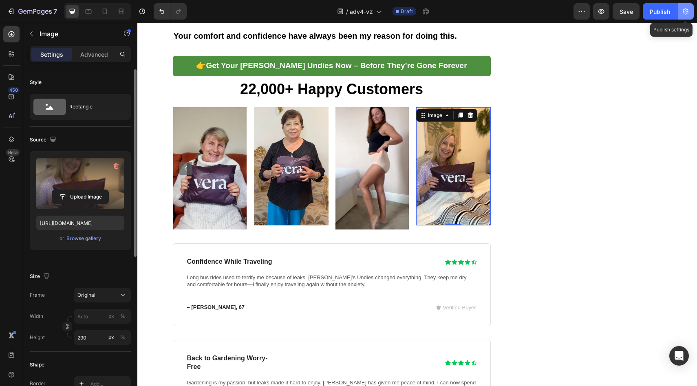
click at [686, 14] on icon "button" at bounding box center [686, 12] width 6 height 6
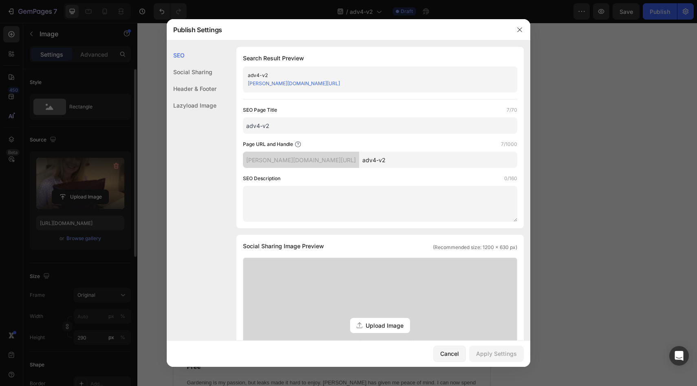
click at [274, 124] on input "adv4-v2" at bounding box center [380, 125] width 274 height 16
type input "adv4-1 AUS"
click at [388, 168] on input "adv4-v2" at bounding box center [438, 160] width 158 height 16
type input "adv4-v1A"
click at [500, 351] on div "Apply Settings" at bounding box center [496, 353] width 41 height 9
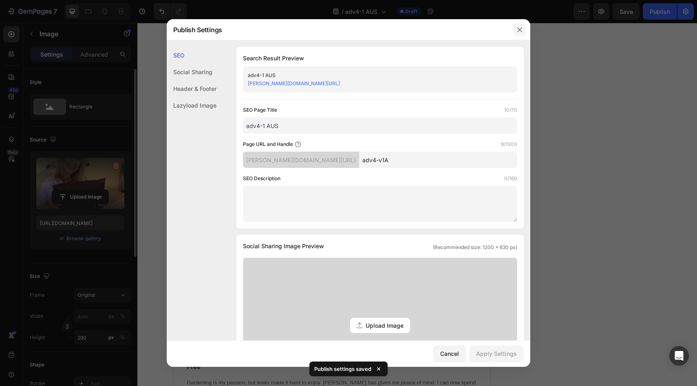
click at [521, 26] on icon "button" at bounding box center [520, 29] width 7 height 7
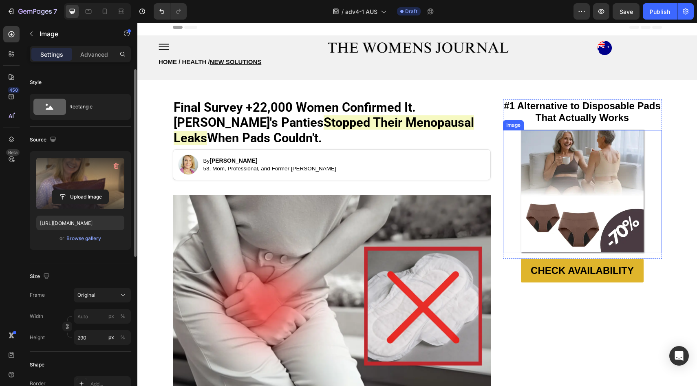
scroll to position [0, 0]
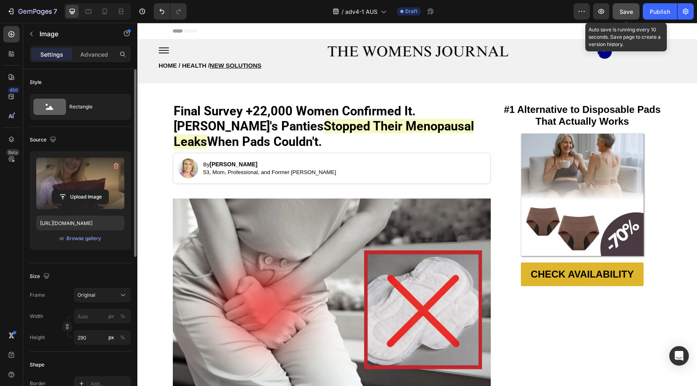
click at [622, 11] on span "Save" at bounding box center [626, 11] width 13 height 7
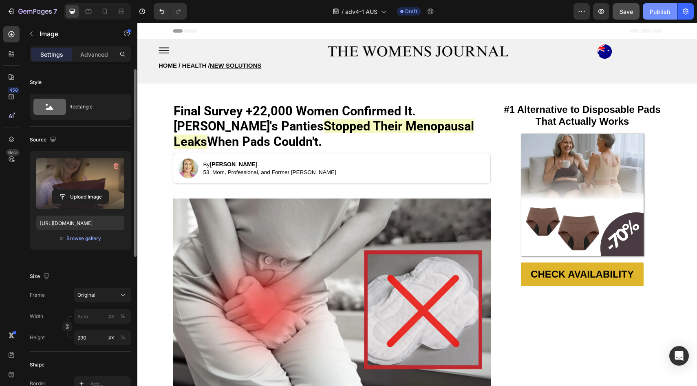
click at [665, 17] on button "Publish" at bounding box center [660, 11] width 34 height 16
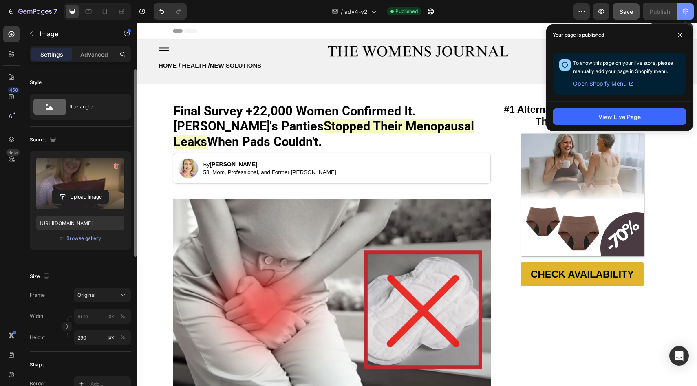
click at [684, 7] on button "button" at bounding box center [686, 11] width 16 height 16
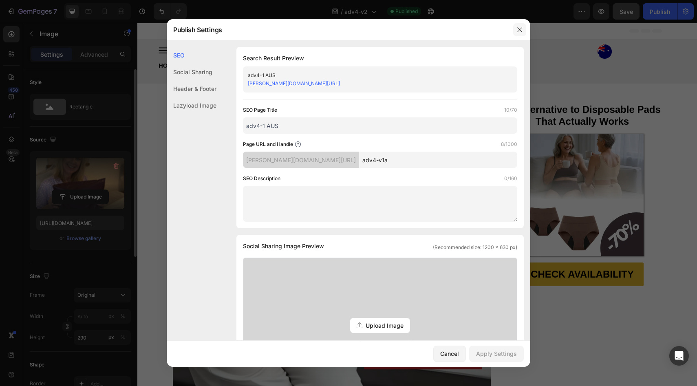
click at [517, 27] on icon "button" at bounding box center [520, 29] width 7 height 7
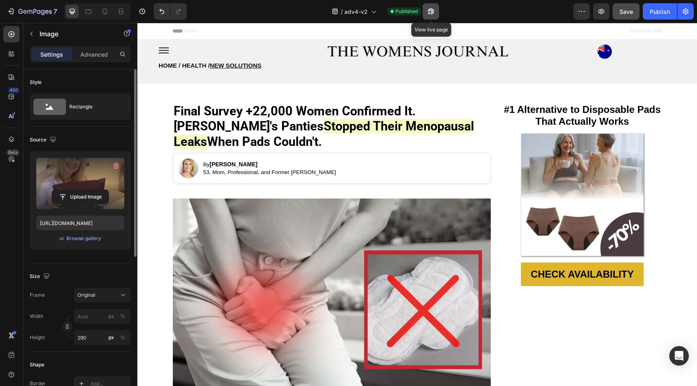
click at [435, 3] on button "button" at bounding box center [431, 11] width 16 height 16
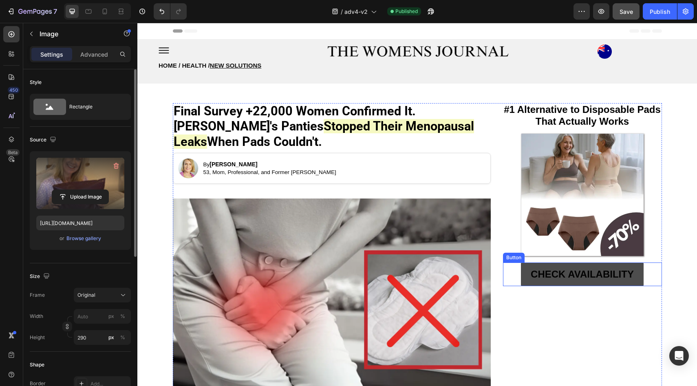
click at [521, 267] on link "CHECK AVAILABILITY" at bounding box center [582, 275] width 123 height 24
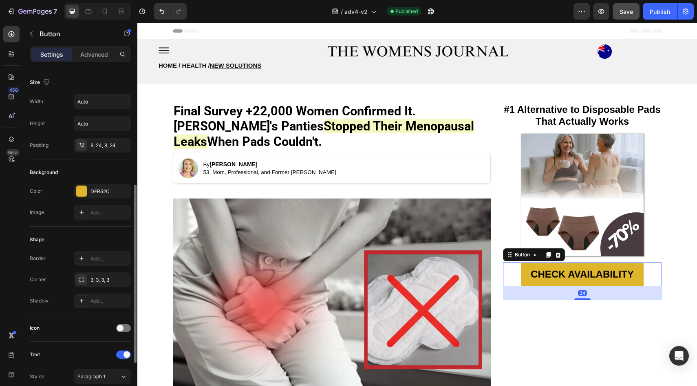
scroll to position [262, 0]
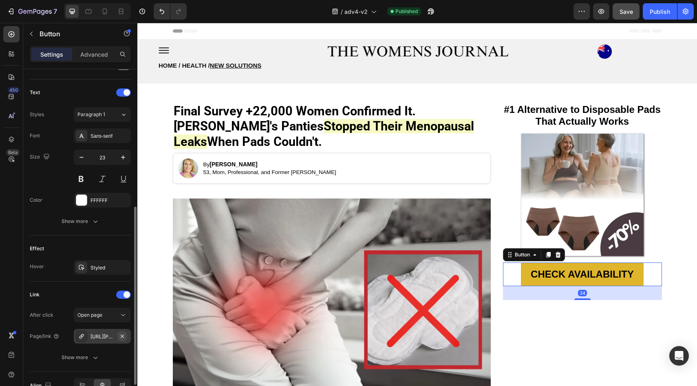
click at [125, 335] on icon "button" at bounding box center [122, 336] width 7 height 7
click at [119, 340] on div "Add..." at bounding box center [102, 336] width 57 height 15
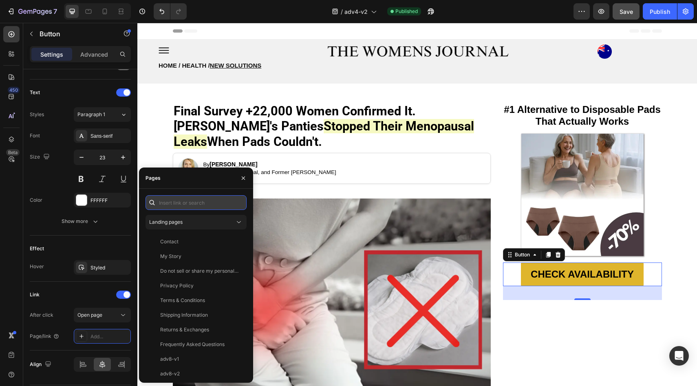
click at [167, 197] on input "text" at bounding box center [196, 202] width 101 height 15
paste input "https://vera-undies.com/products/signature-leakproof-underwear-5-pack2"
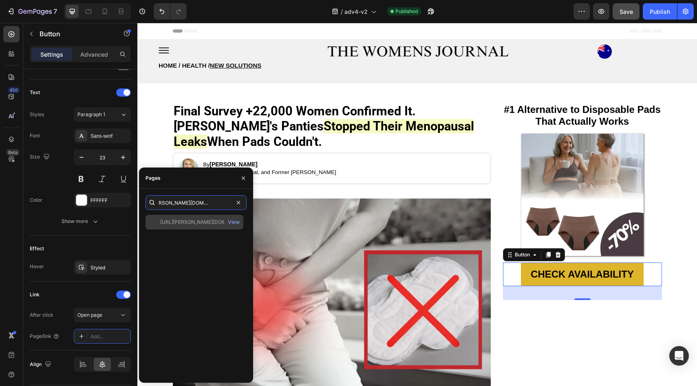
type input "https://vera-undies.com/products/signature-leakproof-underwear-5-pack2"
click at [163, 220] on div "https://vera-undies.com/products/signature-leakproof-underwear-5-pack2 View" at bounding box center [196, 295] width 101 height 161
click at [189, 216] on div "https://vera-undies.com/products/signature-leakproof-underwear-5-pack2 View" at bounding box center [195, 222] width 98 height 15
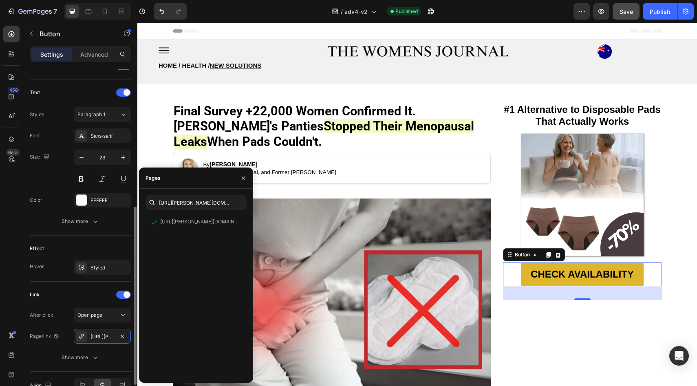
click at [103, 241] on div "Effect Hover Styled" at bounding box center [80, 259] width 101 height 46
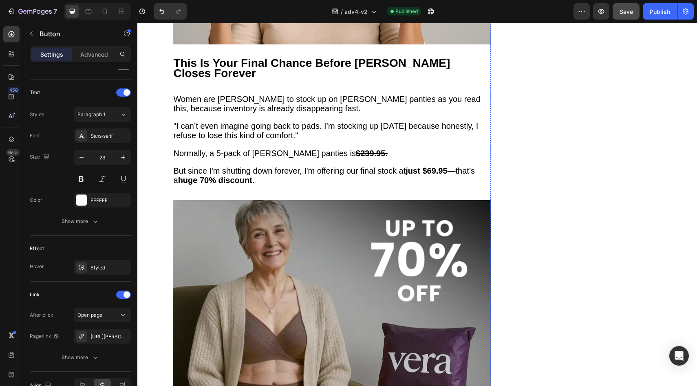
scroll to position [2969, 0]
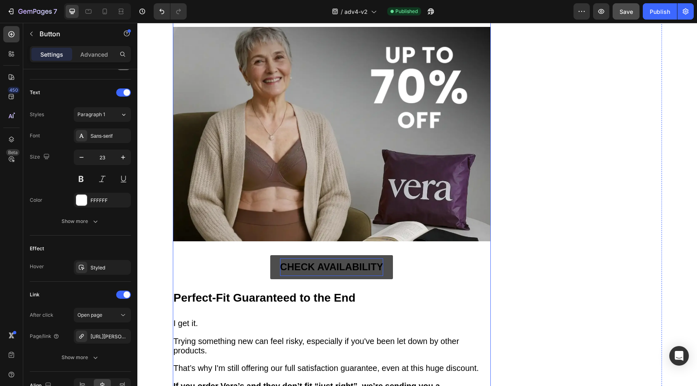
click at [292, 258] on p "CHECK AVAILABILITY" at bounding box center [331, 266] width 103 height 17
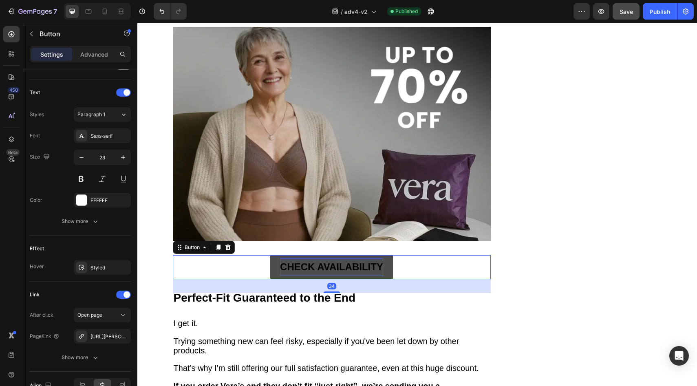
scroll to position [262, 0]
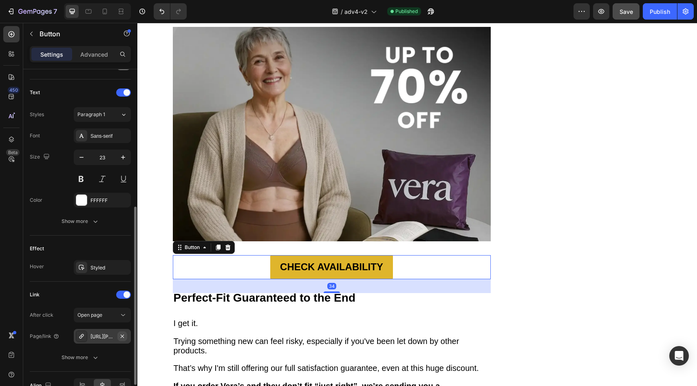
click at [121, 337] on icon "button" at bounding box center [122, 335] width 3 height 3
click at [108, 338] on div "Add..." at bounding box center [110, 336] width 38 height 7
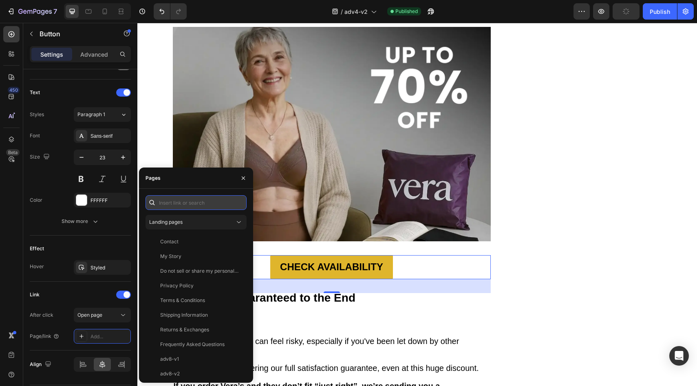
click at [212, 203] on input "text" at bounding box center [196, 202] width 101 height 15
paste input "https://vera-undies.com/products/signature-leakproof-underwear-5-pack2"
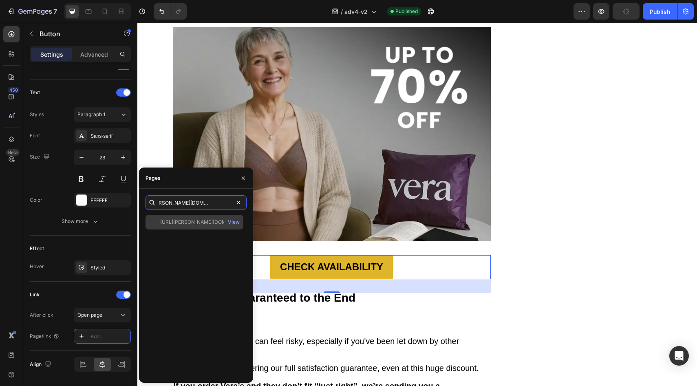
type input "https://vera-undies.com/products/signature-leakproof-underwear-5-pack2"
click at [180, 221] on div "https://vera-undies.com/products/signature-leakproof-underwear-5-pack2" at bounding box center [199, 222] width 78 height 7
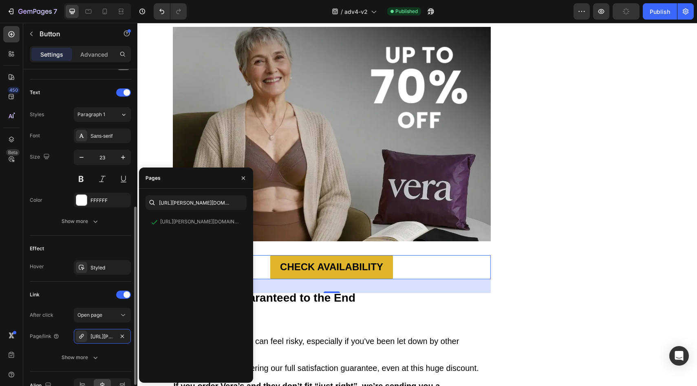
click at [113, 236] on div "Effect Hover Styled" at bounding box center [80, 259] width 101 height 46
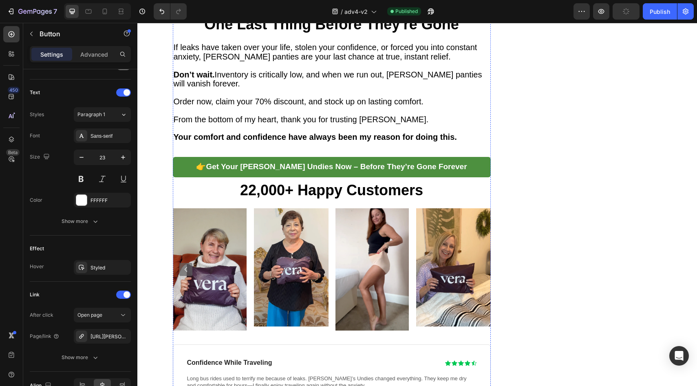
scroll to position [3737, 0]
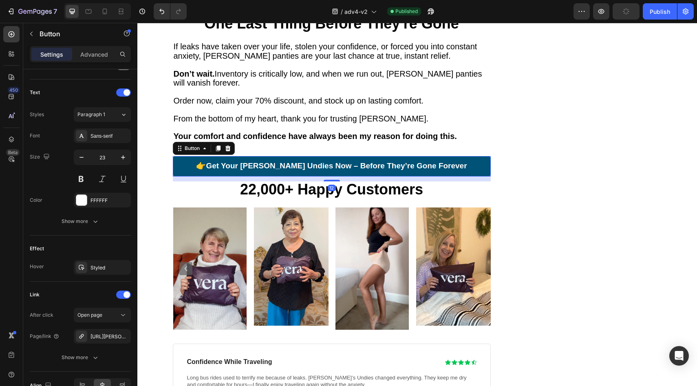
click at [210, 156] on link "👉 Get Your Vera Undies Now – Before They’re Gone Forever" at bounding box center [332, 166] width 318 height 20
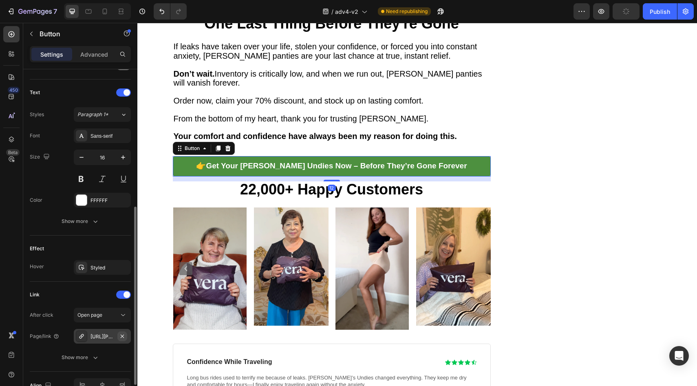
click at [119, 336] on icon "button" at bounding box center [122, 336] width 7 height 7
click at [115, 338] on div "Add..." at bounding box center [110, 336] width 38 height 7
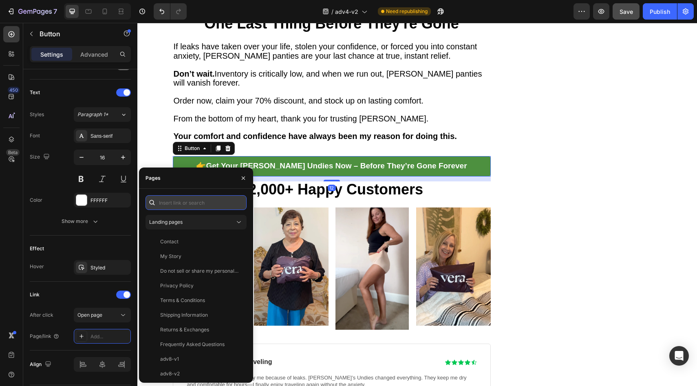
click at [205, 205] on input "text" at bounding box center [196, 202] width 101 height 15
paste input "https://vera-undies.com/products/signature-leakproof-underwear-5-pack2"
type input "https://vera-undies.com/products/signature-leakproof-underwear-5-pack2"
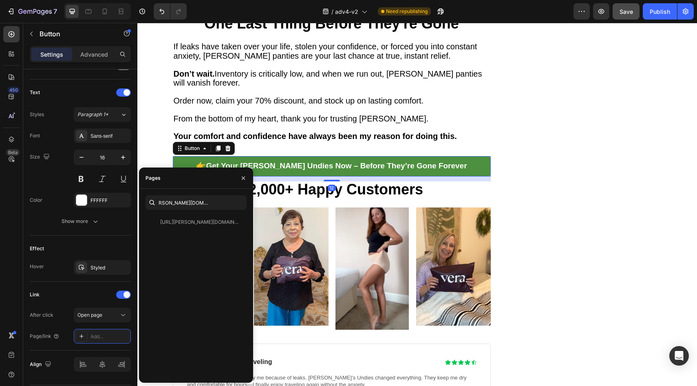
click at [180, 220] on div "https://vera-undies.com/products/signature-leakproof-underwear-5-pack2" at bounding box center [199, 222] width 78 height 7
click at [116, 238] on div "Effect Hover Styled" at bounding box center [80, 259] width 101 height 46
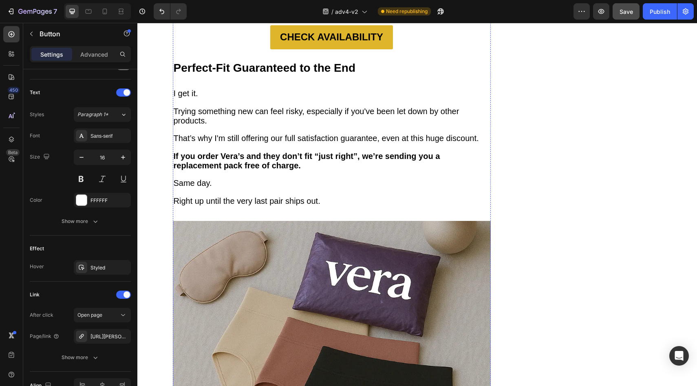
scroll to position [3017, 0]
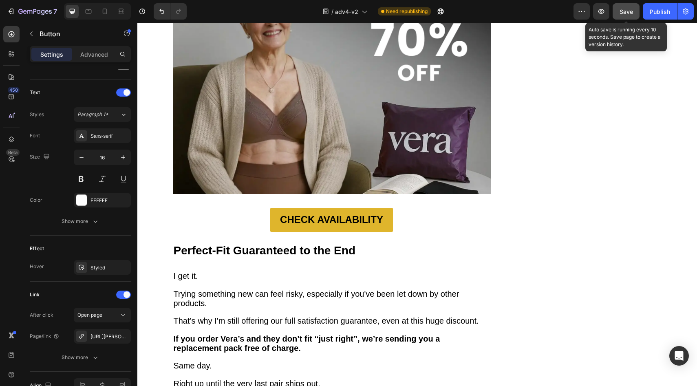
click at [625, 14] on span "Save" at bounding box center [626, 11] width 13 height 7
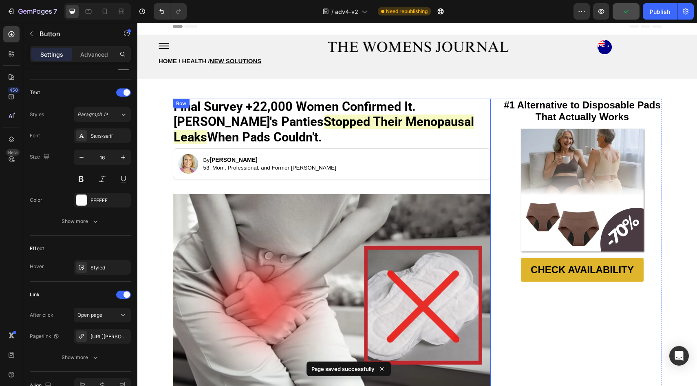
scroll to position [0, 0]
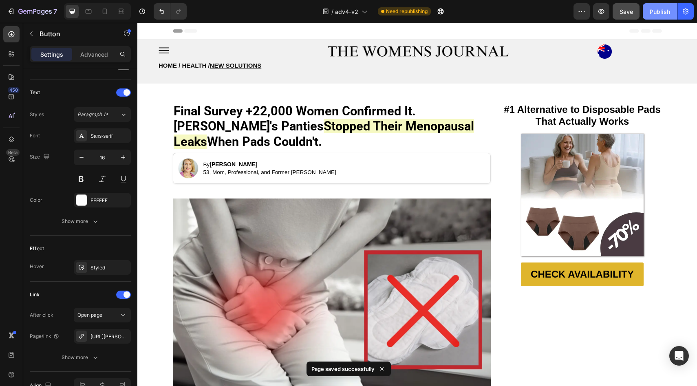
click at [661, 10] on div "Publish" at bounding box center [660, 11] width 20 height 9
click at [477, 17] on div "/ adv4-v2 Need republishing" at bounding box center [383, 11] width 380 height 16
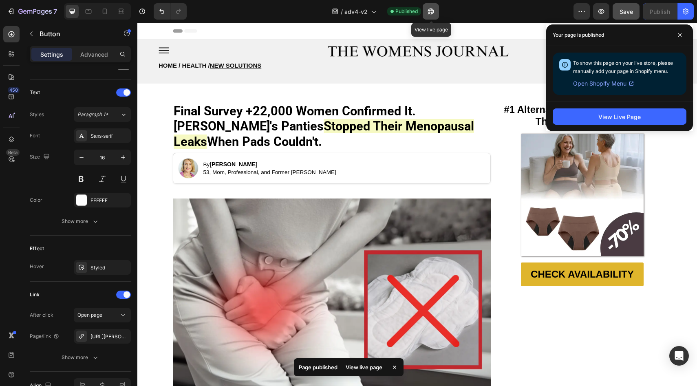
click at [433, 13] on icon "button" at bounding box center [431, 11] width 8 height 8
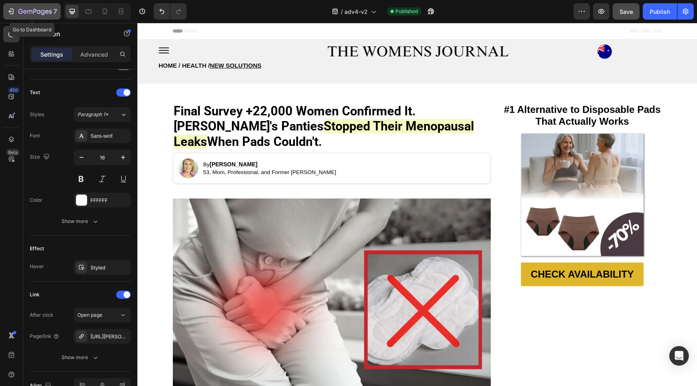
click at [19, 12] on icon "button" at bounding box center [34, 12] width 33 height 7
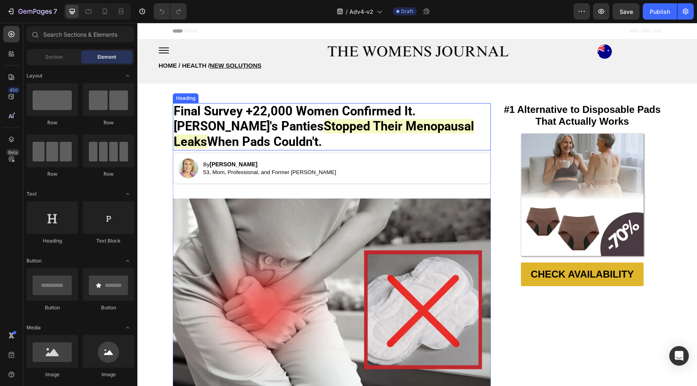
click at [281, 129] on strong "Stopped Their Menopausal Leaks" at bounding box center [324, 133] width 300 height 29
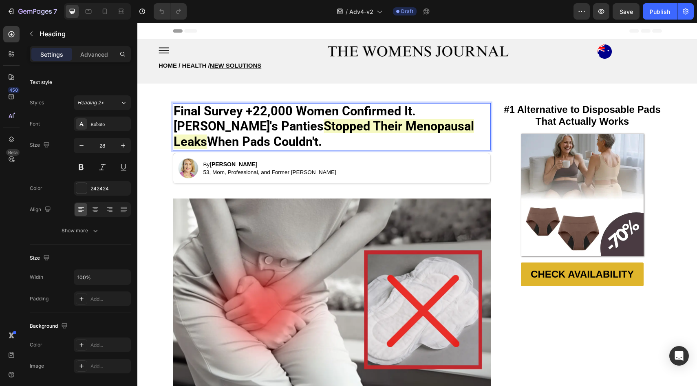
click at [281, 129] on strong "Stopped Their Menopausal Leaks" at bounding box center [324, 133] width 300 height 29
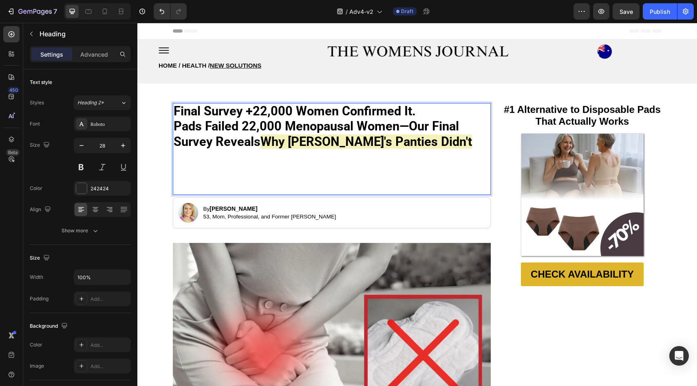
click at [282, 129] on strong "Pads Failed 22,000 Menopausal Women—Our Final Survey Reveals" at bounding box center [316, 133] width 285 height 29
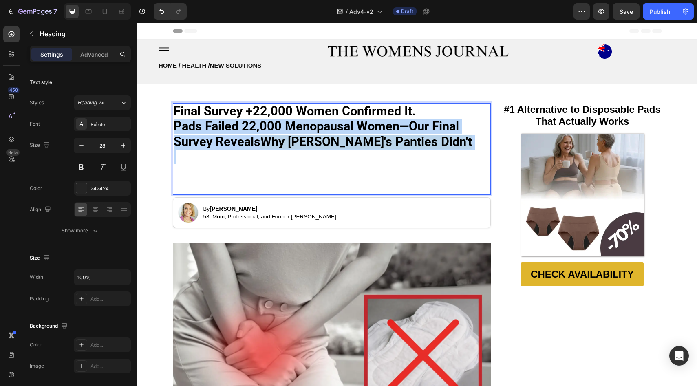
click at [282, 129] on strong "Pads Failed 22,000 Menopausal Women—Our Final Survey Reveals" at bounding box center [316, 133] width 285 height 29
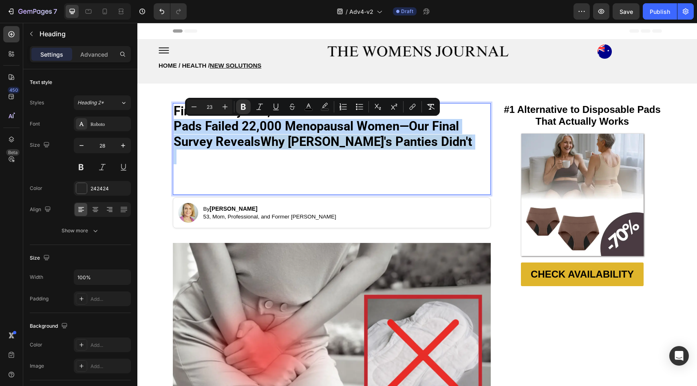
click at [332, 135] on strong "Why [PERSON_NAME]'s Panties Didn't" at bounding box center [366, 142] width 212 height 14
click at [373, 121] on strong "Pads Failed 22,000 Menopausal Women—Our Final Survey Reveals" at bounding box center [316, 133] width 285 height 29
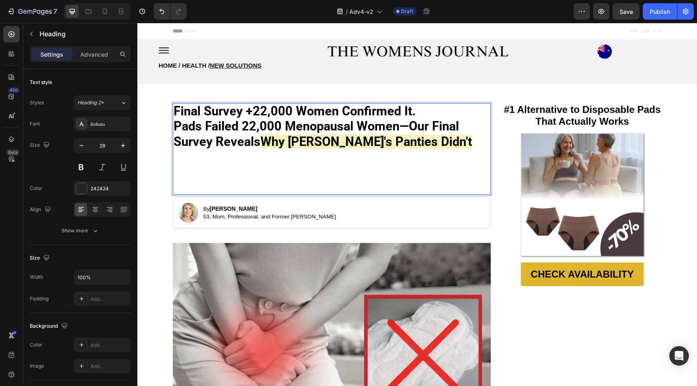
click at [264, 112] on strong "Final Survey +22,000 Women Confirmed It." at bounding box center [295, 111] width 242 height 14
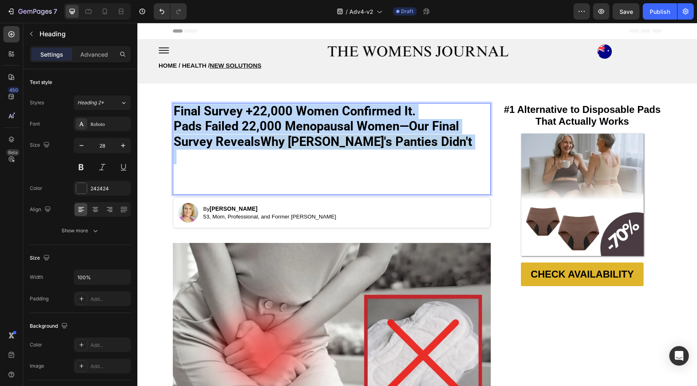
drag, startPoint x: 264, startPoint y: 112, endPoint x: 269, endPoint y: 141, distance: 29.8
click at [269, 141] on p "Final Survey +22,000 Women Confirmed It. Pads Failed 22,000 Menopausal Women—Ou…" at bounding box center [332, 127] width 316 height 46
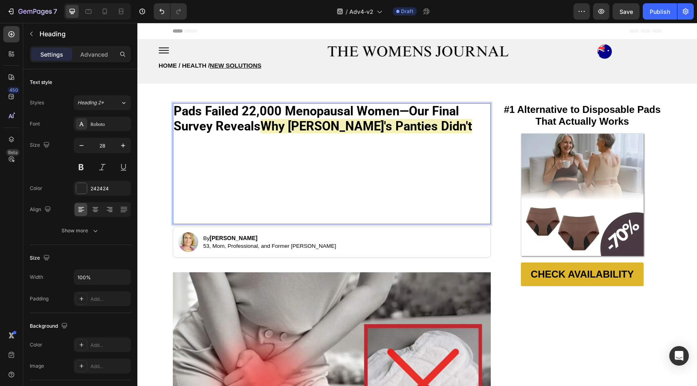
click at [251, 209] on p "Rich Text Editor. Editing area: main" at bounding box center [332, 209] width 316 height 30
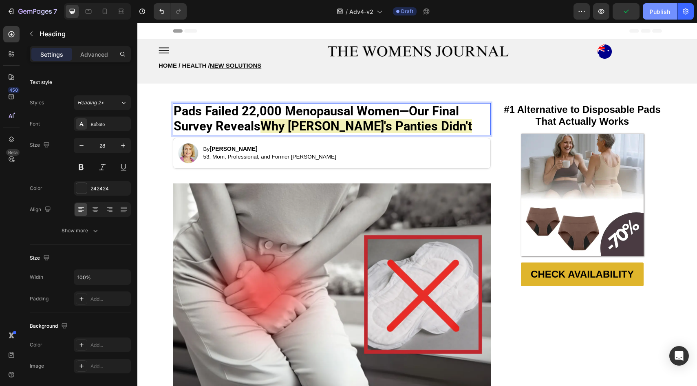
click at [667, 13] on div "Publish" at bounding box center [660, 11] width 20 height 9
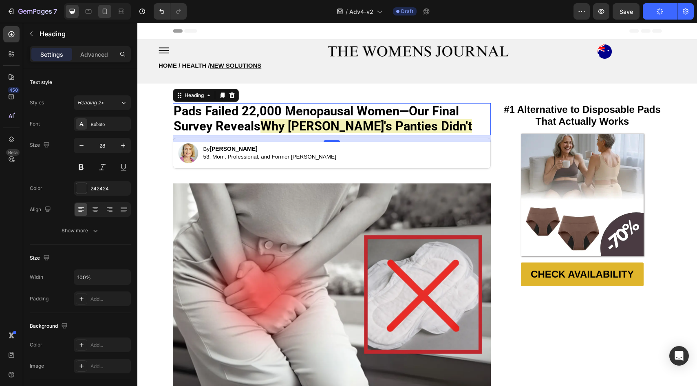
click at [102, 10] on icon at bounding box center [105, 11] width 8 height 8
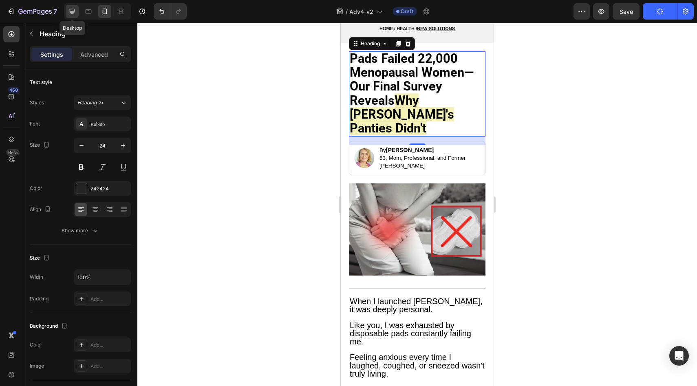
click at [70, 11] on icon at bounding box center [72, 11] width 8 height 8
type input "28"
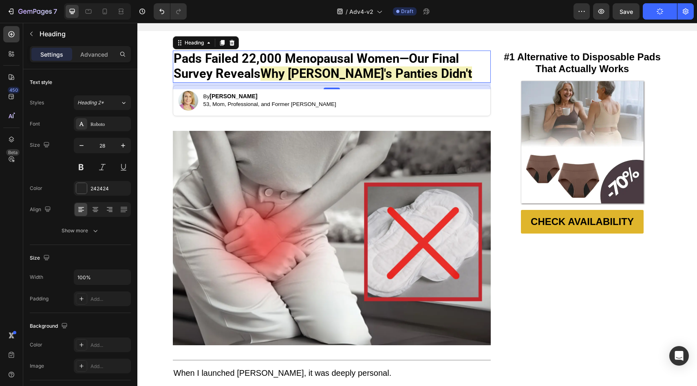
scroll to position [52, 0]
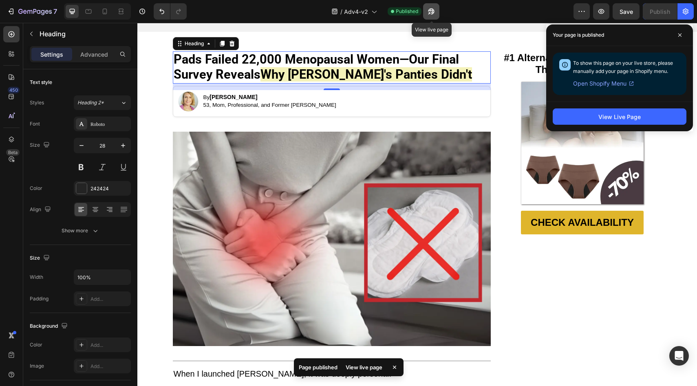
click at [430, 12] on icon "button" at bounding box center [429, 13] width 2 height 2
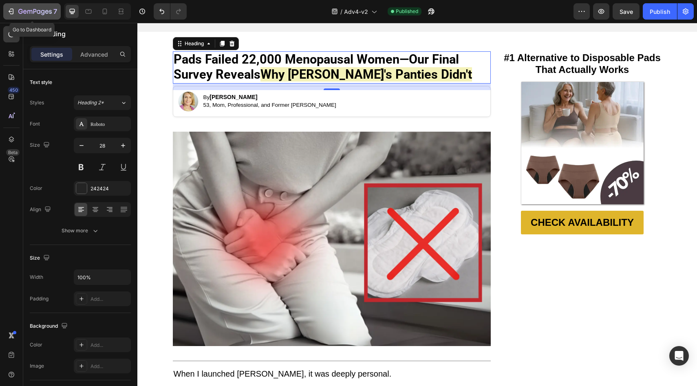
click at [20, 5] on button "7" at bounding box center [31, 11] width 57 height 16
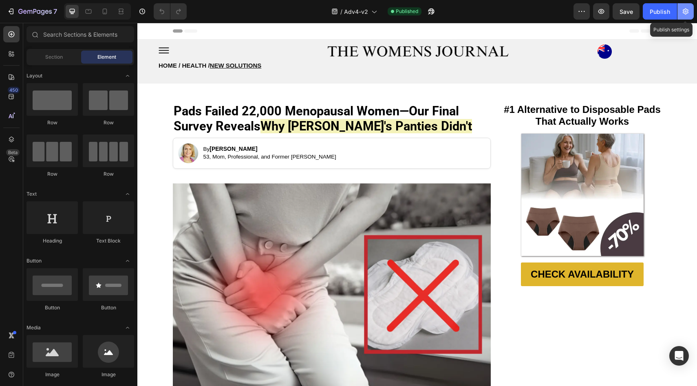
click at [689, 13] on icon "button" at bounding box center [686, 11] width 8 height 8
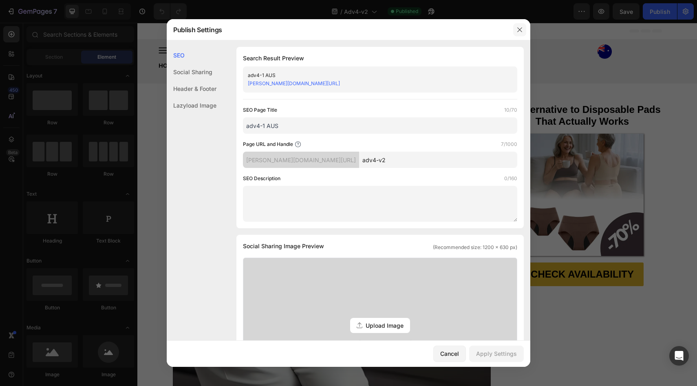
click at [522, 28] on icon "button" at bounding box center [520, 29] width 7 height 7
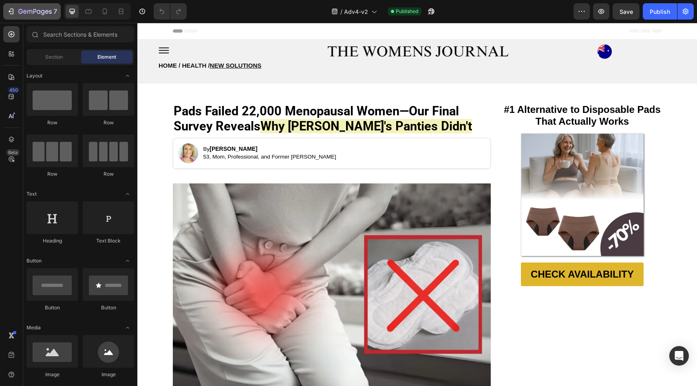
click at [28, 8] on div "7" at bounding box center [37, 12] width 39 height 10
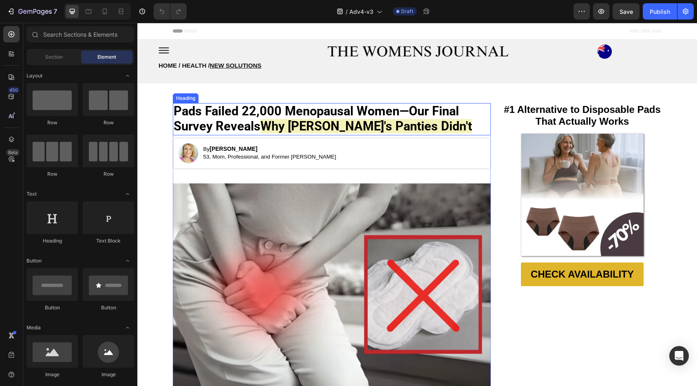
click at [247, 109] on strong "Pads Failed 22,000 Menopausal Women—Our Final Survey Reveals" at bounding box center [316, 118] width 285 height 29
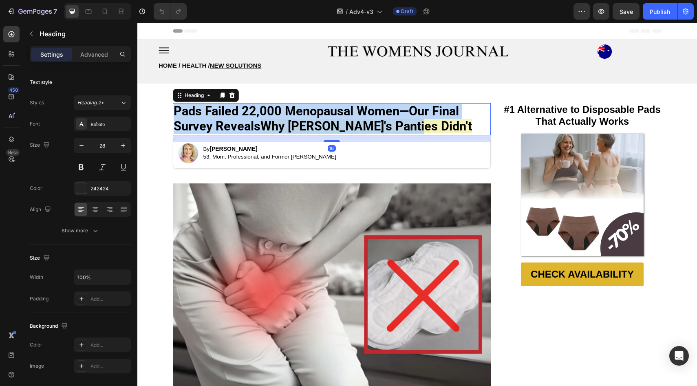
click at [247, 109] on strong "Pads Failed 22,000 Menopausal Women—Our Final Survey Reveals" at bounding box center [316, 118] width 285 height 29
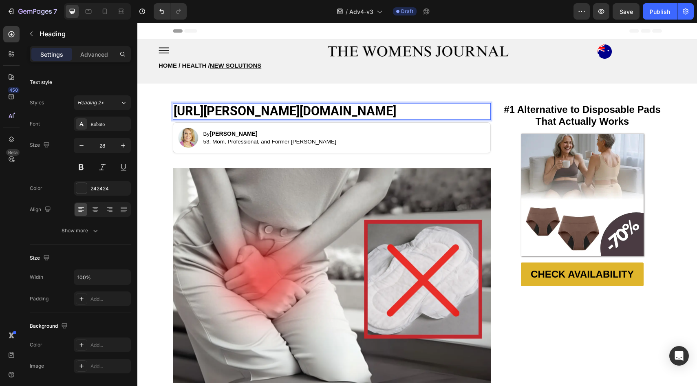
click at [278, 118] on strong "[URL][PERSON_NAME][DOMAIN_NAME]" at bounding box center [285, 111] width 223 height 14
click at [278, 118] on strong "https://vera-undies.com/pages/adv4-v2?_ab=0&key=1756305762262" at bounding box center [285, 111] width 223 height 14
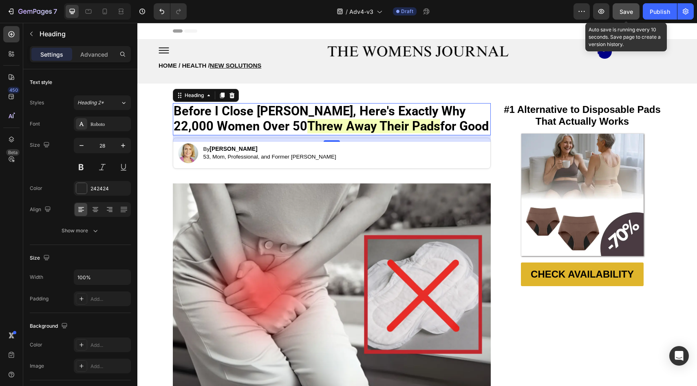
click at [624, 9] on span "Save" at bounding box center [626, 11] width 13 height 7
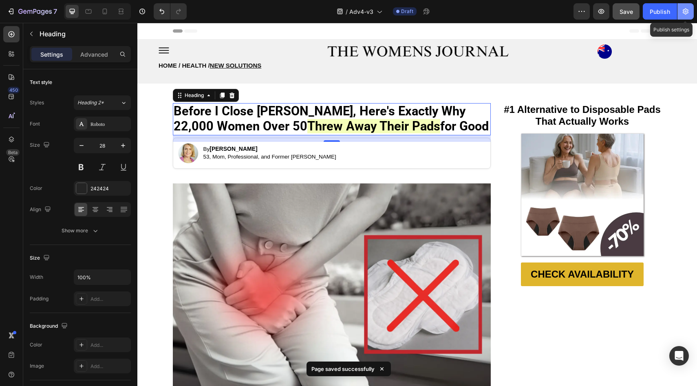
click at [687, 10] on icon "button" at bounding box center [686, 11] width 8 height 8
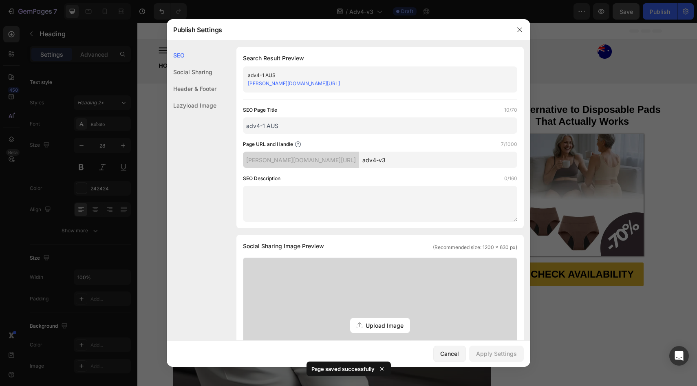
click at [266, 126] on input "adv4-1 AUS" at bounding box center [380, 125] width 274 height 16
type input "adv4-3 AUS"
click at [361, 159] on input "adv4-v3" at bounding box center [438, 160] width 158 height 16
type input "adv4-v3A"
click at [493, 350] on div "Apply Settings" at bounding box center [496, 353] width 41 height 9
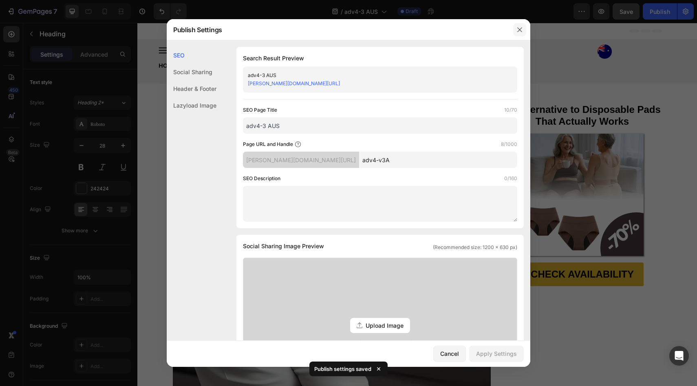
click at [522, 31] on icon "button" at bounding box center [520, 29] width 7 height 7
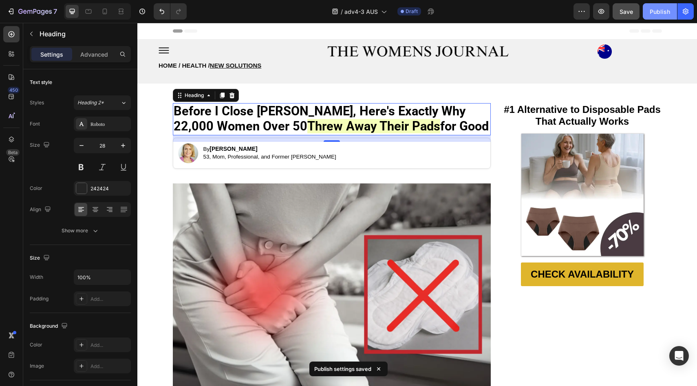
click at [660, 13] on div "Publish" at bounding box center [660, 11] width 20 height 9
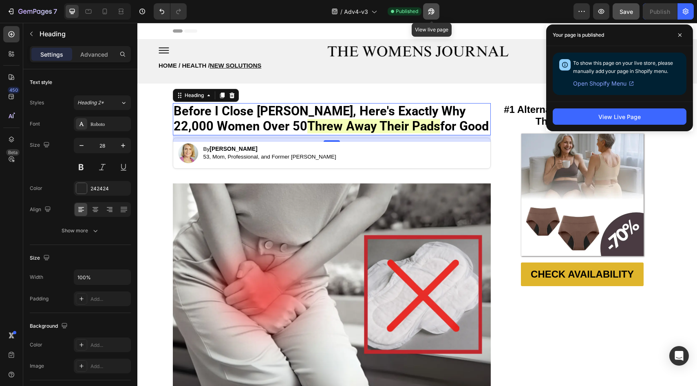
click at [429, 12] on icon "button" at bounding box center [429, 13] width 2 height 2
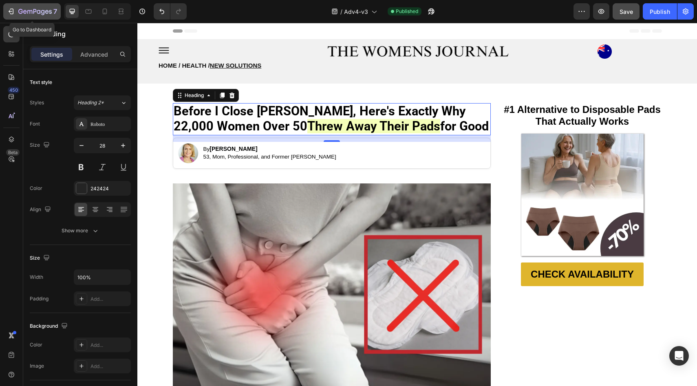
click at [36, 17] on button "7" at bounding box center [31, 11] width 57 height 16
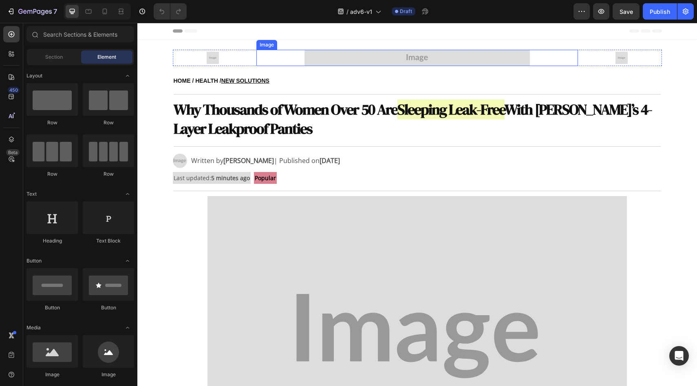
click at [393, 58] on img at bounding box center [417, 58] width 225 height 16
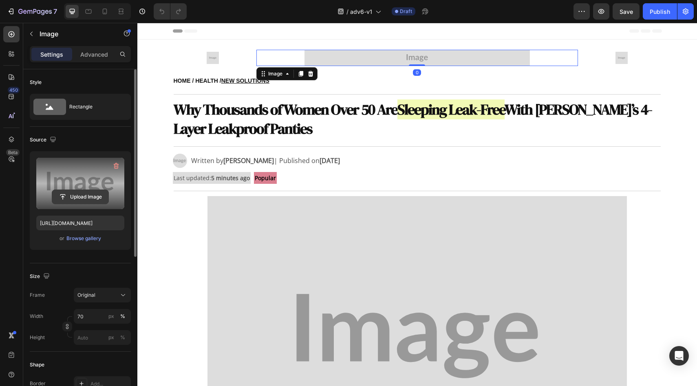
click at [78, 196] on input "file" at bounding box center [80, 197] width 56 height 14
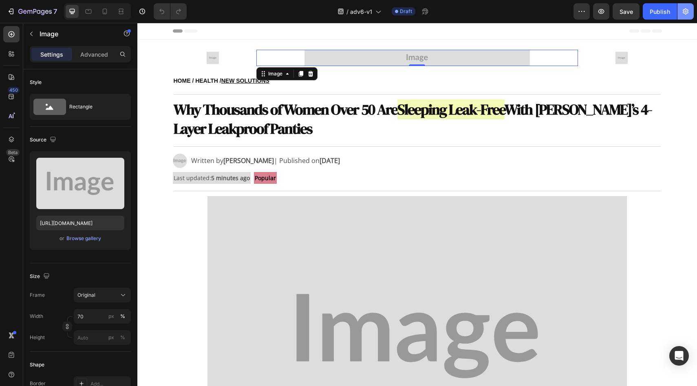
click at [686, 14] on icon "button" at bounding box center [686, 12] width 6 height 6
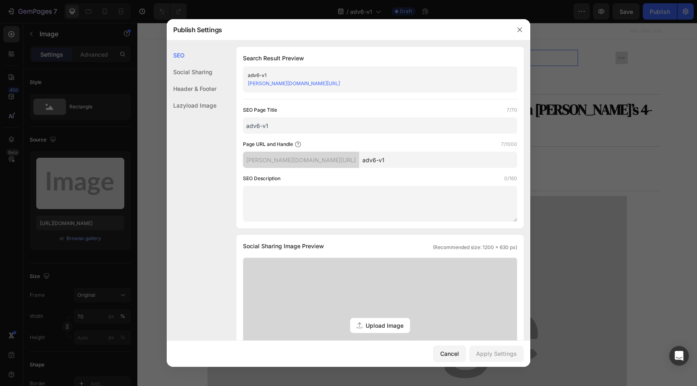
click at [375, 161] on input "adv6-v1" at bounding box center [438, 160] width 158 height 16
type input "adv6-v1A"
click at [326, 126] on input "adv6-v1" at bounding box center [380, 125] width 274 height 16
type input "adv6-v1 AUS"
click at [516, 355] on div "Apply Settings" at bounding box center [496, 353] width 41 height 9
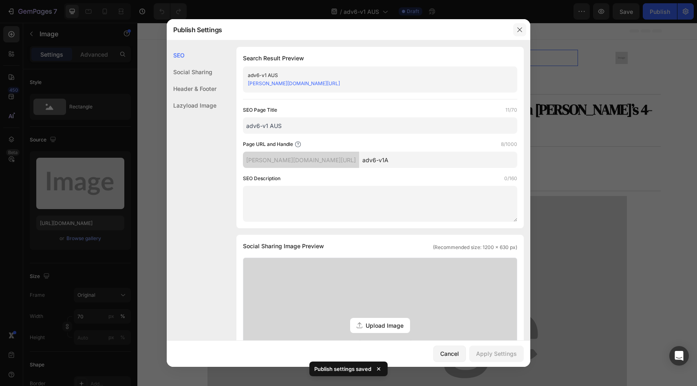
click at [524, 25] on button "button" at bounding box center [519, 29] width 13 height 13
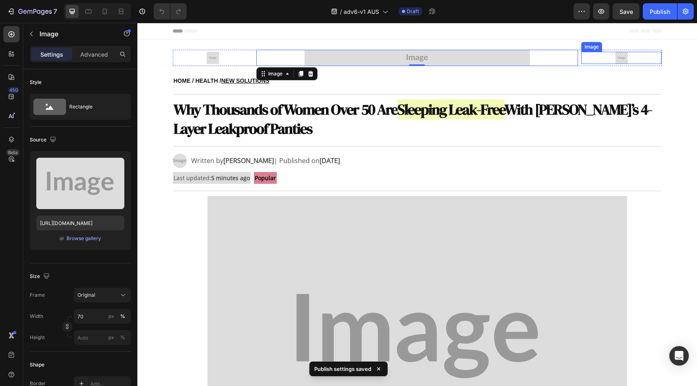
click at [619, 56] on img at bounding box center [622, 58] width 12 height 12
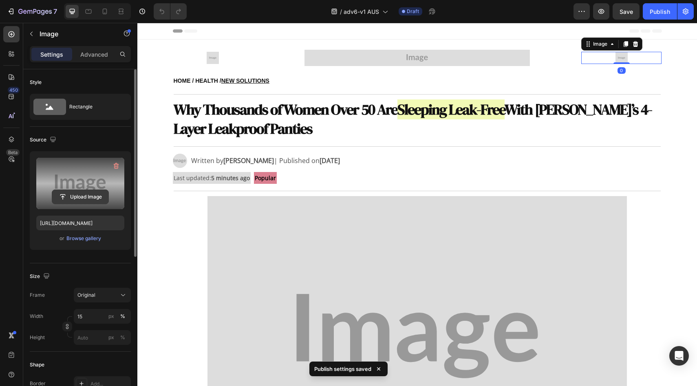
click at [92, 201] on input "file" at bounding box center [80, 197] width 56 height 14
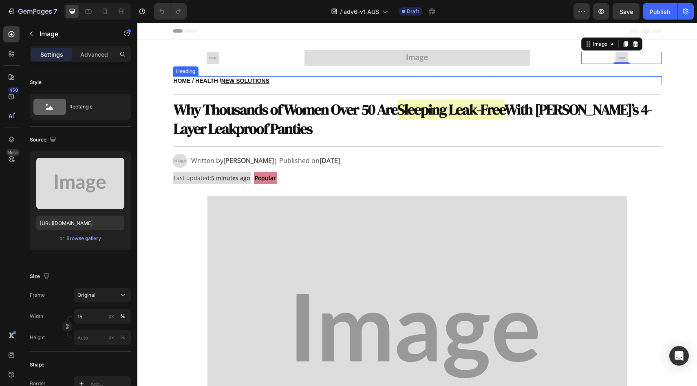
type input "[URL][DOMAIN_NAME]"
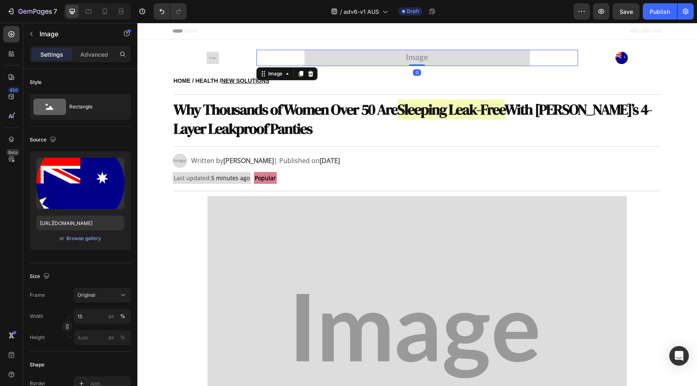
click at [320, 55] on img at bounding box center [417, 58] width 225 height 16
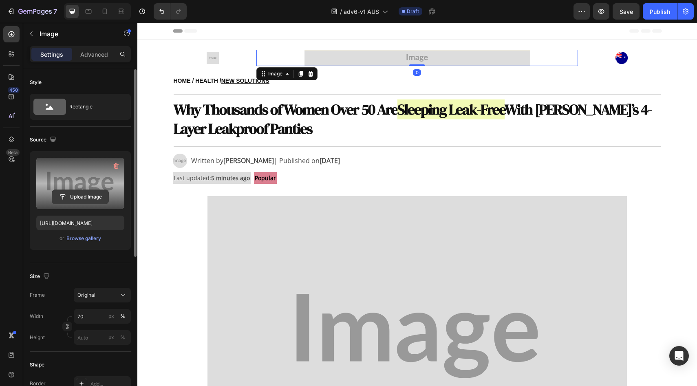
click at [75, 195] on input "file" at bounding box center [80, 197] width 56 height 14
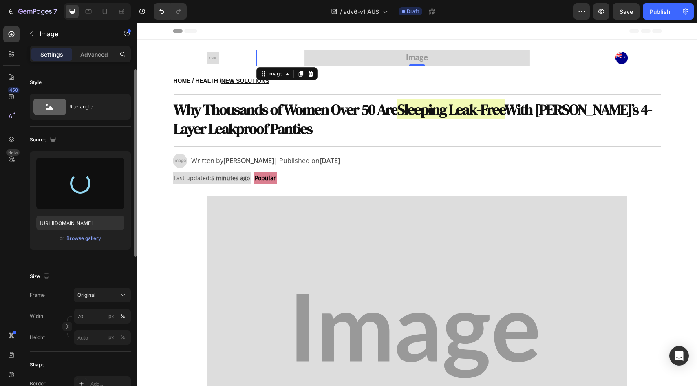
type input "[URL][DOMAIN_NAME]"
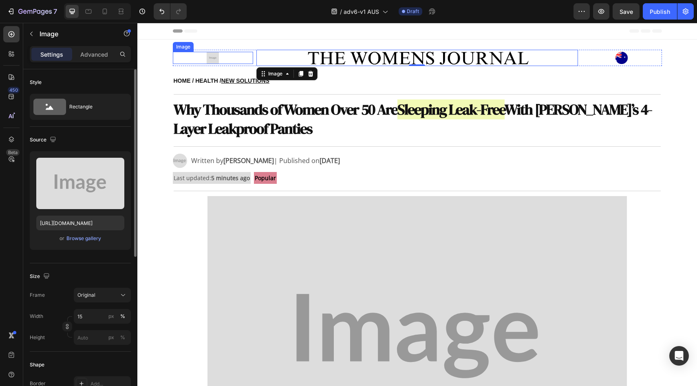
click at [202, 60] on div at bounding box center [213, 58] width 80 height 12
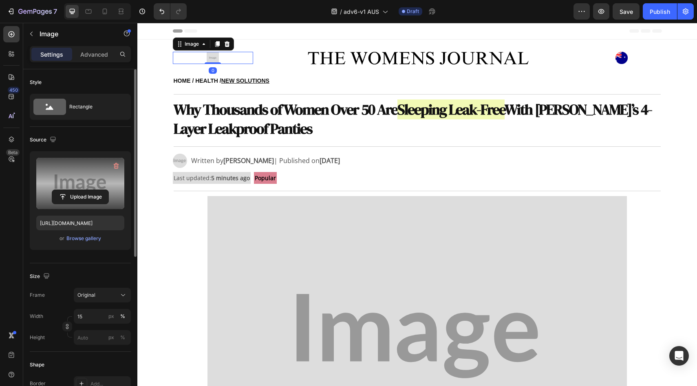
click at [72, 188] on label at bounding box center [80, 183] width 88 height 51
click at [72, 190] on input "file" at bounding box center [80, 197] width 56 height 14
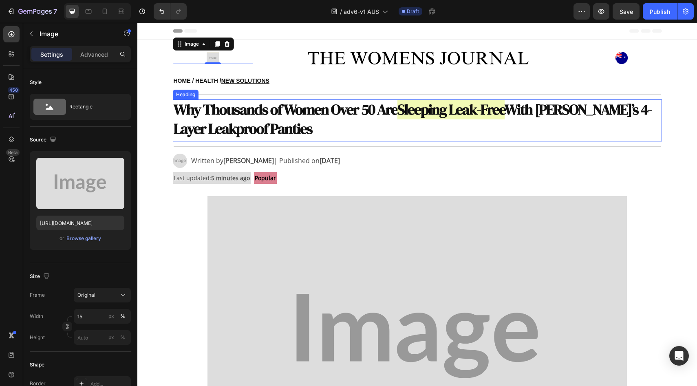
type input "[URL][DOMAIN_NAME]"
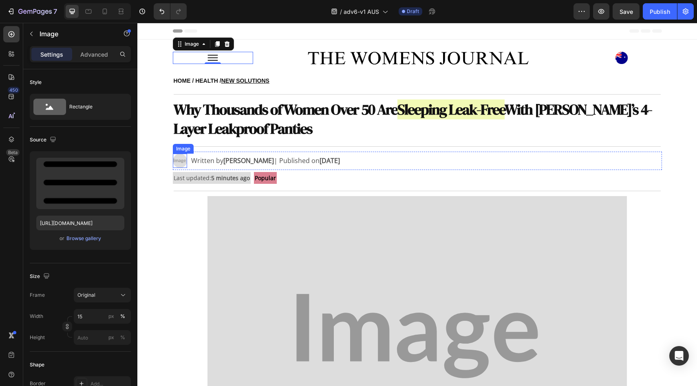
click at [179, 159] on img at bounding box center [180, 161] width 14 height 14
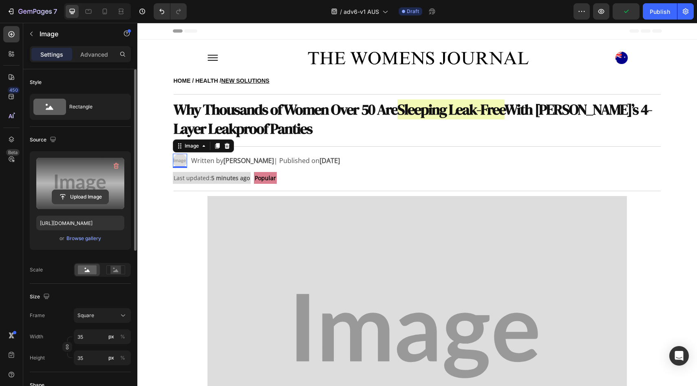
click at [86, 200] on input "file" at bounding box center [80, 197] width 56 height 14
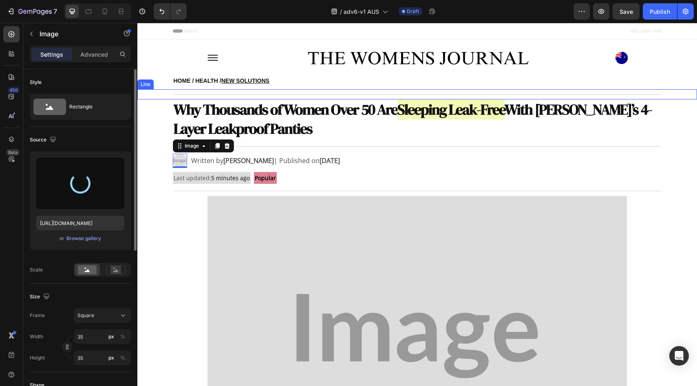
type input "[URL][DOMAIN_NAME]"
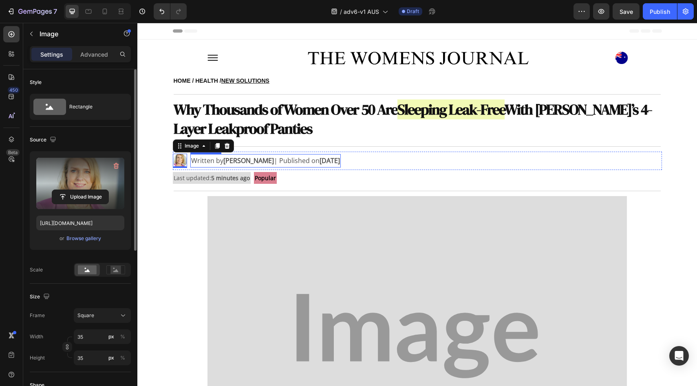
click at [321, 160] on strong "[DATE]" at bounding box center [330, 160] width 20 height 9
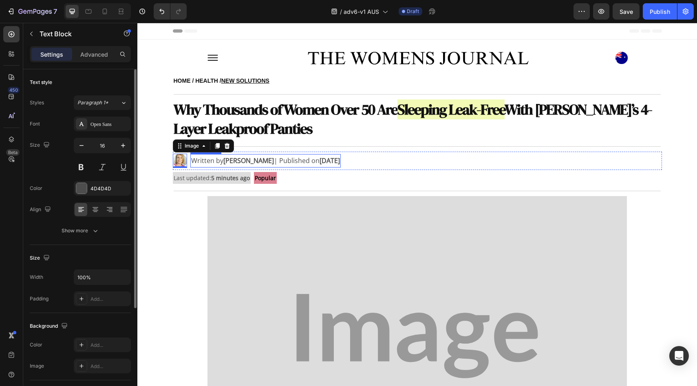
click at [321, 160] on strong "[DATE]" at bounding box center [330, 160] width 20 height 9
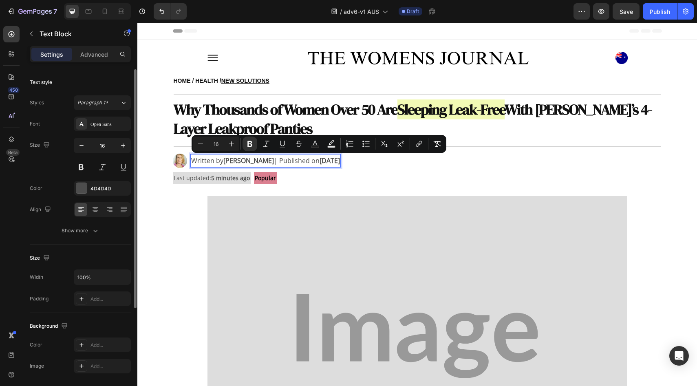
click at [306, 161] on p "Written by [PERSON_NAME] | Published on [DATE]" at bounding box center [265, 161] width 149 height 12
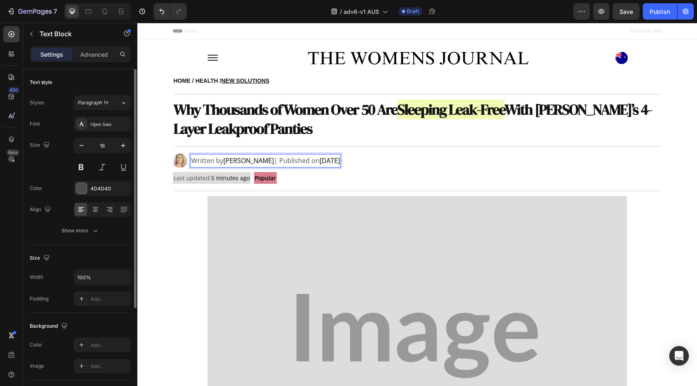
click at [305, 162] on p "Written by [PERSON_NAME] | Published on [DATE]" at bounding box center [265, 161] width 149 height 12
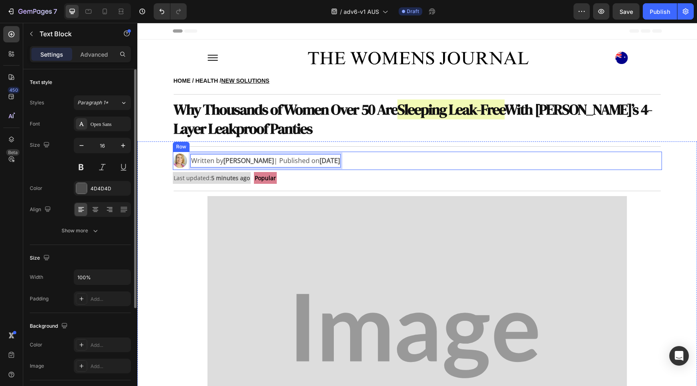
drag, startPoint x: 303, startPoint y: 161, endPoint x: 372, endPoint y: 164, distance: 68.9
click at [372, 164] on div "Image Written by [PERSON_NAME] | Published on [DATE] Text Block 0 Row" at bounding box center [417, 161] width 489 height 18
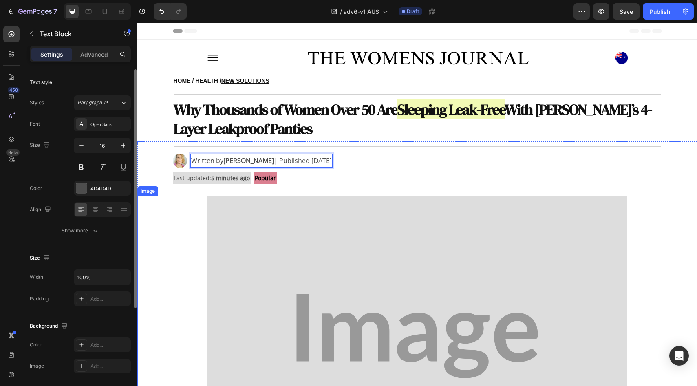
click at [380, 244] on img at bounding box center [417, 336] width 420 height 280
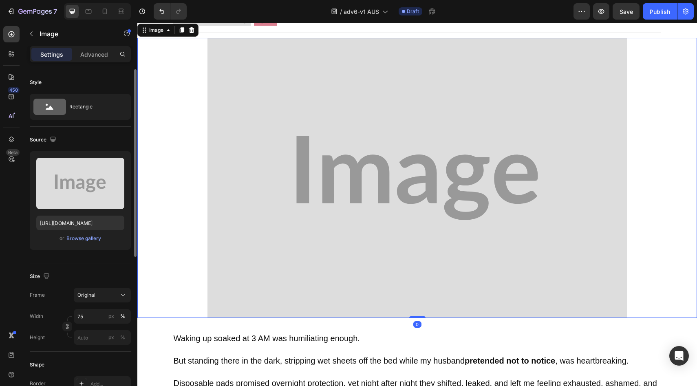
scroll to position [161, 0]
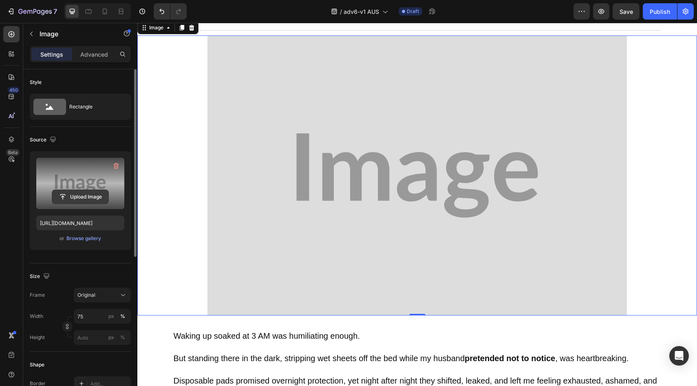
click at [105, 195] on input "file" at bounding box center [80, 197] width 56 height 14
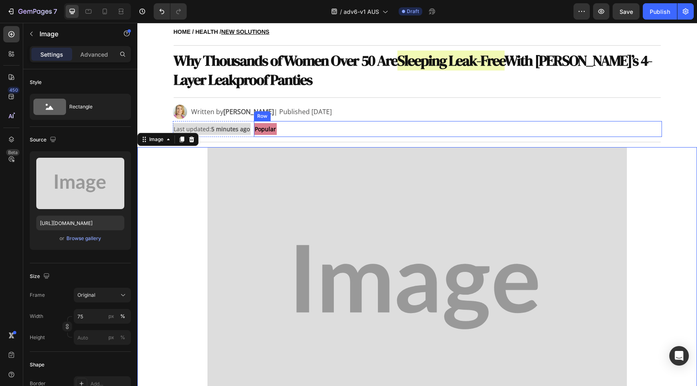
scroll to position [79, 0]
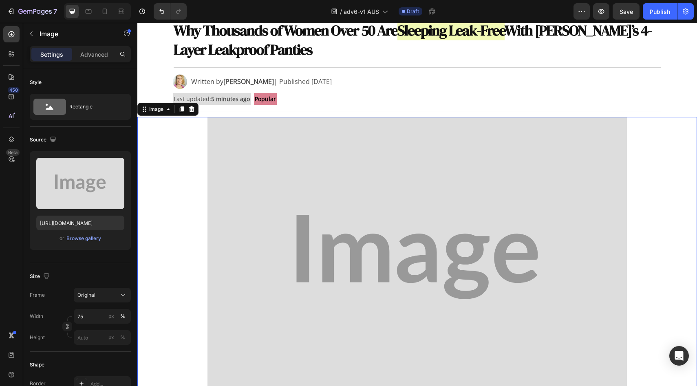
click at [324, 177] on img at bounding box center [417, 257] width 420 height 280
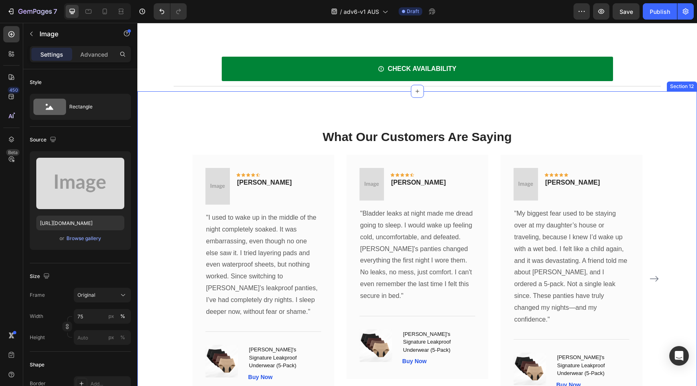
scroll to position [3717, 0]
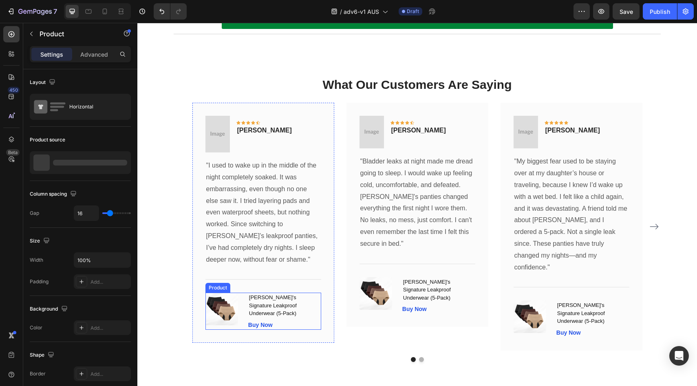
click at [241, 304] on div "(P) Images & Gallery [PERSON_NAME]'s Signature Leakproof Underwear (5-Pack) (P)…" at bounding box center [263, 311] width 116 height 37
click at [243, 307] on div "(P) Images & Gallery [PERSON_NAME]'s Signature Leakproof Underwear (5-Pack) (P)…" at bounding box center [263, 311] width 116 height 37
click at [238, 305] on div "(P) Images & Gallery 0" at bounding box center [223, 309] width 36 height 33
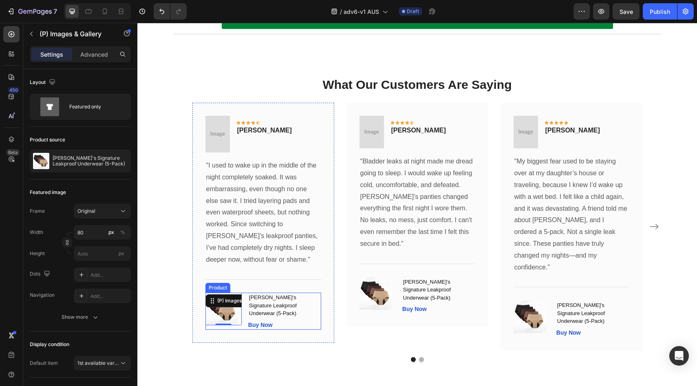
click at [239, 307] on div "(P) Images & Gallery 0 [PERSON_NAME]'s Signature Leakproof Underwear (5-Pack) (…" at bounding box center [263, 311] width 116 height 37
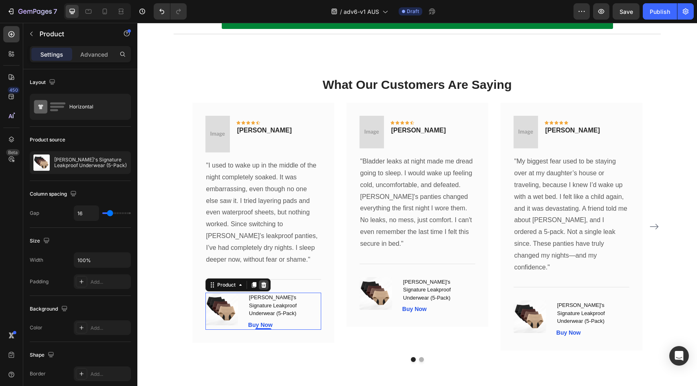
click at [263, 285] on icon at bounding box center [263, 285] width 7 height 7
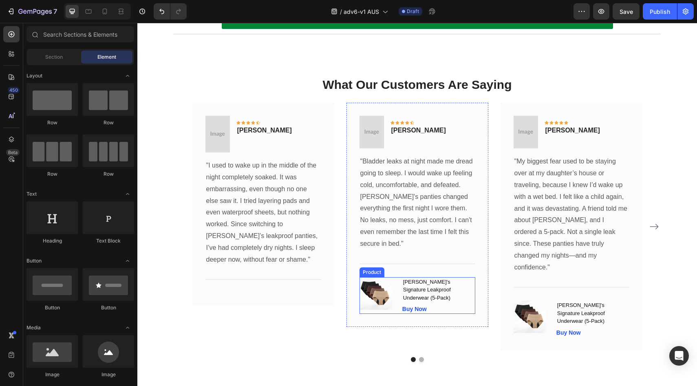
click at [395, 291] on div "(P) Images & Gallery [PERSON_NAME]'s Signature Leakproof Underwear (5-Pack) (P)…" at bounding box center [418, 295] width 116 height 37
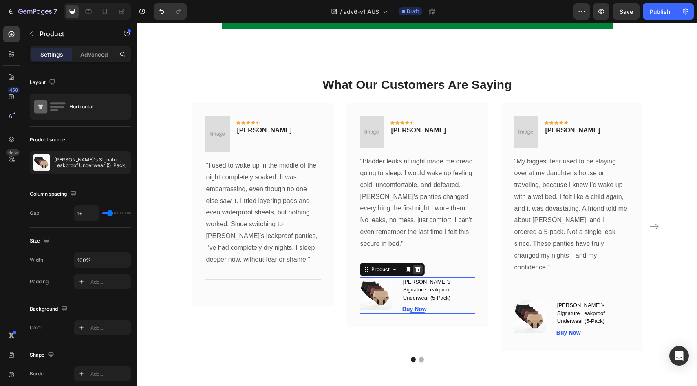
click at [415, 270] on icon at bounding box center [418, 269] width 7 height 7
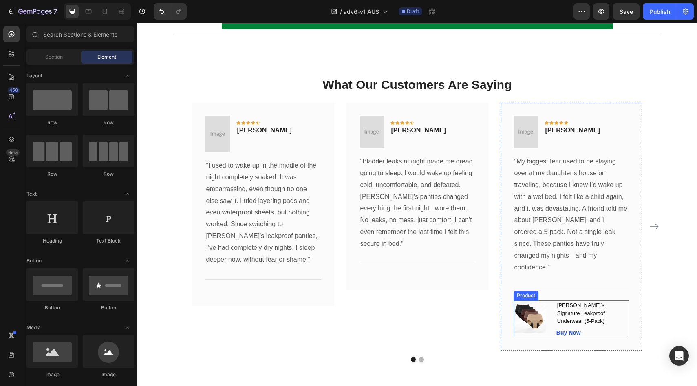
click at [550, 304] on div "(P) Images & Gallery [PERSON_NAME]'s Signature Leakproof Underwear (5-Pack) (P)…" at bounding box center [572, 318] width 116 height 37
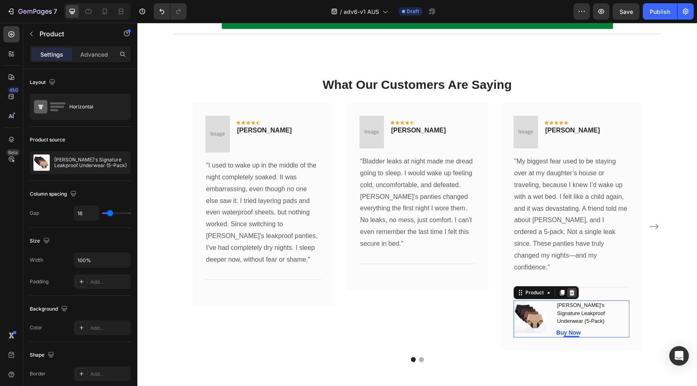
click at [573, 288] on div at bounding box center [572, 293] width 10 height 10
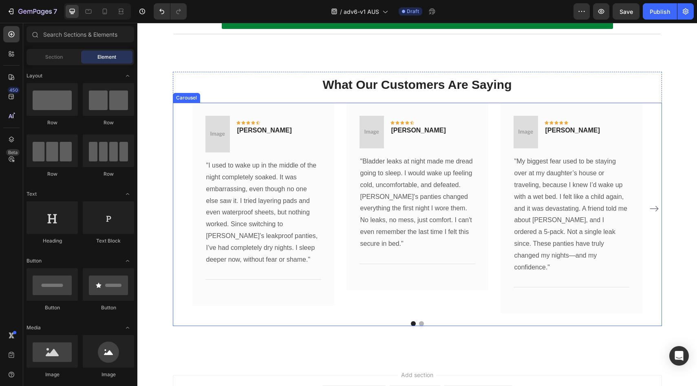
click at [654, 204] on icon "Carousel Next Arrow" at bounding box center [654, 209] width 10 height 10
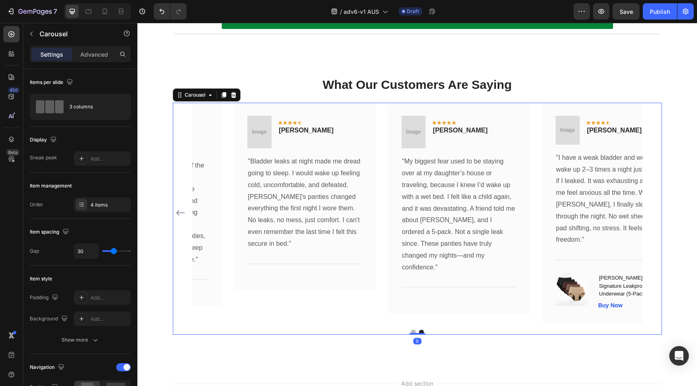
click at [654, 202] on div "Image Icon Icon Icon Icon Icon Row [PERSON_NAME] Text block Row "I used to wake…" at bounding box center [417, 213] width 489 height 220
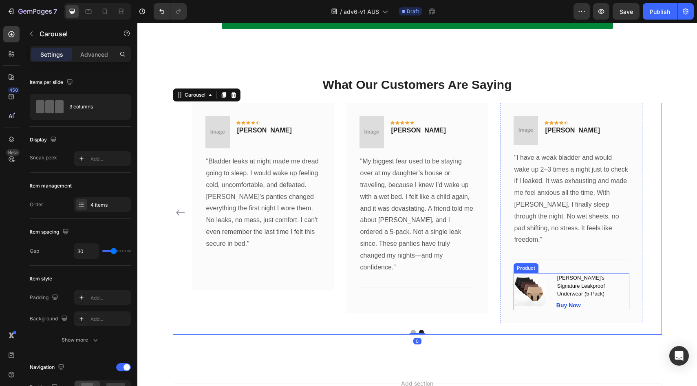
click at [547, 275] on div "(P) Images & Gallery [PERSON_NAME]'s Signature Leakproof Underwear (5-Pack) (P)…" at bounding box center [572, 291] width 116 height 37
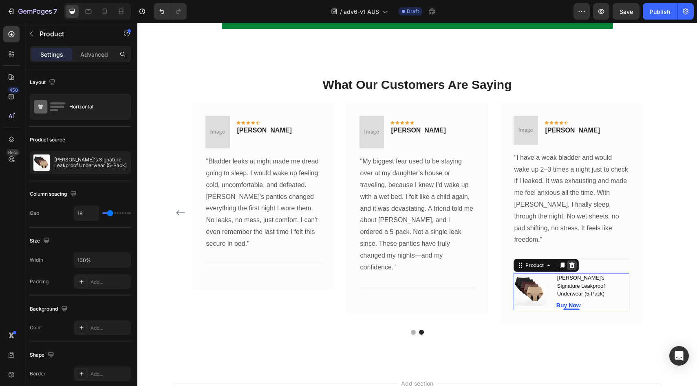
click at [569, 262] on icon at bounding box center [572, 265] width 7 height 7
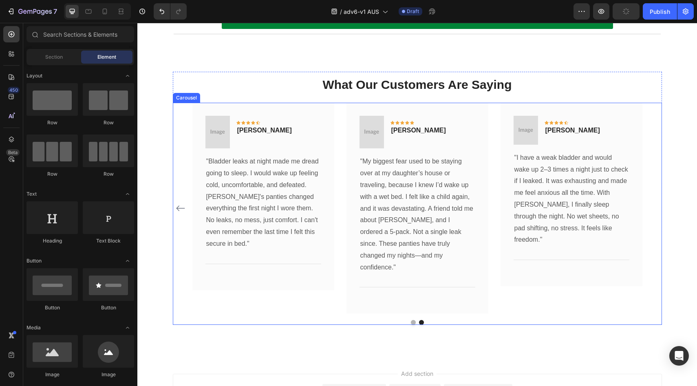
click at [177, 203] on icon "Carousel Back Arrow" at bounding box center [181, 208] width 10 height 10
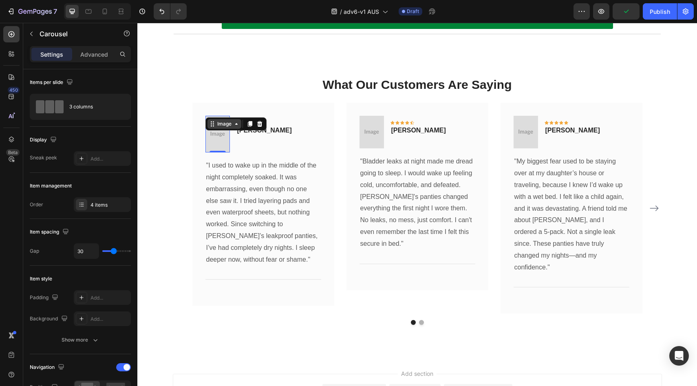
click at [216, 122] on div "Image" at bounding box center [225, 123] width 18 height 7
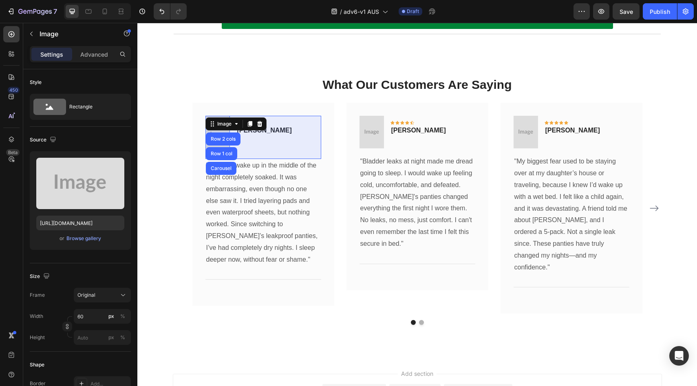
click at [304, 74] on h2 "What Our Customers Are Saying" at bounding box center [417, 84] width 489 height 24
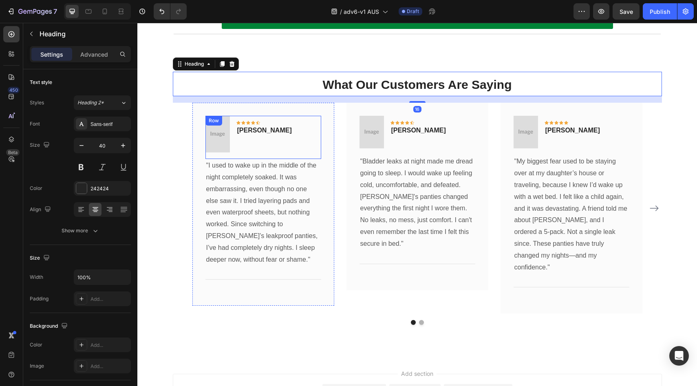
click at [214, 132] on img at bounding box center [217, 134] width 24 height 37
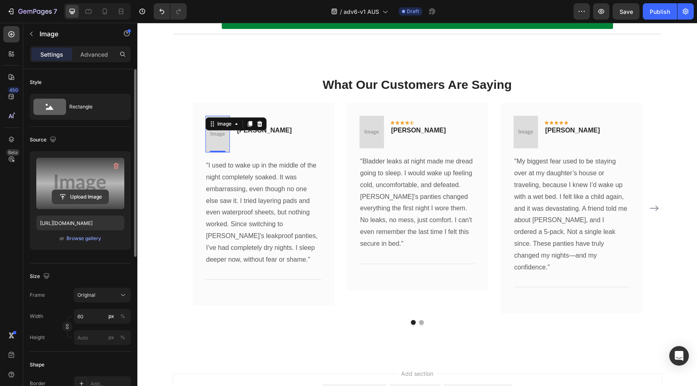
click at [81, 196] on input "file" at bounding box center [80, 197] width 56 height 14
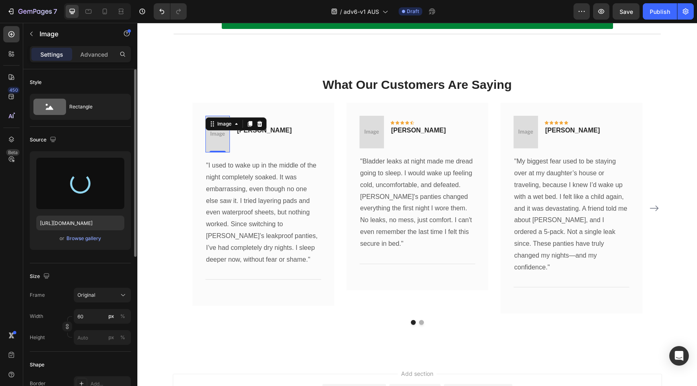
type input "https://cdn.shopify.com/s/files/1/0709/5353/3618/files/gempages_567420980318700…"
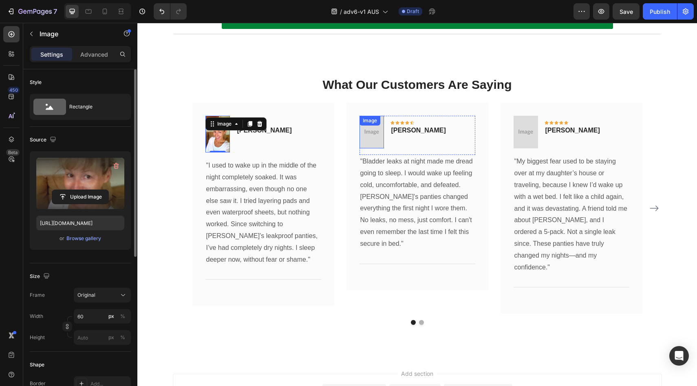
click at [363, 134] on img at bounding box center [372, 132] width 24 height 33
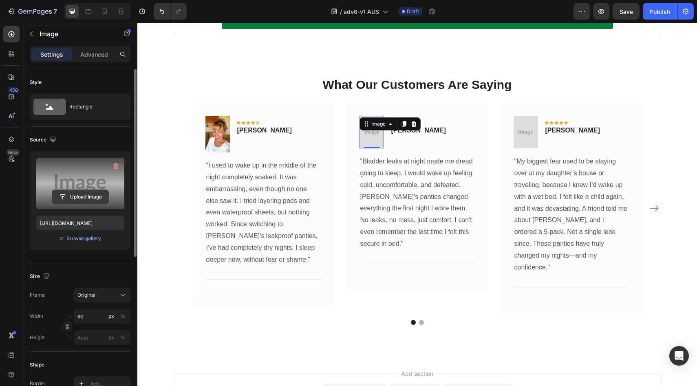
click at [87, 201] on input "file" at bounding box center [80, 197] width 56 height 14
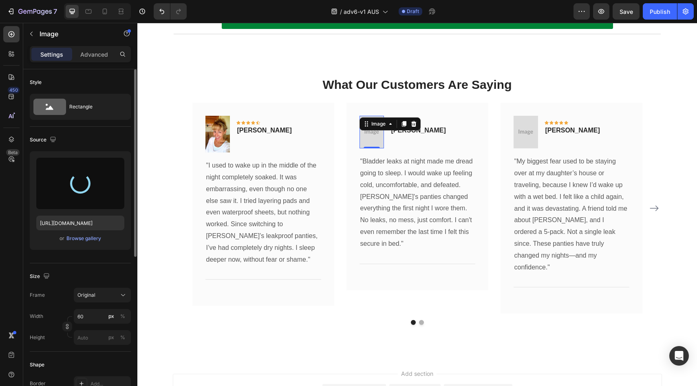
type input "https://cdn.shopify.com/s/files/1/0709/5353/3618/files/gempages_567420980318700…"
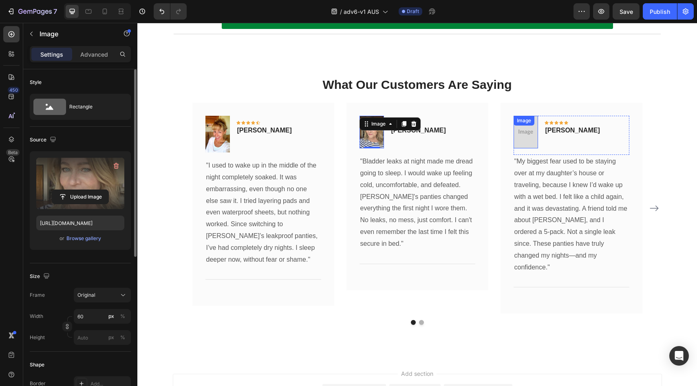
click at [520, 141] on img at bounding box center [526, 132] width 24 height 33
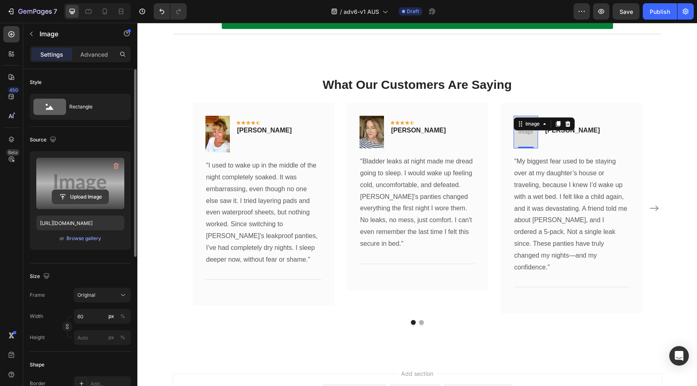
click at [95, 201] on input "file" at bounding box center [80, 197] width 56 height 14
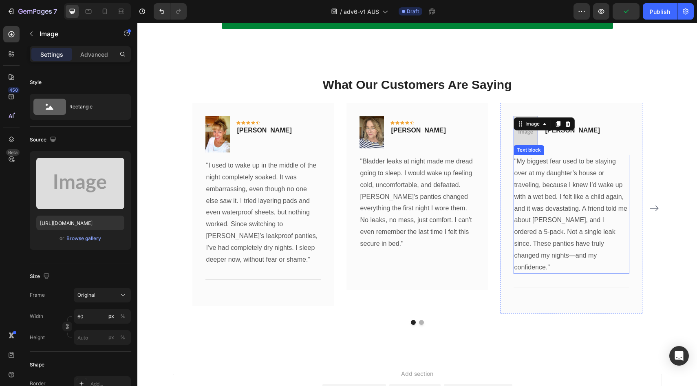
type input "https://cdn.shopify.com/s/files/1/0709/5353/3618/files/gempages_567420980318700…"
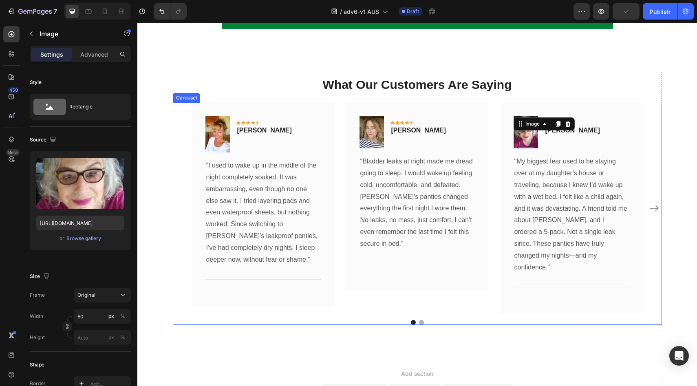
click at [652, 205] on icon "Carousel Next Arrow" at bounding box center [654, 208] width 10 height 10
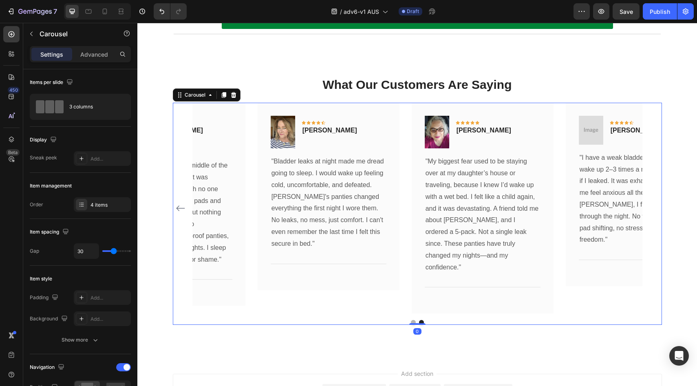
click at [652, 205] on div "Image Icon Icon Icon Icon Icon Row Susan Mendez Text block Row "I used to wake …" at bounding box center [417, 208] width 489 height 211
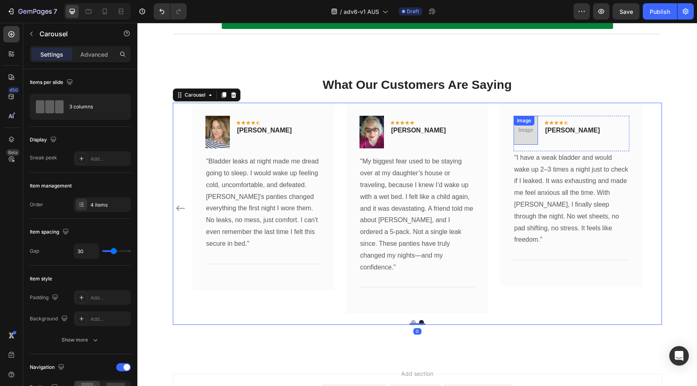
click at [523, 134] on img at bounding box center [526, 130] width 24 height 29
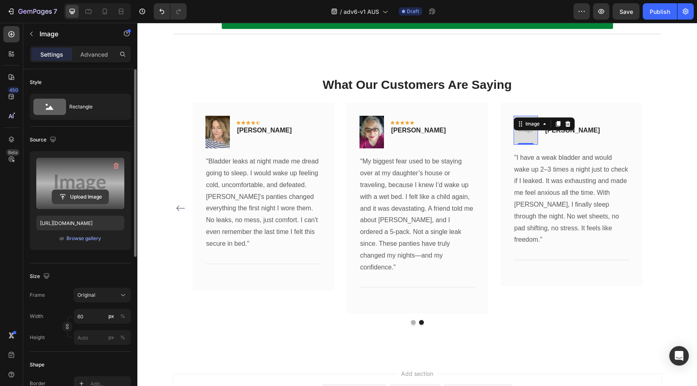
click at [65, 196] on input "file" at bounding box center [80, 197] width 56 height 14
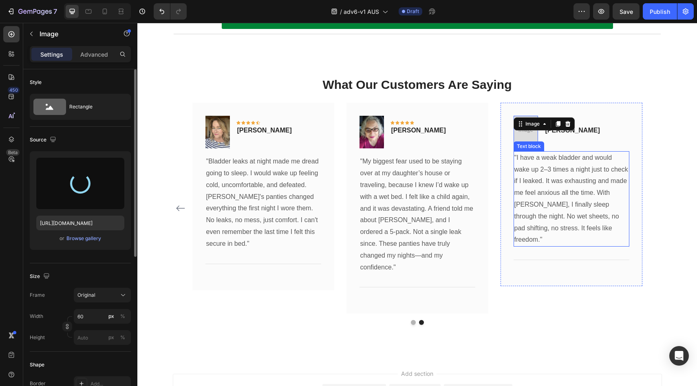
scroll to position [3559, 0]
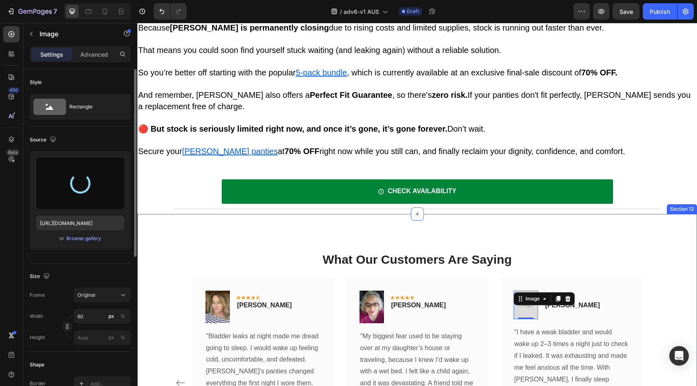
type input "https://cdn.shopify.com/s/files/1/0709/5353/3618/files/gempages_567420980318700…"
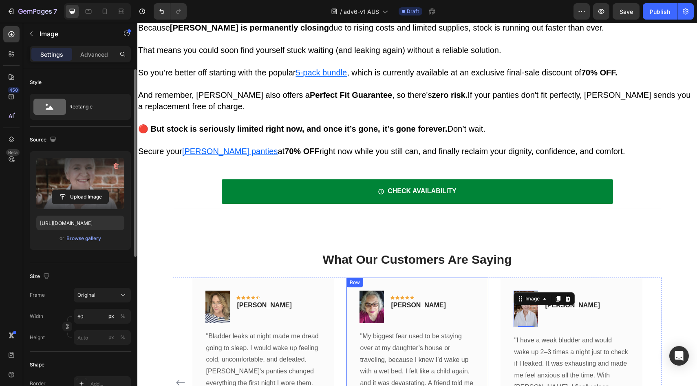
click at [470, 278] on div "Image Icon Icon Icon Icon Icon Row Patricia Delgado Text block Row "My biggest …" at bounding box center [418, 383] width 142 height 211
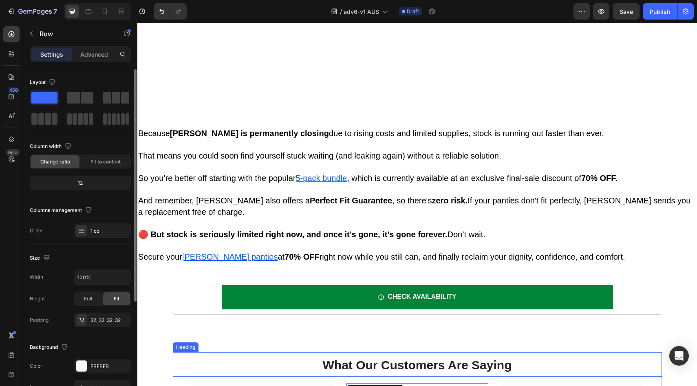
scroll to position [3267, 0]
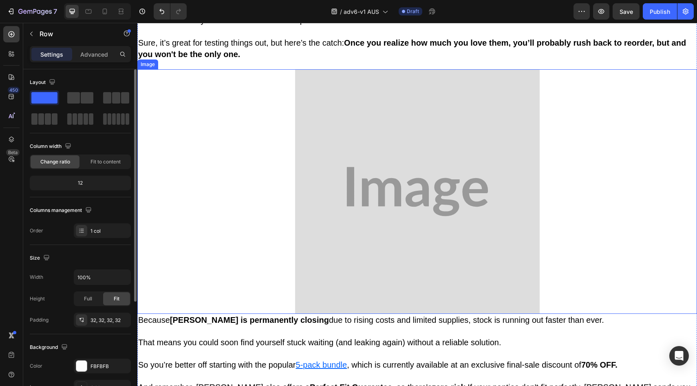
click at [375, 238] on img at bounding box center [417, 191] width 326 height 245
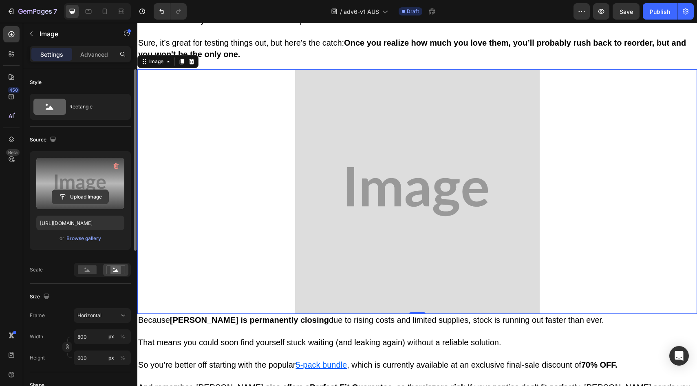
click at [96, 198] on input "file" at bounding box center [80, 197] width 56 height 14
click at [106, 189] on label at bounding box center [80, 183] width 88 height 51
click at [106, 190] on input "file" at bounding box center [80, 197] width 56 height 14
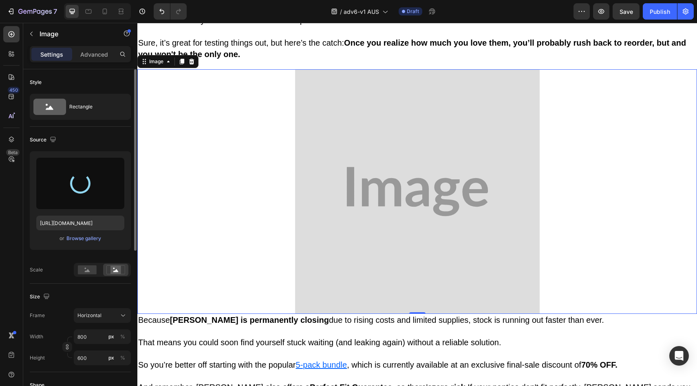
type input "https://cdn.shopify.com/s/files/1/0709/5353/3618/files/gempages_567420980318700…"
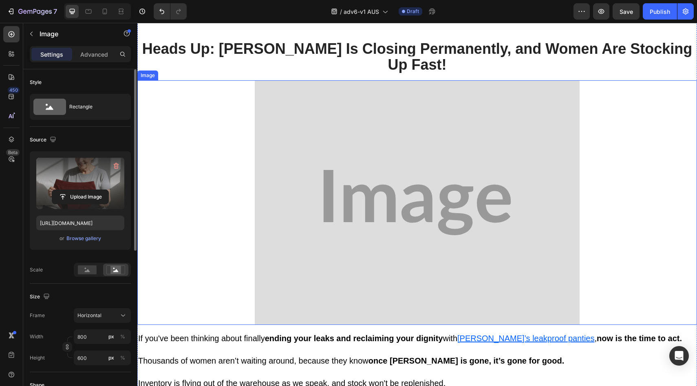
scroll to position [2634, 0]
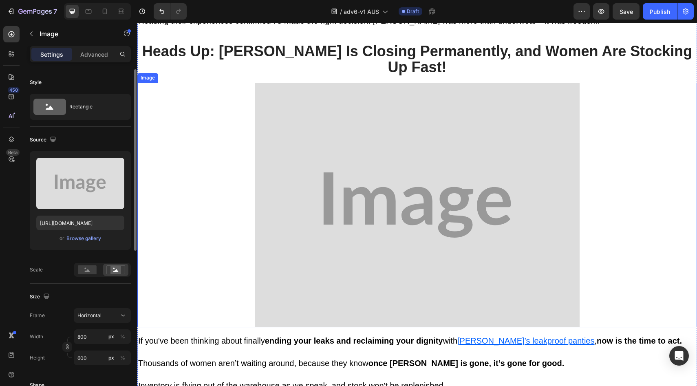
click at [362, 133] on img at bounding box center [417, 205] width 326 height 245
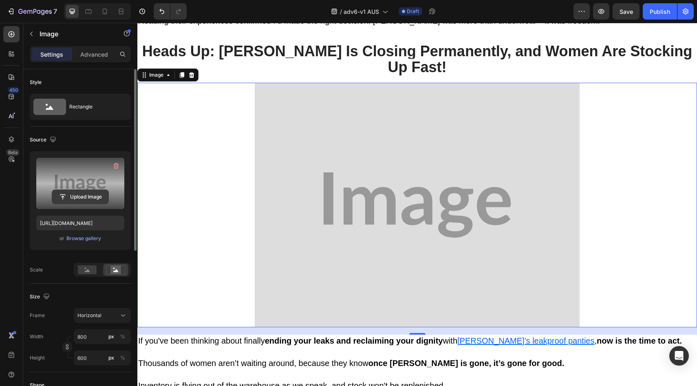
click at [102, 201] on input "file" at bounding box center [80, 197] width 56 height 14
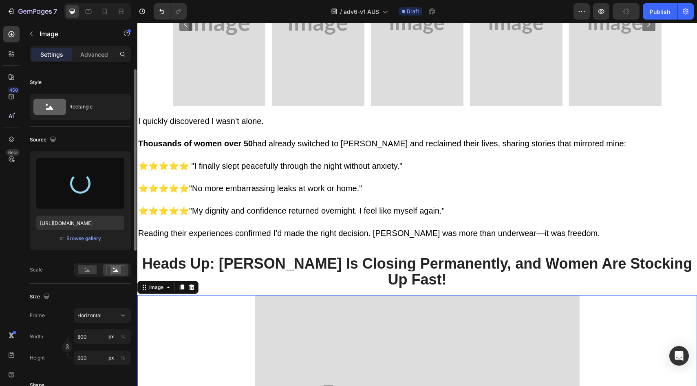
type input "https://cdn.shopify.com/s/files/1/0709/5353/3618/files/gempages_567420980318700…"
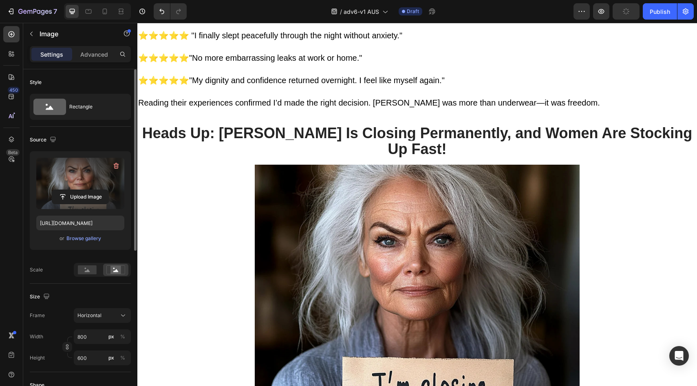
scroll to position [2568, 0]
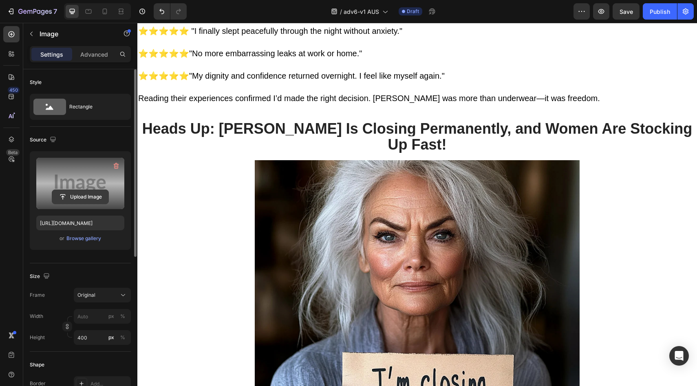
click at [86, 200] on input "file" at bounding box center [80, 197] width 56 height 14
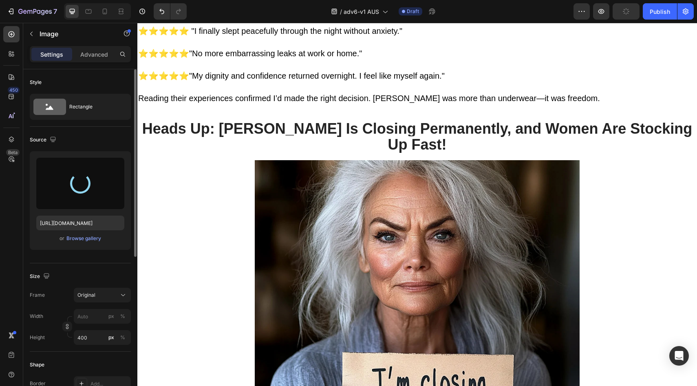
type input "https://cdn.shopify.com/s/files/1/0709/5353/3618/files/gempages_567420980318700…"
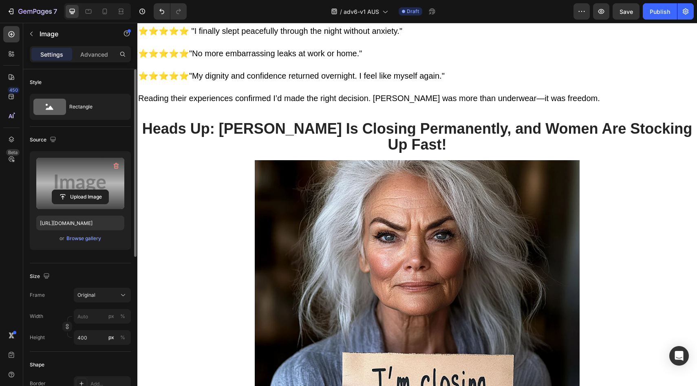
click at [100, 181] on label at bounding box center [80, 183] width 88 height 51
click at [100, 190] on input "file" at bounding box center [80, 197] width 56 height 14
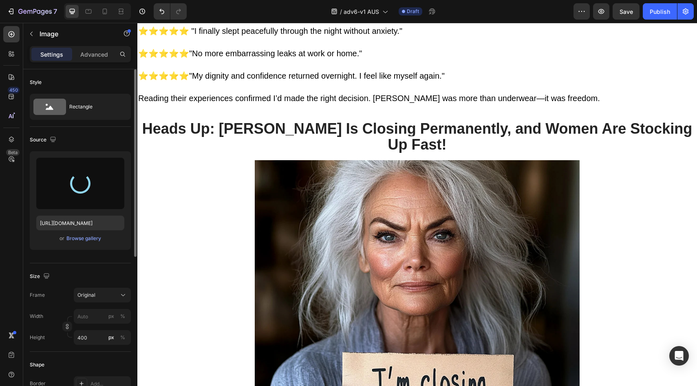
type input "https://cdn.shopify.com/s/files/1/0709/5353/3618/files/gempages_567420980318700…"
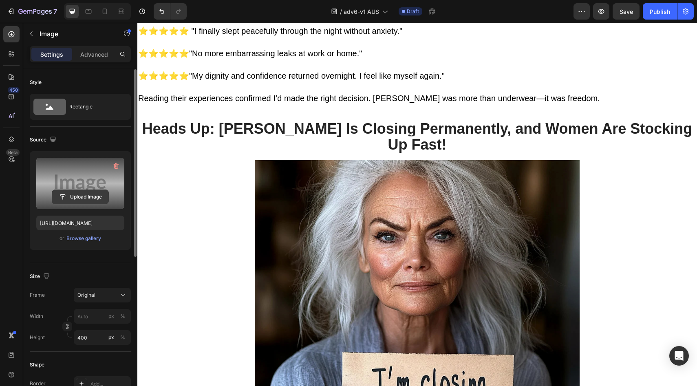
click at [82, 202] on input "file" at bounding box center [80, 197] width 56 height 14
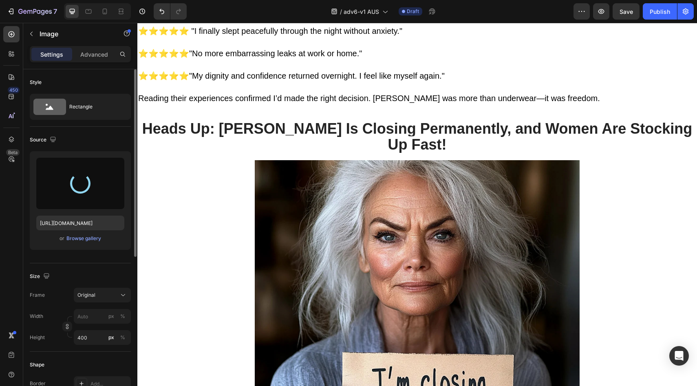
type input "https://cdn.shopify.com/s/files/1/0709/5353/3618/files/gempages_567420980318700…"
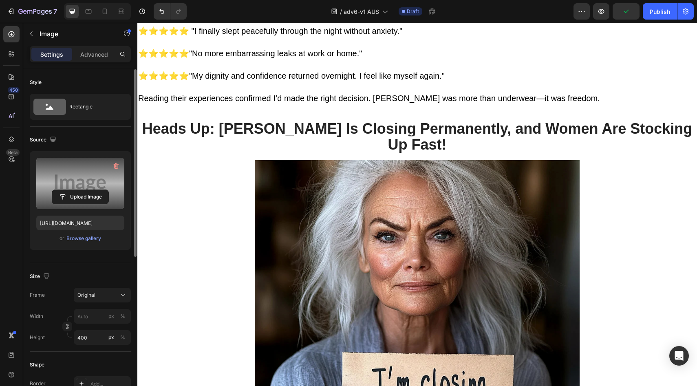
click at [77, 206] on label at bounding box center [80, 183] width 88 height 51
click at [77, 204] on input "file" at bounding box center [80, 197] width 56 height 14
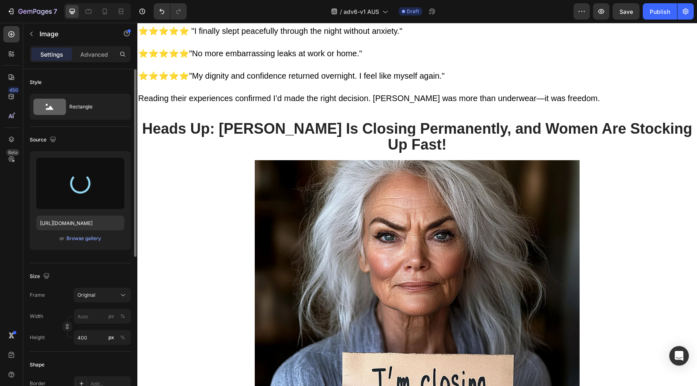
type input "https://cdn.shopify.com/s/files/1/0709/5353/3618/files/gempages_567420980318700…"
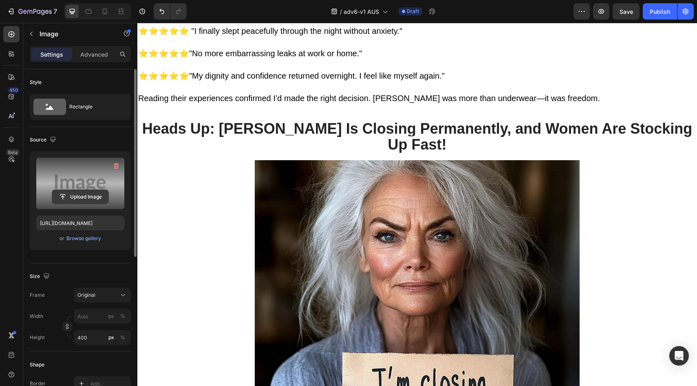
click at [71, 199] on input "file" at bounding box center [80, 197] width 56 height 14
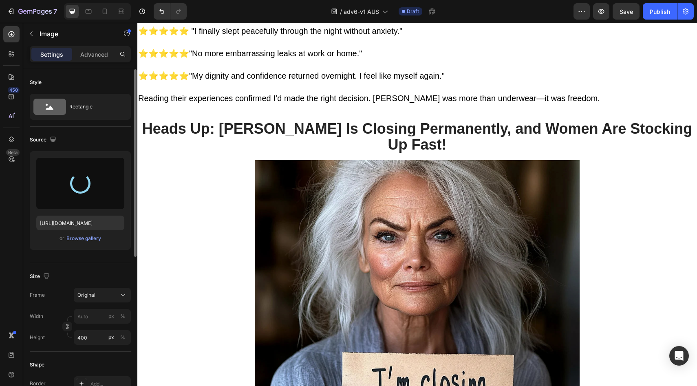
type input "https://cdn.shopify.com/s/files/1/0709/5353/3618/files/gempages_567420980318700…"
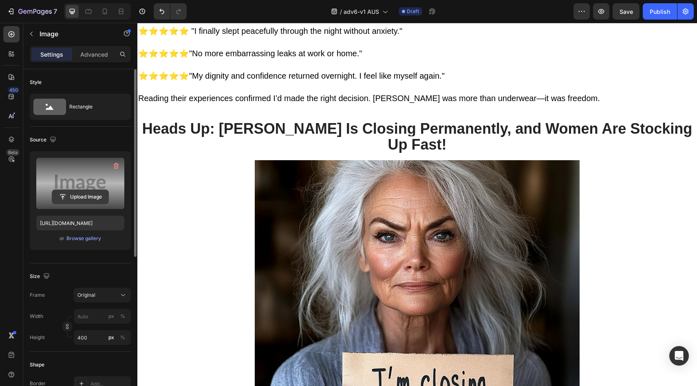
click at [82, 194] on input "file" at bounding box center [80, 197] width 56 height 14
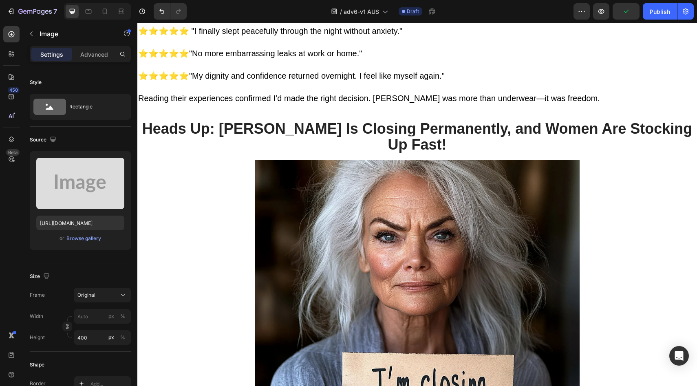
type input "https://cdn.shopify.com/s/files/1/0709/5353/3618/files/gempages_567420980318700…"
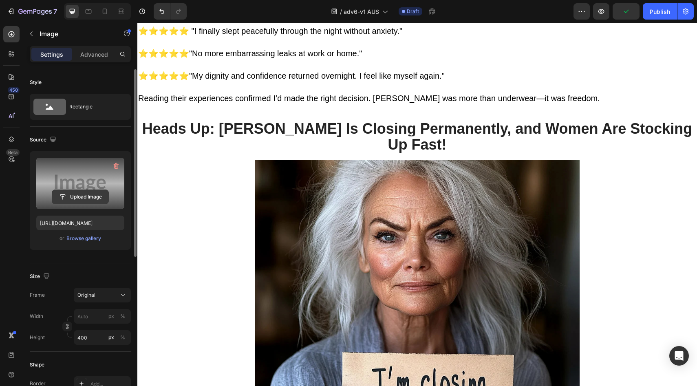
click at [59, 202] on input "file" at bounding box center [80, 197] width 56 height 14
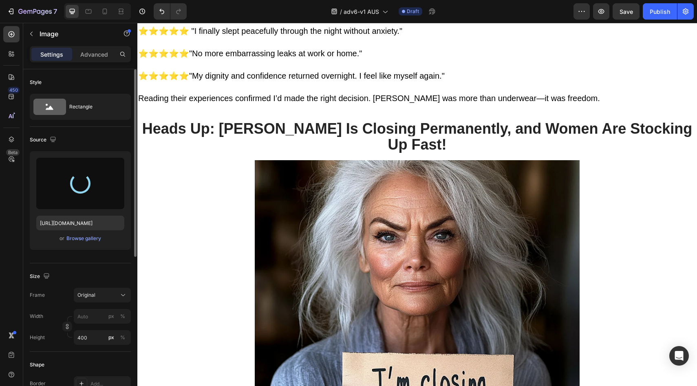
type input "https://cdn.shopify.com/s/files/1/0709/5353/3618/files/gempages_567420980318700…"
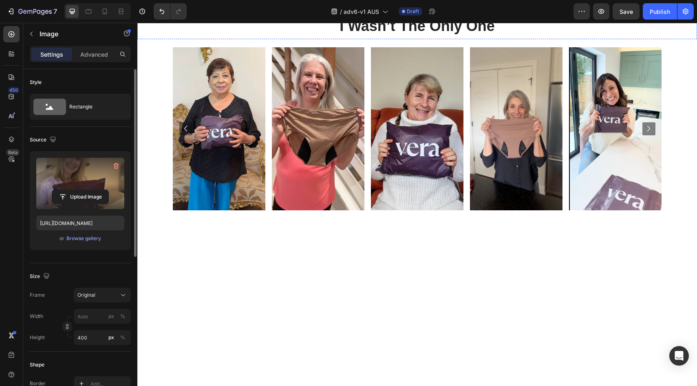
scroll to position [2299, 0]
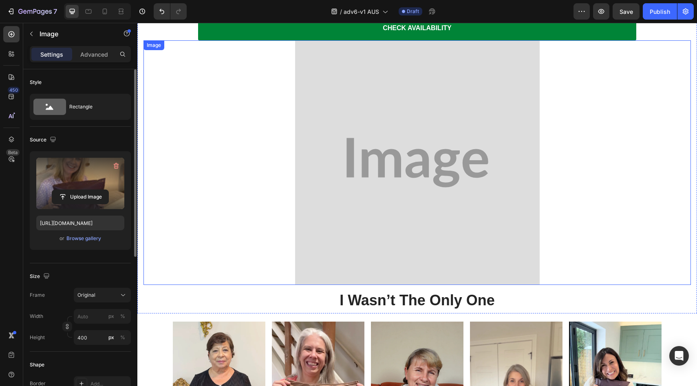
click at [381, 161] on img at bounding box center [417, 162] width 245 height 245
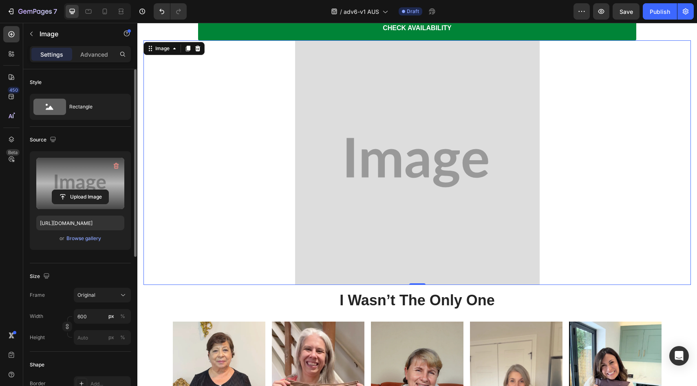
click at [86, 189] on label at bounding box center [80, 183] width 88 height 51
click at [86, 190] on input "file" at bounding box center [80, 197] width 56 height 14
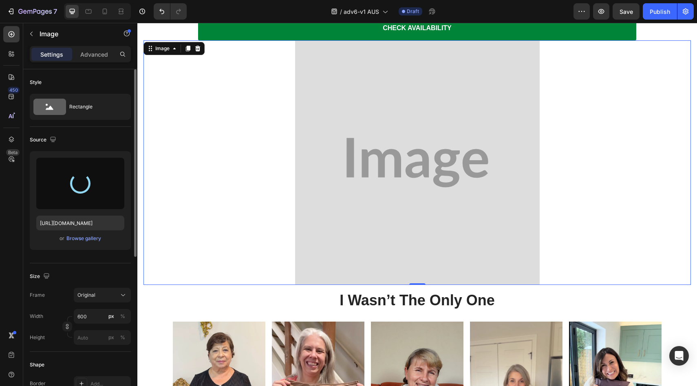
type input "https://cdn.shopify.com/s/files/1/0709/5353/3618/files/gempages_567420980318700…"
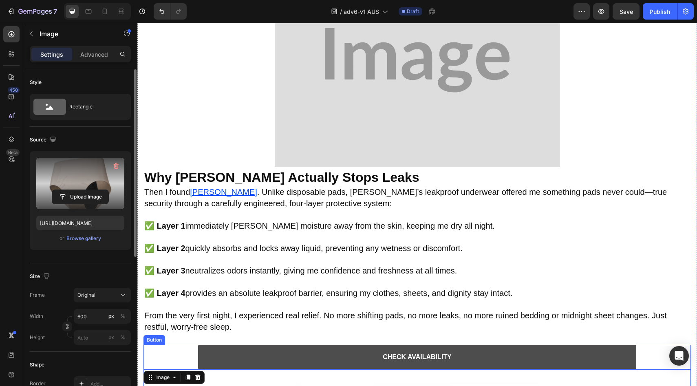
scroll to position [1893, 0]
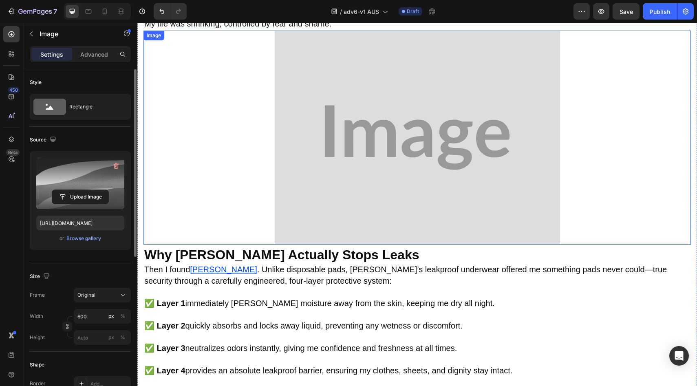
click at [355, 154] on img at bounding box center [417, 138] width 285 height 214
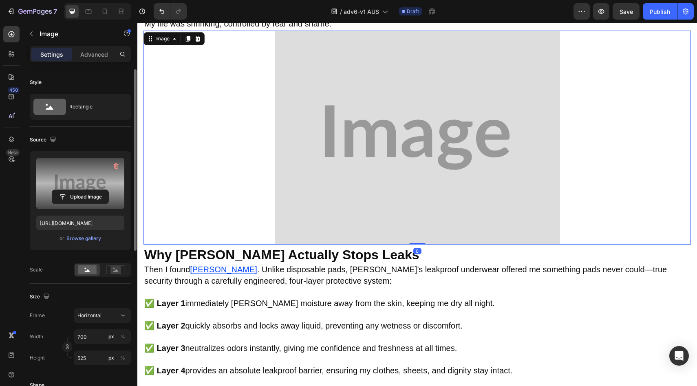
click at [43, 207] on label at bounding box center [80, 183] width 88 height 51
click at [52, 204] on input "file" at bounding box center [80, 197] width 56 height 14
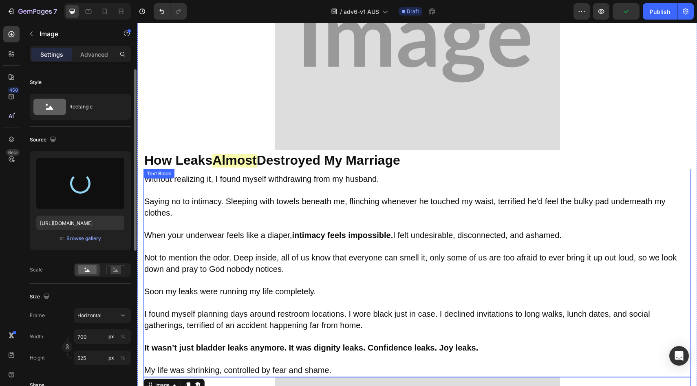
type input "https://cdn.shopify.com/s/files/1/0709/5353/3618/files/gempages_567420980318700…"
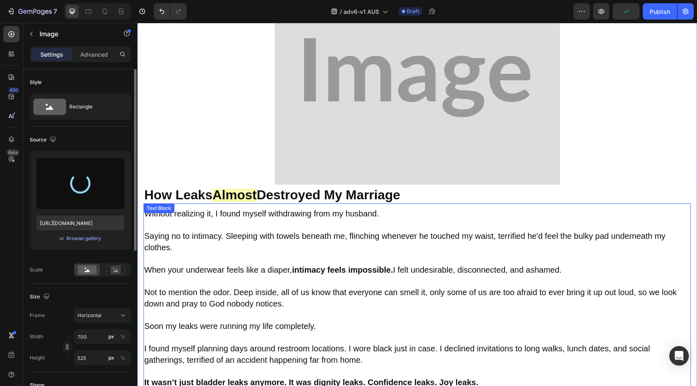
scroll to position [1464, 0]
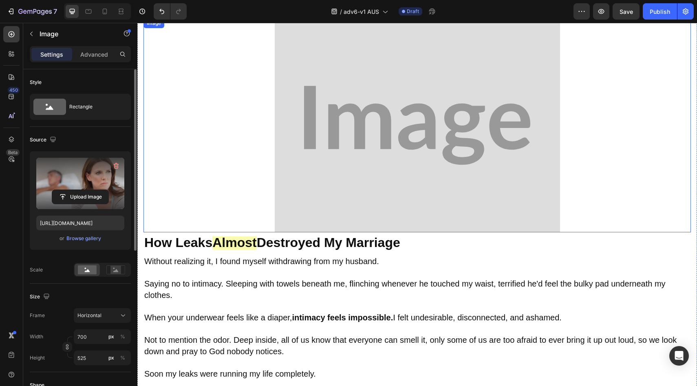
click at [351, 161] on img at bounding box center [417, 125] width 285 height 214
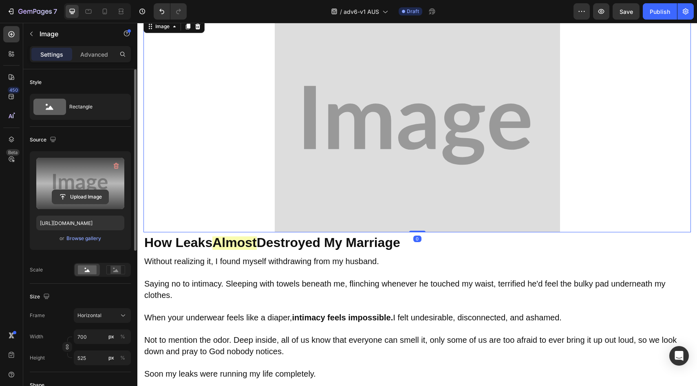
click at [106, 198] on input "file" at bounding box center [80, 197] width 56 height 14
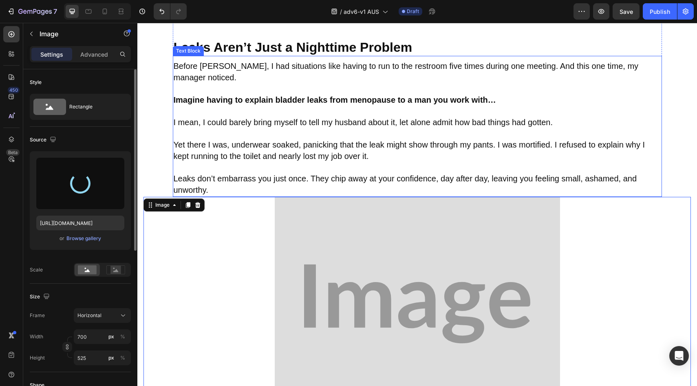
type input "https://cdn.shopify.com/s/files/1/0709/5353/3618/files/gempages_567420980318700…"
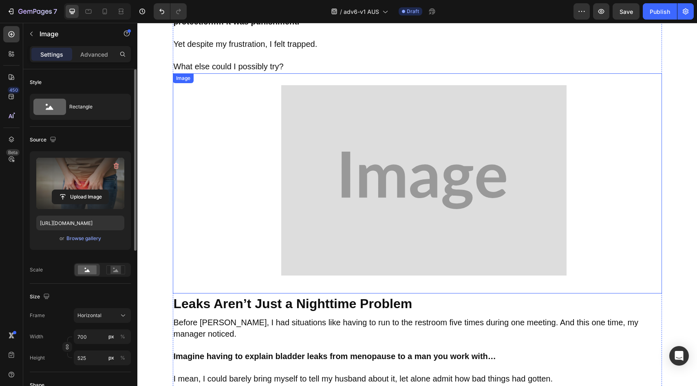
scroll to position [945, 0]
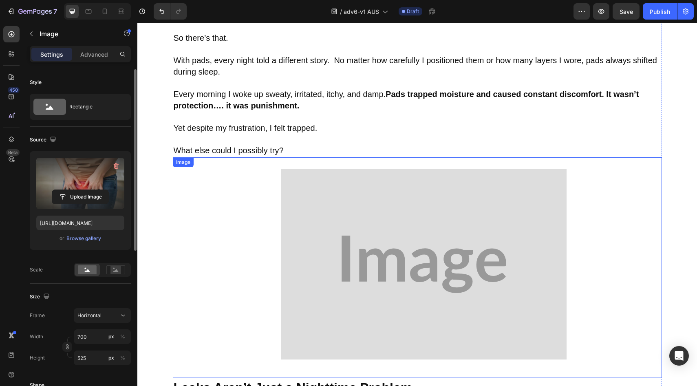
click at [371, 240] on img at bounding box center [423, 264] width 285 height 214
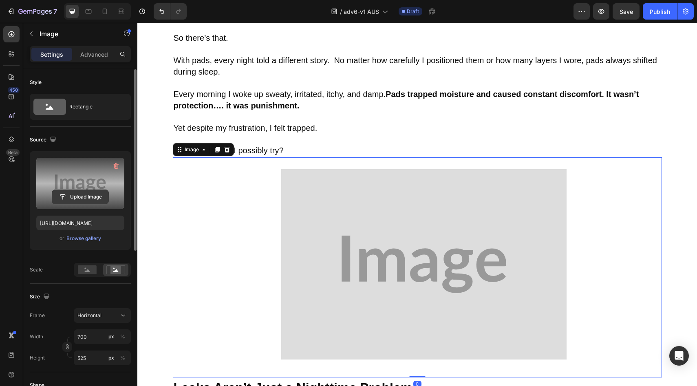
click at [71, 201] on input "file" at bounding box center [80, 197] width 56 height 14
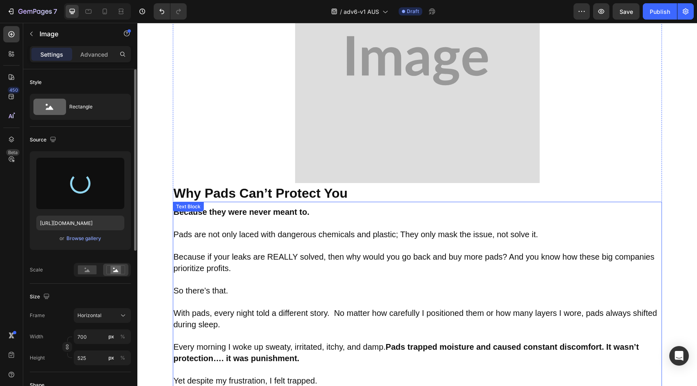
type input "https://cdn.shopify.com/s/files/1/0709/5353/3618/files/gempages_567420980318700…"
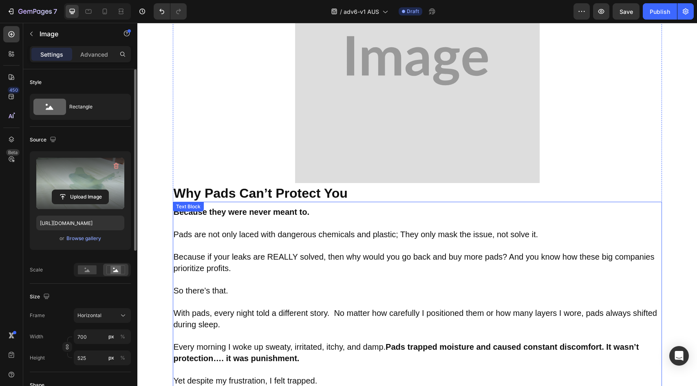
scroll to position [543, 0]
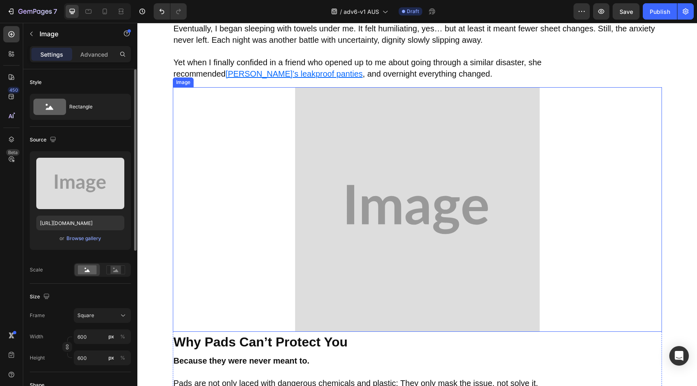
click at [376, 209] on img at bounding box center [417, 209] width 245 height 245
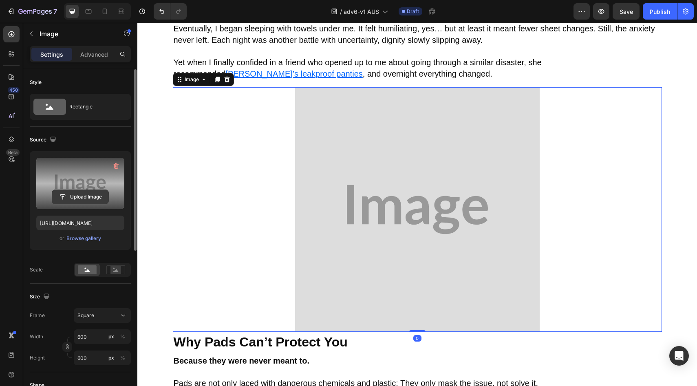
click at [53, 198] on input "file" at bounding box center [80, 197] width 56 height 14
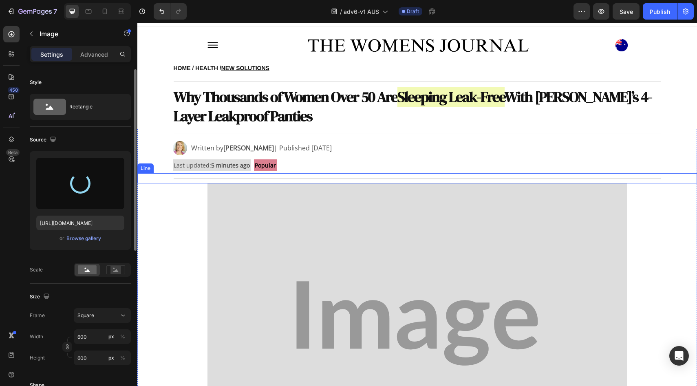
scroll to position [0, 0]
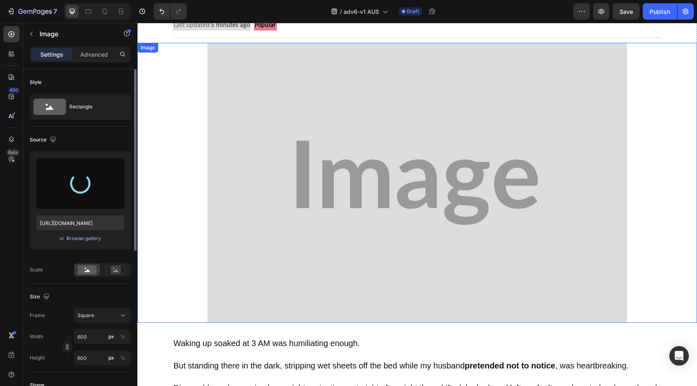
type input "https://cdn.shopify.com/s/files/1/0709/5353/3618/files/gempages_567420980318700…"
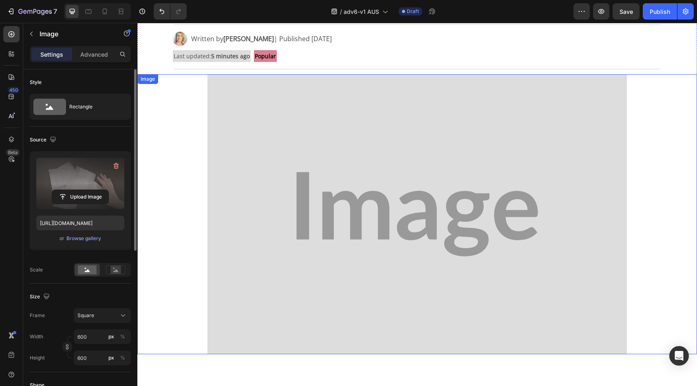
scroll to position [77, 0]
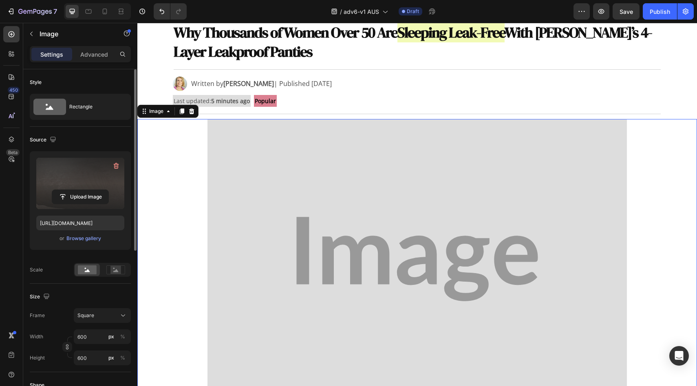
click at [306, 182] on img at bounding box center [417, 259] width 420 height 280
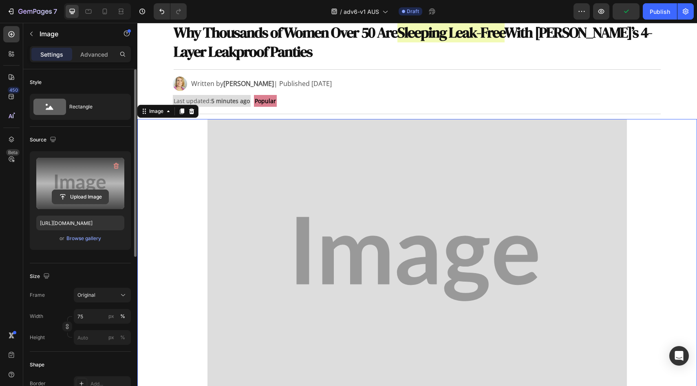
click at [90, 195] on input "file" at bounding box center [80, 197] width 56 height 14
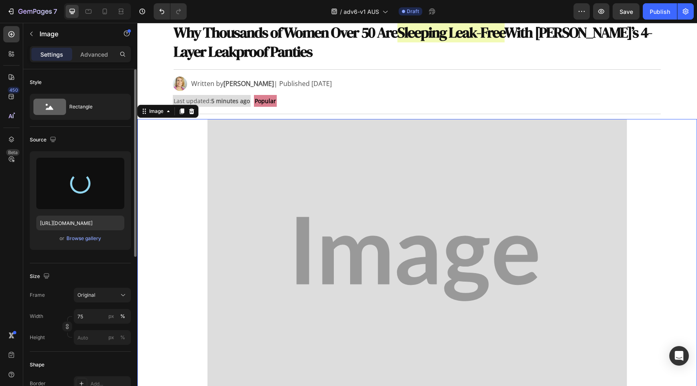
type input "[URL][DOMAIN_NAME]"
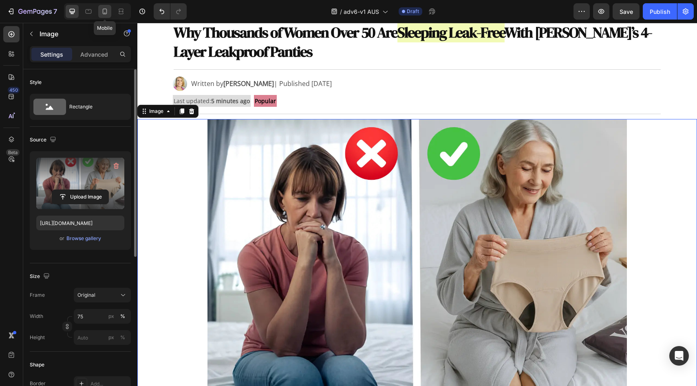
click at [103, 8] on icon at bounding box center [105, 11] width 8 height 8
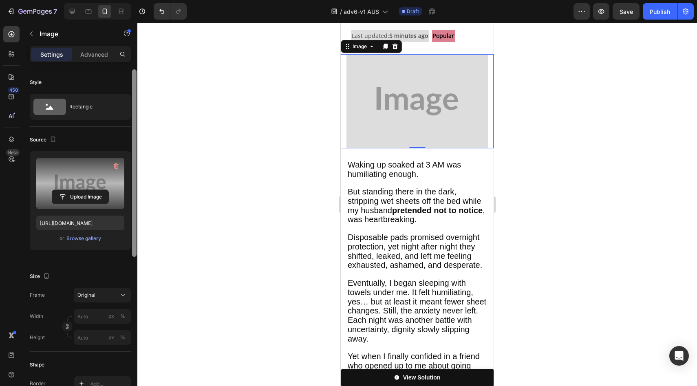
scroll to position [216, 0]
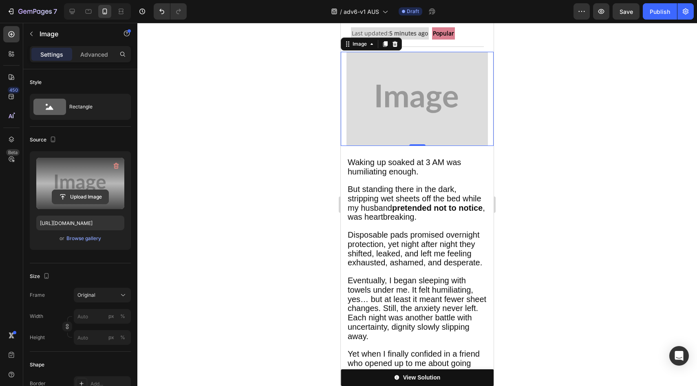
click at [94, 191] on input "file" at bounding box center [80, 197] width 56 height 14
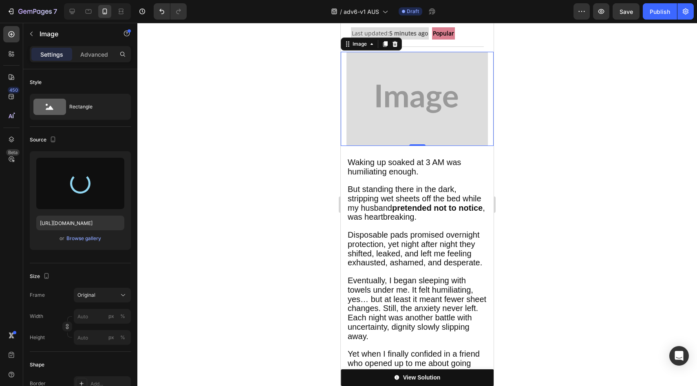
type input "[URL][DOMAIN_NAME]"
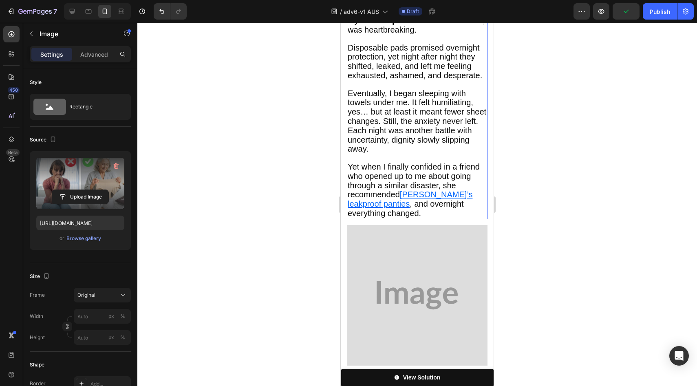
scroll to position [548, 0]
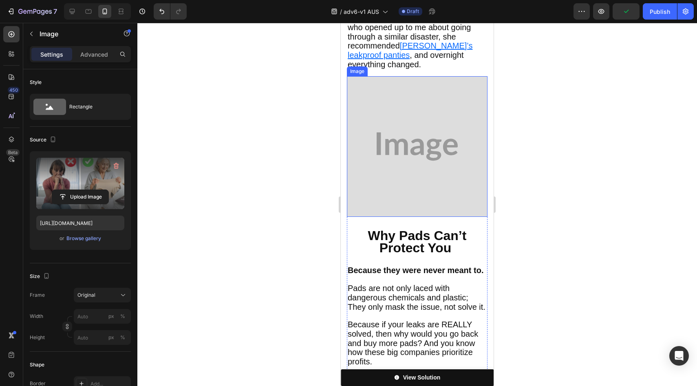
click at [385, 193] on img at bounding box center [417, 146] width 141 height 141
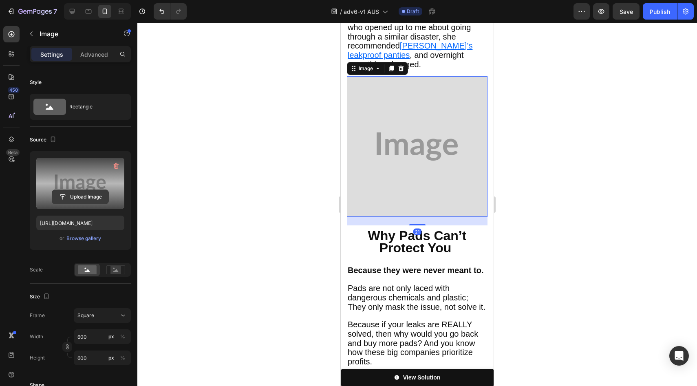
click at [74, 196] on input "file" at bounding box center [80, 197] width 56 height 14
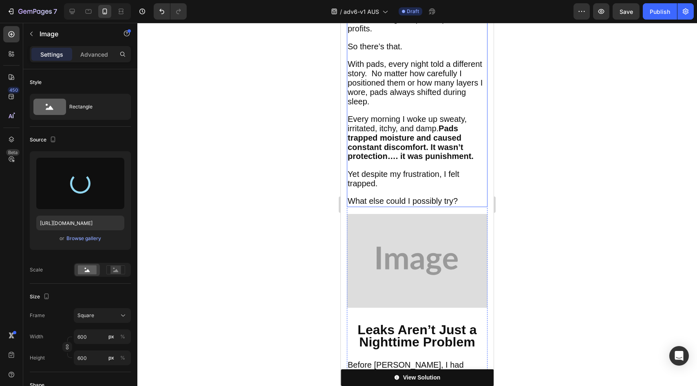
scroll to position [986, 0]
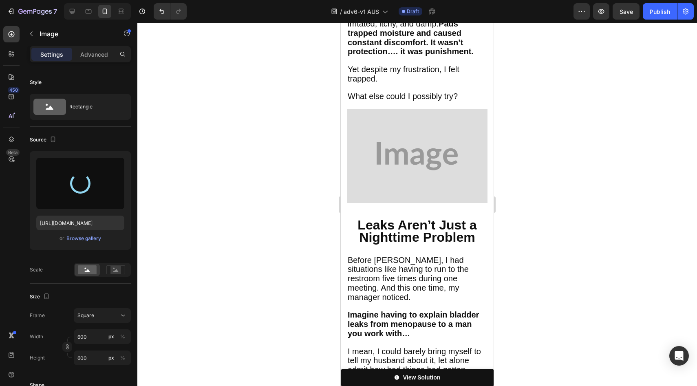
type input "https://cdn.shopify.com/s/files/1/0709/5353/3618/files/gempages_567420980318700…"
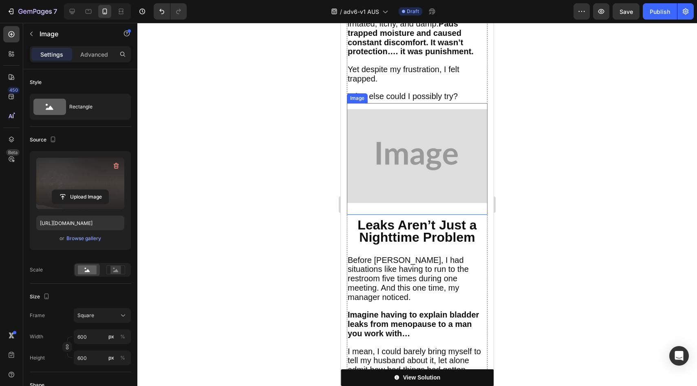
click at [380, 161] on img at bounding box center [417, 156] width 141 height 106
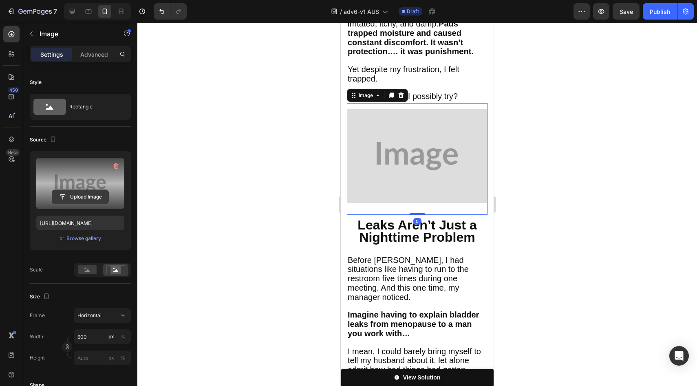
click at [87, 191] on input "file" at bounding box center [80, 197] width 56 height 14
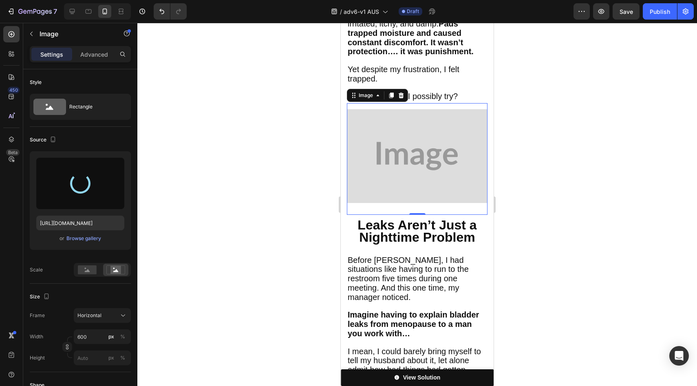
type input "https://cdn.shopify.com/s/files/1/0709/5353/3618/files/gempages_567420980318700…"
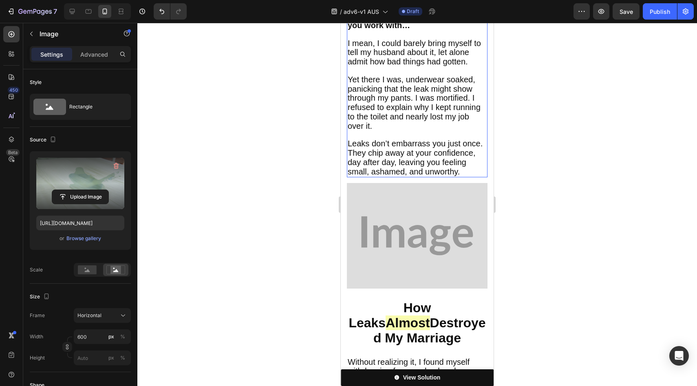
scroll to position [1318, 0]
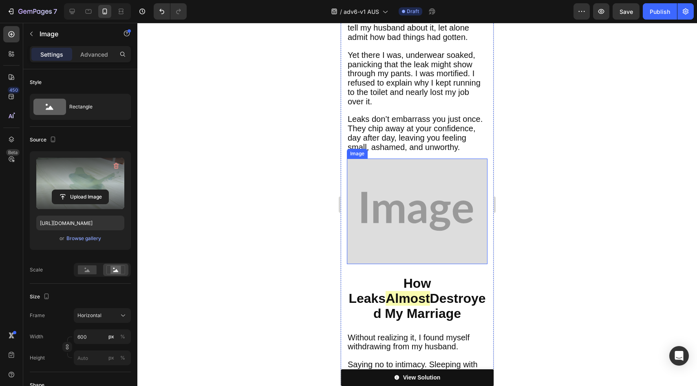
click at [397, 182] on img at bounding box center [417, 212] width 141 height 106
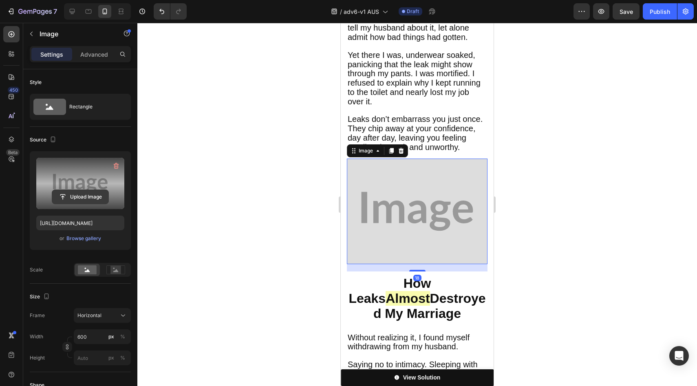
click at [84, 193] on input "file" at bounding box center [80, 197] width 56 height 14
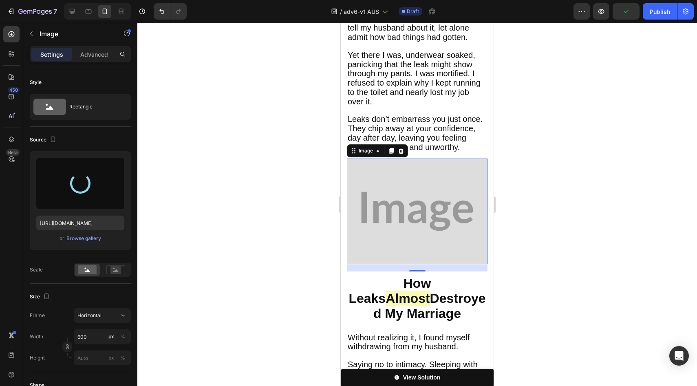
type input "https://cdn.shopify.com/s/files/1/0709/5353/3618/files/gempages_567420980318700…"
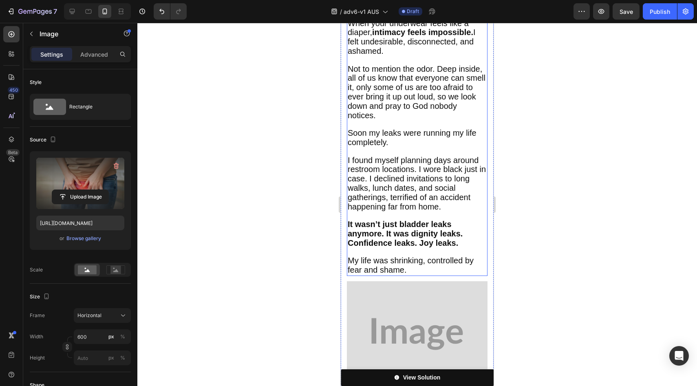
scroll to position [1825, 0]
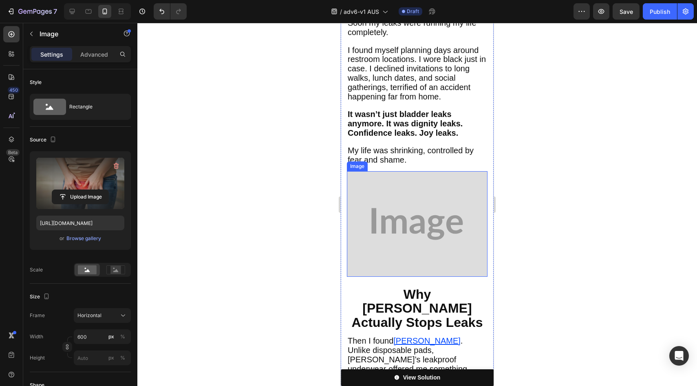
click at [408, 197] on img at bounding box center [417, 224] width 141 height 106
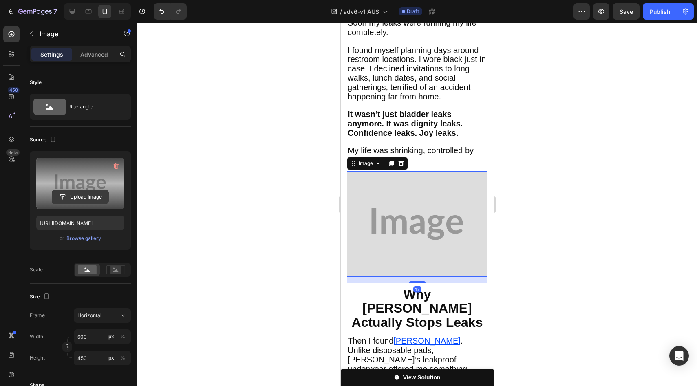
click at [75, 193] on input "file" at bounding box center [80, 197] width 56 height 14
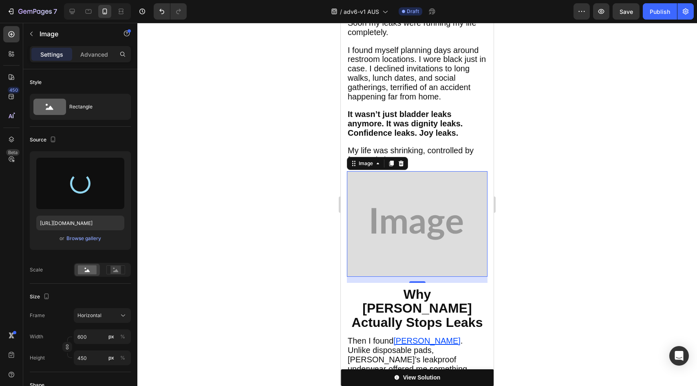
type input "https://cdn.shopify.com/s/files/1/0709/5353/3618/files/gempages_567420980318700…"
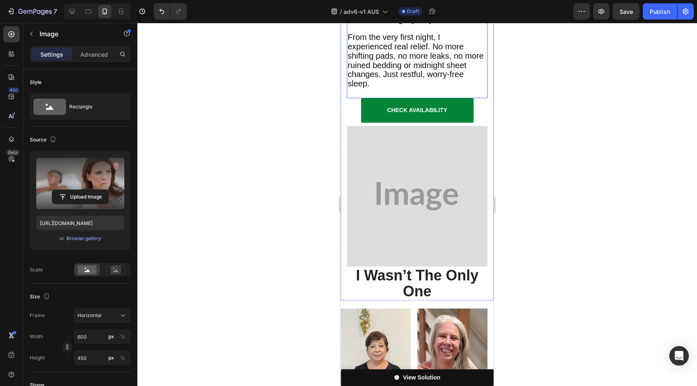
scroll to position [2359, 0]
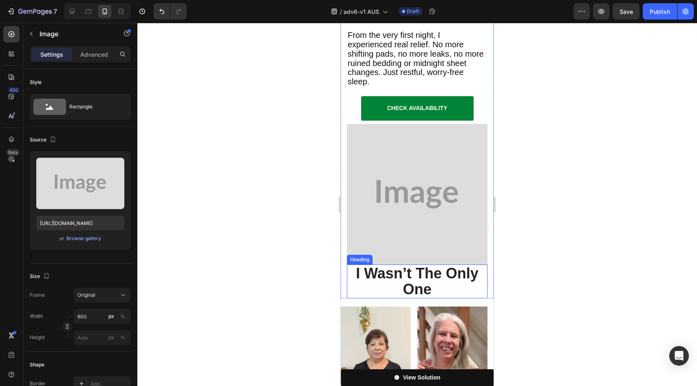
click at [403, 156] on img at bounding box center [417, 194] width 141 height 141
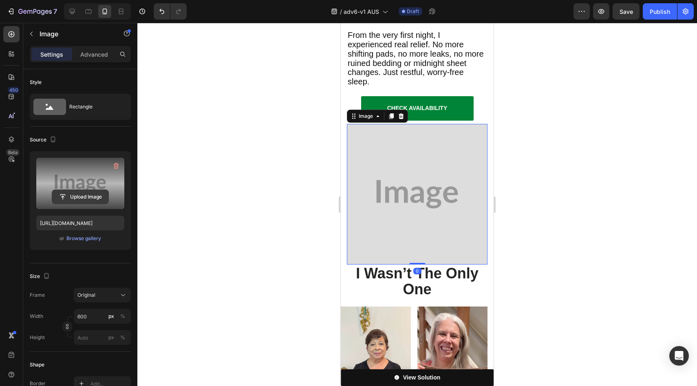
click at [86, 190] on input "file" at bounding box center [80, 197] width 56 height 14
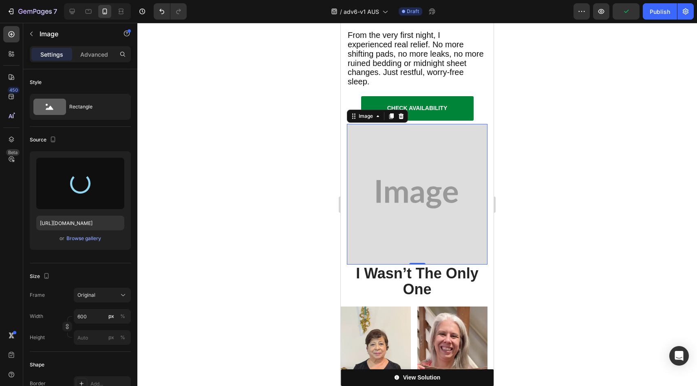
type input "https://cdn.shopify.com/s/files/1/0709/5353/3618/files/gempages_567420980318700…"
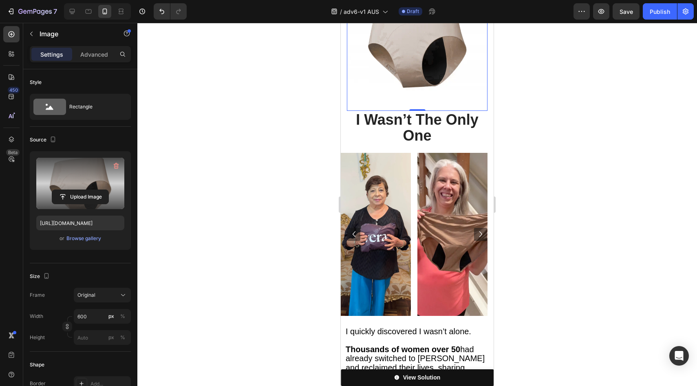
scroll to position [2514, 0]
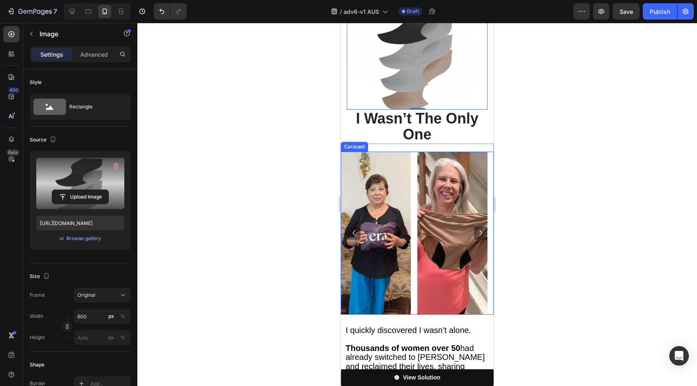
click at [475, 227] on icon "Carousel Next Arrow" at bounding box center [481, 233] width 12 height 12
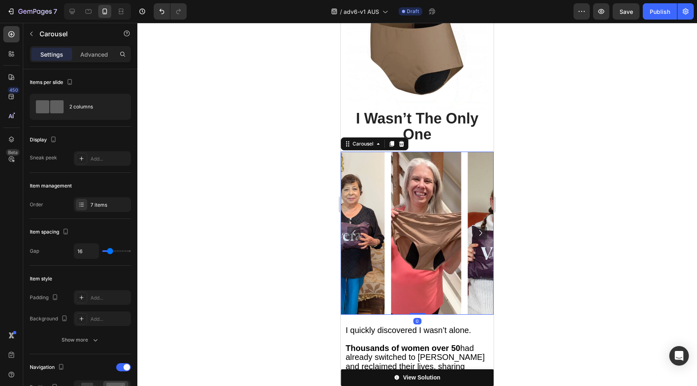
click at [475, 227] on icon "Carousel Next Arrow" at bounding box center [481, 233] width 12 height 12
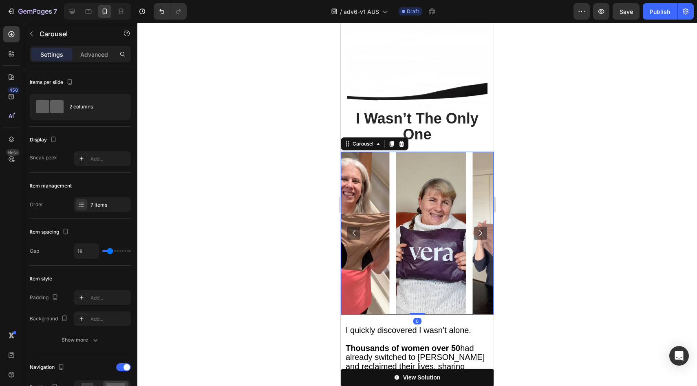
click at [475, 227] on icon "Carousel Next Arrow" at bounding box center [481, 233] width 12 height 12
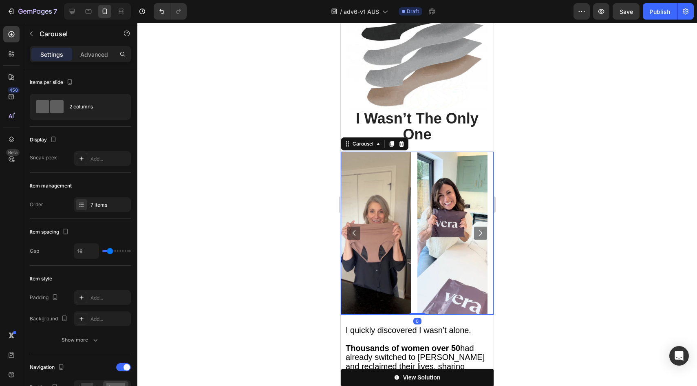
click at [476, 227] on icon "Carousel Next Arrow" at bounding box center [481, 233] width 12 height 12
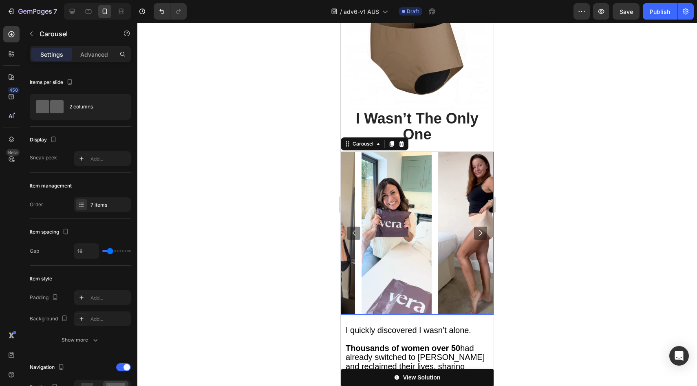
click at [475, 227] on icon "Carousel Next Arrow" at bounding box center [481, 233] width 12 height 12
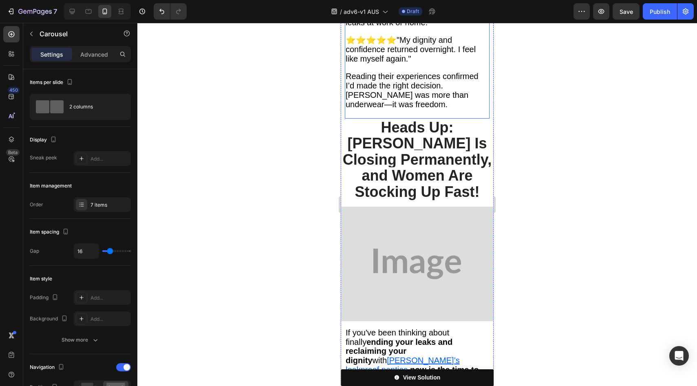
scroll to position [2857, 0]
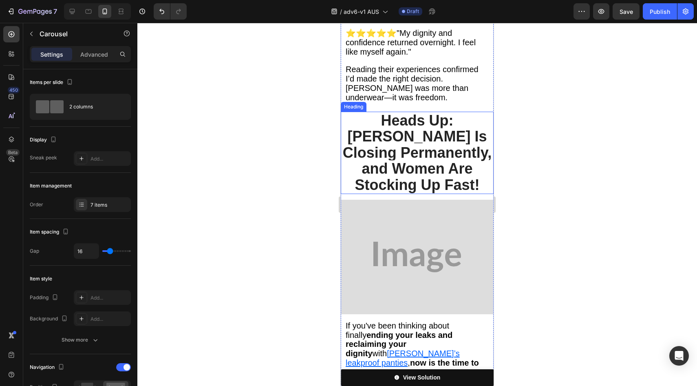
click at [426, 213] on img at bounding box center [417, 257] width 153 height 115
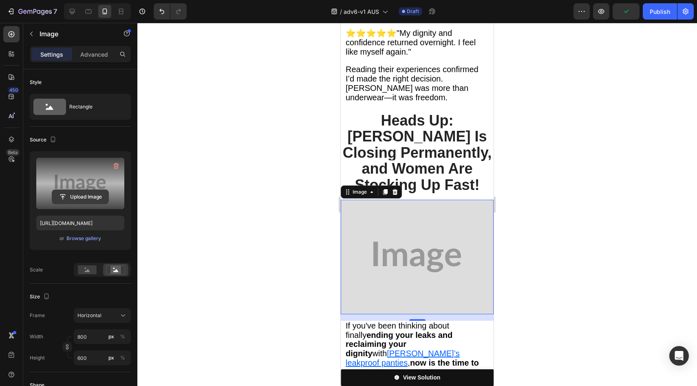
click at [73, 195] on input "file" at bounding box center [80, 197] width 56 height 14
click at [86, 195] on input "file" at bounding box center [80, 197] width 56 height 14
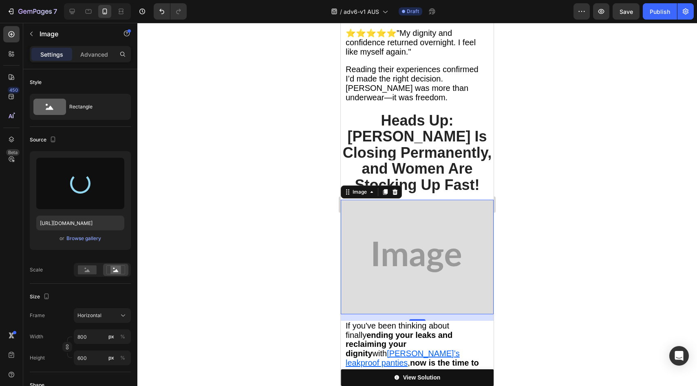
type input "https://cdn.shopify.com/s/files/1/0709/5353/3618/files/gempages_567420980318700…"
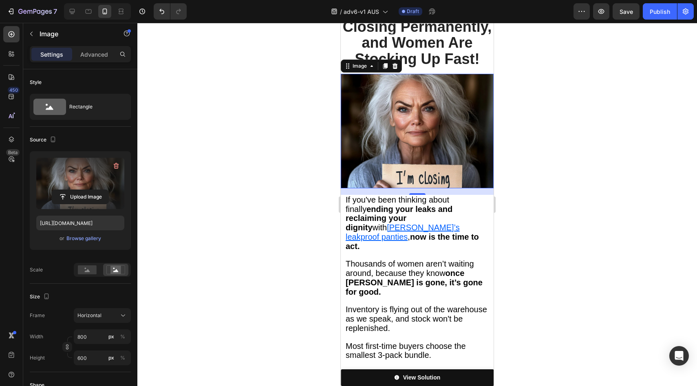
scroll to position [3160, 0]
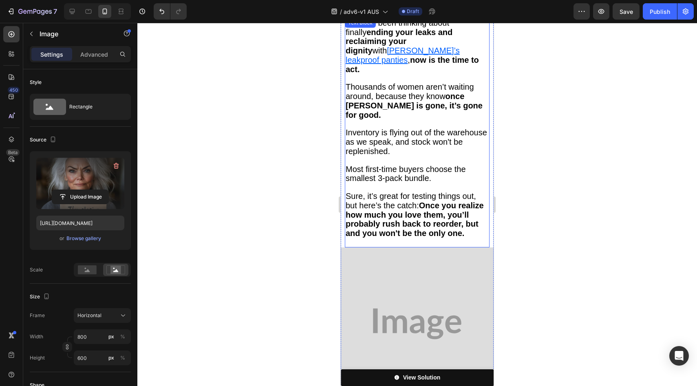
click at [403, 247] on img at bounding box center [417, 323] width 153 height 153
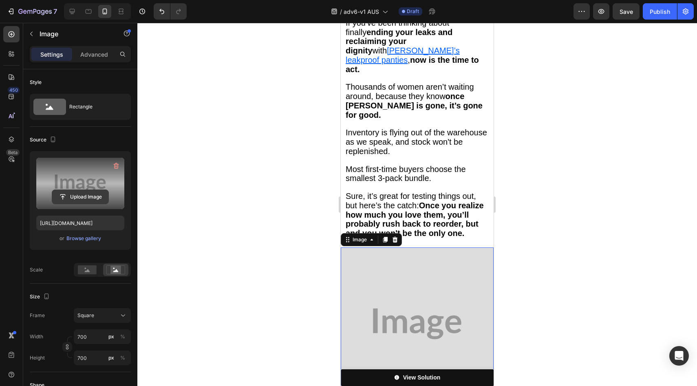
click at [73, 197] on input "file" at bounding box center [80, 197] width 56 height 14
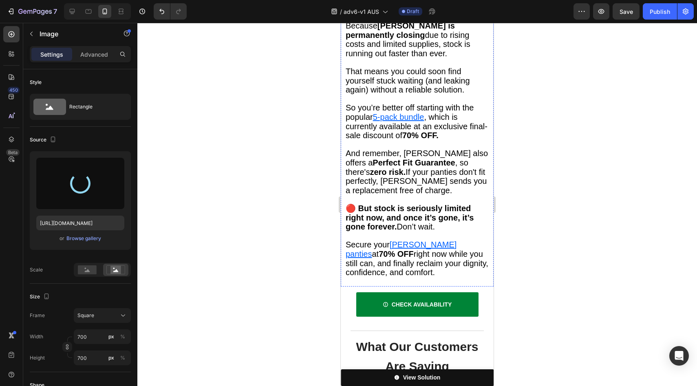
type input "https://cdn.shopify.com/s/files/1/0709/5353/3618/files/gempages_567420980318700…"
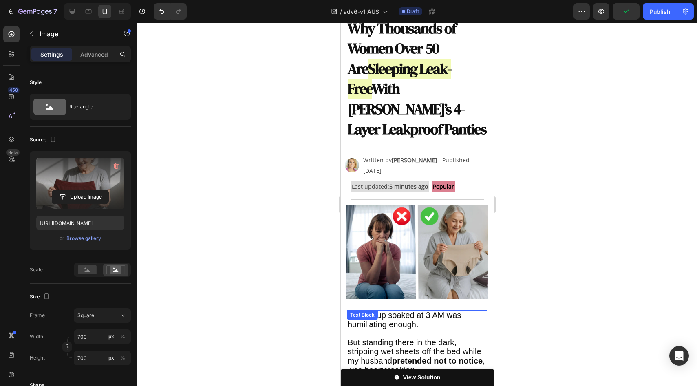
scroll to position [0, 0]
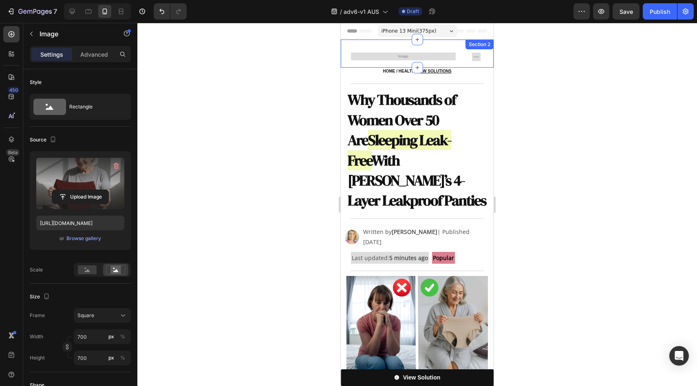
click at [396, 60] on div "Image" at bounding box center [403, 57] width 105 height 9
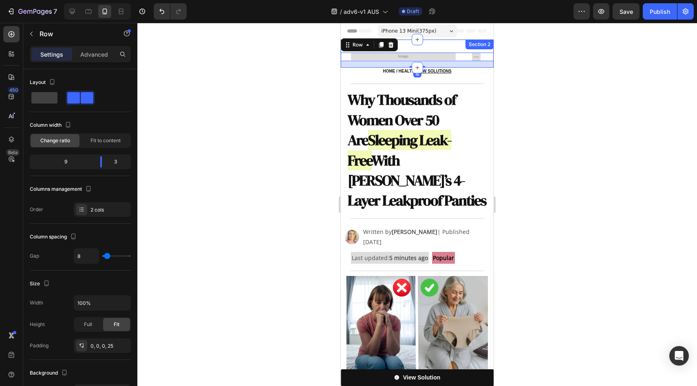
click at [415, 55] on img at bounding box center [403, 57] width 105 height 8
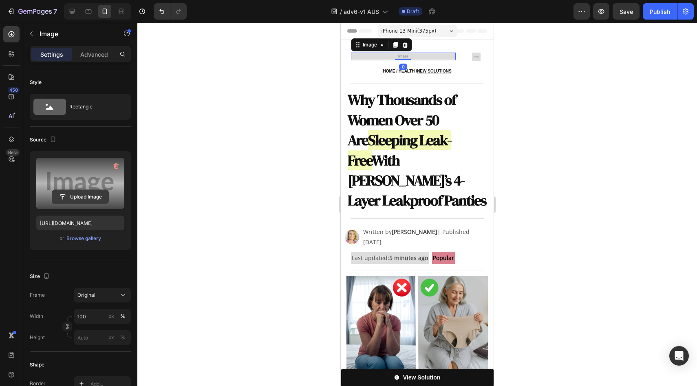
click at [73, 200] on input "file" at bounding box center [80, 197] width 56 height 14
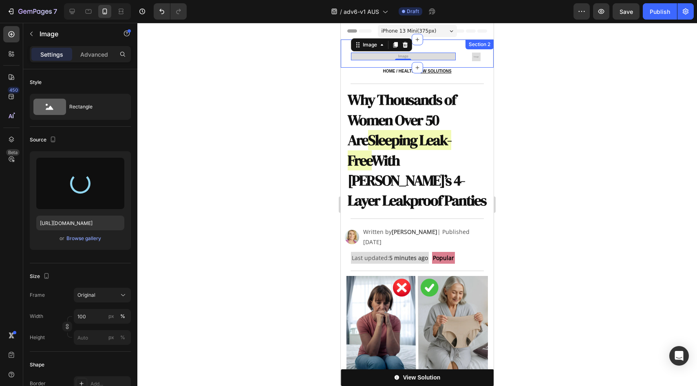
type input "https://cdn.shopify.com/s/files/1/0709/5353/3618/files/gempages_567420980318700…"
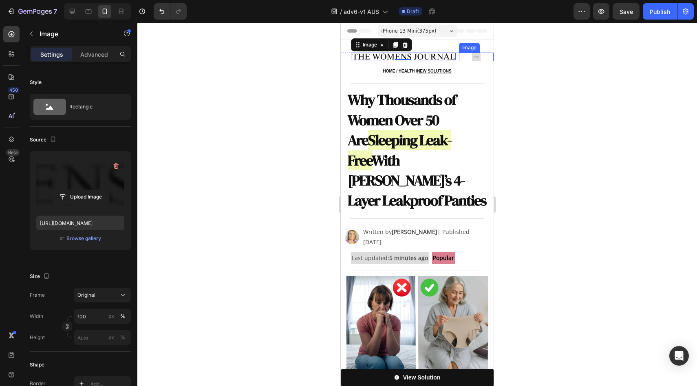
click at [472, 53] on img at bounding box center [476, 57] width 9 height 9
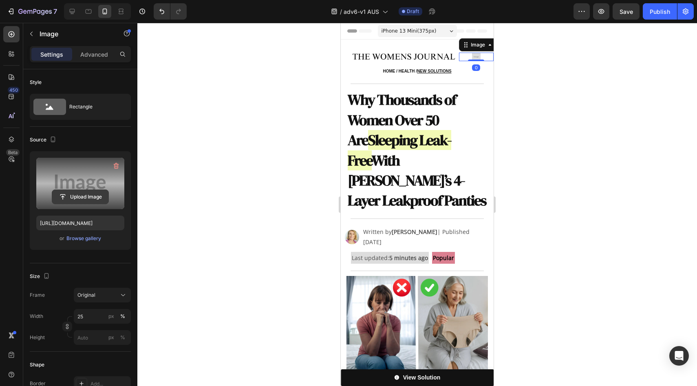
click at [92, 197] on input "file" at bounding box center [80, 197] width 56 height 14
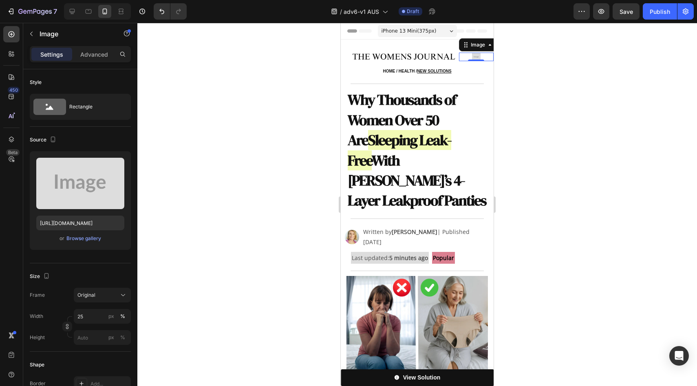
type input "https://cdn.shopify.com/s/files/1/0709/5353/3618/files/gempages_567420980318700…"
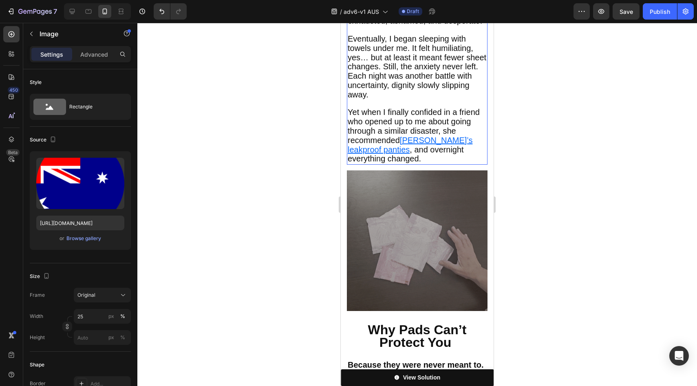
scroll to position [504, 0]
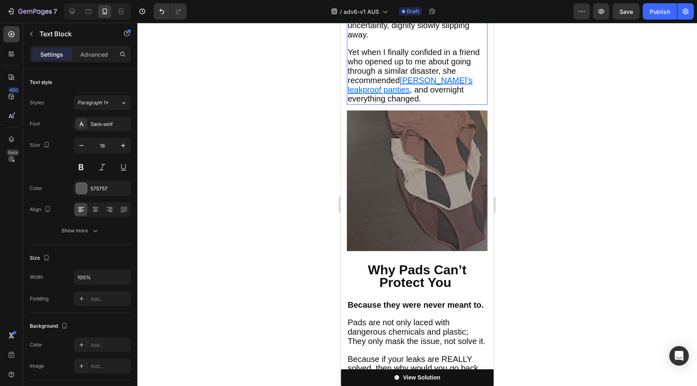
click at [417, 84] on u "Vera’s leakproof panties" at bounding box center [410, 85] width 125 height 18
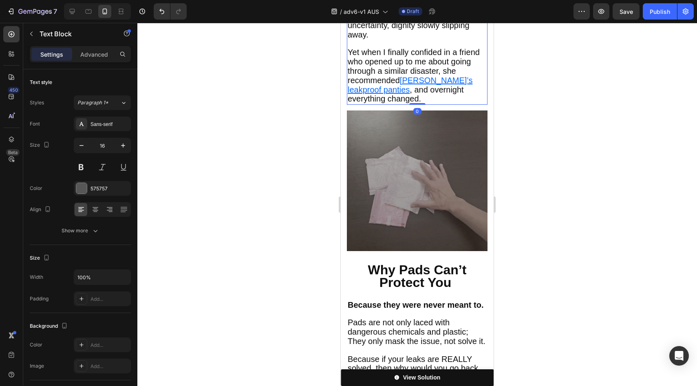
click at [433, 77] on u "Vera’s leakproof panties" at bounding box center [410, 85] width 125 height 18
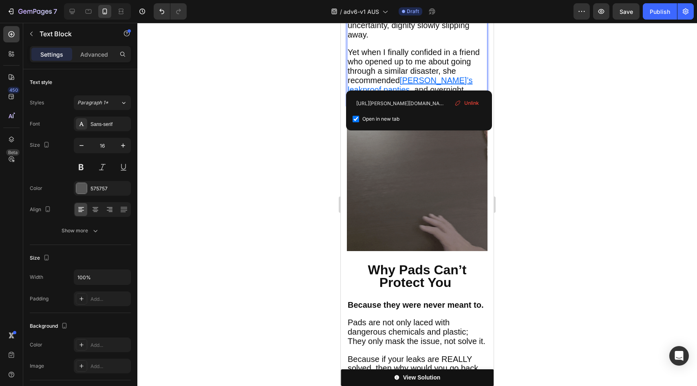
click at [473, 102] on span "Unlink" at bounding box center [471, 102] width 15 height 7
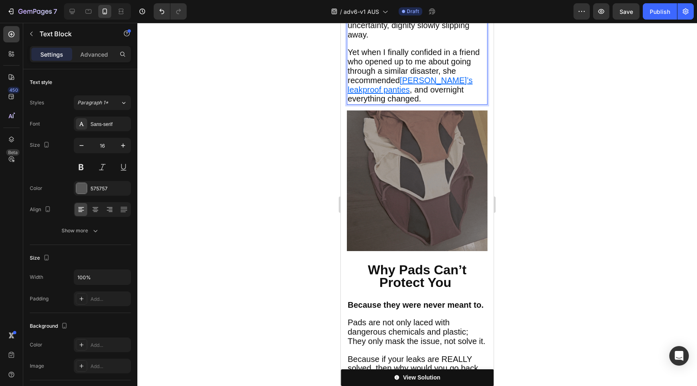
click at [413, 80] on u "Vera’s le" at bounding box center [410, 85] width 125 height 18
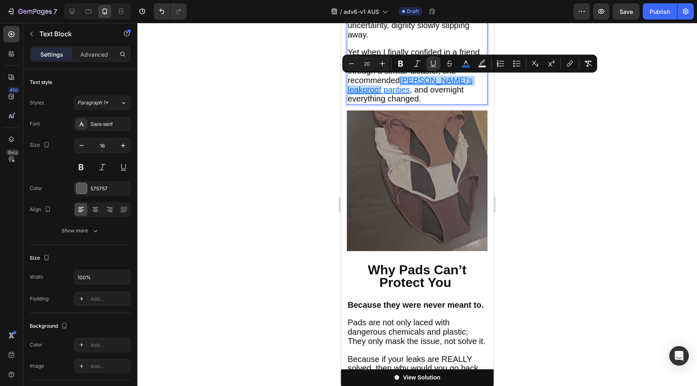
drag, startPoint x: 413, startPoint y: 80, endPoint x: 365, endPoint y: 91, distance: 49.3
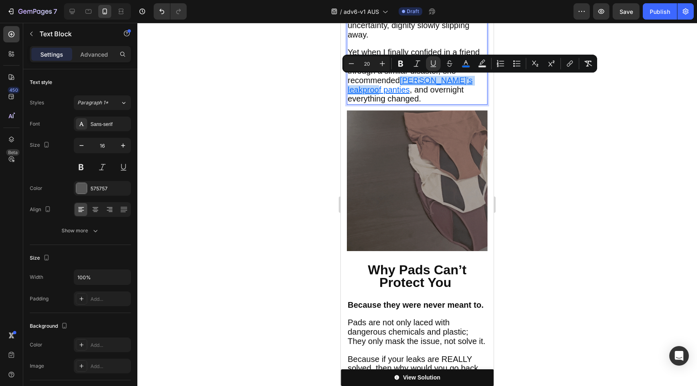
click at [365, 91] on u "Vera’s leakproof panties" at bounding box center [410, 85] width 125 height 18
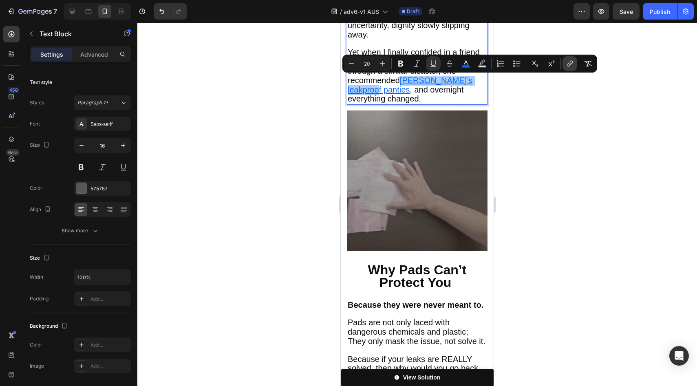
click at [571, 62] on icon "Editor contextual toolbar" at bounding box center [570, 64] width 8 height 8
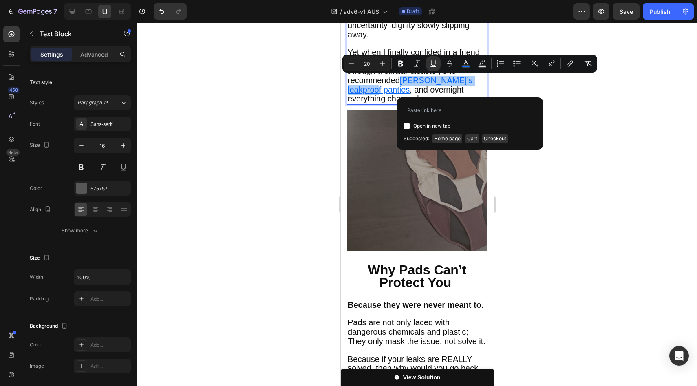
type input "https://vera-undies.com/products/signature-leakproof-underwear-5-pack2"
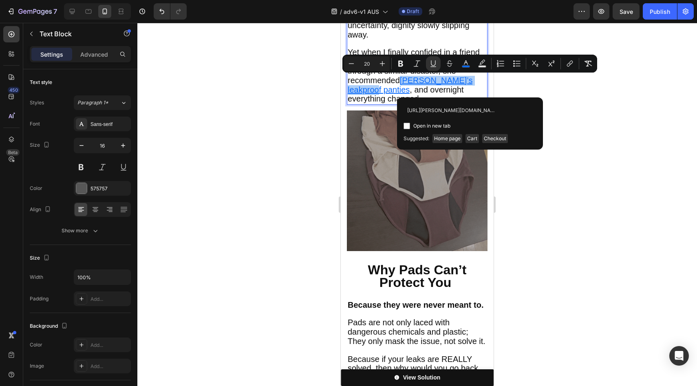
scroll to position [0, 82]
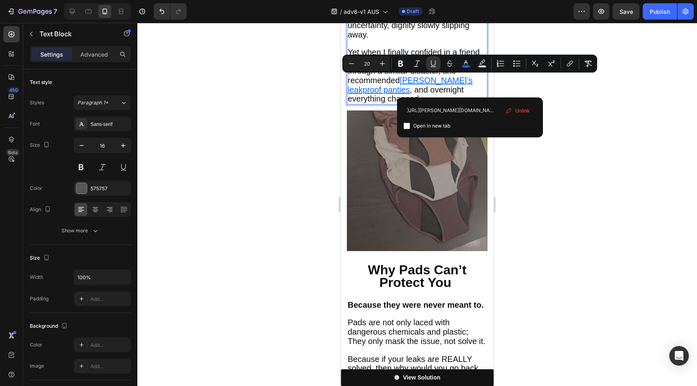
click at [385, 89] on span ", and overnight everything changed." at bounding box center [406, 94] width 116 height 18
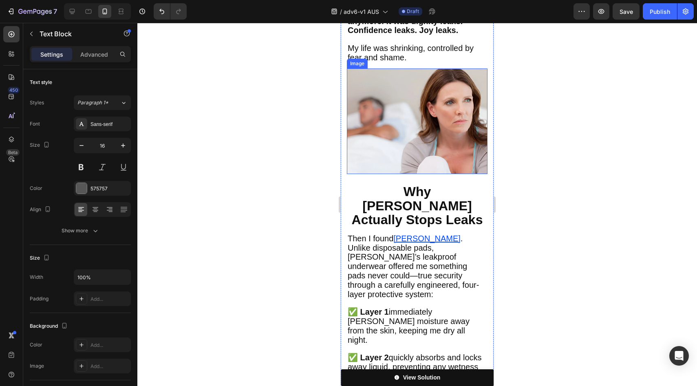
scroll to position [1962, 0]
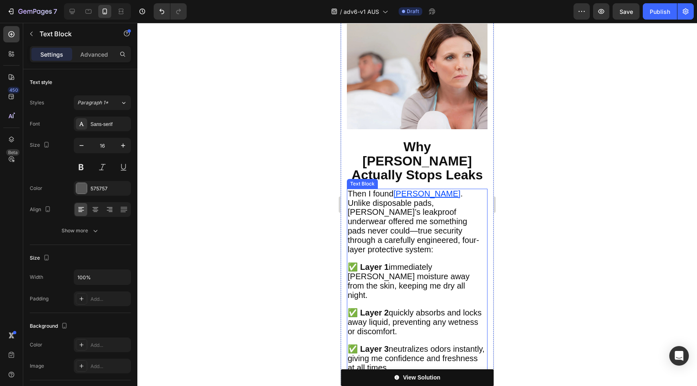
click at [403, 189] on u "Vera" at bounding box center [426, 193] width 67 height 9
click at [405, 189] on u "Vera" at bounding box center [426, 193] width 67 height 9
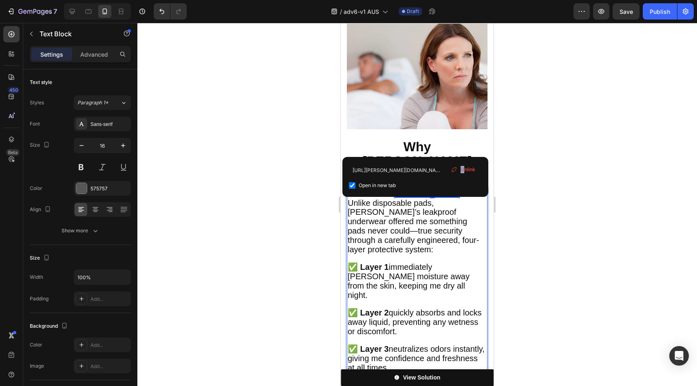
click at [462, 168] on span "Unlink" at bounding box center [468, 169] width 15 height 7
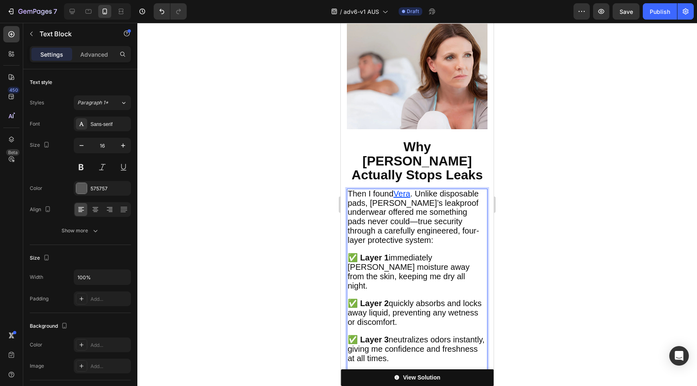
click at [405, 189] on u "ra" at bounding box center [406, 193] width 7 height 9
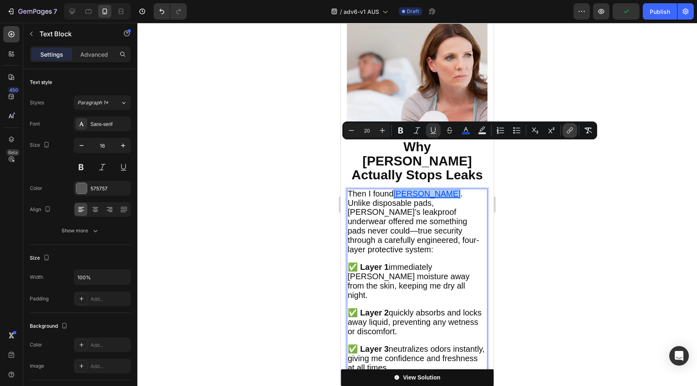
click at [567, 131] on icon "Editor contextual toolbar" at bounding box center [569, 132] width 4 height 4
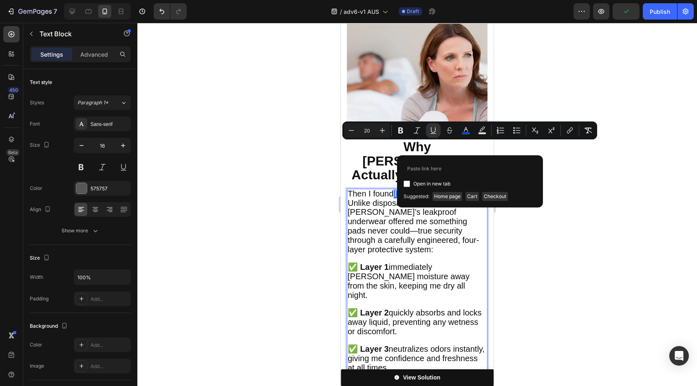
type input "https://vera-undies.com/products/signature-leakproof-underwear-5-pack2"
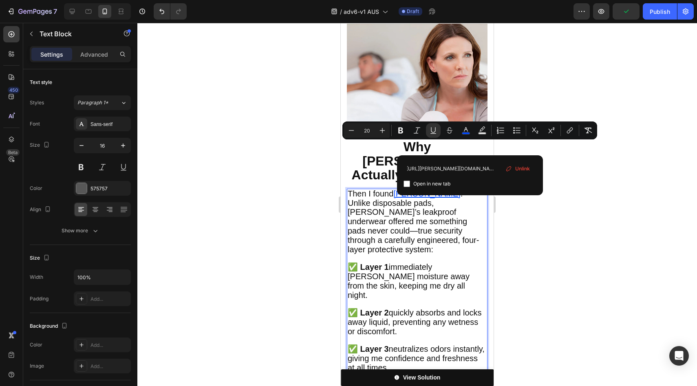
click at [378, 189] on span ". Unlike disposable pads, Vera’s leakproof underwear offered me something pads …" at bounding box center [413, 221] width 131 height 65
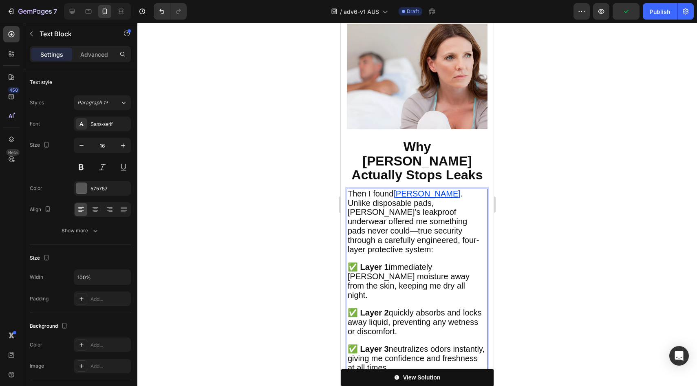
scroll to position [2225, 0]
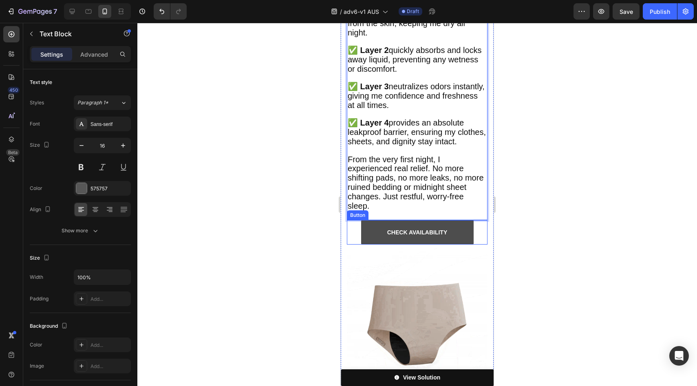
click at [383, 220] on link "CHECK AVAILABILITY" at bounding box center [417, 232] width 113 height 24
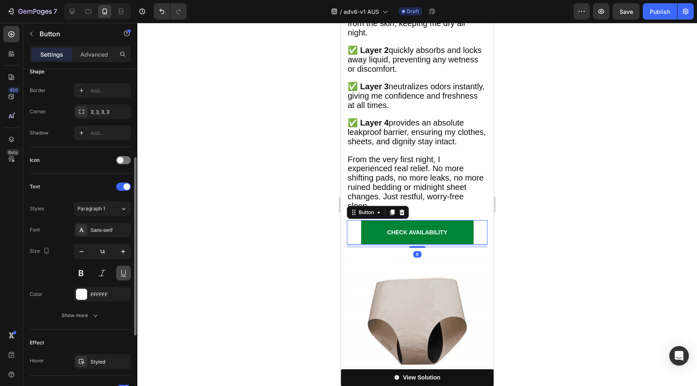
scroll to position [308, 0]
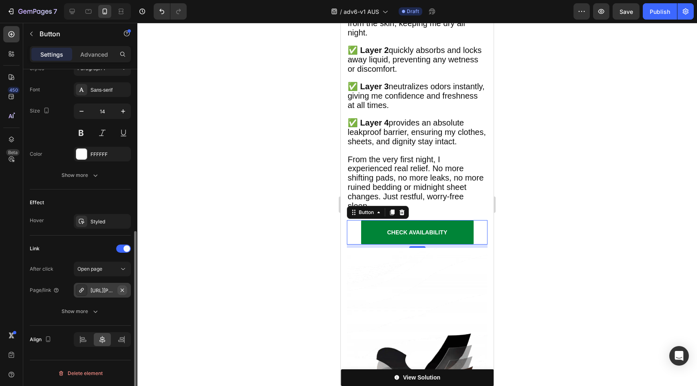
click at [124, 290] on icon "button" at bounding box center [122, 290] width 7 height 7
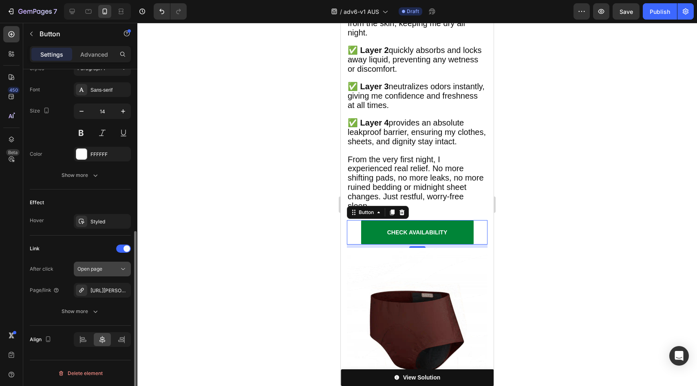
scroll to position [287, 0]
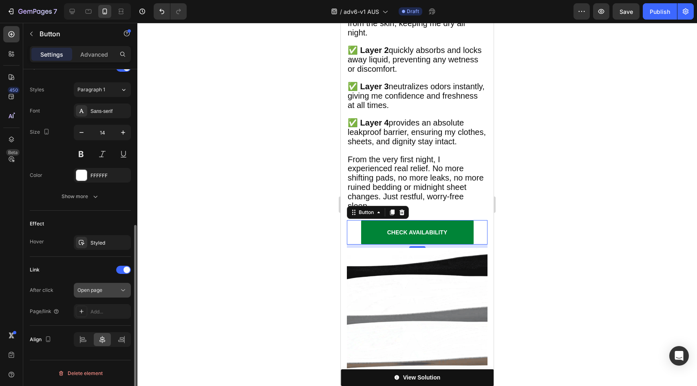
click at [118, 292] on div "Open page" at bounding box center [98, 290] width 42 height 7
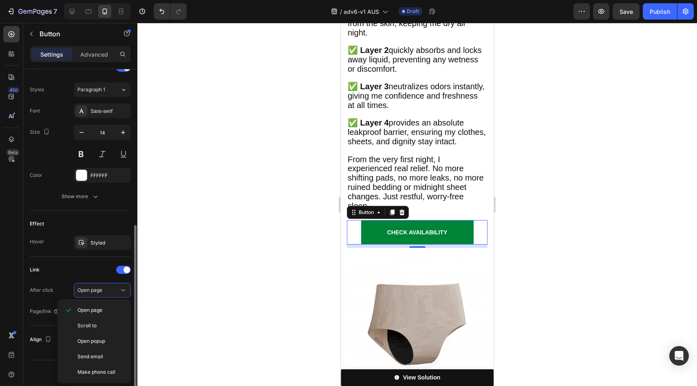
click at [91, 269] on div "Link" at bounding box center [80, 269] width 101 height 13
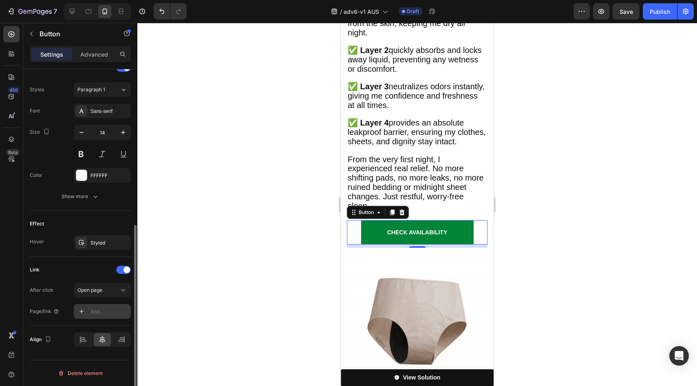
click at [108, 312] on div "Add..." at bounding box center [110, 311] width 38 height 7
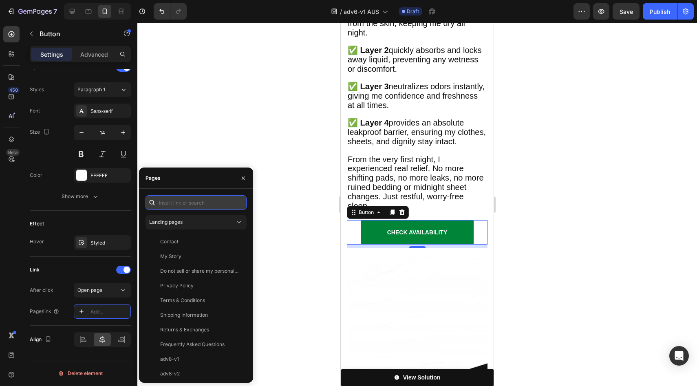
click at [203, 208] on input "text" at bounding box center [196, 202] width 101 height 15
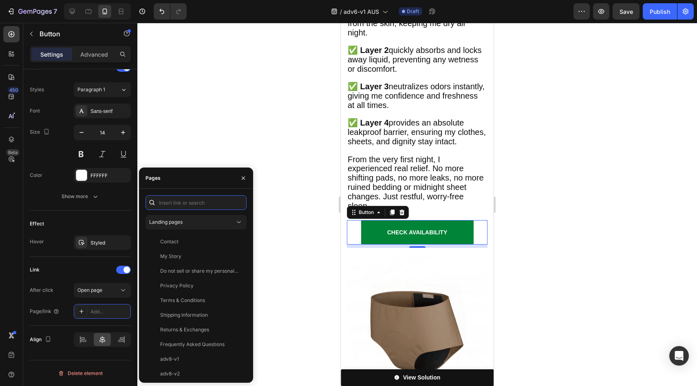
paste input "https://vera-undies.com/products/signature-leakproof-underwear-5-pack2"
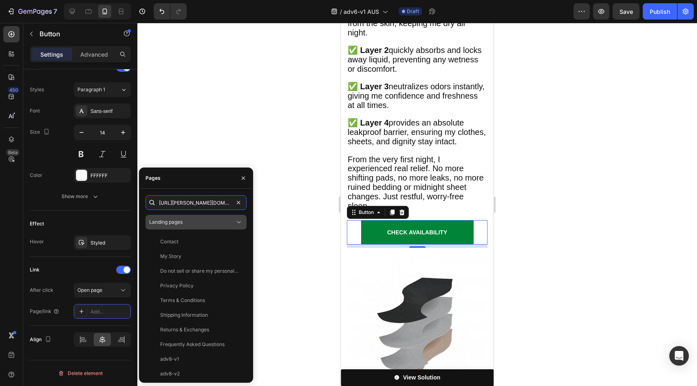
scroll to position [0, 103]
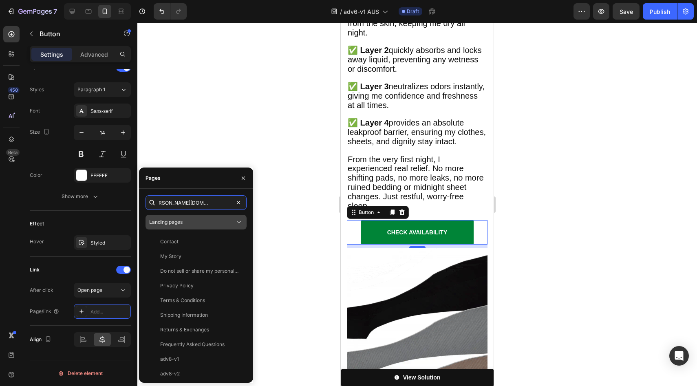
type input "https://vera-undies.com/products/signature-leakproof-underwear-5-pack2"
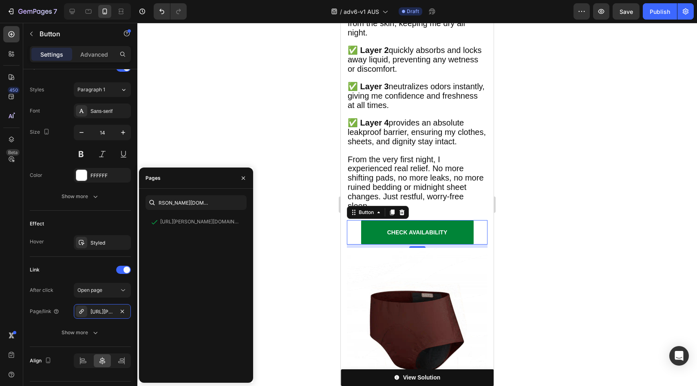
scroll to position [0, 0]
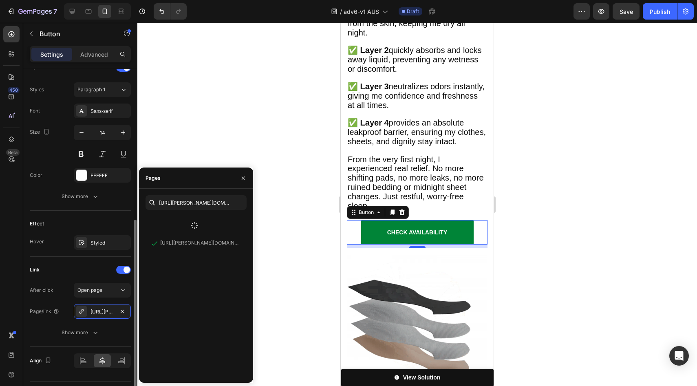
click at [85, 216] on div "Effect Hover Styled" at bounding box center [80, 234] width 101 height 46
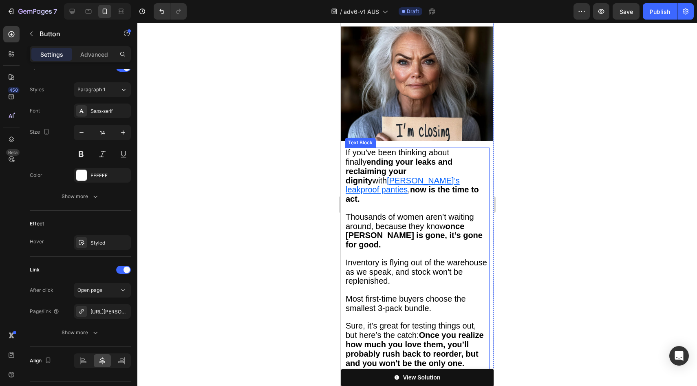
scroll to position [3064, 0]
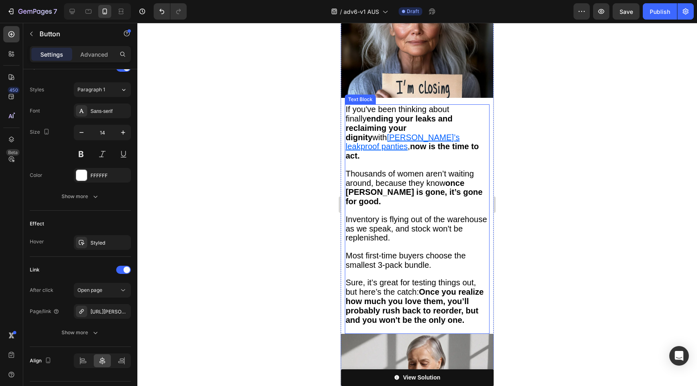
click at [433, 133] on u "Vera’s leakproof panties" at bounding box center [403, 142] width 114 height 18
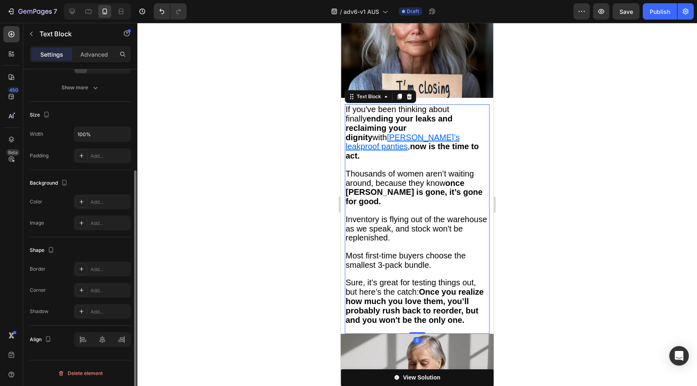
scroll to position [0, 0]
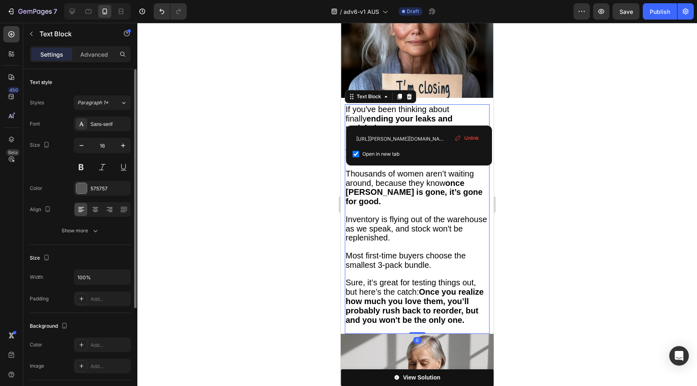
click at [445, 133] on u "Vera’s leakproof panties" at bounding box center [403, 142] width 114 height 18
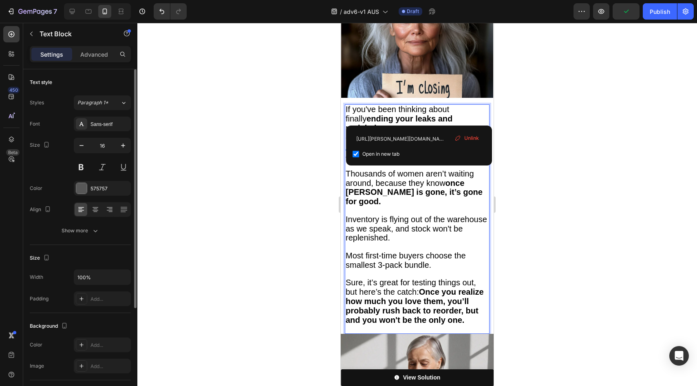
click at [468, 142] on span "Unlink" at bounding box center [471, 138] width 15 height 7
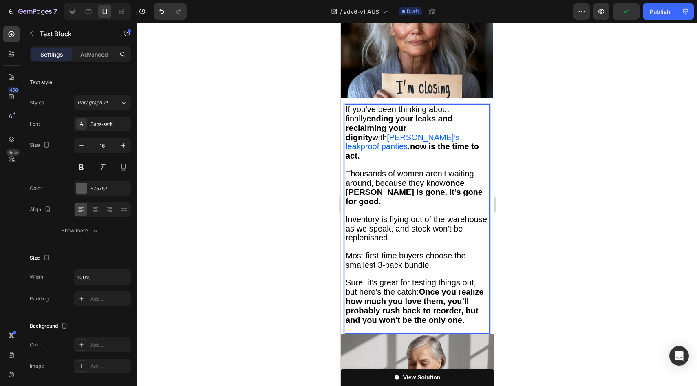
click at [422, 133] on u "Vera’s leakproof panties" at bounding box center [403, 142] width 114 height 18
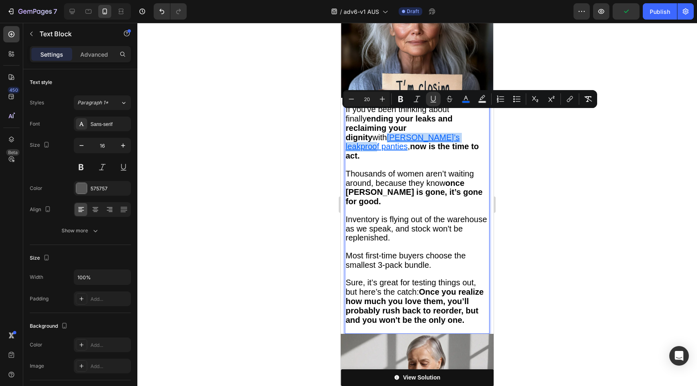
drag, startPoint x: 422, startPoint y: 117, endPoint x: 369, endPoint y: 126, distance: 53.4
click at [369, 133] on u "Vera’s leakproof panties" at bounding box center [403, 142] width 114 height 18
click at [570, 100] on icon "Editor contextual toolbar" at bounding box center [569, 100] width 4 height 4
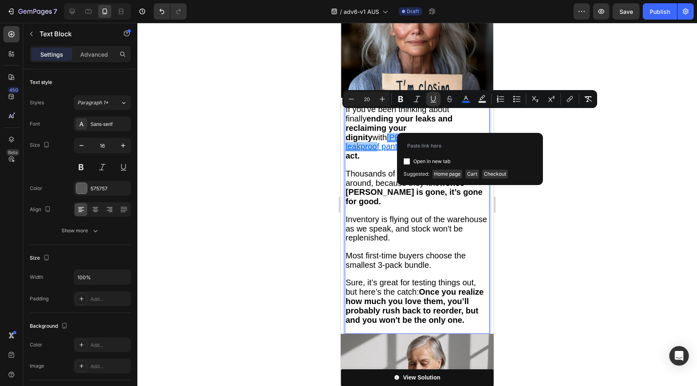
type input "https://vera-undies.com/products/signature-leakproof-underwear-5-pack2"
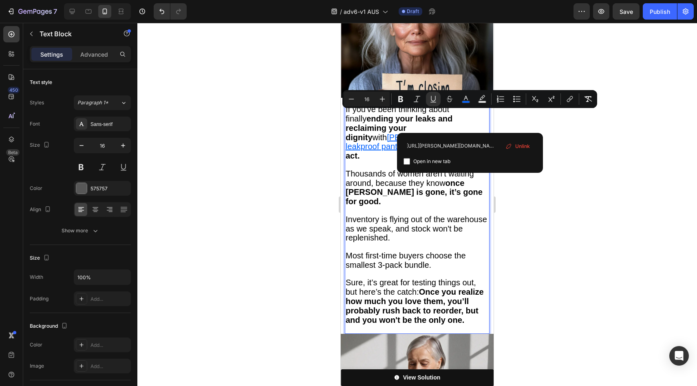
click at [379, 207] on p "Rich Text Editor. Editing area: main" at bounding box center [417, 211] width 143 height 9
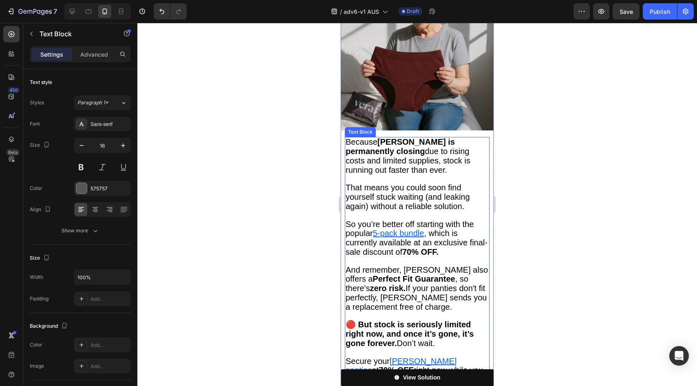
scroll to position [3420, 0]
click at [387, 228] on u "5-pack bundle" at bounding box center [398, 232] width 51 height 9
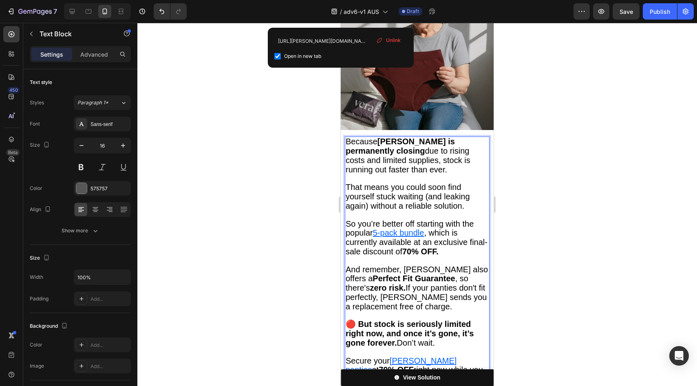
click at [392, 228] on u "5-pack bundle" at bounding box center [398, 232] width 51 height 9
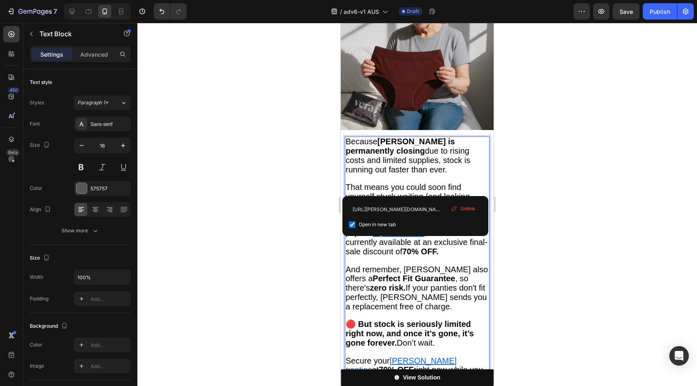
click at [474, 207] on span "Unlink" at bounding box center [468, 208] width 15 height 7
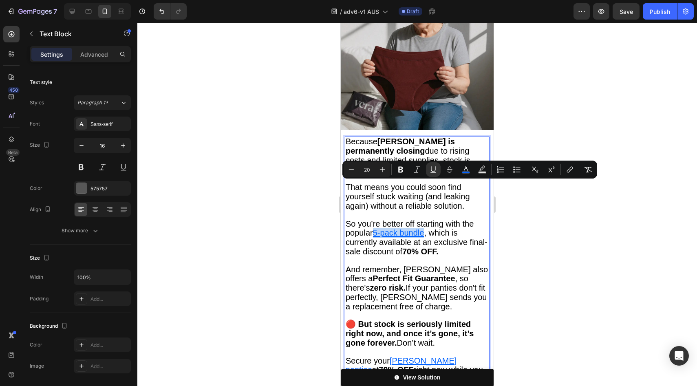
drag, startPoint x: 377, startPoint y: 187, endPoint x: 424, endPoint y: 188, distance: 47.7
click at [424, 228] on u "5-pack bundle" at bounding box center [398, 232] width 51 height 9
drag, startPoint x: 565, startPoint y: 168, endPoint x: 555, endPoint y: 167, distance: 9.8
click at [565, 168] on button "link" at bounding box center [570, 169] width 15 height 15
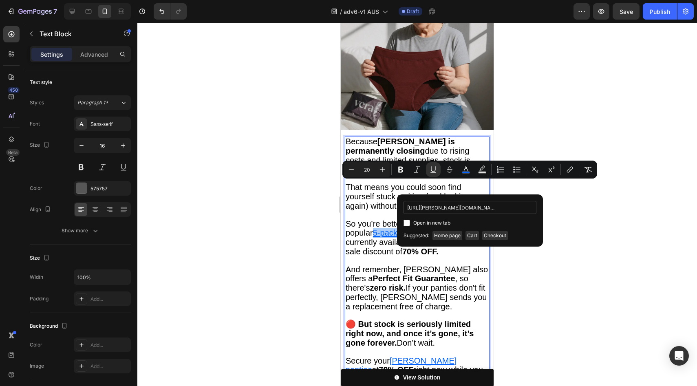
scroll to position [0, 82]
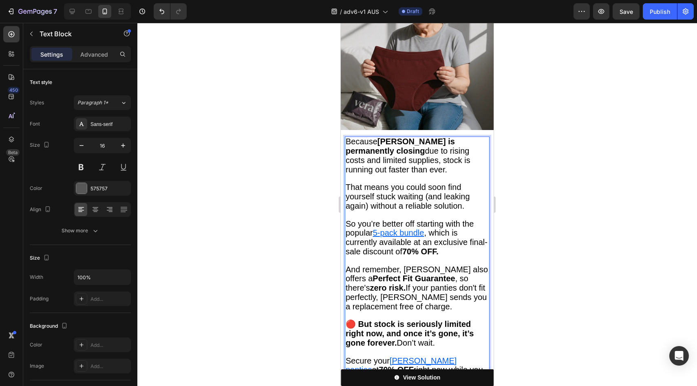
click at [366, 265] on span "And remember, Vera also offers a Perfect Fit Guarantee , so there's zero risk. …" at bounding box center [417, 288] width 142 height 46
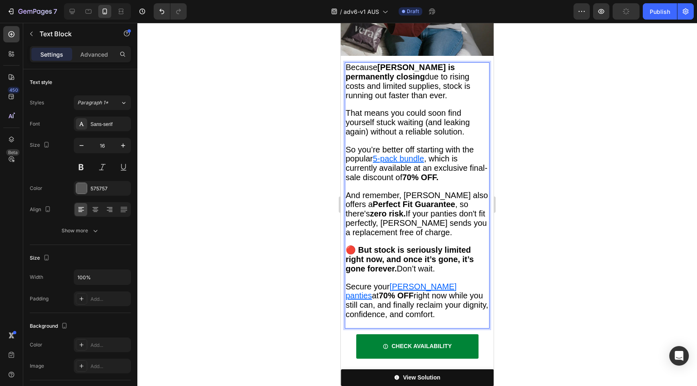
click at [416, 282] on u "Vera leakproof panties" at bounding box center [401, 291] width 111 height 18
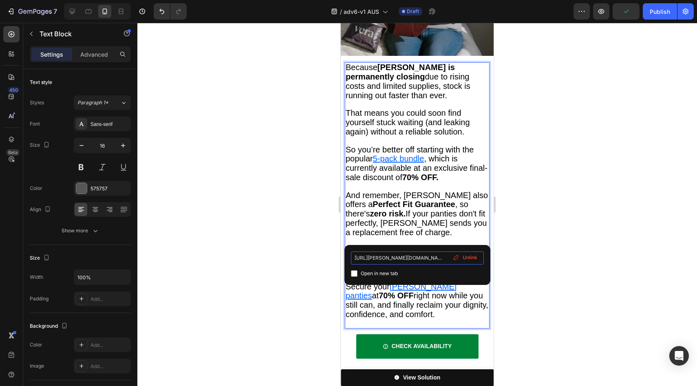
click at [470, 252] on input "https://veras-undies.com/products/signature-leakproof-underwear-5-pack" at bounding box center [417, 258] width 133 height 13
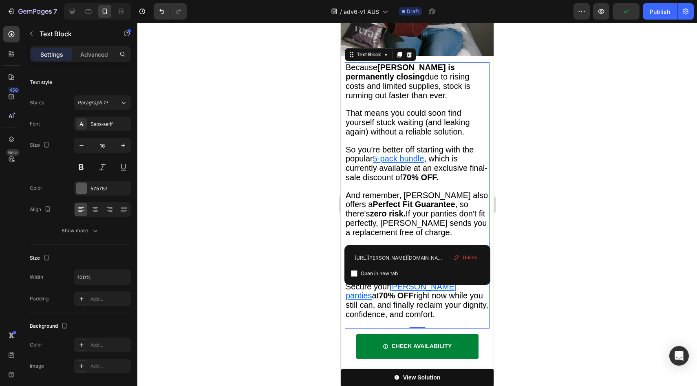
click at [469, 256] on span "Unlink" at bounding box center [470, 257] width 15 height 7
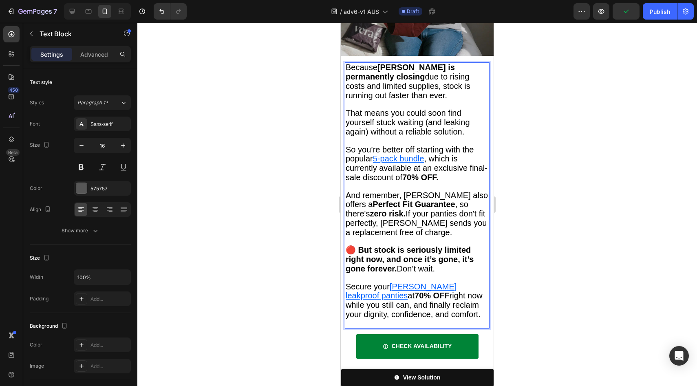
click at [397, 282] on u "Vera le" at bounding box center [401, 291] width 111 height 18
drag, startPoint x: 397, startPoint y: 235, endPoint x: 455, endPoint y: 239, distance: 58.4
click at [455, 282] on u "Vera leakproof panties" at bounding box center [401, 291] width 111 height 18
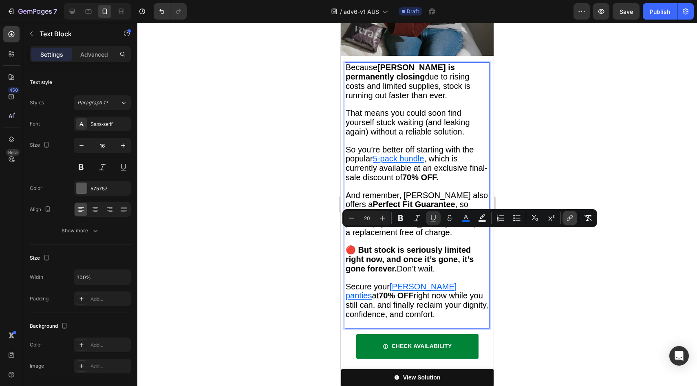
click at [570, 223] on button "link" at bounding box center [570, 218] width 15 height 15
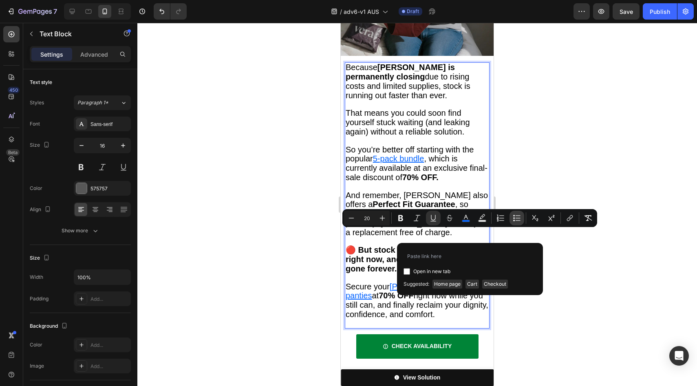
type input "https://vera-undies.com/products/signature-leakproof-underwear-5-pack2"
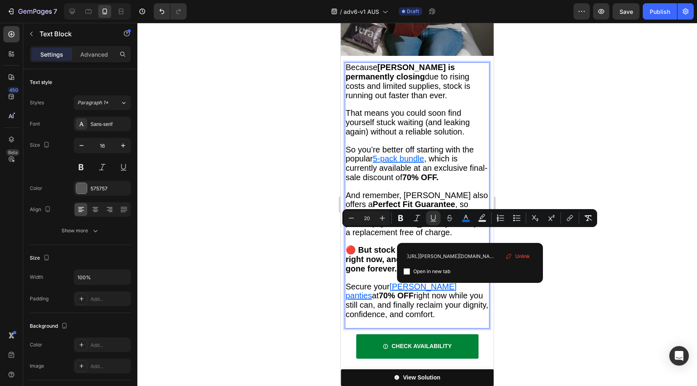
click at [373, 291] on span "at 70% OFF right now while you still can, and finally reclaim your dignity, con…" at bounding box center [417, 305] width 143 height 28
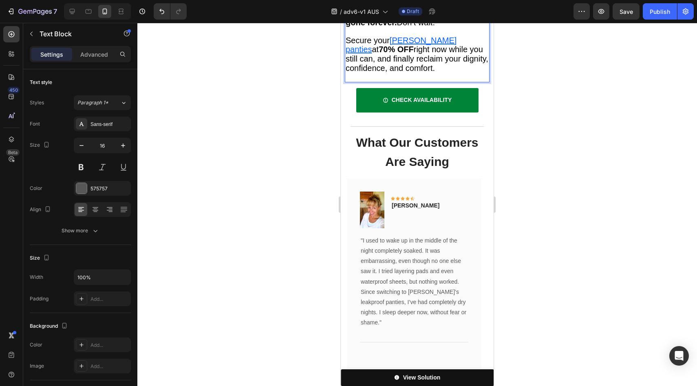
scroll to position [3744, 0]
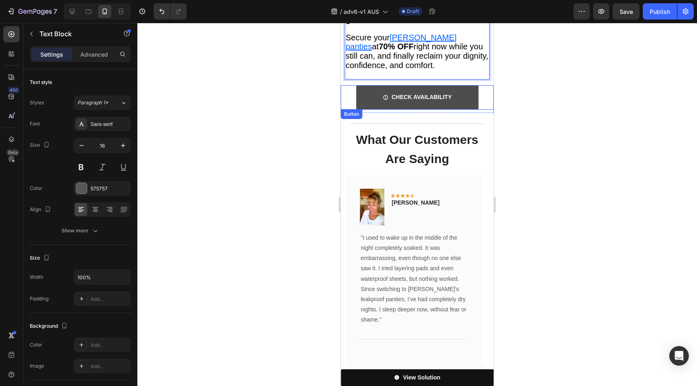
click at [367, 85] on link "CHECK AVAILABILITY" at bounding box center [417, 97] width 122 height 24
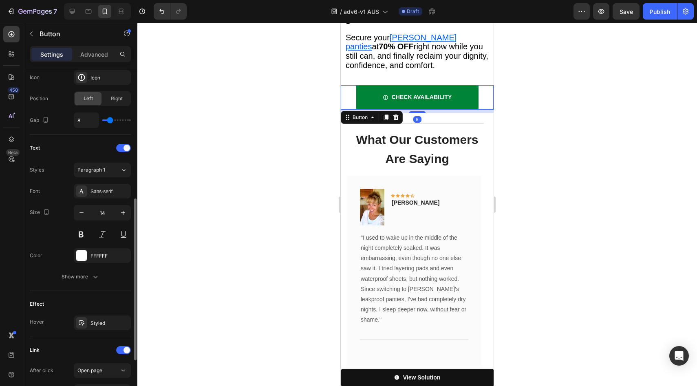
scroll to position [373, 0]
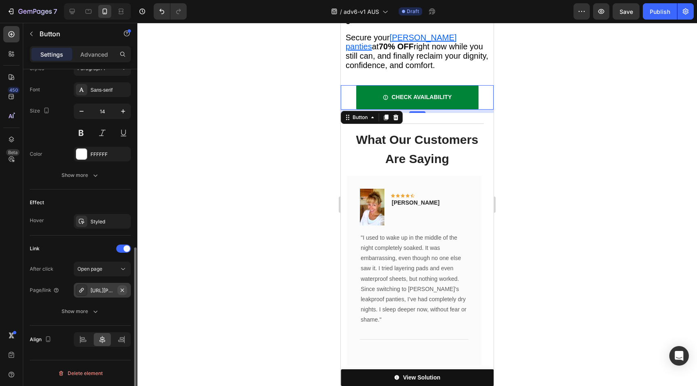
click at [120, 290] on icon "button" at bounding box center [122, 290] width 7 height 7
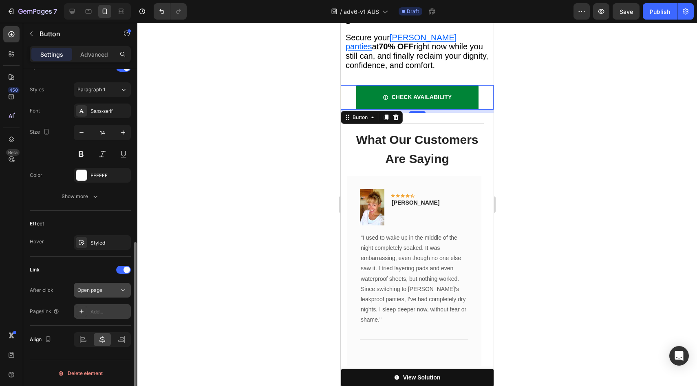
scroll to position [351, 0]
click at [110, 306] on div "Add..." at bounding box center [102, 311] width 57 height 15
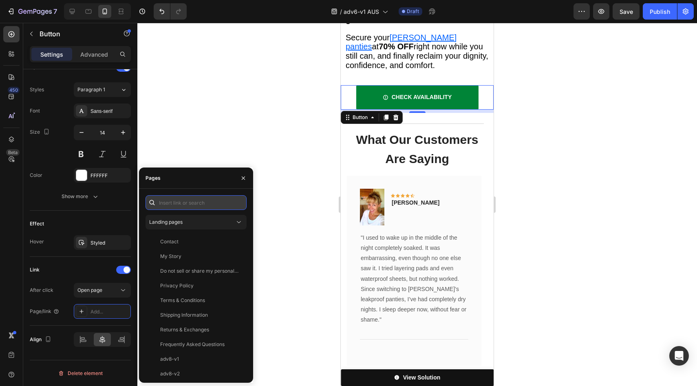
click at [183, 201] on input "text" at bounding box center [196, 202] width 101 height 15
paste input "https://vera-undies.com/products/signature-leakproof-underwear-5-pack2"
type input "https://vera-undies.com/products/signature-leakproof-underwear-5-pack2"
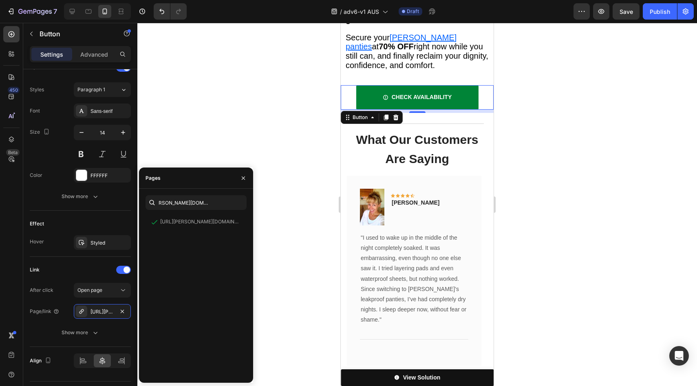
scroll to position [0, 0]
click at [97, 225] on div "Effect" at bounding box center [80, 223] width 101 height 13
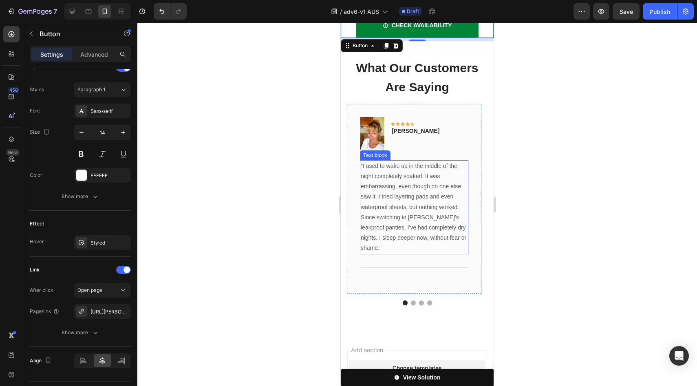
scroll to position [3853, 0]
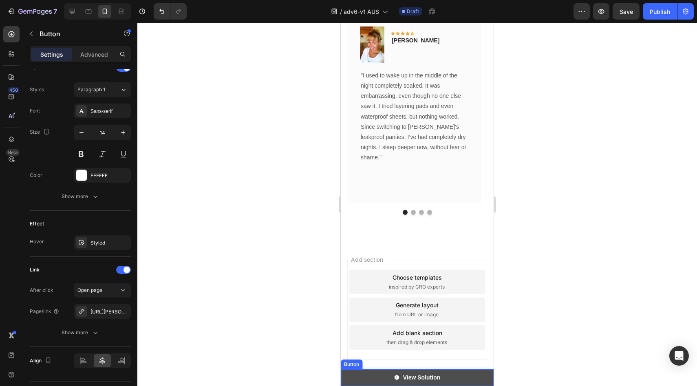
click at [366, 378] on link "View Solution" at bounding box center [417, 377] width 153 height 17
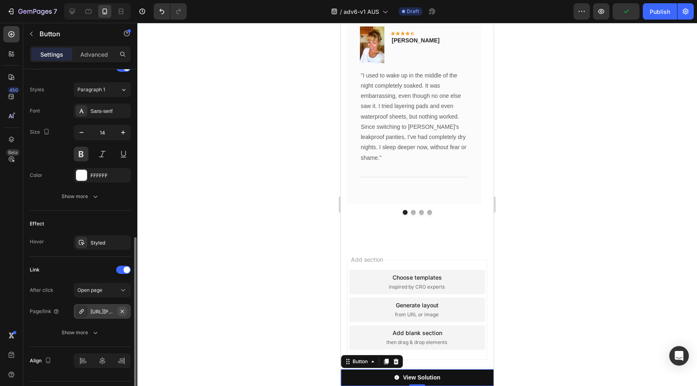
click at [120, 312] on icon "button" at bounding box center [122, 311] width 7 height 7
click at [116, 314] on div "Add..." at bounding box center [110, 311] width 38 height 7
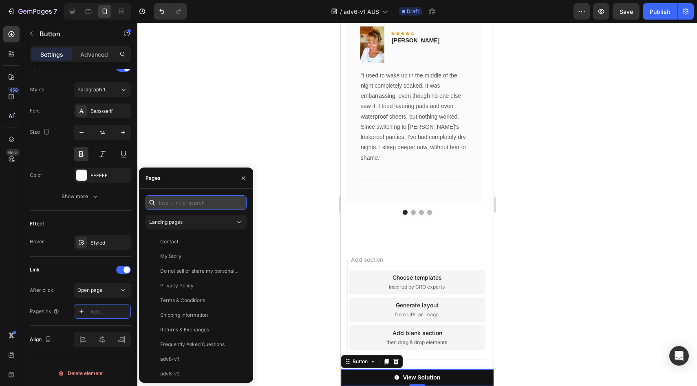
click at [183, 203] on input "text" at bounding box center [196, 202] width 101 height 15
paste input "https://vera-undies.com/products/signature-leakproof-underwear-5-pack2"
type input "https://vera-undies.com/products/signature-leakproof-underwear-5-pack2"
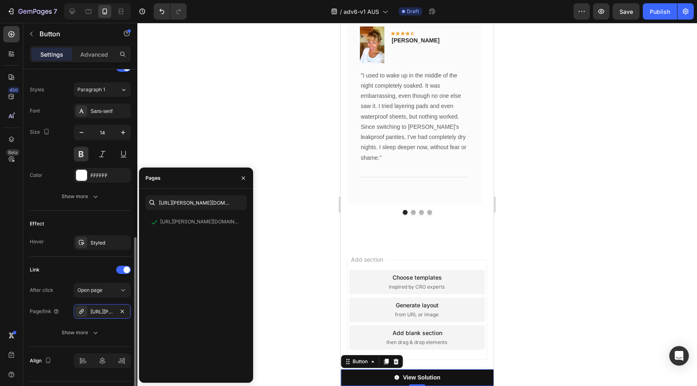
click at [123, 212] on div "Effect Hover Styled" at bounding box center [80, 234] width 101 height 46
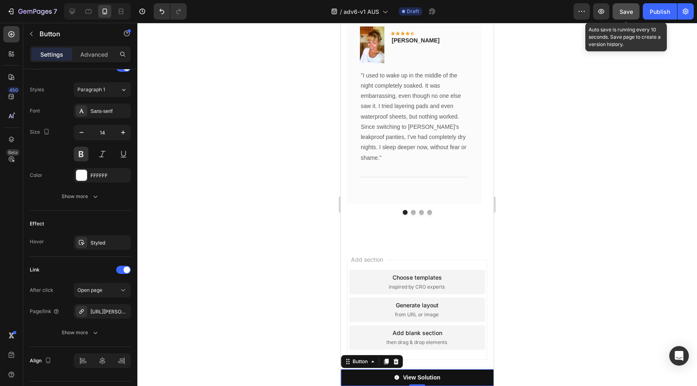
click at [626, 9] on span "Save" at bounding box center [626, 11] width 13 height 7
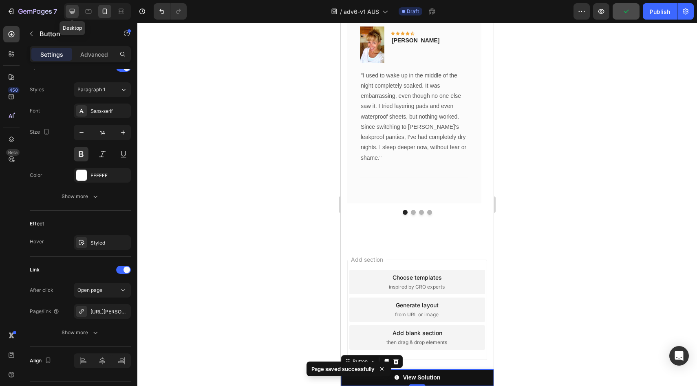
click at [75, 9] on icon at bounding box center [72, 11] width 8 height 8
type input "Auto"
type input "16"
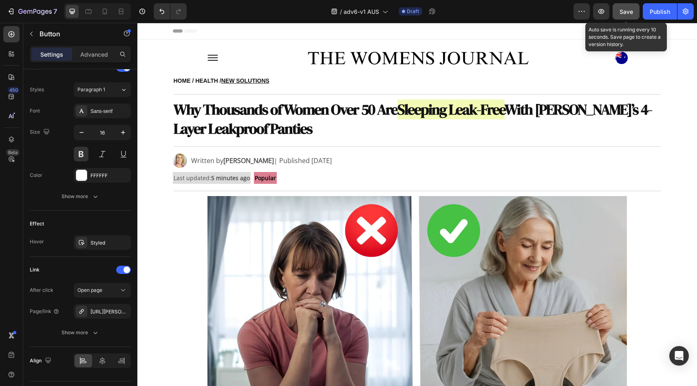
click at [629, 9] on span "Save" at bounding box center [626, 11] width 13 height 7
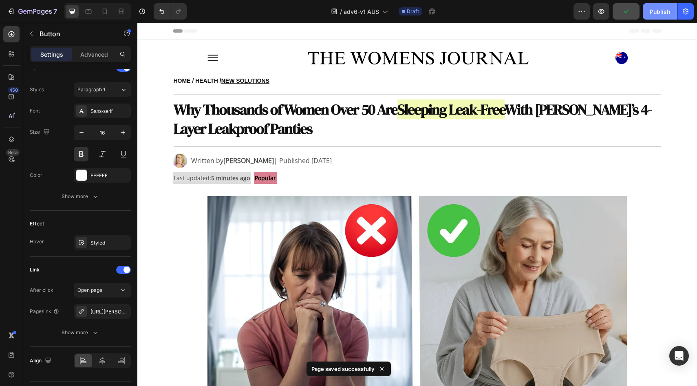
click at [651, 11] on div "Publish" at bounding box center [660, 11] width 20 height 9
click at [691, 9] on button "button" at bounding box center [686, 11] width 16 height 16
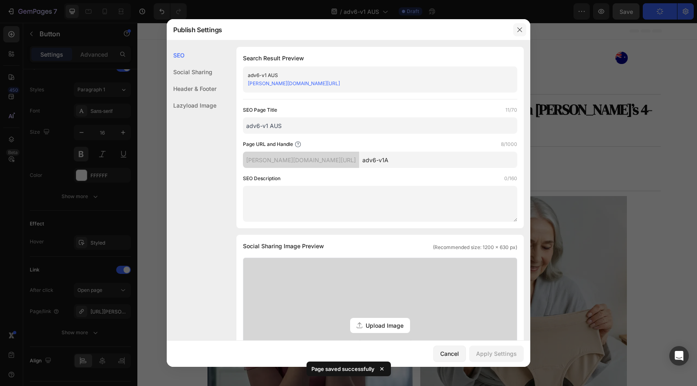
click at [519, 24] on button "button" at bounding box center [519, 29] width 13 height 13
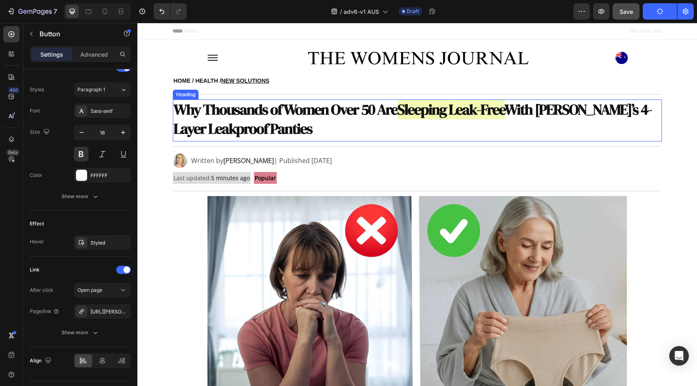
click at [280, 109] on strong "Why Thousands of Women Over 50 Are" at bounding box center [286, 109] width 224 height 20
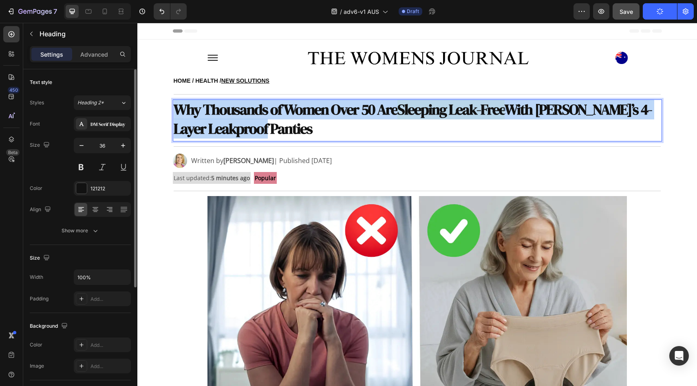
click at [280, 109] on strong "Why Thousands of Women Over 50 Are" at bounding box center [286, 109] width 224 height 20
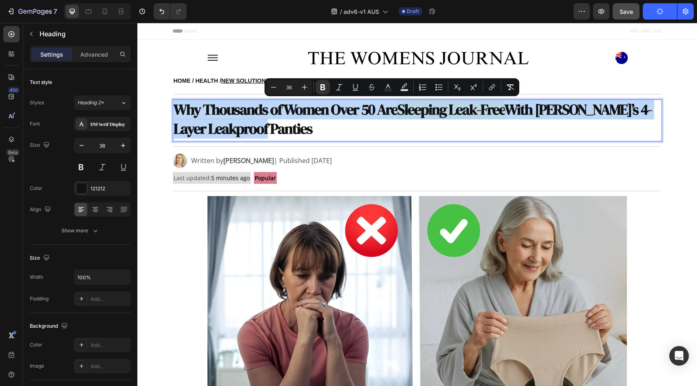
click at [279, 108] on strong "Why Thousands of Women Over 50 Are" at bounding box center [286, 109] width 224 height 20
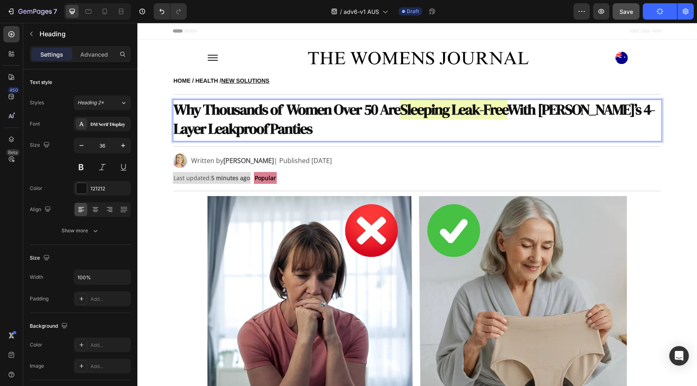
click at [326, 129] on p "Why Thousands of Women Over 50 Are Sleeping Leak-Free With Vera’s 4-Layer Leakp…" at bounding box center [418, 119] width 488 height 38
click at [572, 115] on strong "With Vera’s 4-Layer Leakproof Panties" at bounding box center [414, 118] width 481 height 39
click at [233, 132] on strong "With Vera’s 4-Layer Leakproof Panties" at bounding box center [414, 118] width 481 height 39
click at [320, 130] on p "Why Thousands of Women Over 50 Are Sleeping Leak-Free With Vera’s 4-Layer Leakp…" at bounding box center [418, 119] width 488 height 38
click at [201, 110] on strong "Why Thousands of Women Over 50 Are" at bounding box center [287, 109] width 227 height 20
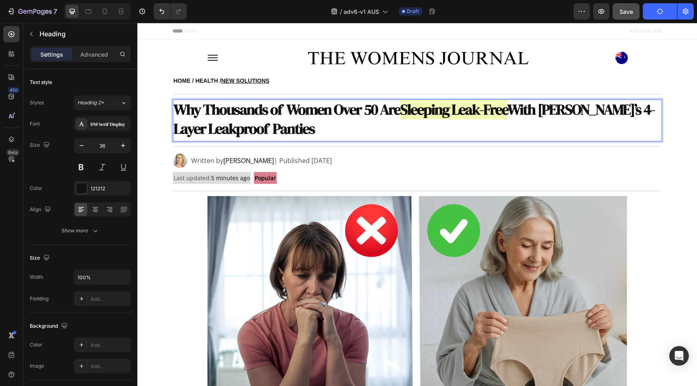
click at [236, 130] on strong "With Vera’s 4-Layer Leakproof Panties" at bounding box center [414, 118] width 481 height 39
click at [267, 113] on strong "Why Thousands of Women Over 50 Are" at bounding box center [287, 109] width 227 height 20
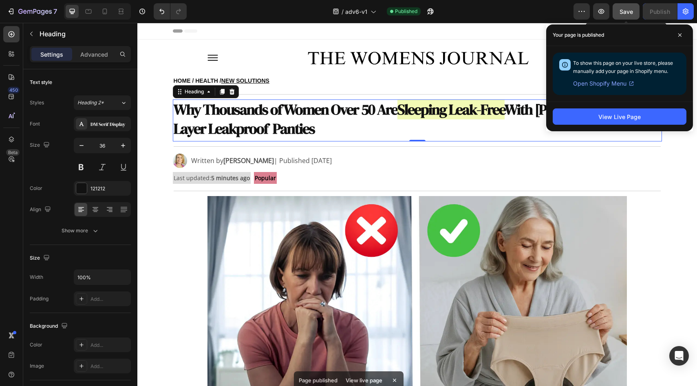
click at [627, 16] on button "Save" at bounding box center [626, 11] width 27 height 16
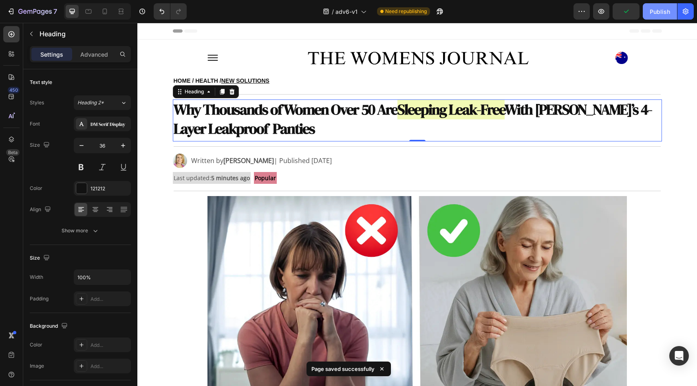
click at [665, 11] on div "Publish" at bounding box center [660, 11] width 20 height 9
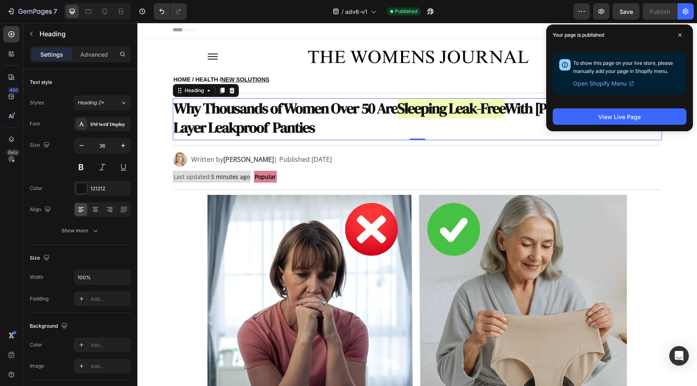
scroll to position [2, 0]
click at [106, 11] on icon at bounding box center [105, 11] width 8 height 8
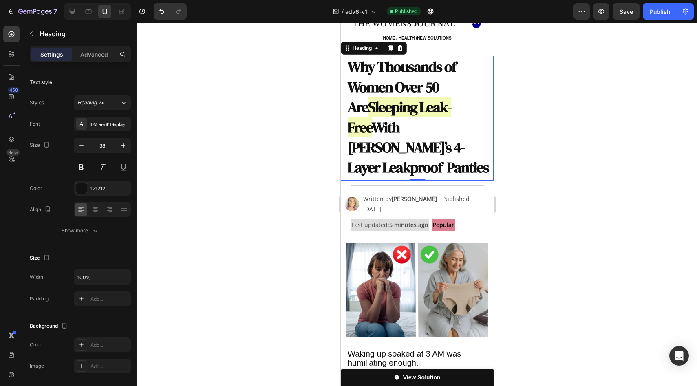
scroll to position [37, 0]
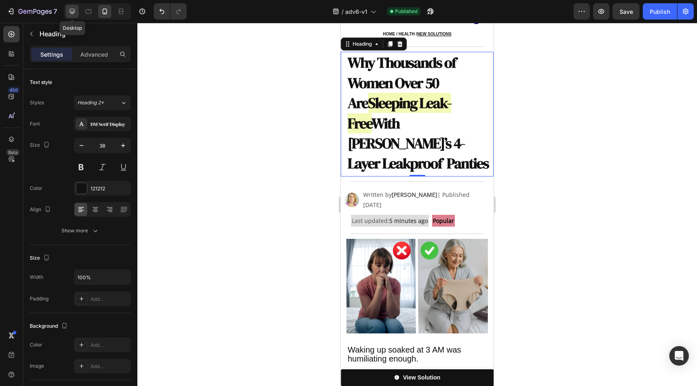
click at [66, 8] on div at bounding box center [72, 11] width 13 height 13
type input "36"
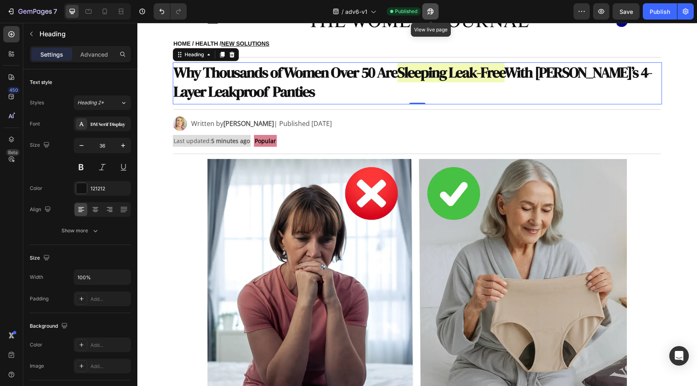
scroll to position [48, 0]
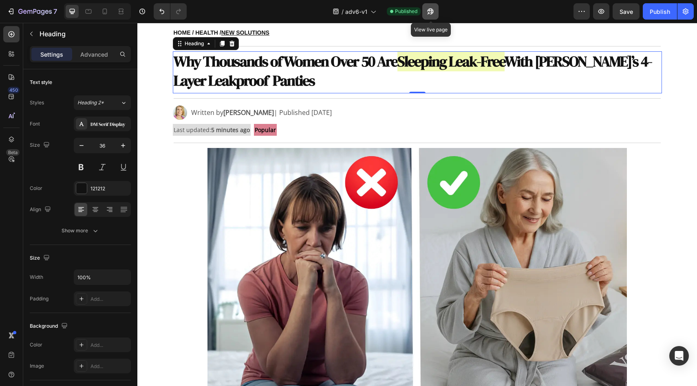
click at [432, 17] on button "button" at bounding box center [430, 11] width 16 height 16
click at [4, 8] on button "7" at bounding box center [31, 11] width 57 height 16
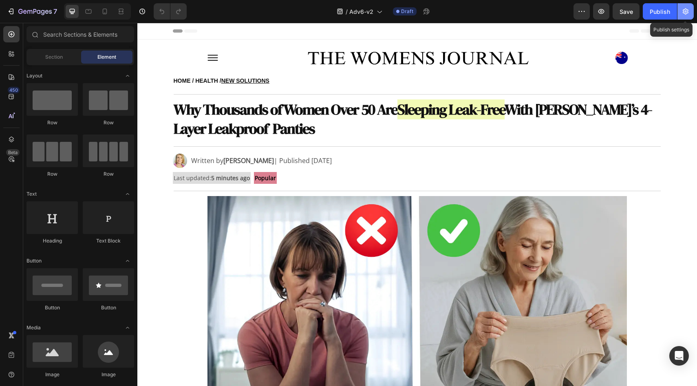
click at [684, 12] on icon "button" at bounding box center [686, 11] width 8 height 8
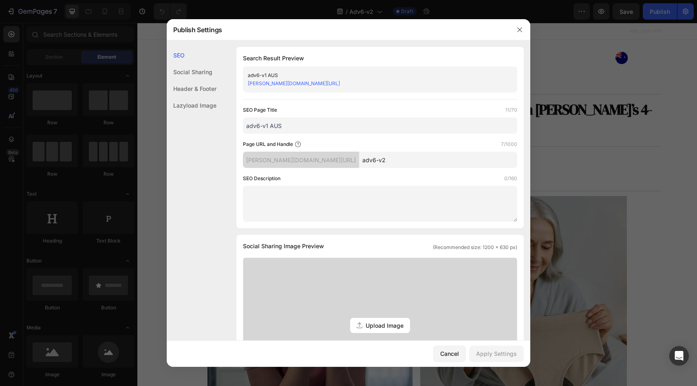
click at [267, 126] on input "adv6-v1 AUS" at bounding box center [380, 125] width 274 height 16
type input "adv6-v2 AUS"
click at [391, 162] on input "adv6-v2" at bounding box center [438, 160] width 158 height 16
type input "adv6-v2A"
click at [508, 358] on button "Apply Settings" at bounding box center [496, 354] width 55 height 16
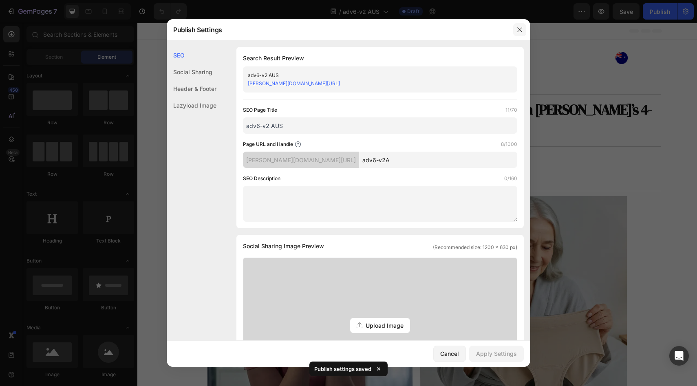
click at [518, 26] on icon "button" at bounding box center [520, 29] width 7 height 7
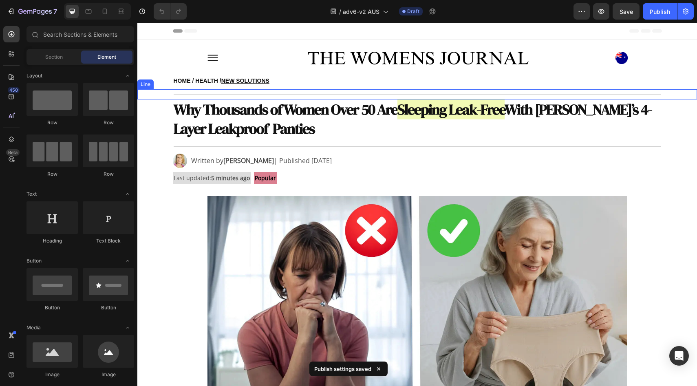
click at [265, 112] on strong "Why Thousands of Women Over 50 Are" at bounding box center [286, 109] width 224 height 20
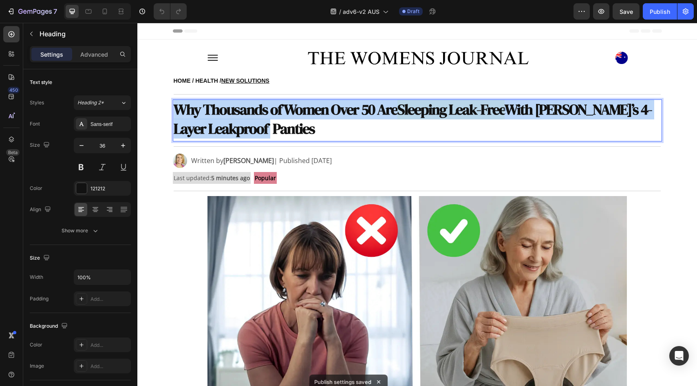
click at [265, 112] on strong "Why Thousands of Women Over 50 Are" at bounding box center [286, 109] width 224 height 20
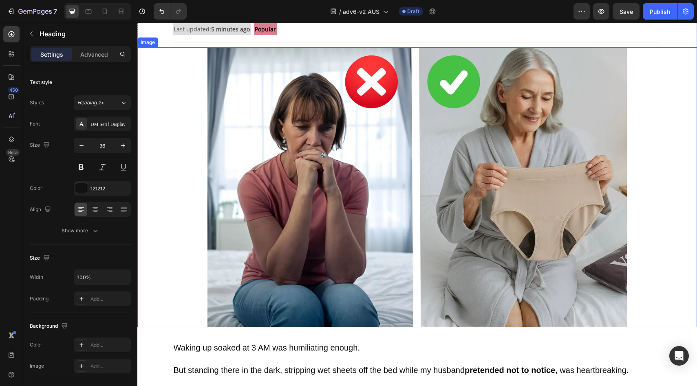
scroll to position [560, 0]
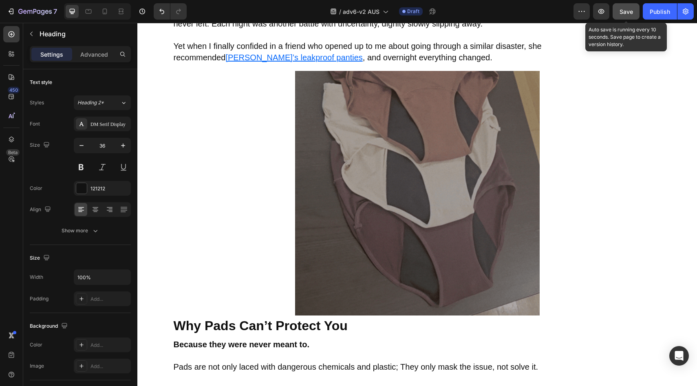
click at [633, 12] on button "Save" at bounding box center [626, 11] width 27 height 16
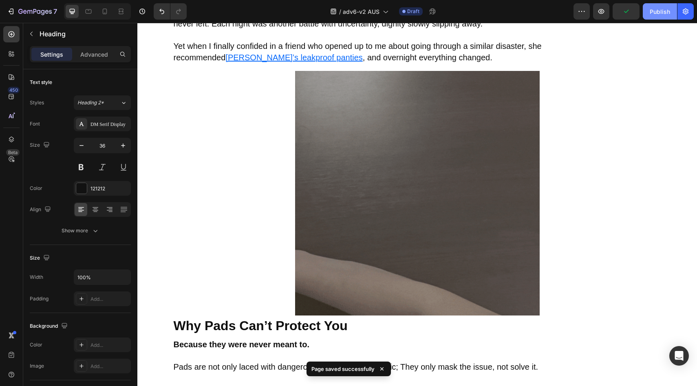
click at [663, 9] on div "Publish" at bounding box center [660, 11] width 20 height 9
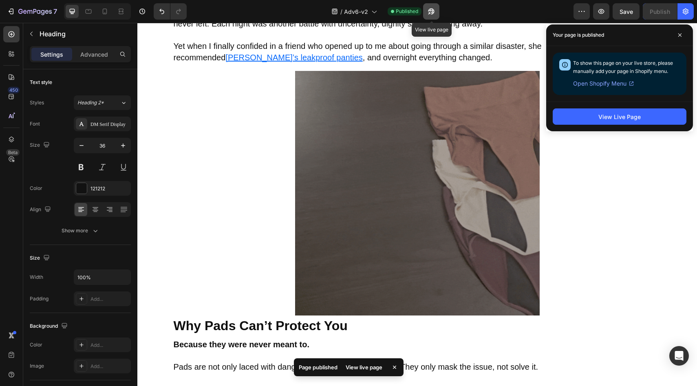
click at [438, 13] on button "button" at bounding box center [431, 11] width 16 height 16
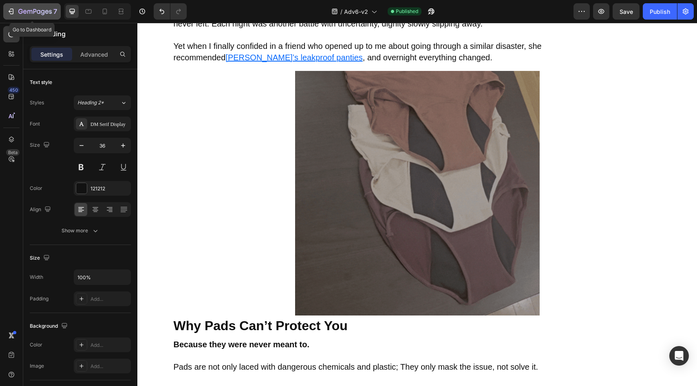
click at [37, 9] on icon "button" at bounding box center [34, 12] width 33 height 7
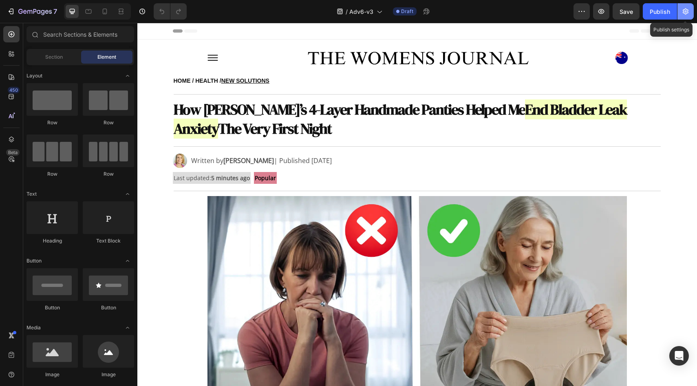
click at [689, 13] on icon "button" at bounding box center [686, 11] width 8 height 8
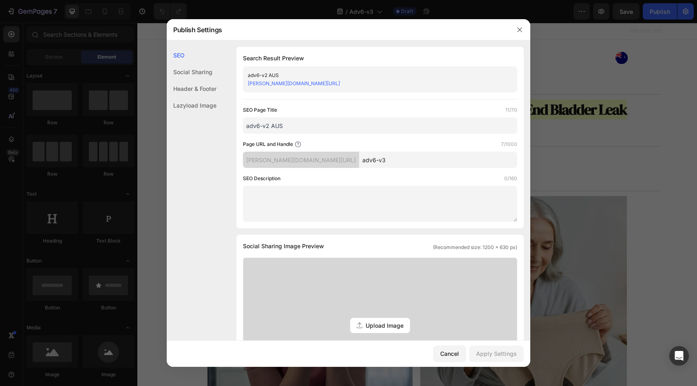
click at [370, 162] on input "adv6-v3" at bounding box center [438, 160] width 158 height 16
click at [269, 126] on input "adv6-v2 AUS" at bounding box center [380, 125] width 274 height 16
type input "adv6-v3 AUS"
click at [403, 159] on input "adv6-v3" at bounding box center [438, 160] width 158 height 16
type input "adv6-v3A"
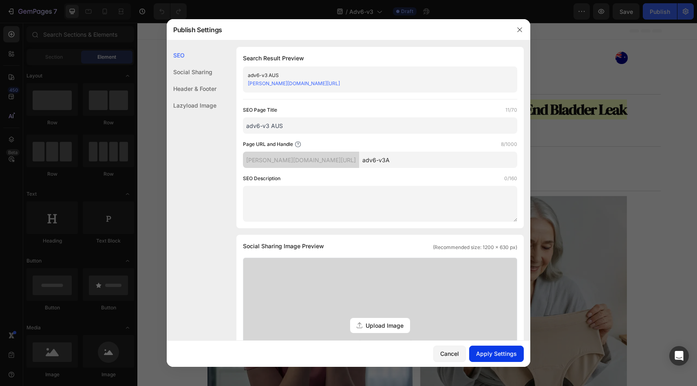
click at [491, 347] on button "Apply Settings" at bounding box center [496, 354] width 55 height 16
click at [523, 32] on icon "button" at bounding box center [520, 29] width 7 height 7
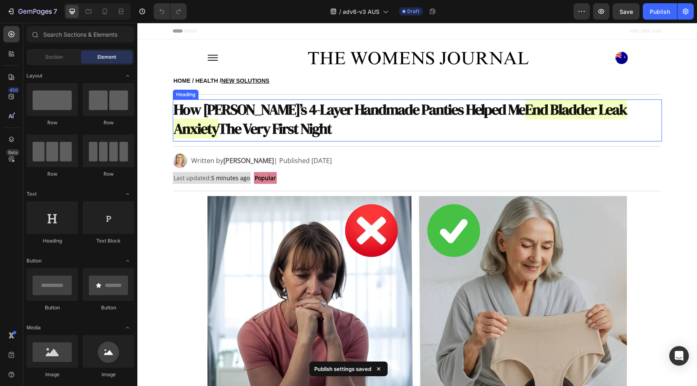
click at [317, 108] on strong "How Vera’s 4-Layer Handmade Panties Helped Me" at bounding box center [349, 109] width 351 height 20
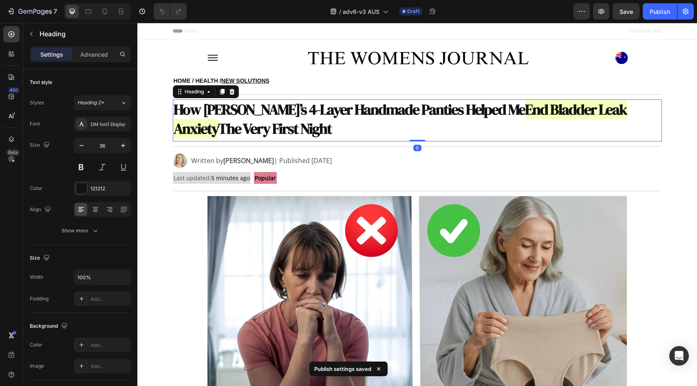
click at [317, 108] on strong "How Vera’s 4-Layer Handmade Panties Helped Me" at bounding box center [349, 109] width 351 height 20
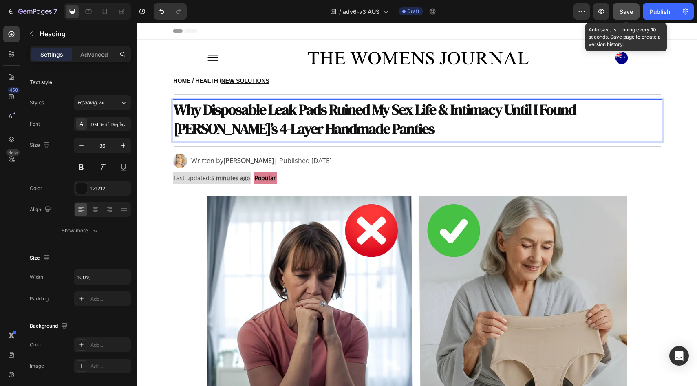
click at [634, 13] on button "Save" at bounding box center [626, 11] width 27 height 16
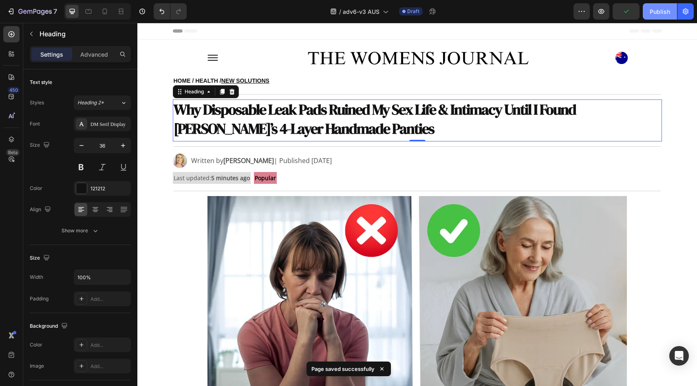
click at [647, 12] on button "Publish" at bounding box center [660, 11] width 34 height 16
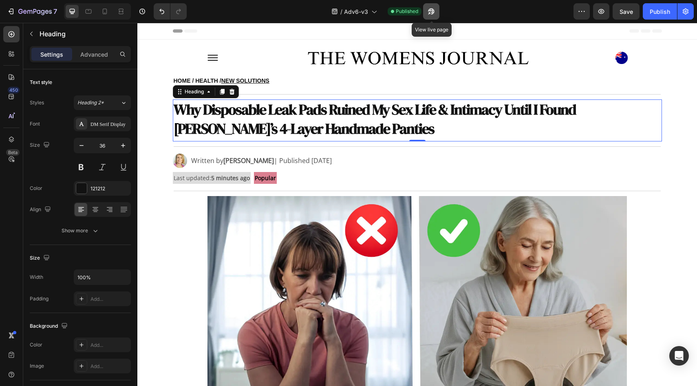
click at [437, 12] on button "button" at bounding box center [431, 11] width 16 height 16
click at [29, 4] on button "7" at bounding box center [31, 11] width 57 height 16
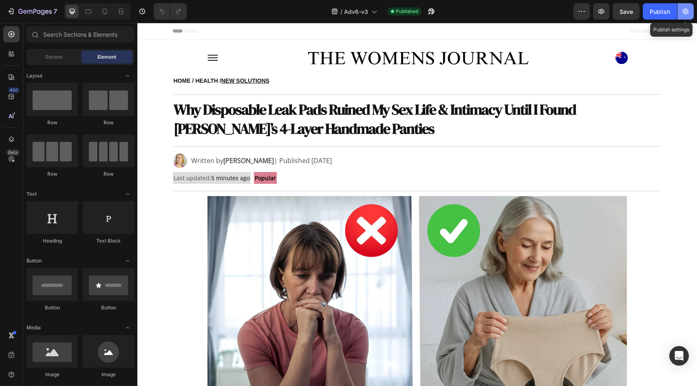
click at [688, 12] on icon "button" at bounding box center [686, 12] width 6 height 6
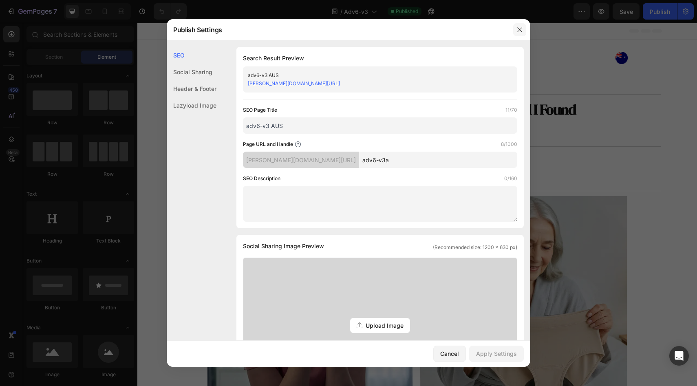
click at [518, 30] on icon "button" at bounding box center [520, 29] width 7 height 7
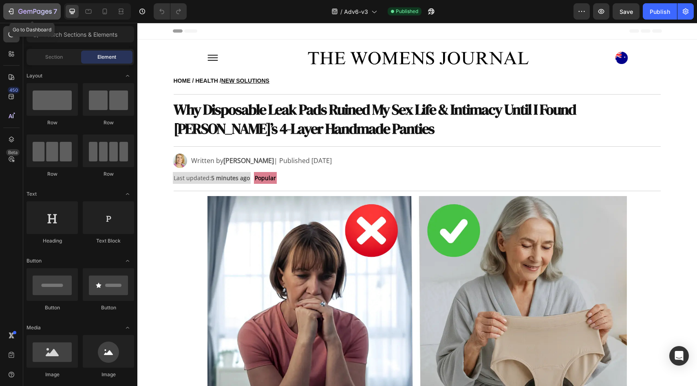
click at [36, 7] on div "7" at bounding box center [37, 12] width 39 height 10
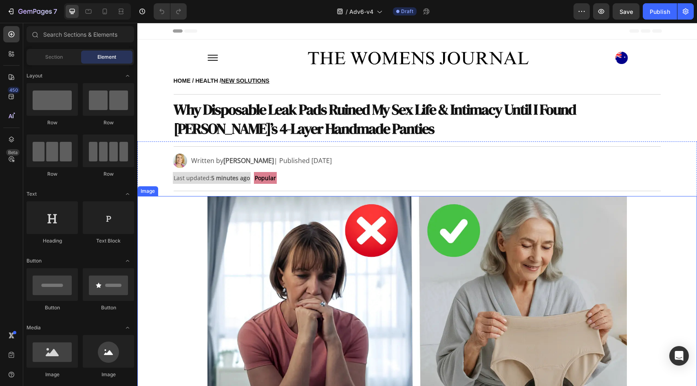
click at [322, 243] on img at bounding box center [417, 336] width 420 height 280
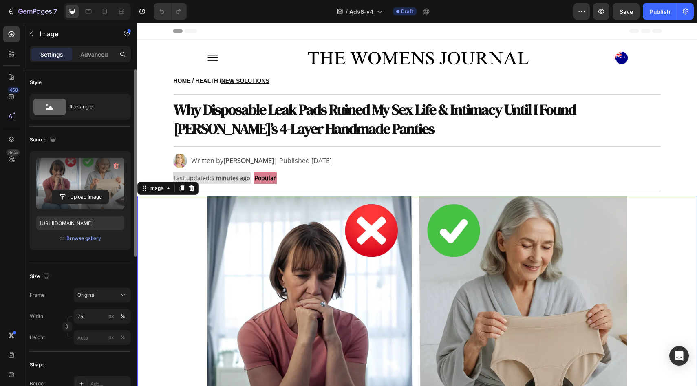
click at [95, 189] on label at bounding box center [80, 183] width 88 height 51
click at [95, 190] on input "file" at bounding box center [80, 197] width 56 height 14
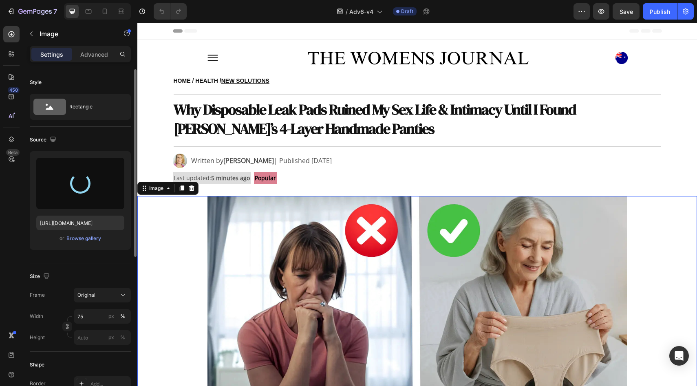
type input "https://cdn.shopify.com/s/files/1/0709/5353/3618/files/gempages_567420980318700…"
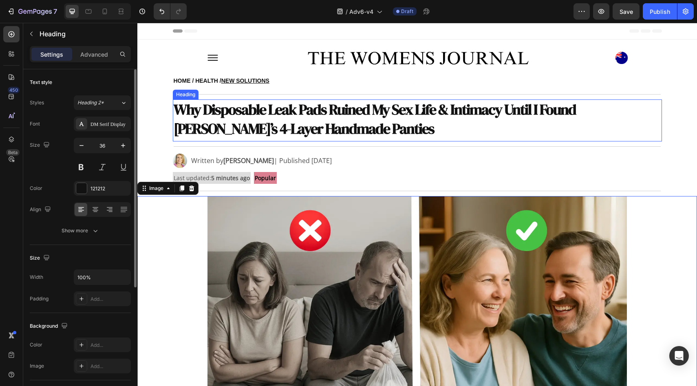
click at [259, 111] on strong "Why Disposable Leak Pads Ruined My Sex Life & Intimacy Until I Found Vera’s 4-L…" at bounding box center [375, 118] width 402 height 39
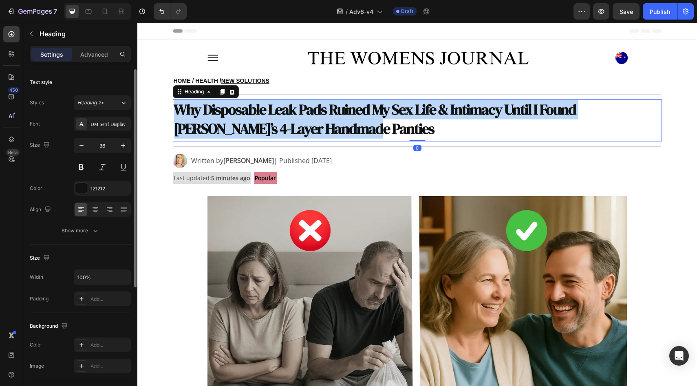
click at [259, 111] on strong "Why Disposable Leak Pads Ruined My Sex Life & Intimacy Until I Found Vera’s 4-L…" at bounding box center [375, 118] width 402 height 39
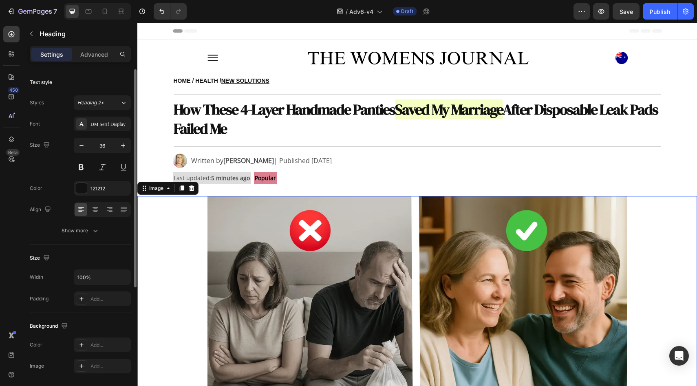
click at [248, 273] on img at bounding box center [417, 336] width 420 height 280
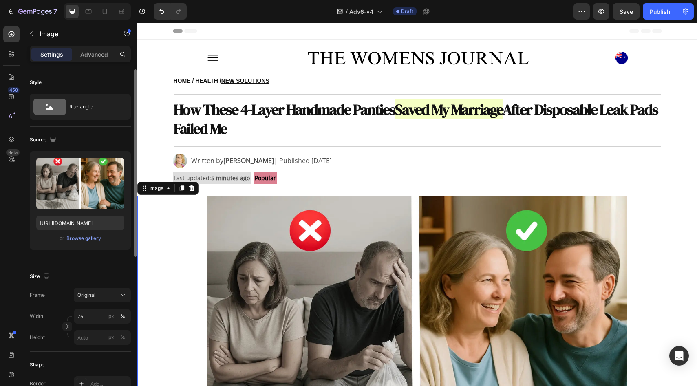
click at [104, 18] on div at bounding box center [97, 11] width 67 height 16
click at [104, 16] on div at bounding box center [104, 11] width 13 height 13
type input "https://cdn.shopify.com/s/files/1/0709/5353/3618/files/gempages_567420980318700…"
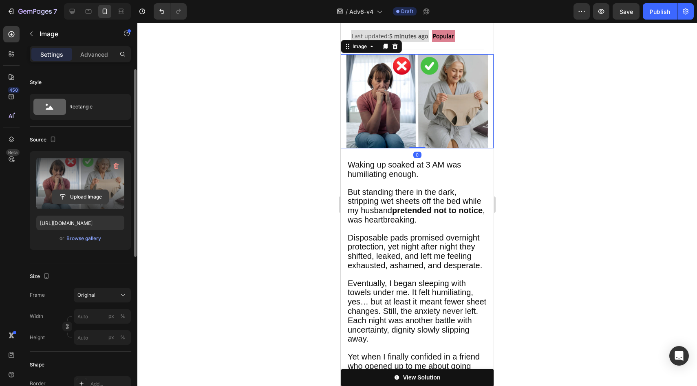
scroll to position [206, 0]
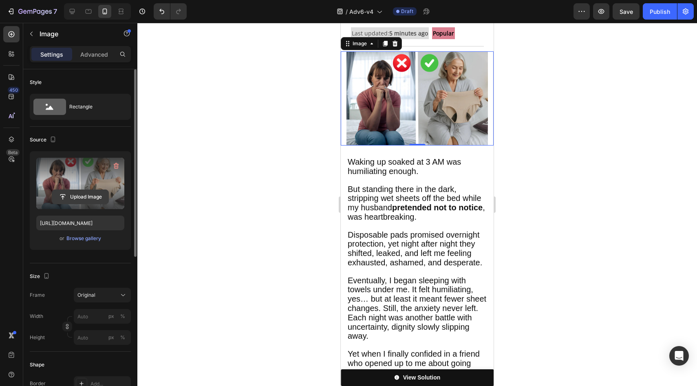
click at [91, 202] on input "file" at bounding box center [80, 197] width 56 height 14
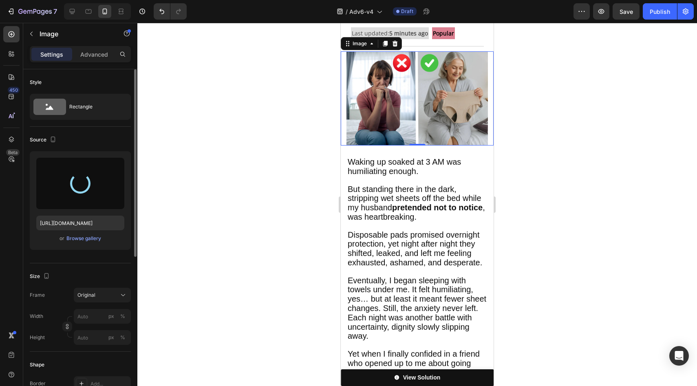
type input "[URL][DOMAIN_NAME]"
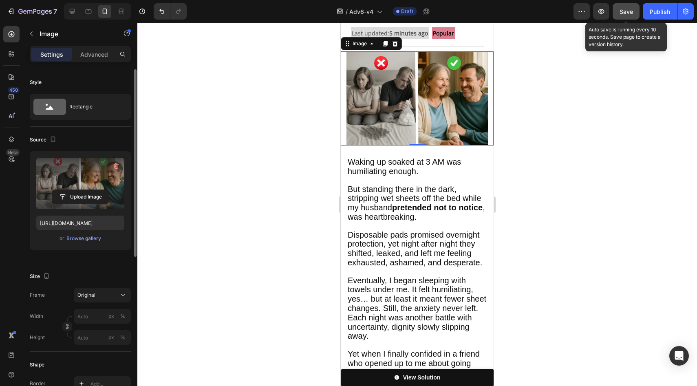
click at [614, 15] on button "Save" at bounding box center [626, 11] width 27 height 16
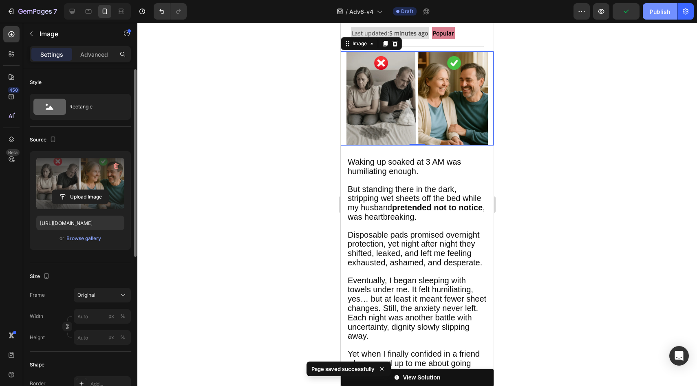
click at [657, 15] on div "Publish" at bounding box center [660, 11] width 20 height 9
click at [78, 9] on div at bounding box center [72, 11] width 13 height 13
type input "75"
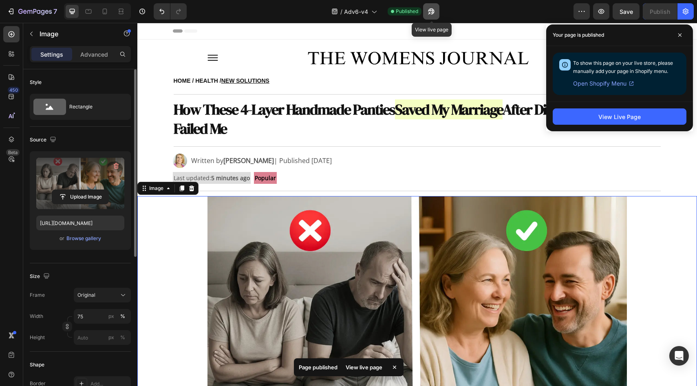
click at [428, 12] on icon "button" at bounding box center [431, 11] width 8 height 8
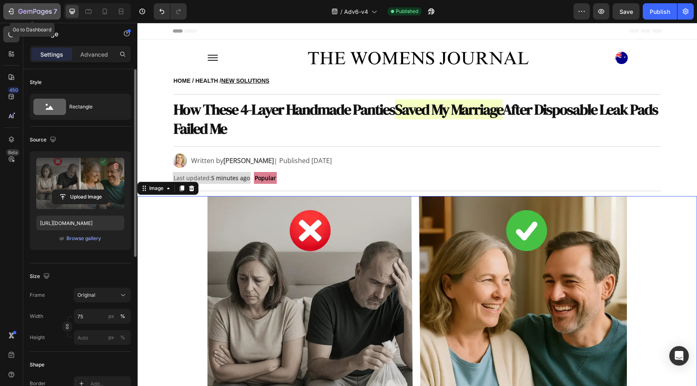
click at [46, 13] on icon "button" at bounding box center [47, 12] width 4 height 4
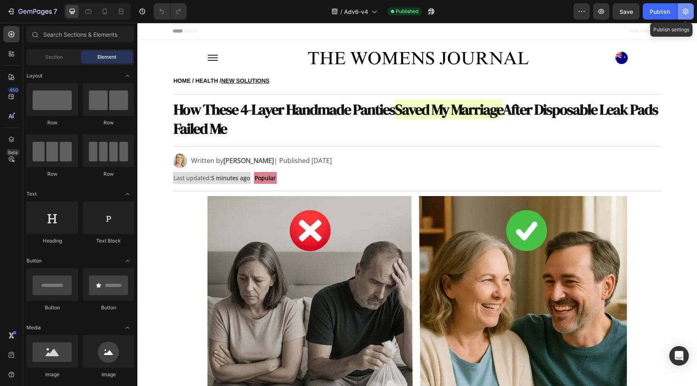
click at [684, 8] on icon "button" at bounding box center [686, 11] width 8 height 8
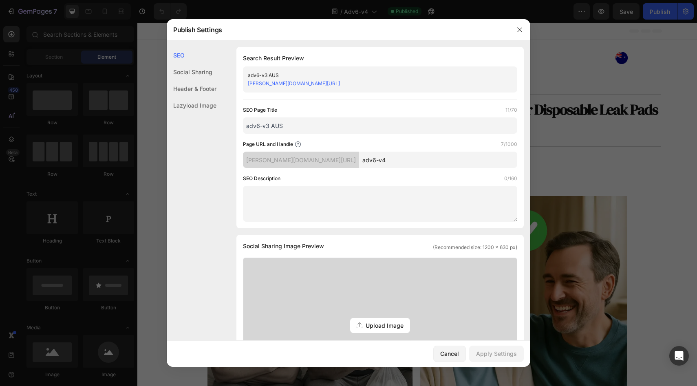
click at [269, 127] on input "adv6-v3 AUS" at bounding box center [380, 125] width 274 height 16
type input "adv6-v4 AUS"
click at [371, 159] on input "adv6-v4" at bounding box center [438, 160] width 158 height 16
type input "adv6-v4A"
click at [494, 347] on button "Apply Settings" at bounding box center [496, 354] width 55 height 16
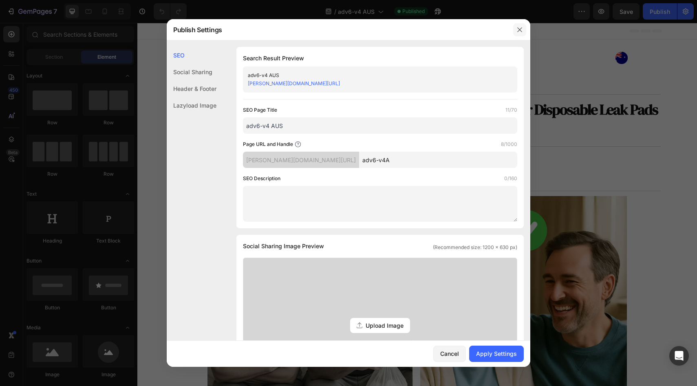
click at [522, 29] on icon "button" at bounding box center [520, 29] width 7 height 7
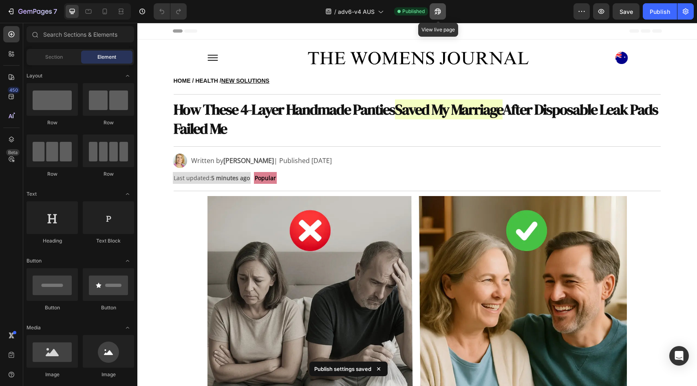
click at [435, 14] on icon "button" at bounding box center [436, 13] width 2 height 2
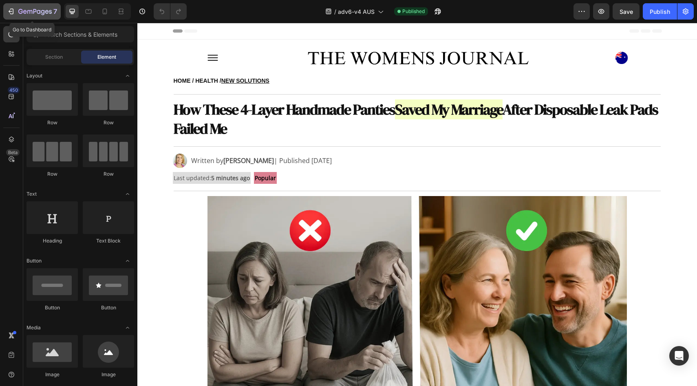
click at [26, 10] on icon "button" at bounding box center [34, 12] width 33 height 7
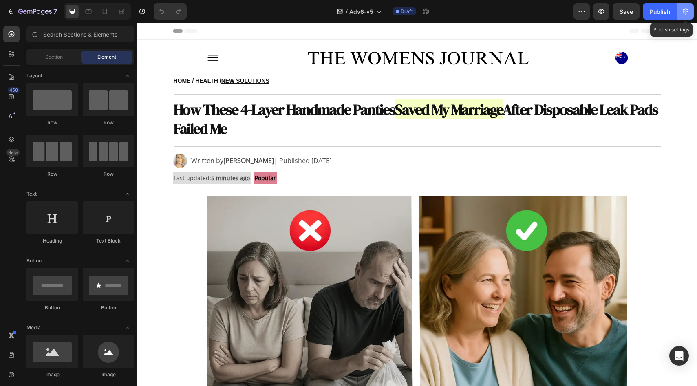
click at [688, 10] on icon "button" at bounding box center [686, 12] width 6 height 6
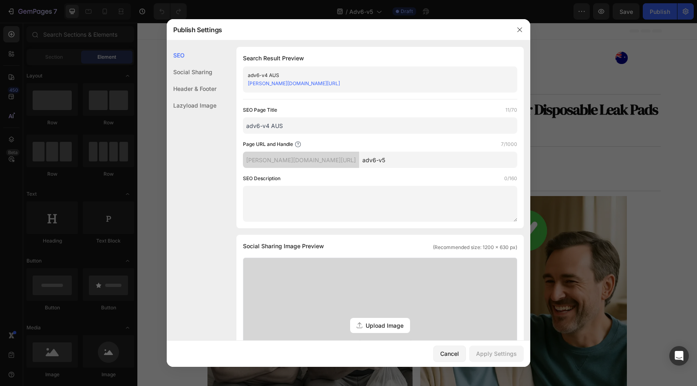
click at [392, 166] on input "adv6-v5" at bounding box center [438, 160] width 158 height 16
type input "adv6-v5A"
click at [296, 124] on input "adv6-v4 AUS" at bounding box center [380, 125] width 274 height 16
click at [268, 128] on input "adv6-v4 AUS" at bounding box center [380, 125] width 274 height 16
type input "adv6-v5 AUS"
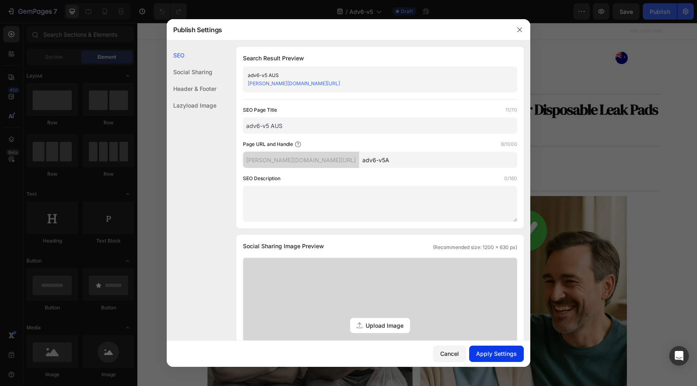
click at [493, 354] on div "Apply Settings" at bounding box center [496, 353] width 41 height 9
click at [513, 31] on button "button" at bounding box center [519, 29] width 13 height 13
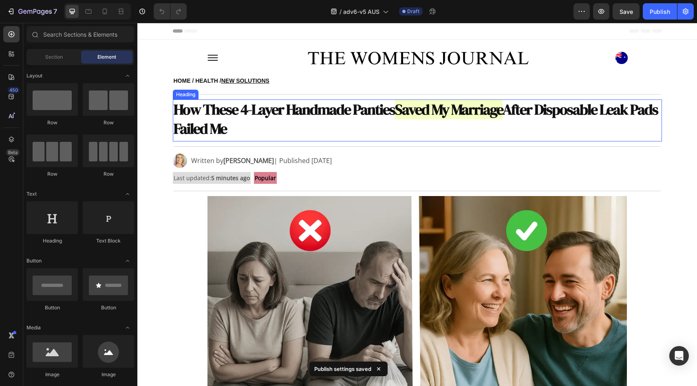
click at [343, 112] on strong "How These 4-Layer Handmade Panties" at bounding box center [284, 109] width 221 height 20
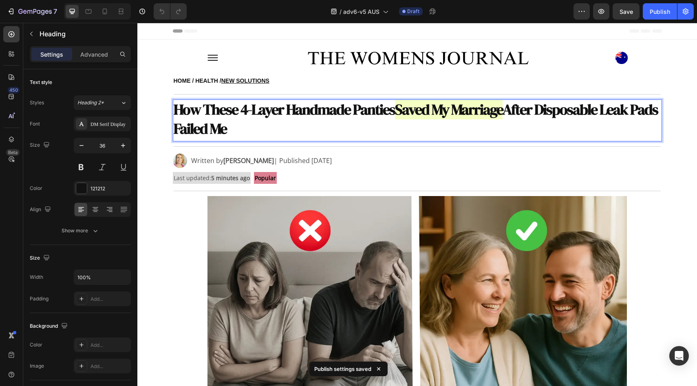
click at [343, 112] on strong "How These 4-Layer Handmade Panties" at bounding box center [284, 109] width 221 height 20
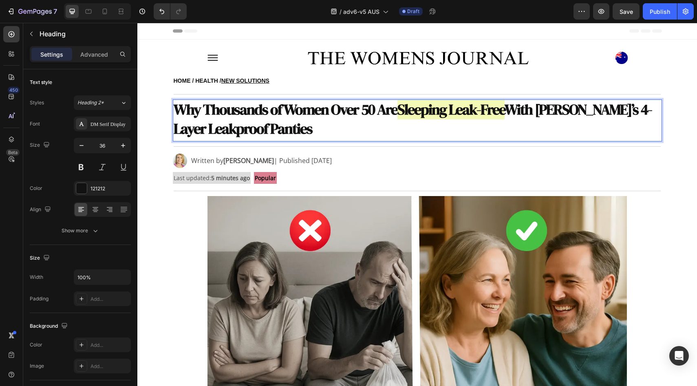
click at [272, 207] on img at bounding box center [417, 336] width 420 height 280
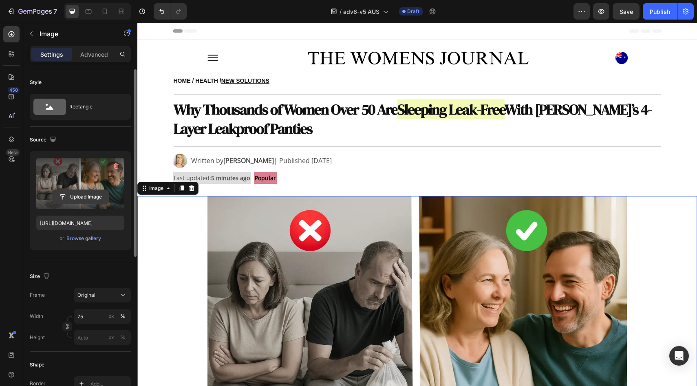
click at [75, 197] on input "file" at bounding box center [80, 197] width 56 height 14
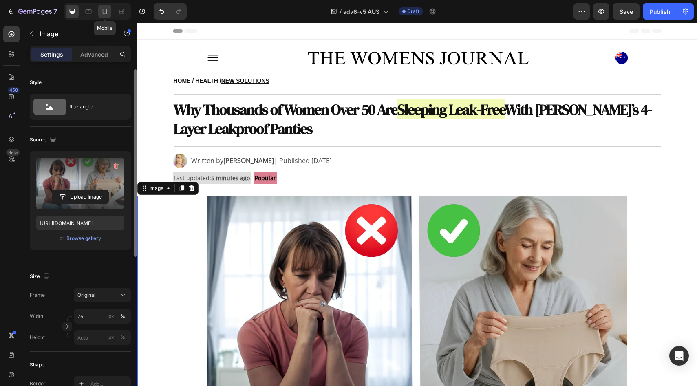
click at [107, 11] on icon at bounding box center [105, 11] width 8 height 8
type input "https://cdn.shopify.com/s/files/1/0709/5353/3618/files/gempages_567420980318700…"
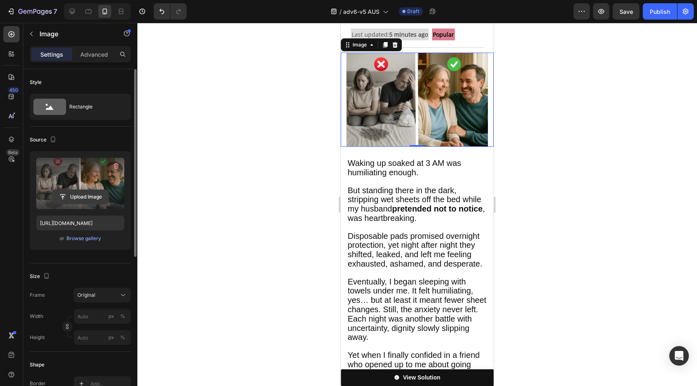
scroll to position [206, 0]
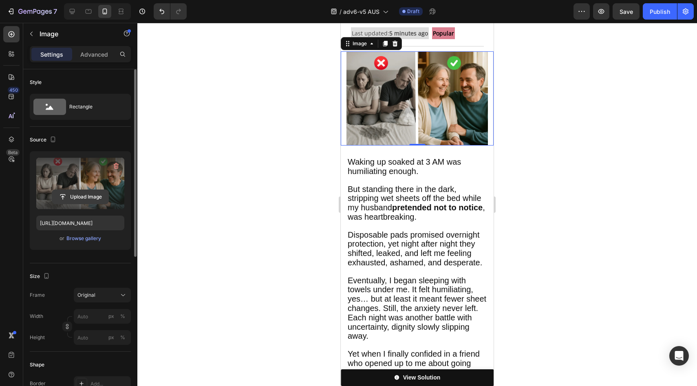
click at [93, 193] on input "file" at bounding box center [80, 197] width 56 height 14
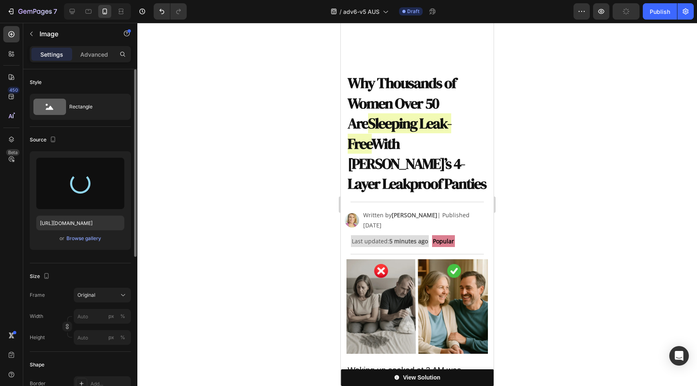
scroll to position [0, 0]
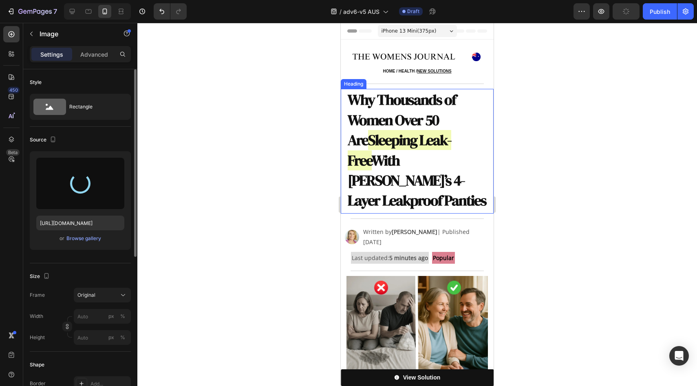
type input "https://cdn.shopify.com/s/files/1/0709/5353/3618/files/gempages_567420980318700…"
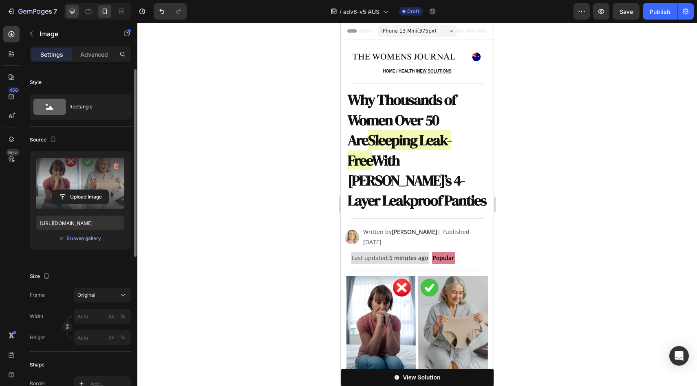
click at [74, 9] on icon at bounding box center [72, 11] width 5 height 5
type input "75"
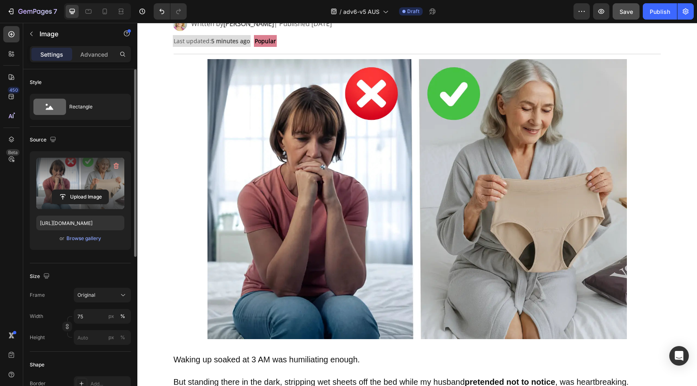
click at [624, 17] on button "Save" at bounding box center [626, 11] width 27 height 16
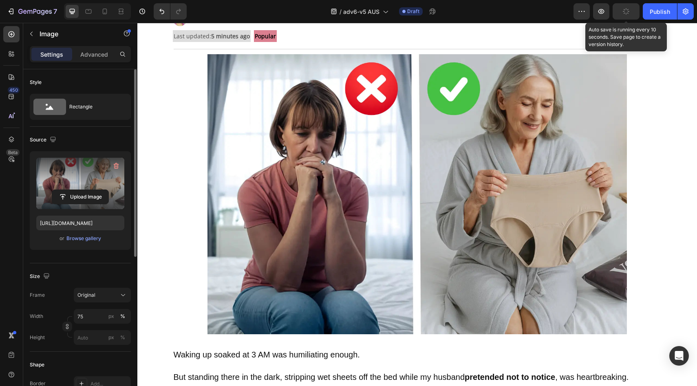
scroll to position [145, 0]
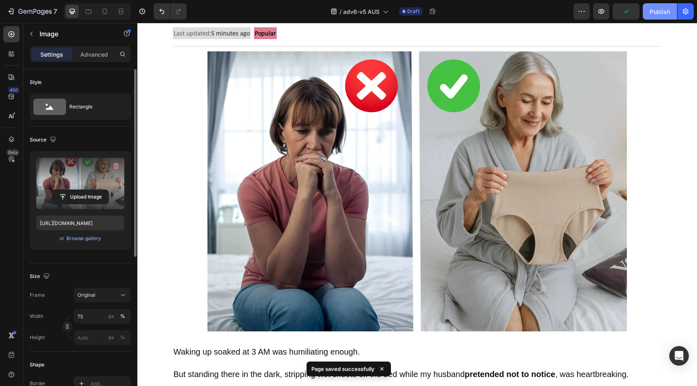
click at [649, 12] on button "Publish" at bounding box center [660, 11] width 34 height 16
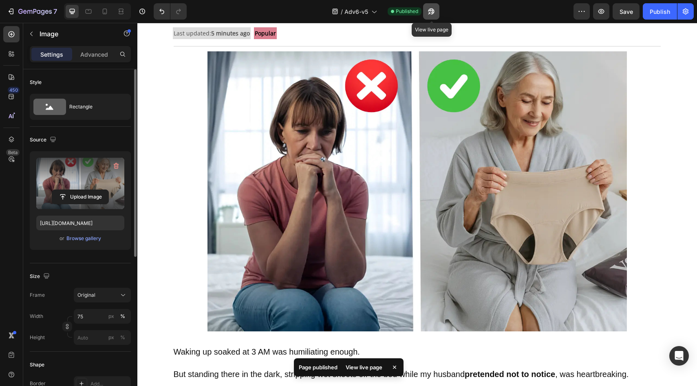
click at [429, 14] on icon "button" at bounding box center [429, 13] width 2 height 2
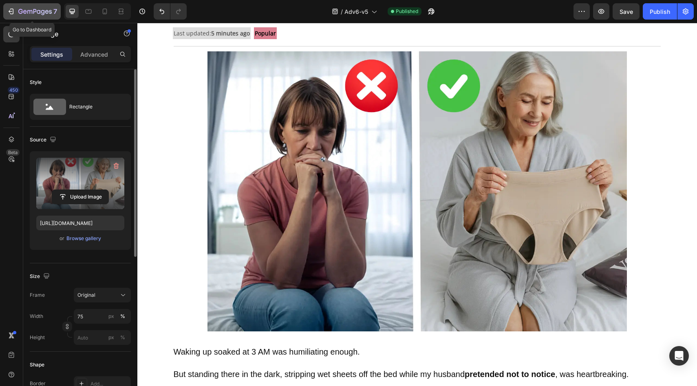
click at [31, 9] on icon "button" at bounding box center [34, 12] width 33 height 7
